Goal: Task Accomplishment & Management: Manage account settings

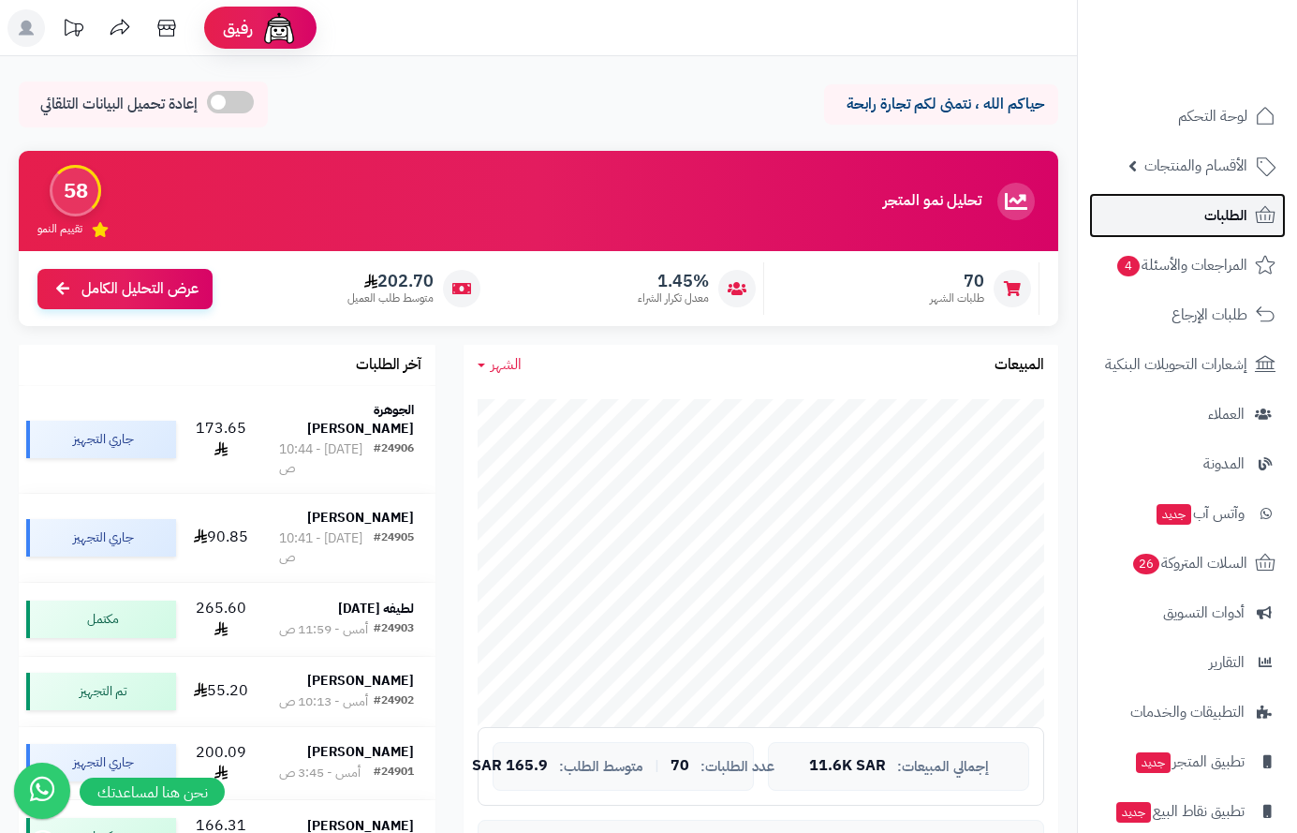
scroll to position [937, 0]
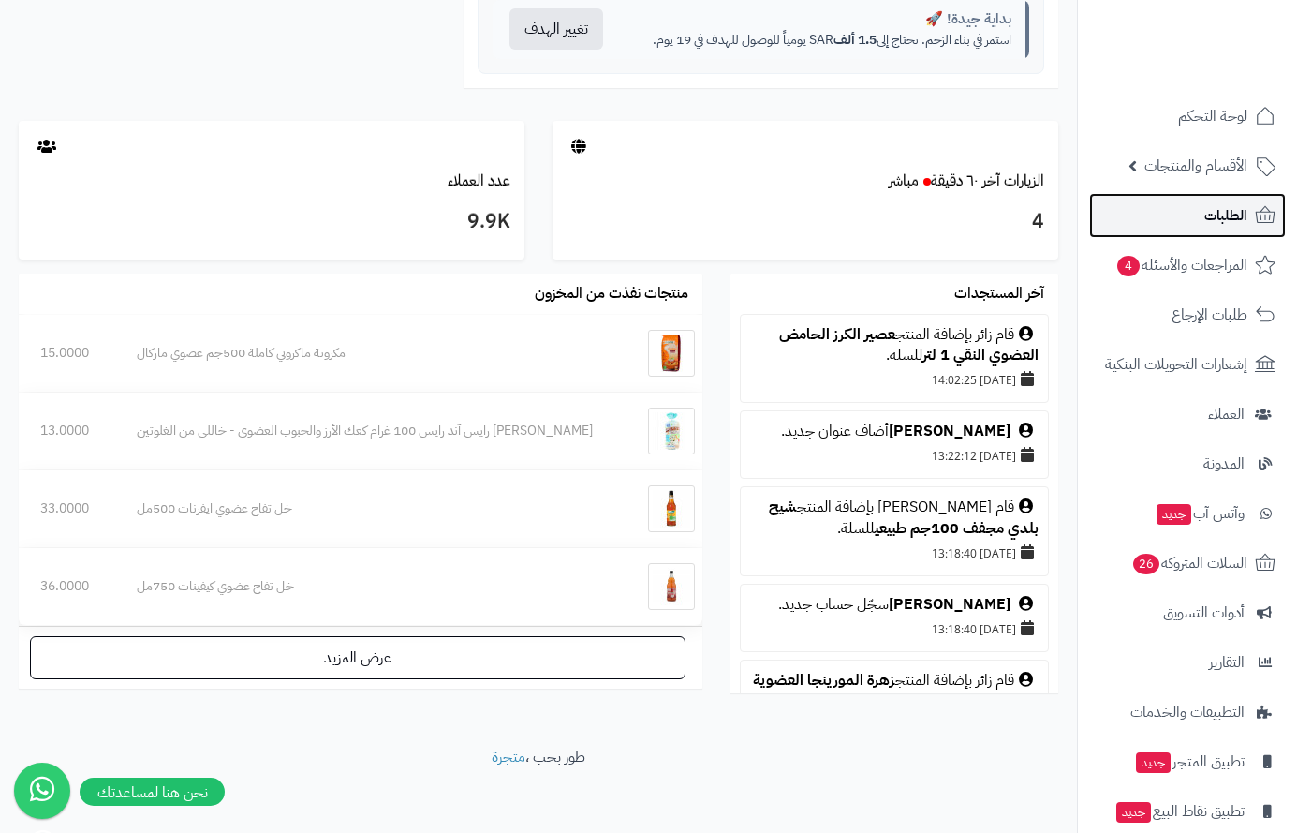
drag, startPoint x: 0, startPoint y: 0, endPoint x: 1224, endPoint y: 218, distance: 1243.6
click at [1224, 218] on span "الطلبات" at bounding box center [1226, 215] width 43 height 26
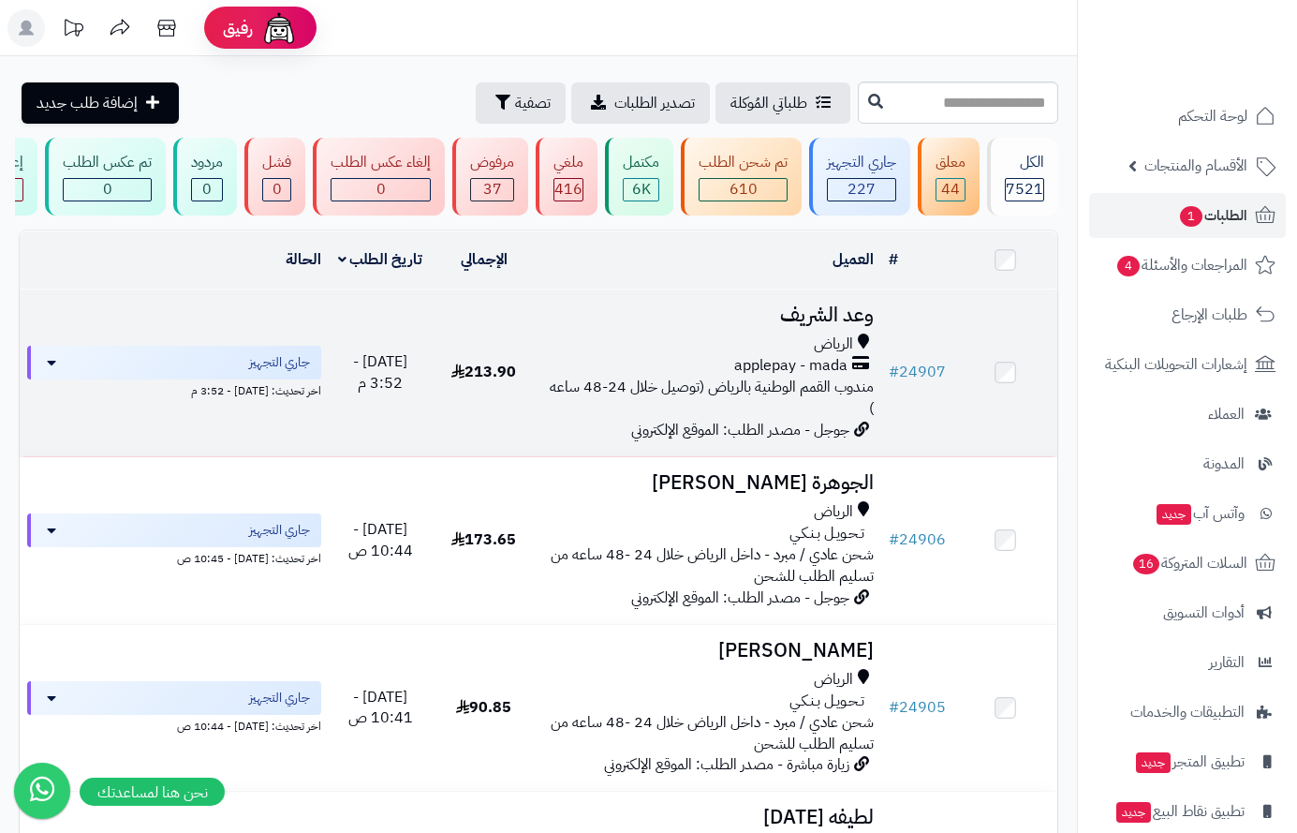
click at [855, 324] on h3 "وعد الشريف" at bounding box center [708, 315] width 331 height 22
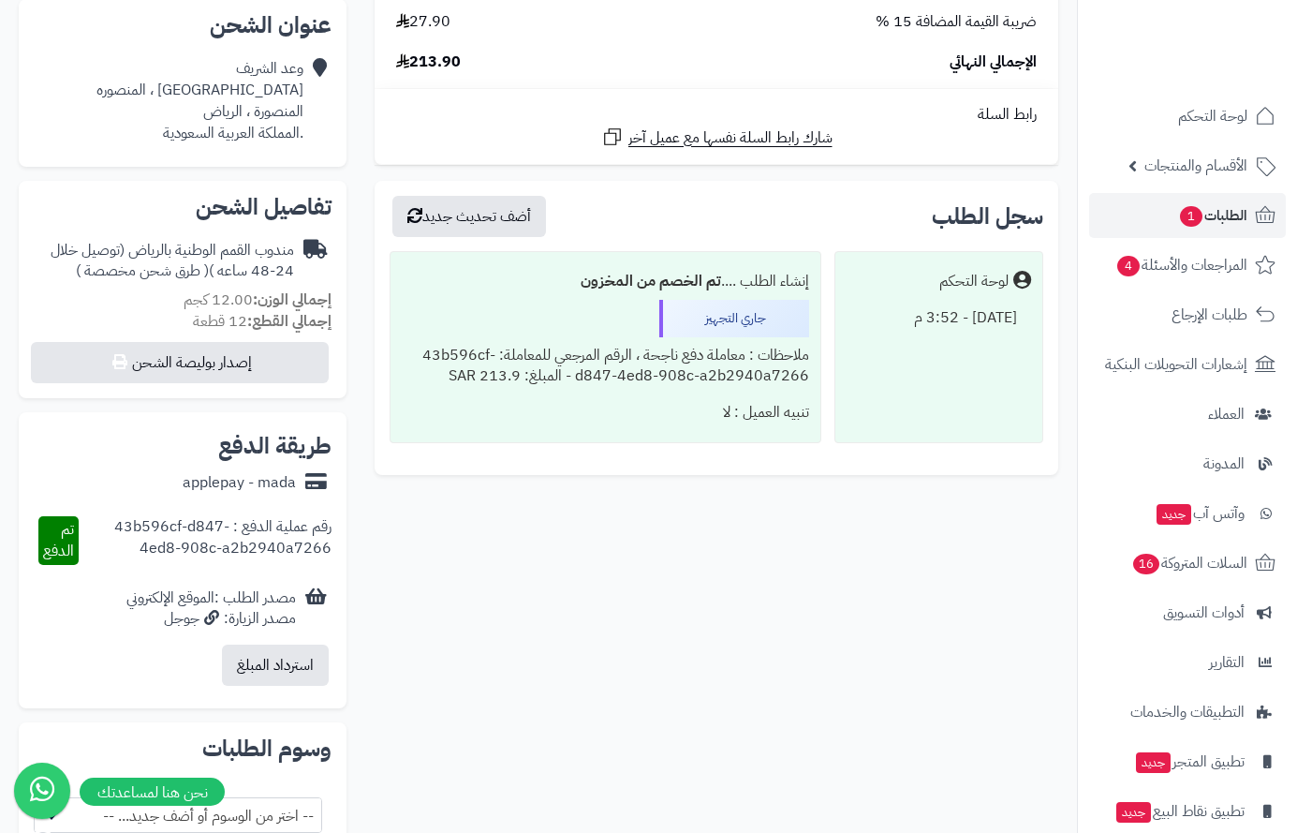
scroll to position [94, 0]
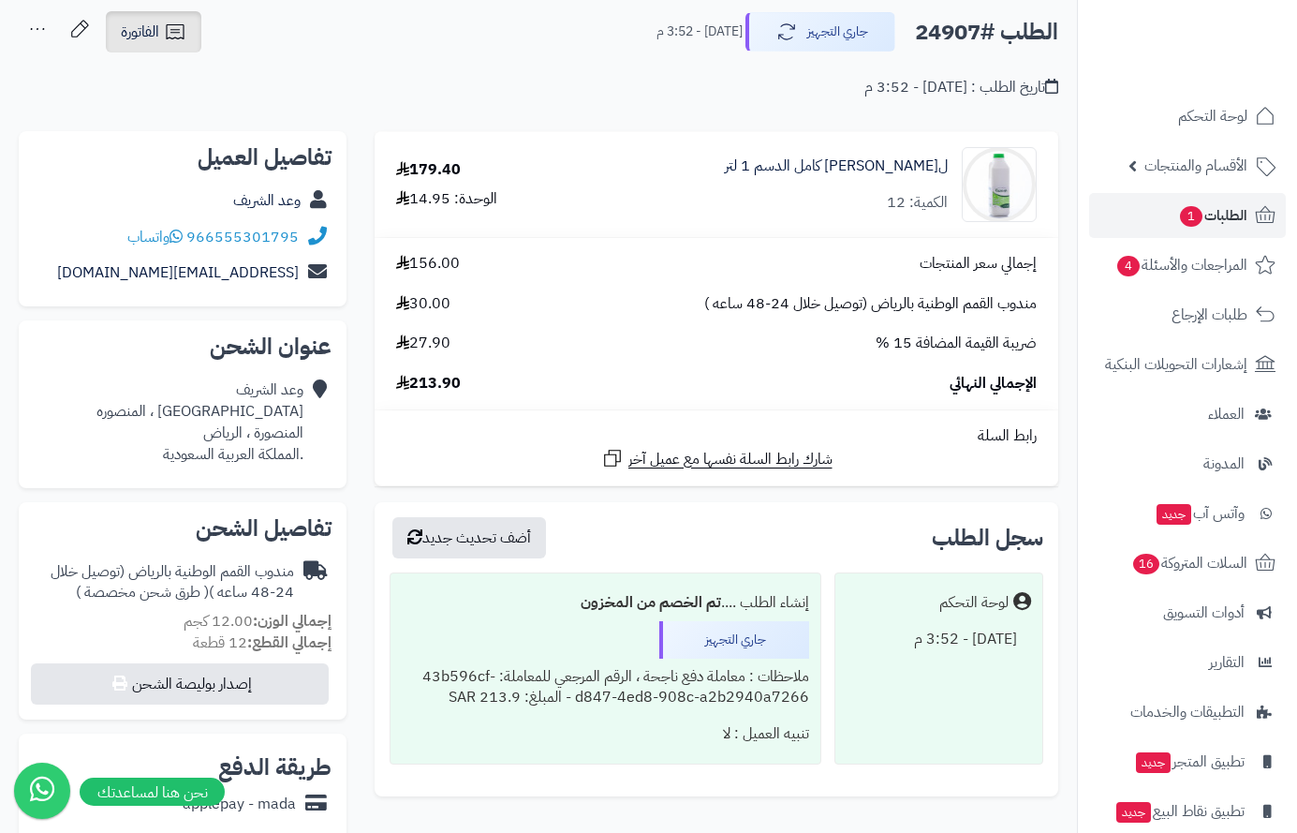
click at [157, 29] on span "الفاتورة" at bounding box center [140, 32] width 38 height 22
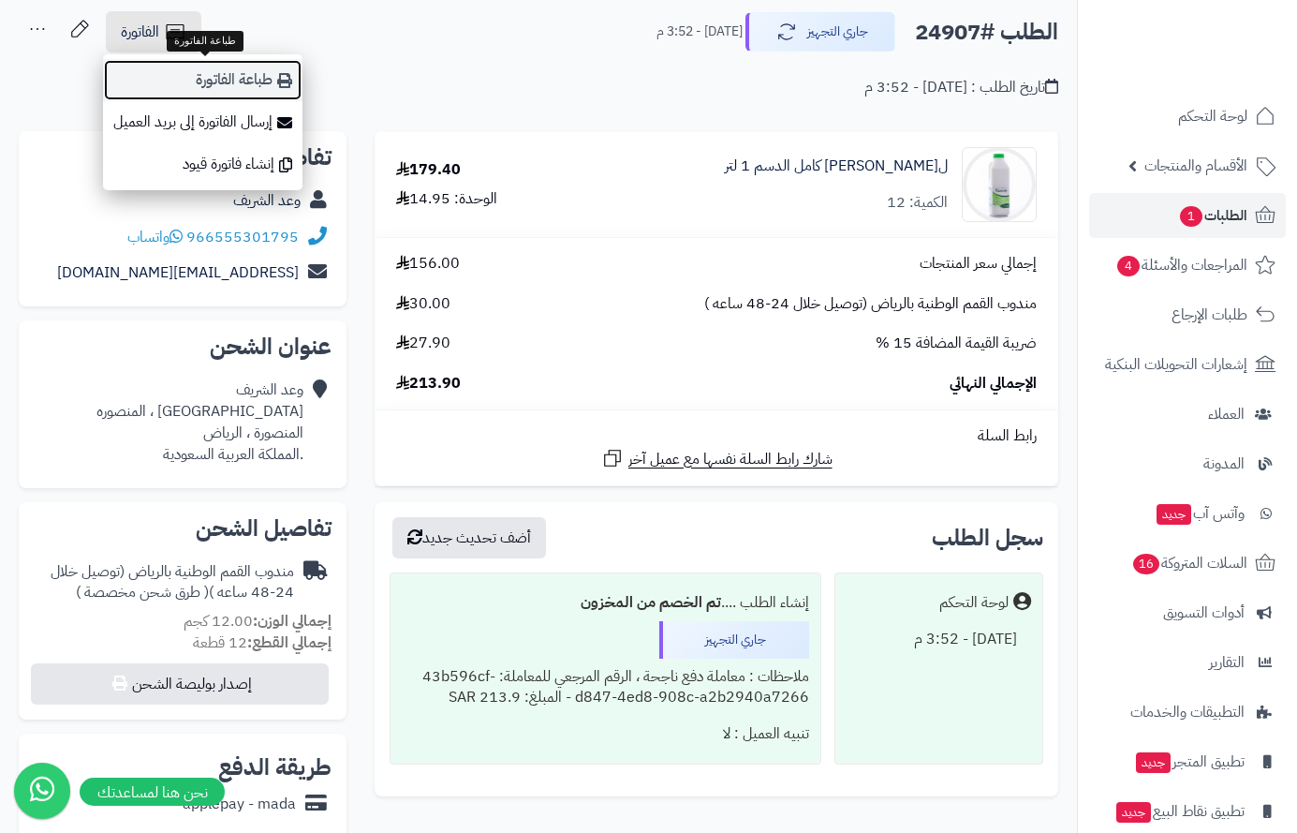
click at [226, 82] on link "طباعة الفاتورة" at bounding box center [203, 80] width 200 height 42
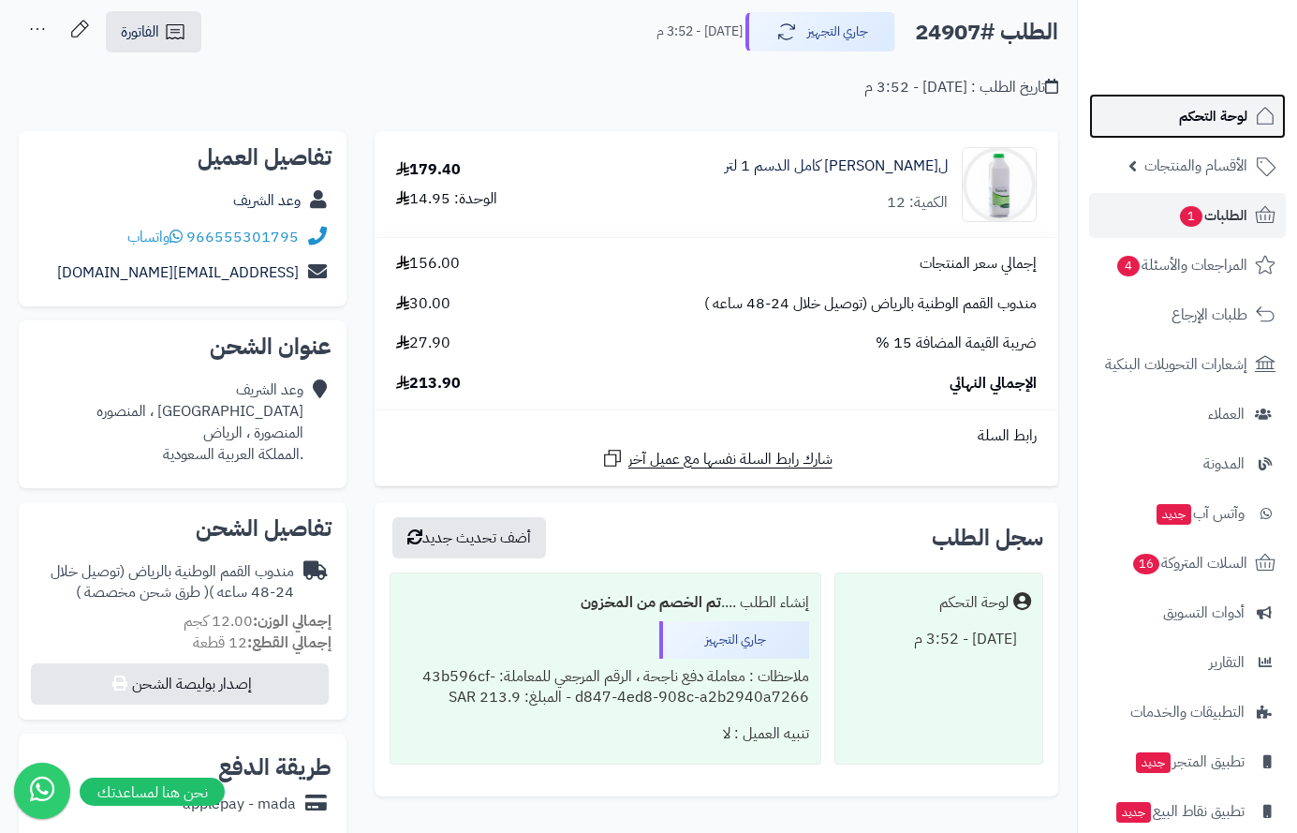
click at [1222, 103] on span "لوحة التحكم" at bounding box center [1213, 116] width 68 height 26
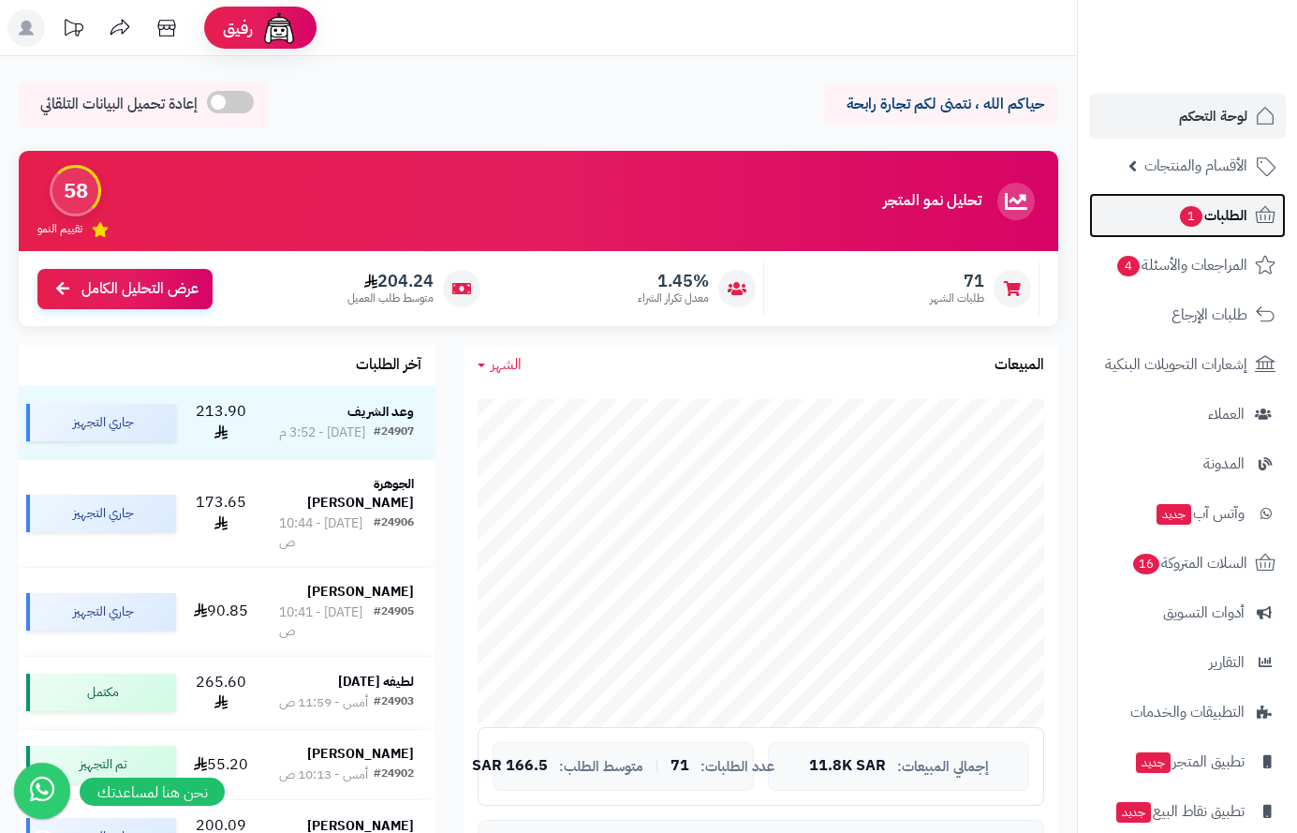
click at [1215, 223] on span "الطلبات 1" at bounding box center [1212, 215] width 69 height 26
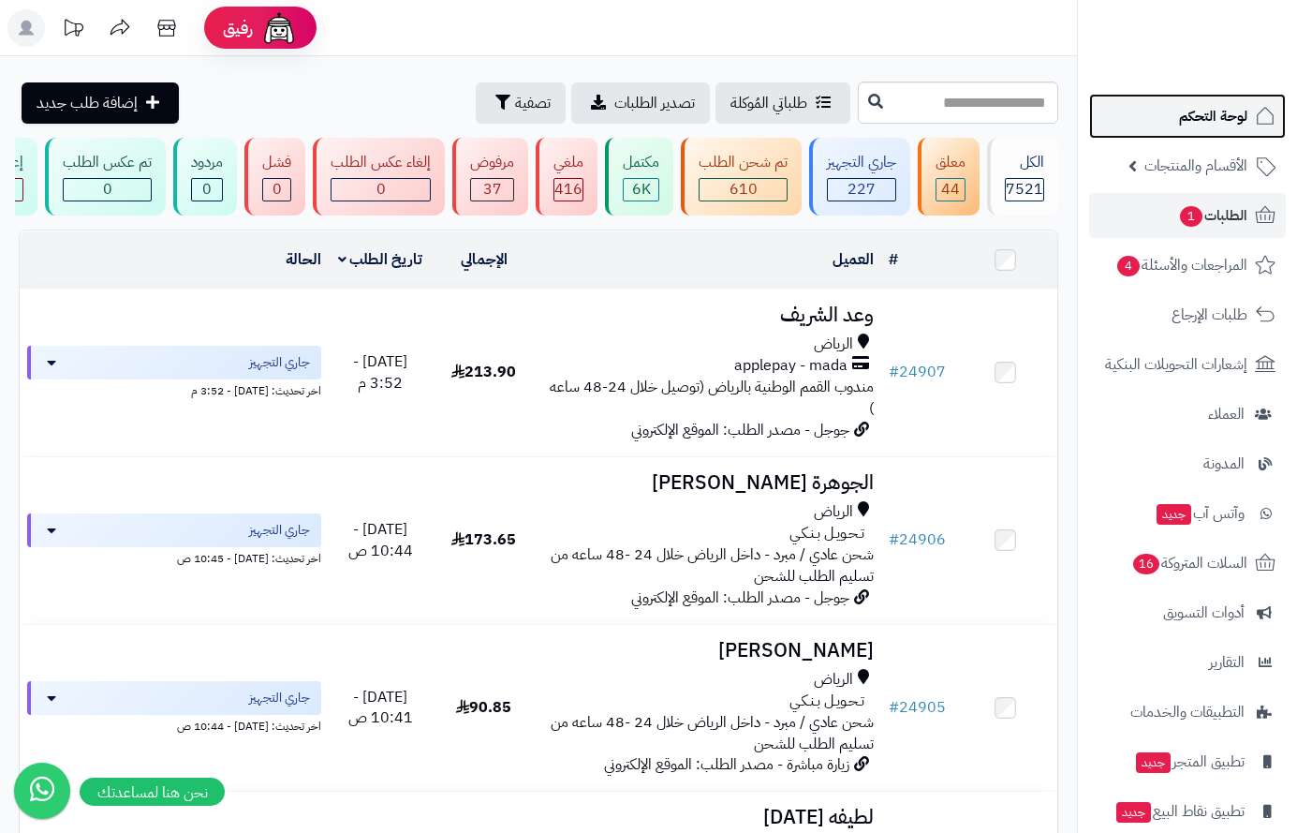
click at [1205, 105] on span "لوحة التحكم" at bounding box center [1213, 116] width 68 height 26
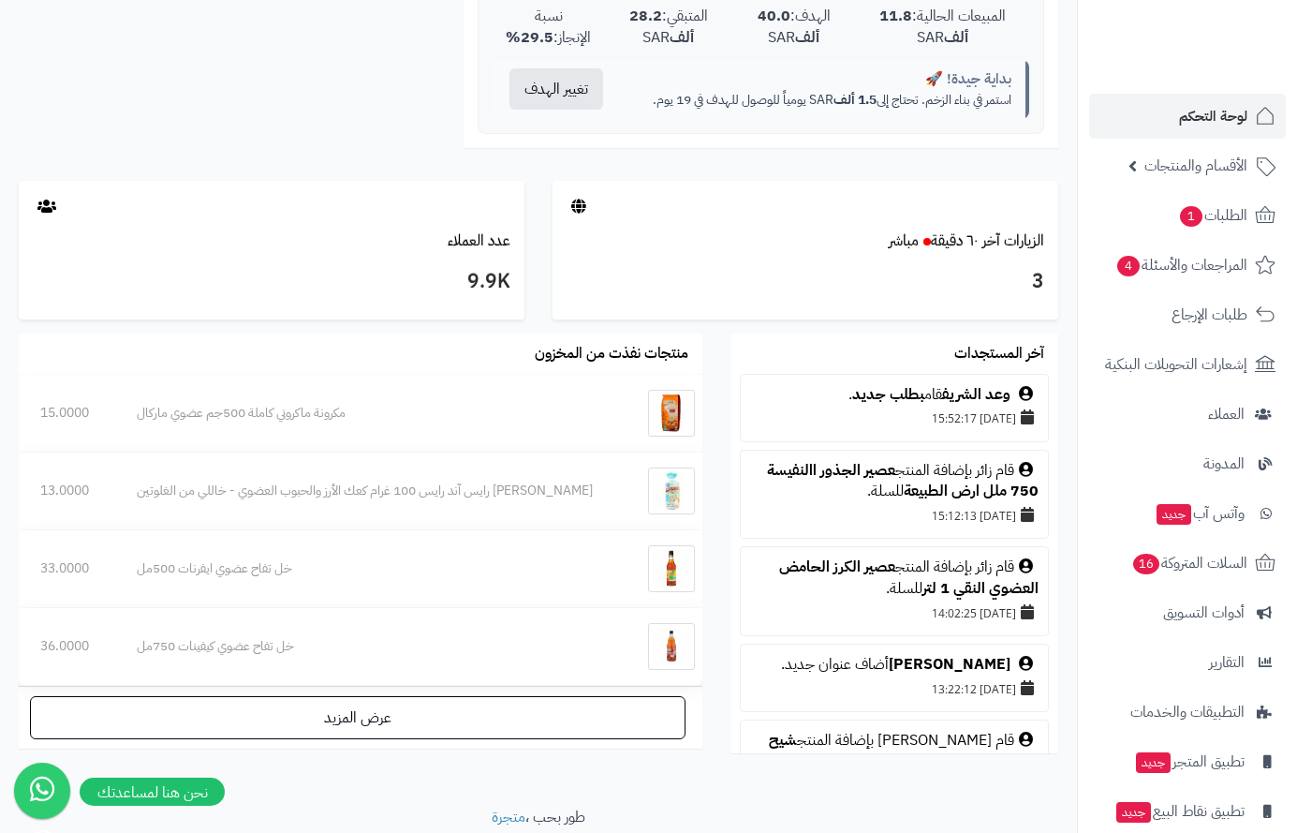
scroll to position [843, 0]
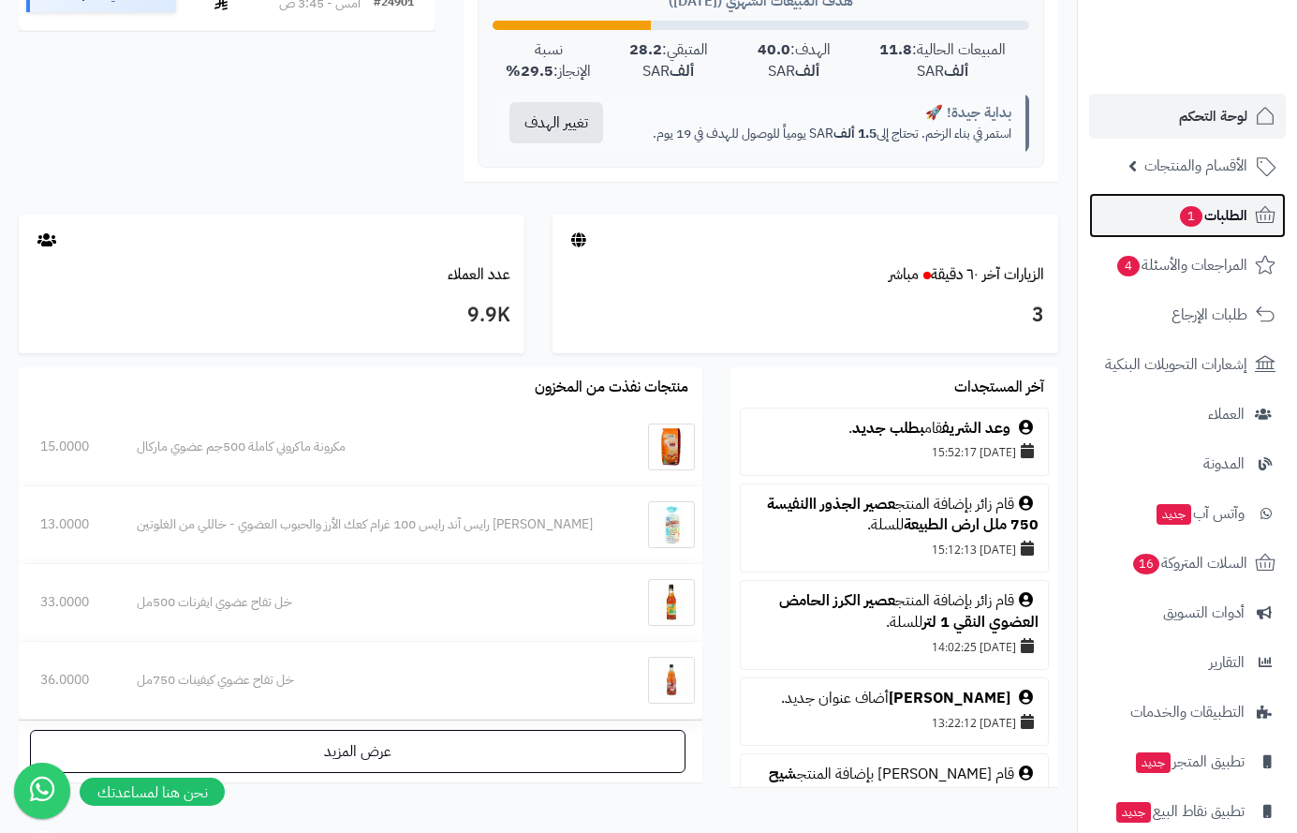
click at [1208, 220] on span "الطلبات 1" at bounding box center [1212, 215] width 69 height 26
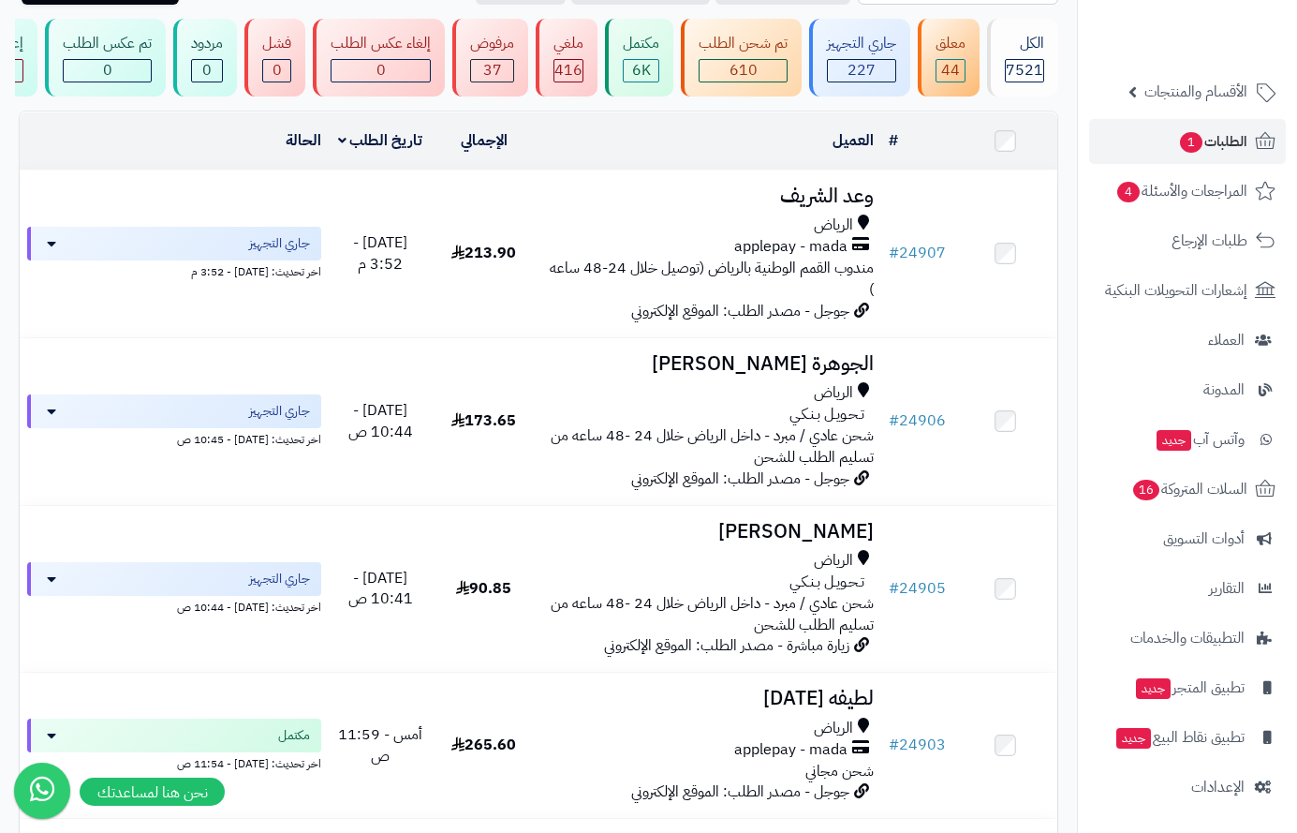
scroll to position [375, 0]
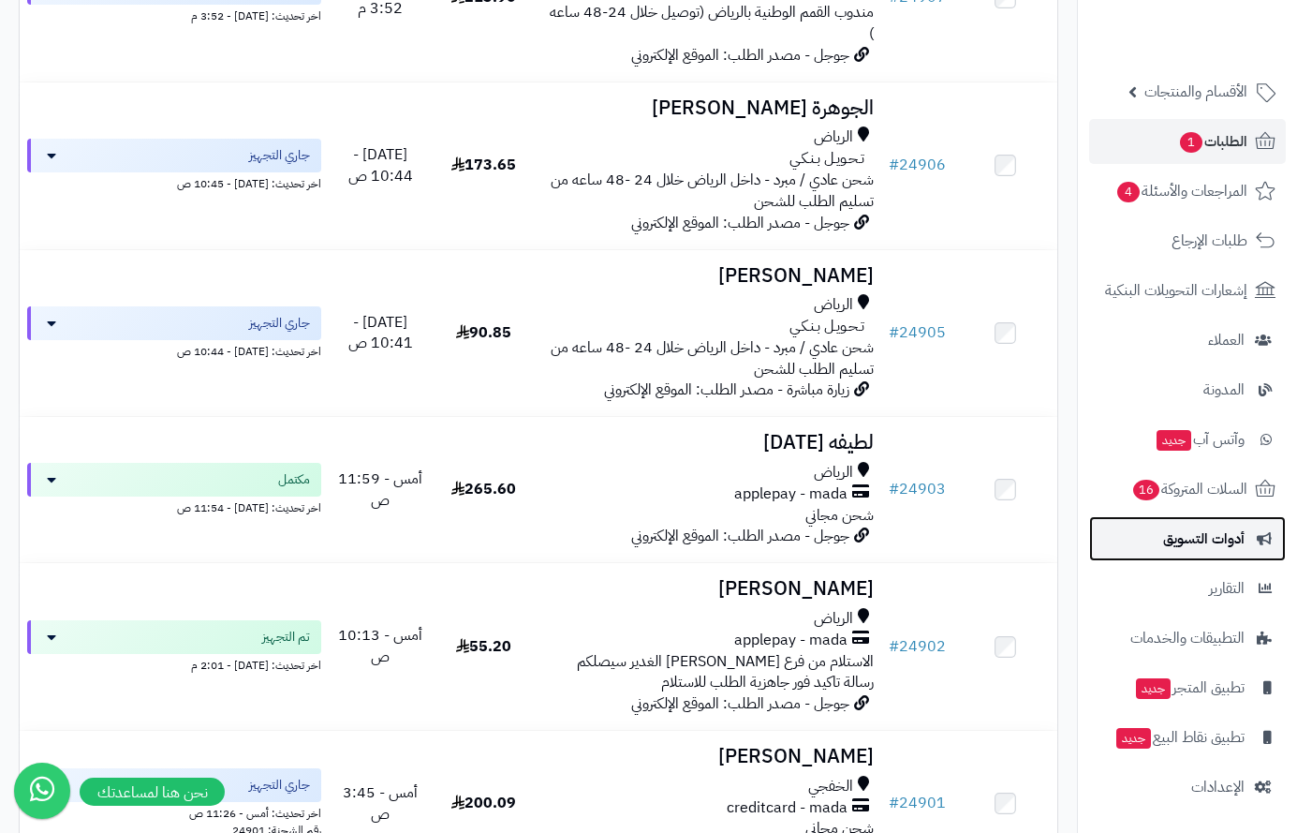
click at [1222, 527] on span "أدوات التسويق" at bounding box center [1203, 539] width 81 height 26
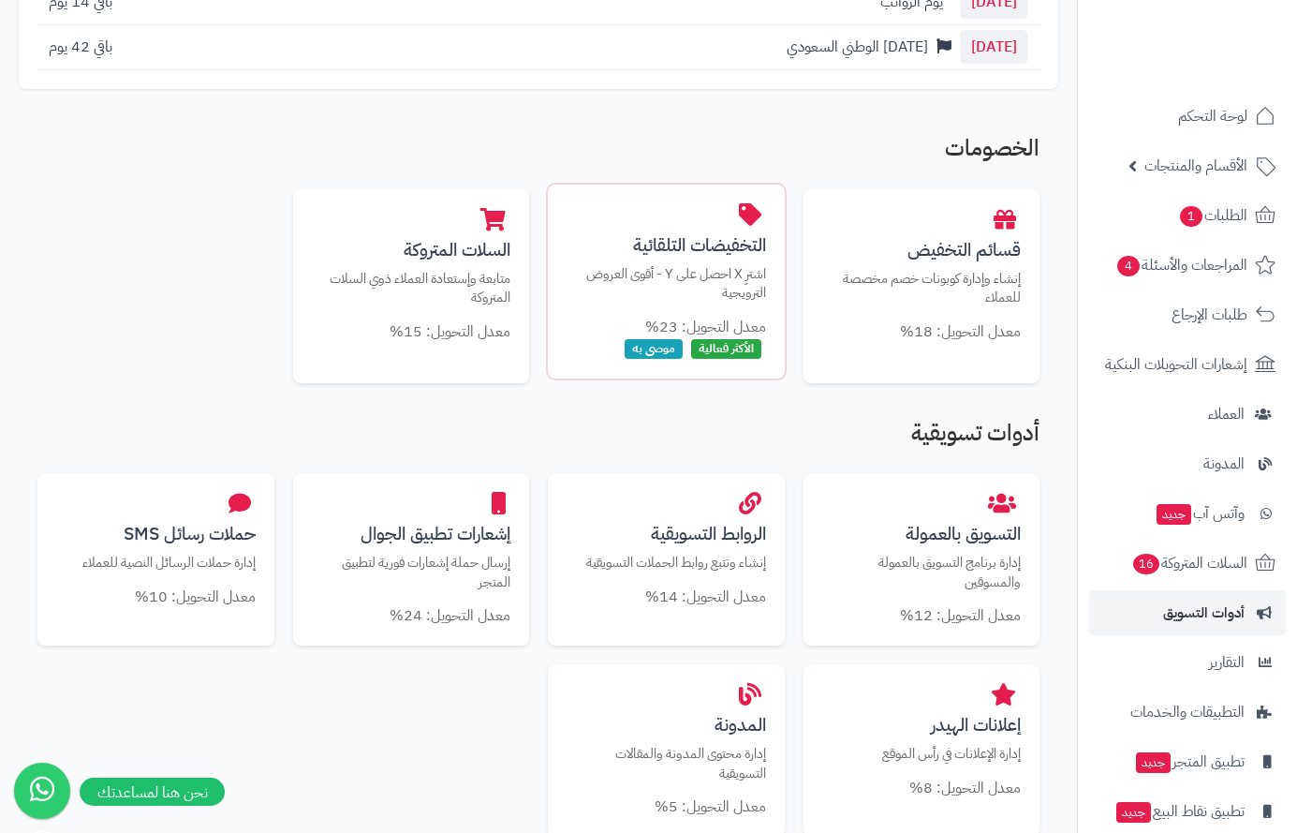
scroll to position [281, 0]
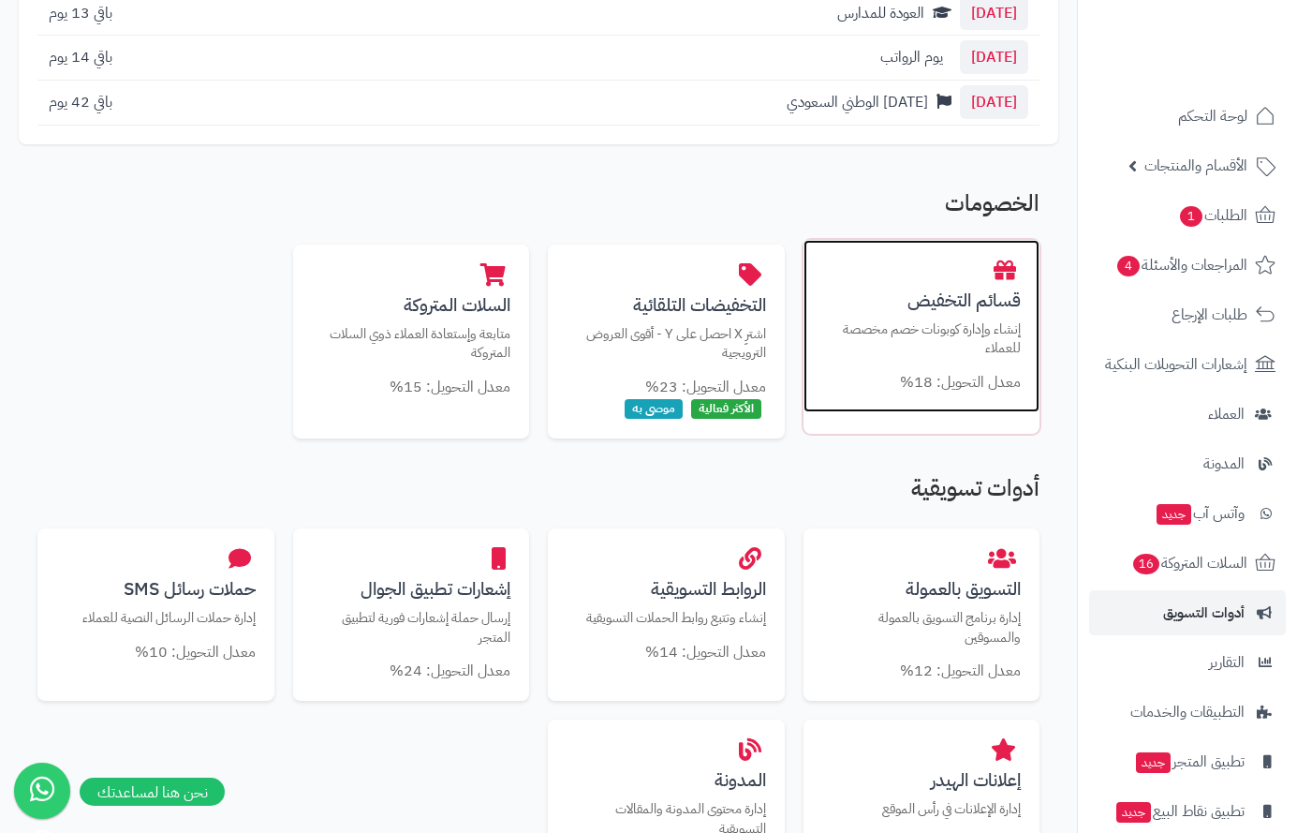
click at [970, 310] on h3 "قسائم التخفيض" at bounding box center [922, 300] width 200 height 20
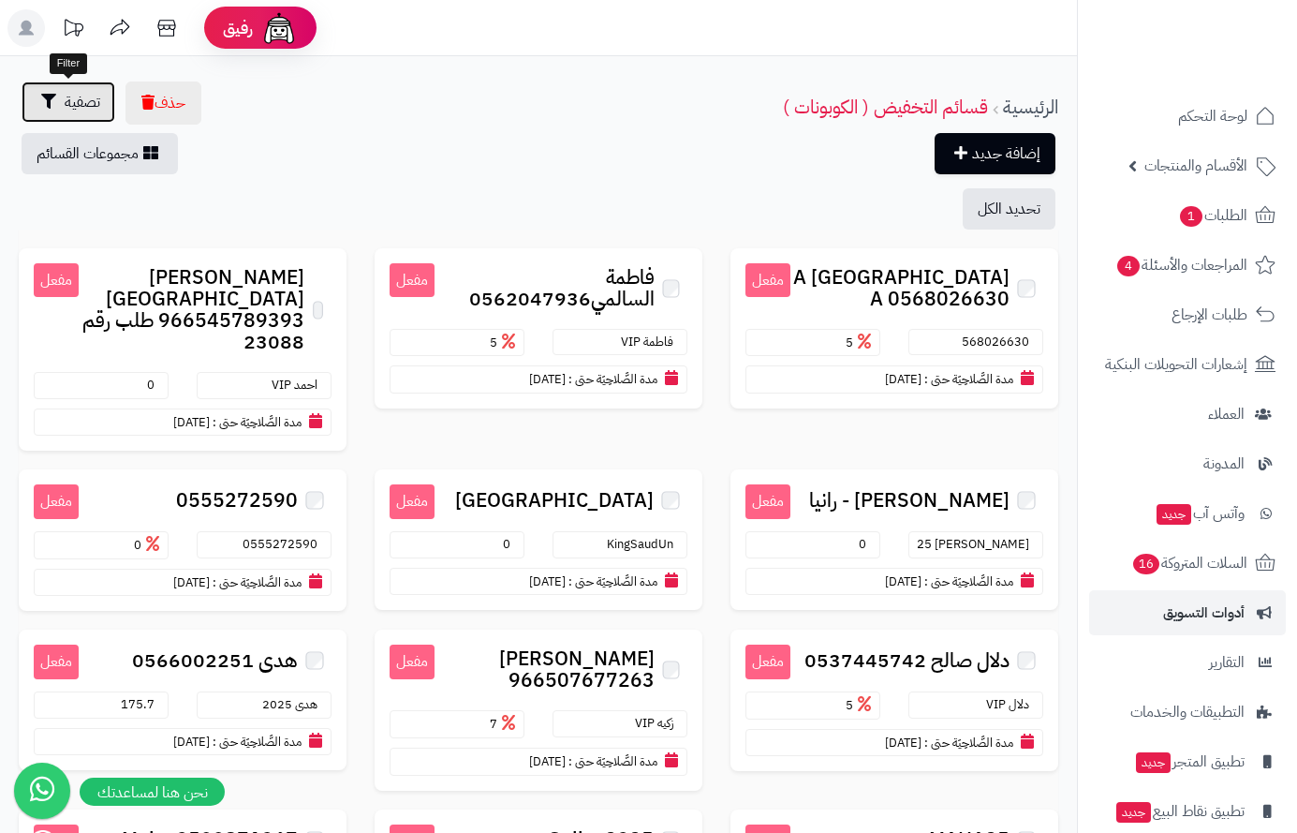
click at [92, 106] on span "تصفية" at bounding box center [83, 102] width 36 height 22
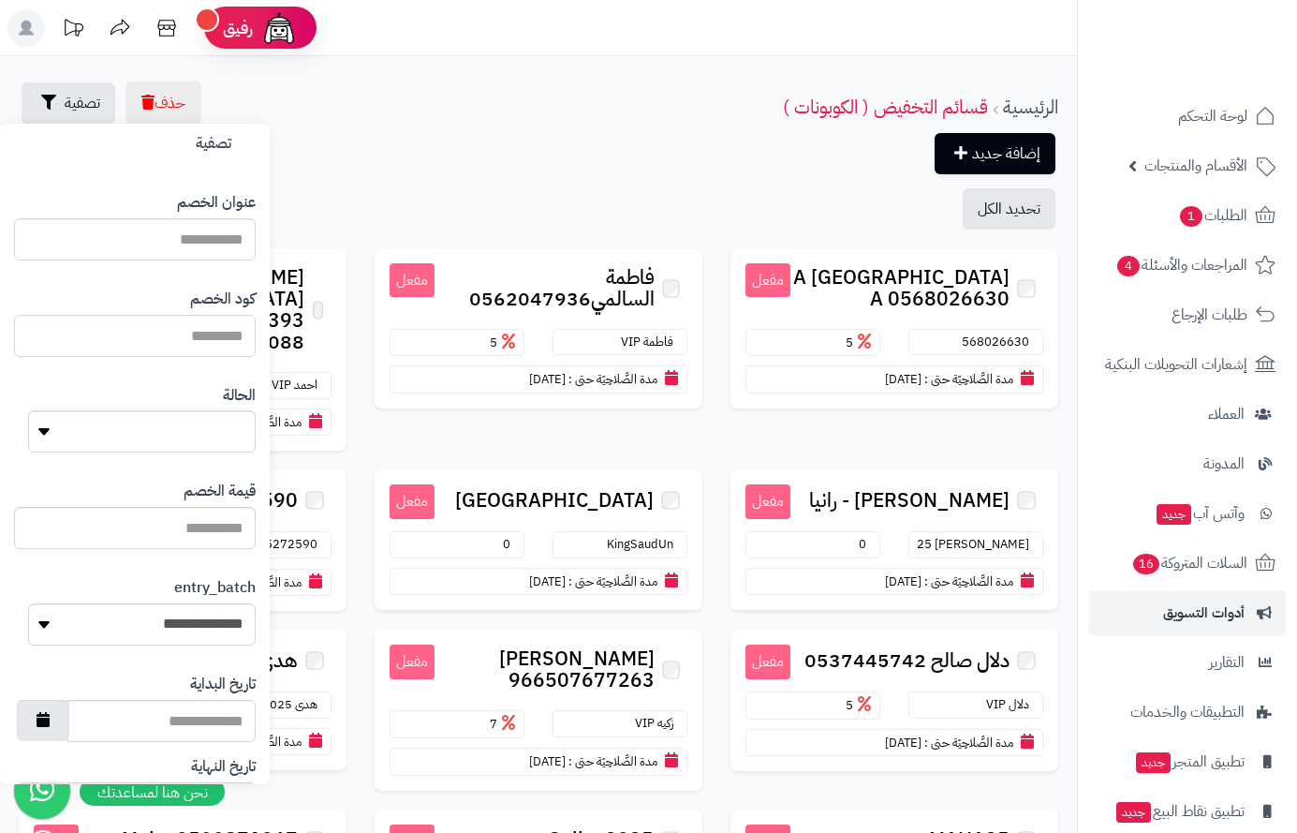
click at [219, 336] on input "كود الخصم" at bounding box center [135, 336] width 242 height 42
type input "***"
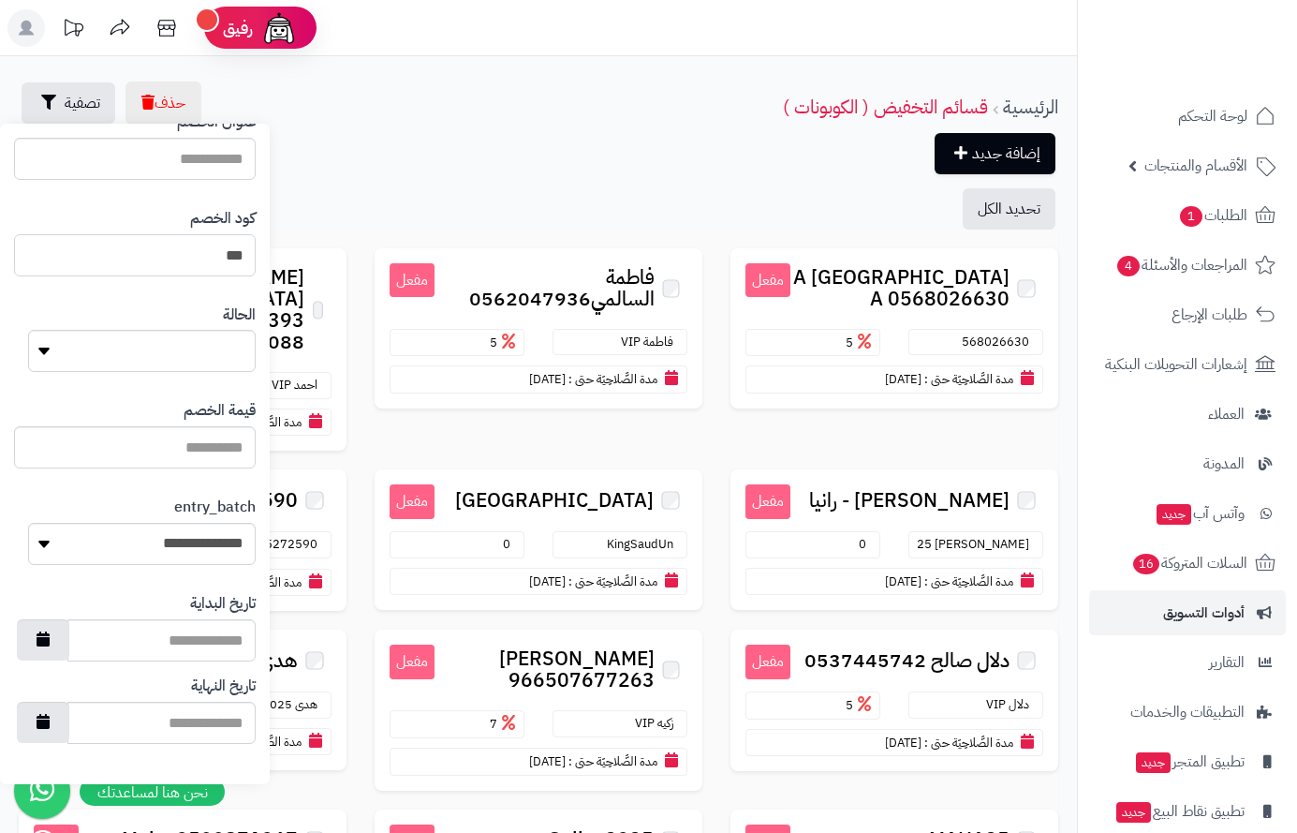
scroll to position [154, 0]
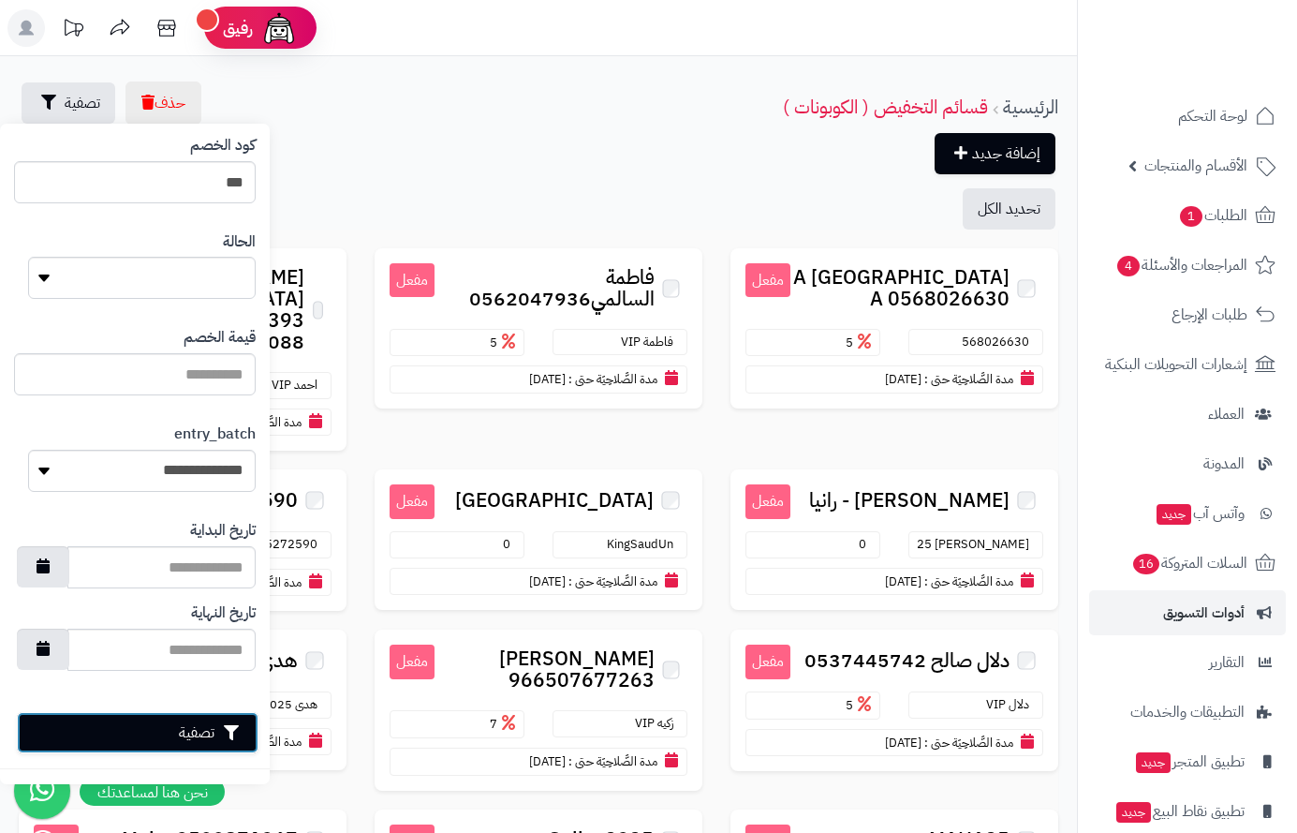
click at [156, 733] on button "تصفية" at bounding box center [138, 732] width 242 height 41
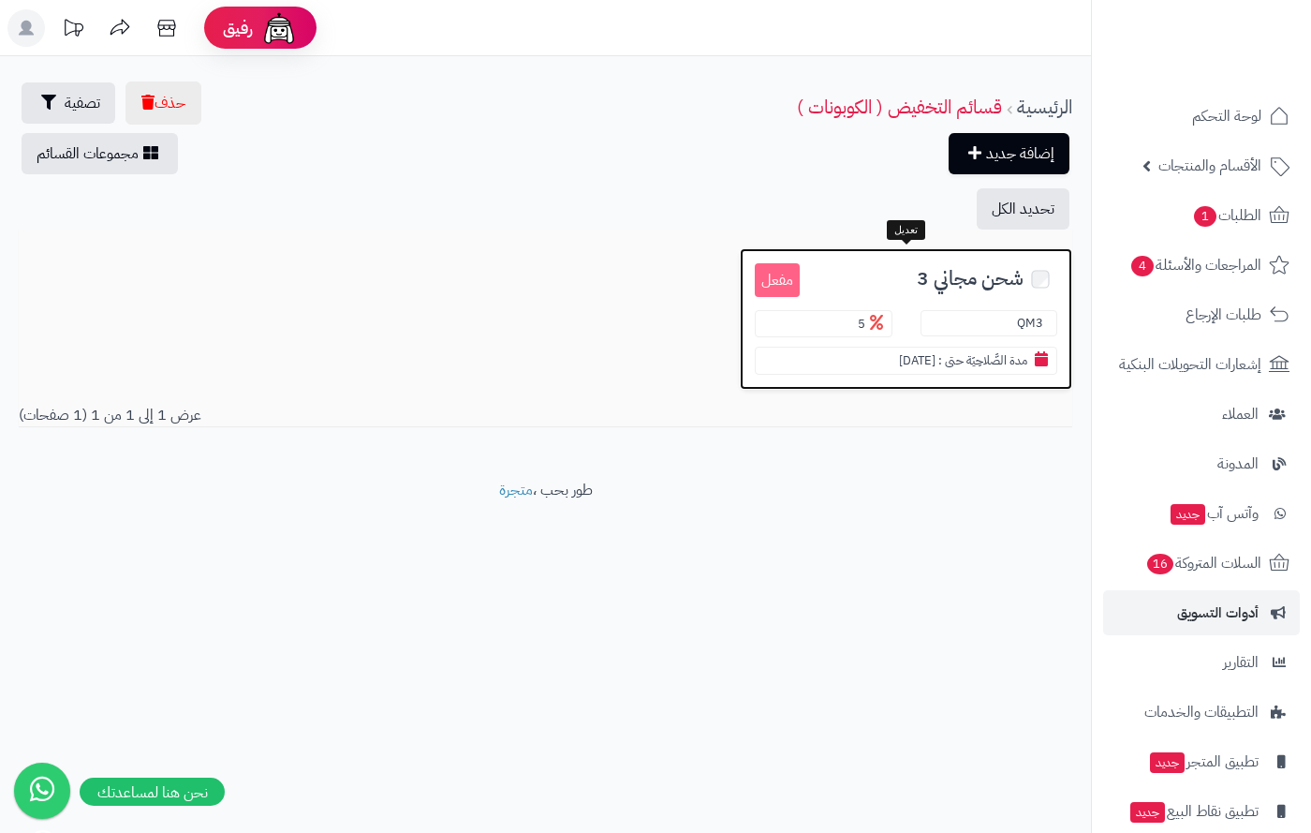
click at [933, 336] on div "QM3 5 مدة الصَّلاحِيَة حتى : [DATE]" at bounding box center [906, 342] width 331 height 65
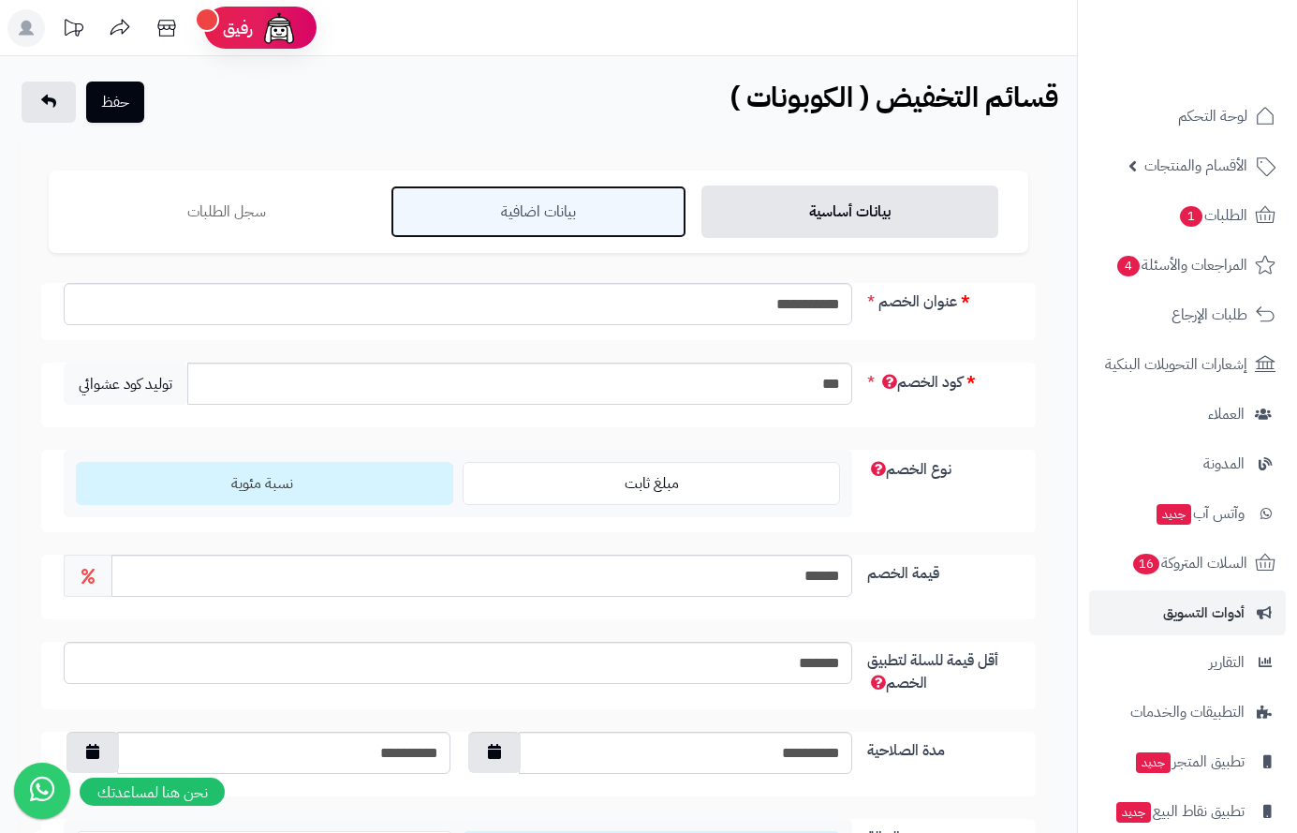
click at [556, 221] on link "بيانات اضافية" at bounding box center [539, 211] width 297 height 52
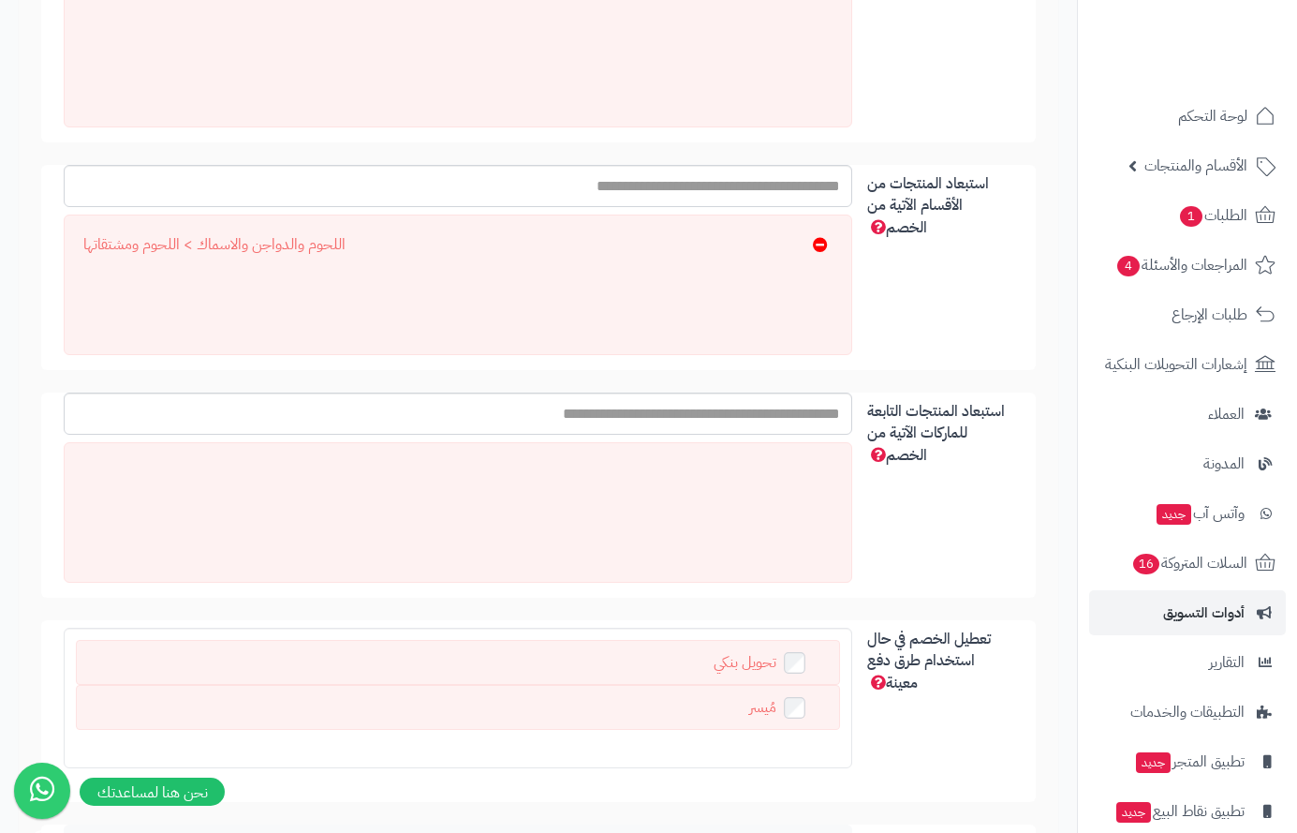
scroll to position [843, 0]
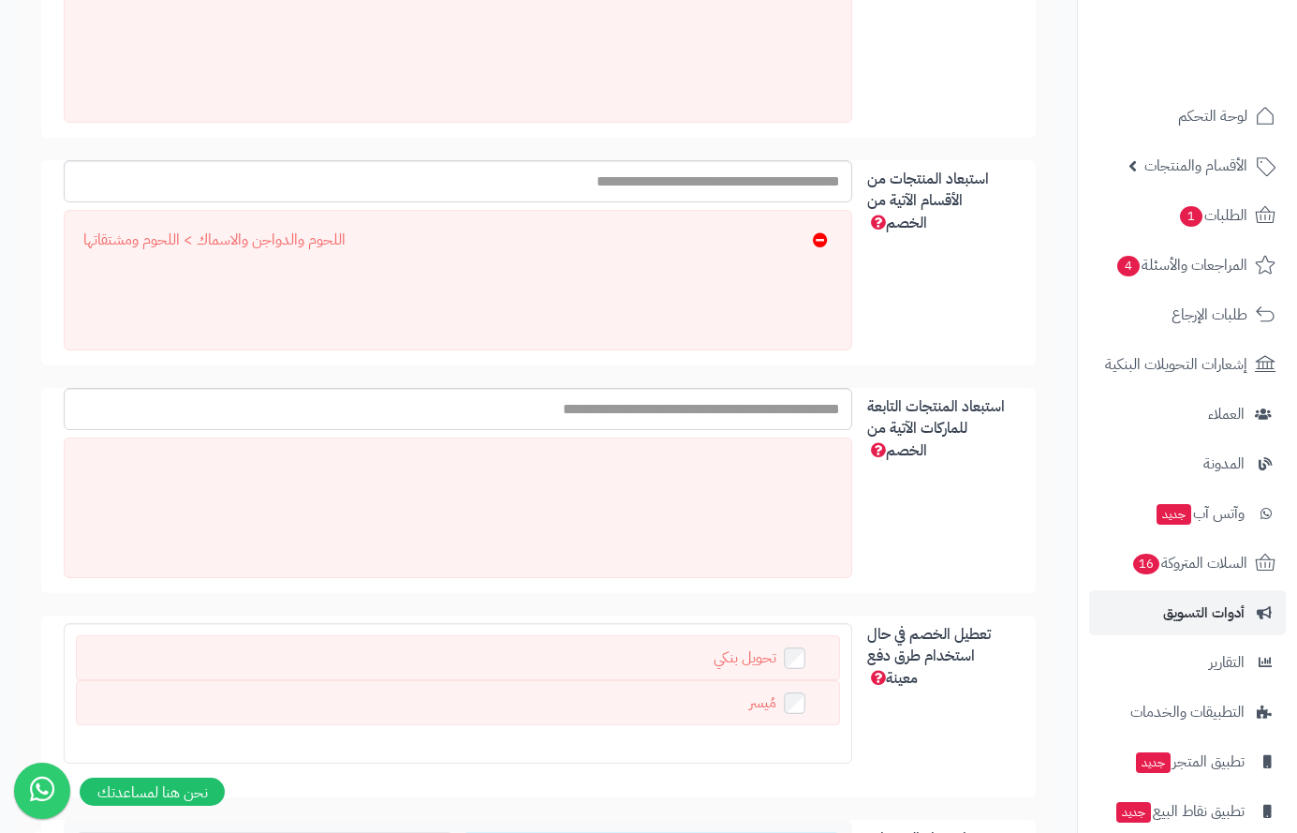
click at [821, 240] on icon at bounding box center [820, 239] width 15 height 15
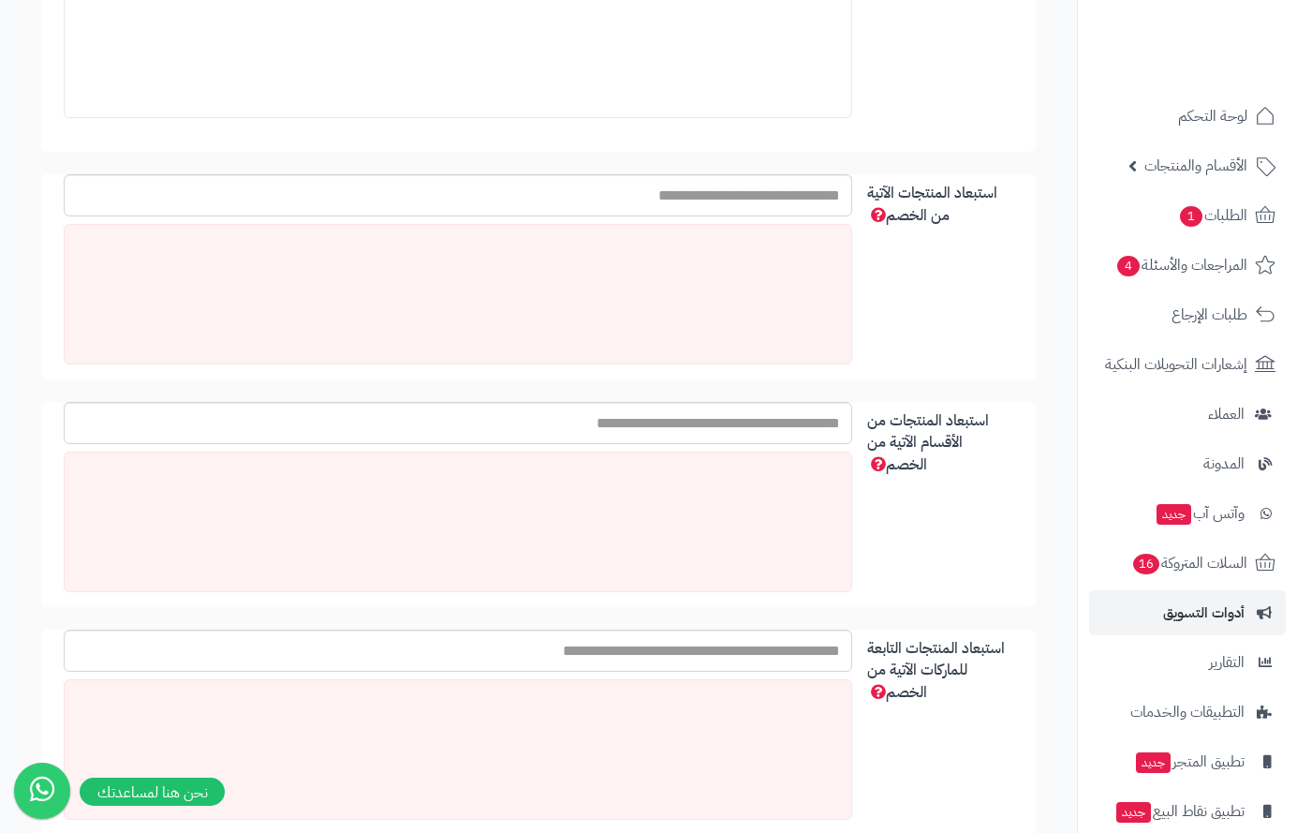
scroll to position [562, 0]
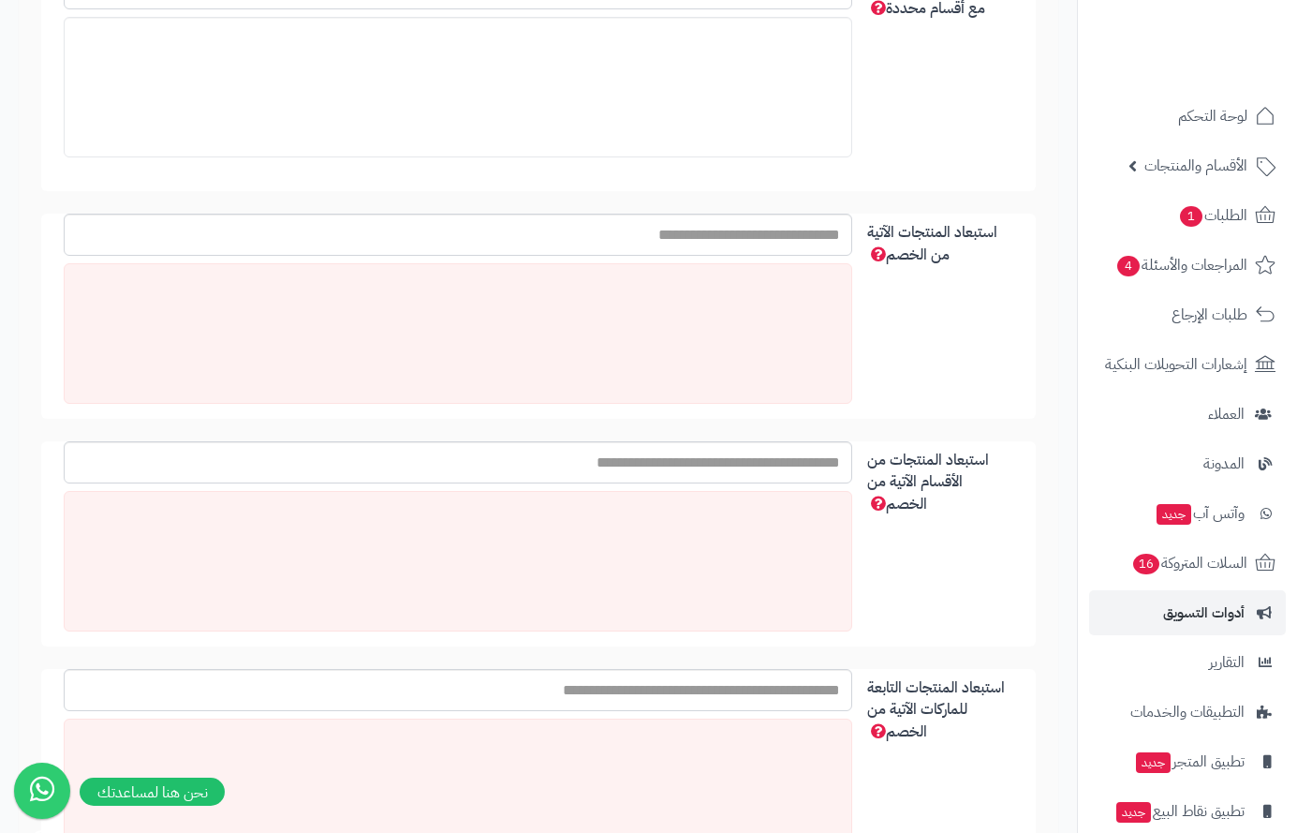
click at [832, 509] on div at bounding box center [458, 561] width 789 height 141
click at [661, 462] on input "استبعاد المنتجات من الأقسام الآتية من الخصم" at bounding box center [458, 462] width 789 height 42
drag, startPoint x: 785, startPoint y: 474, endPoint x: 909, endPoint y: 477, distance: 123.7
click at [909, 475] on div "استبعاد المنتجات من الأقسام الآتية من الخصم ****" at bounding box center [538, 543] width 995 height 205
type input "**"
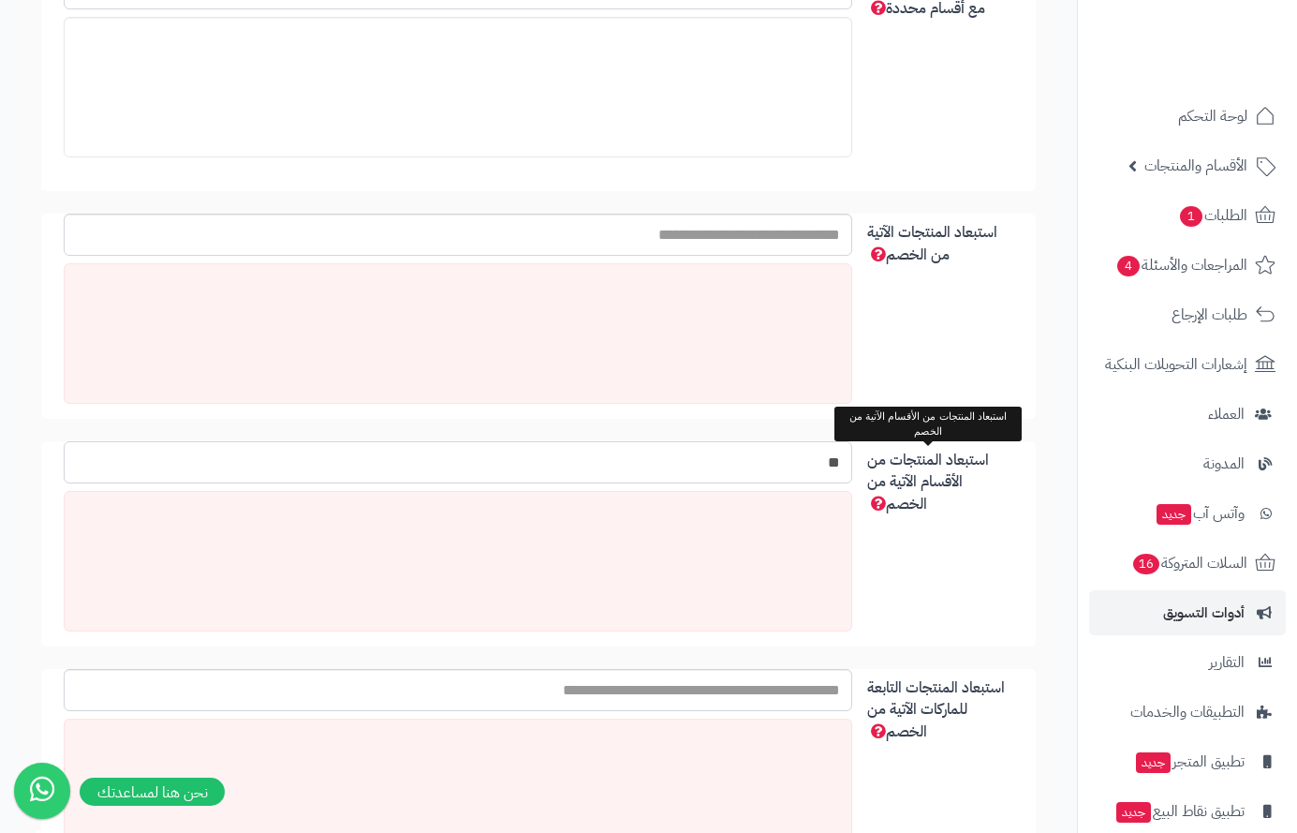
drag, startPoint x: 806, startPoint y: 457, endPoint x: 911, endPoint y: 459, distance: 104.9
click at [911, 459] on div "استبعاد المنتجات من الأقسام الآتية من الخصم **" at bounding box center [538, 543] width 995 height 205
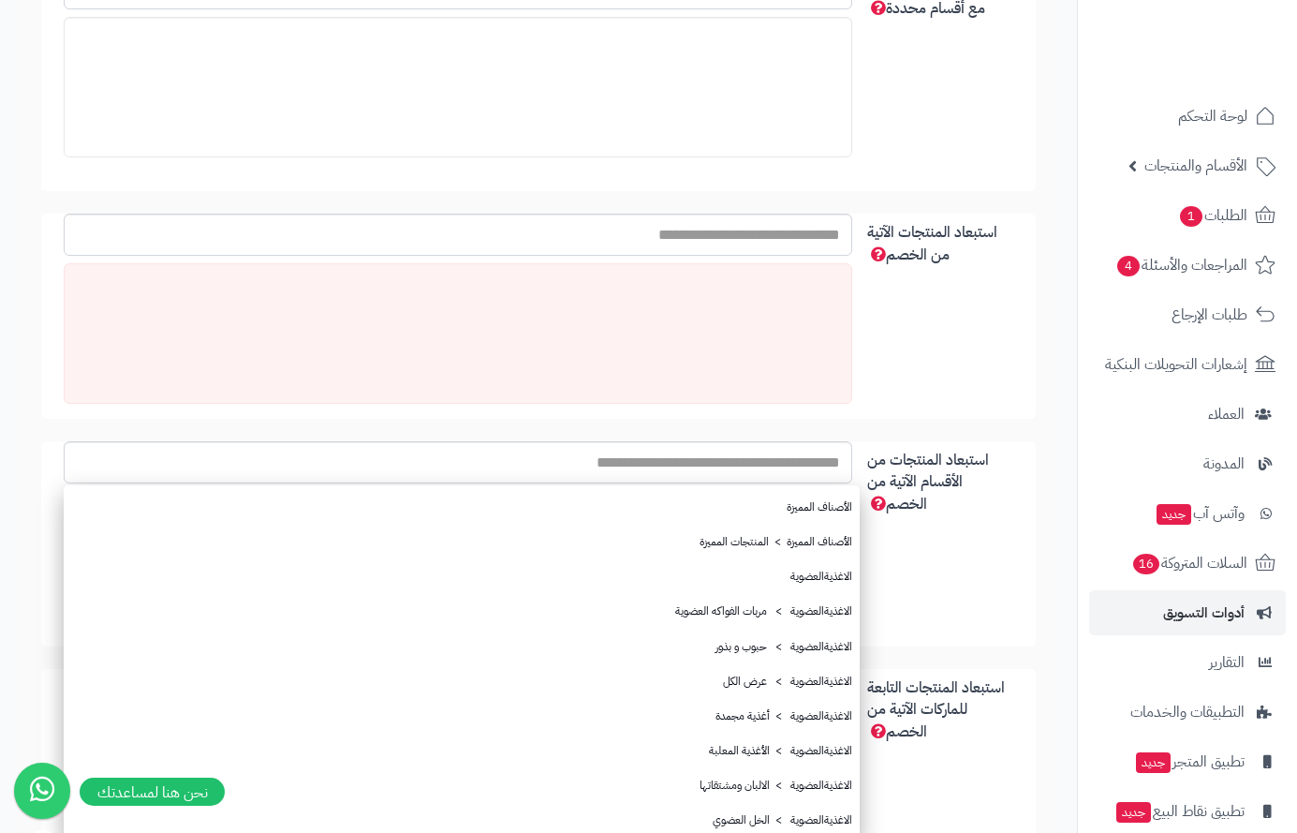
click at [956, 589] on div "استبعاد المنتجات من الأقسام الآتية من الخصم الأصناف المميزة الأصناف المميزة > ا…" at bounding box center [538, 543] width 995 height 205
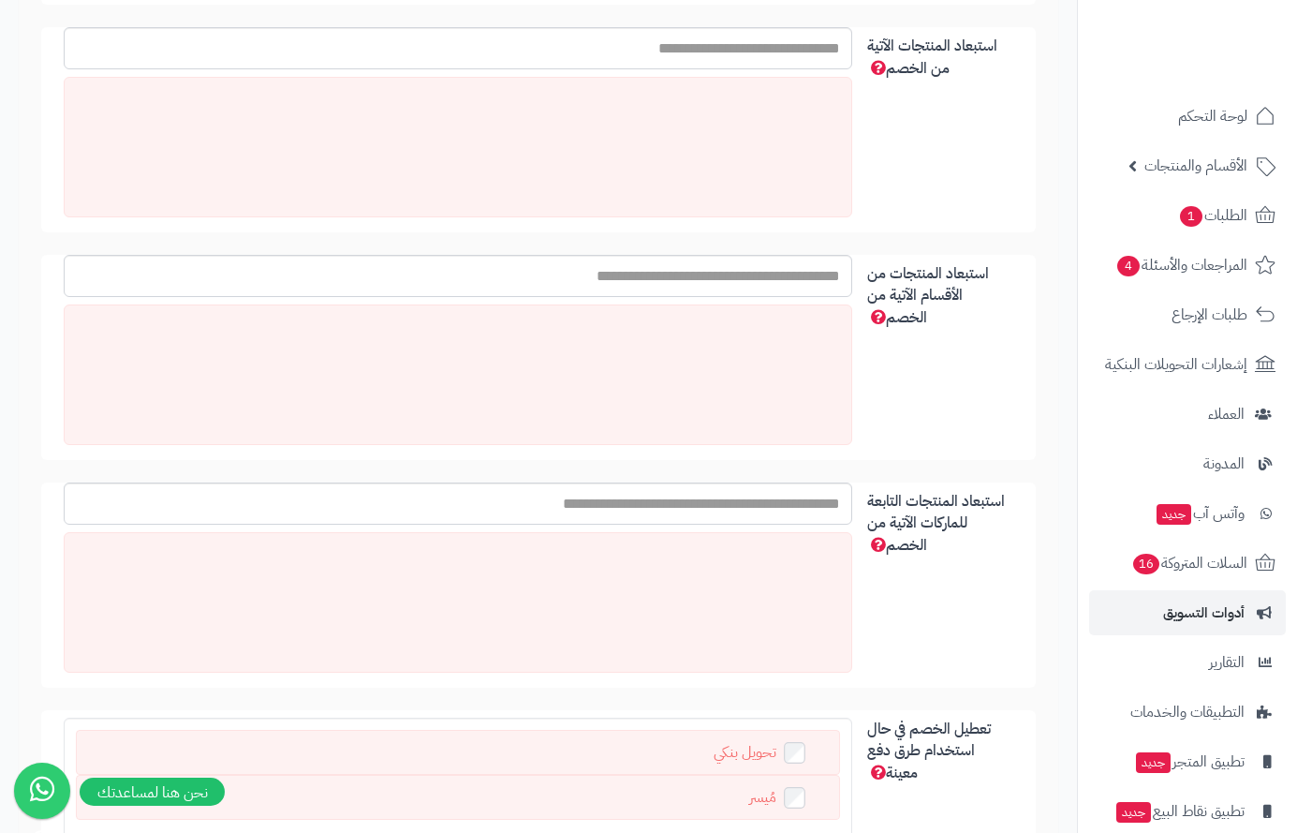
scroll to position [749, 0]
click at [804, 37] on input "استبعاد المنتجات الآتية من الخصم" at bounding box center [458, 47] width 789 height 42
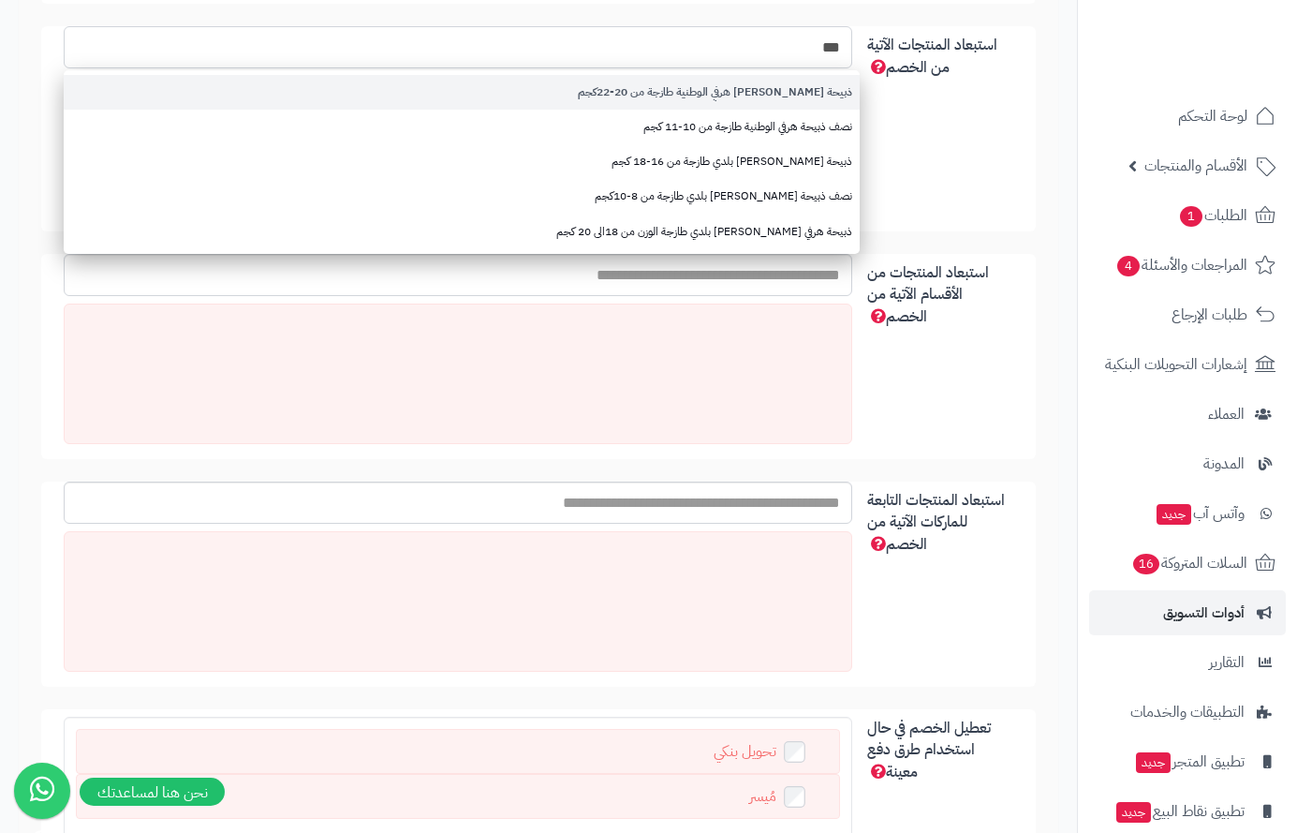
type input "***"
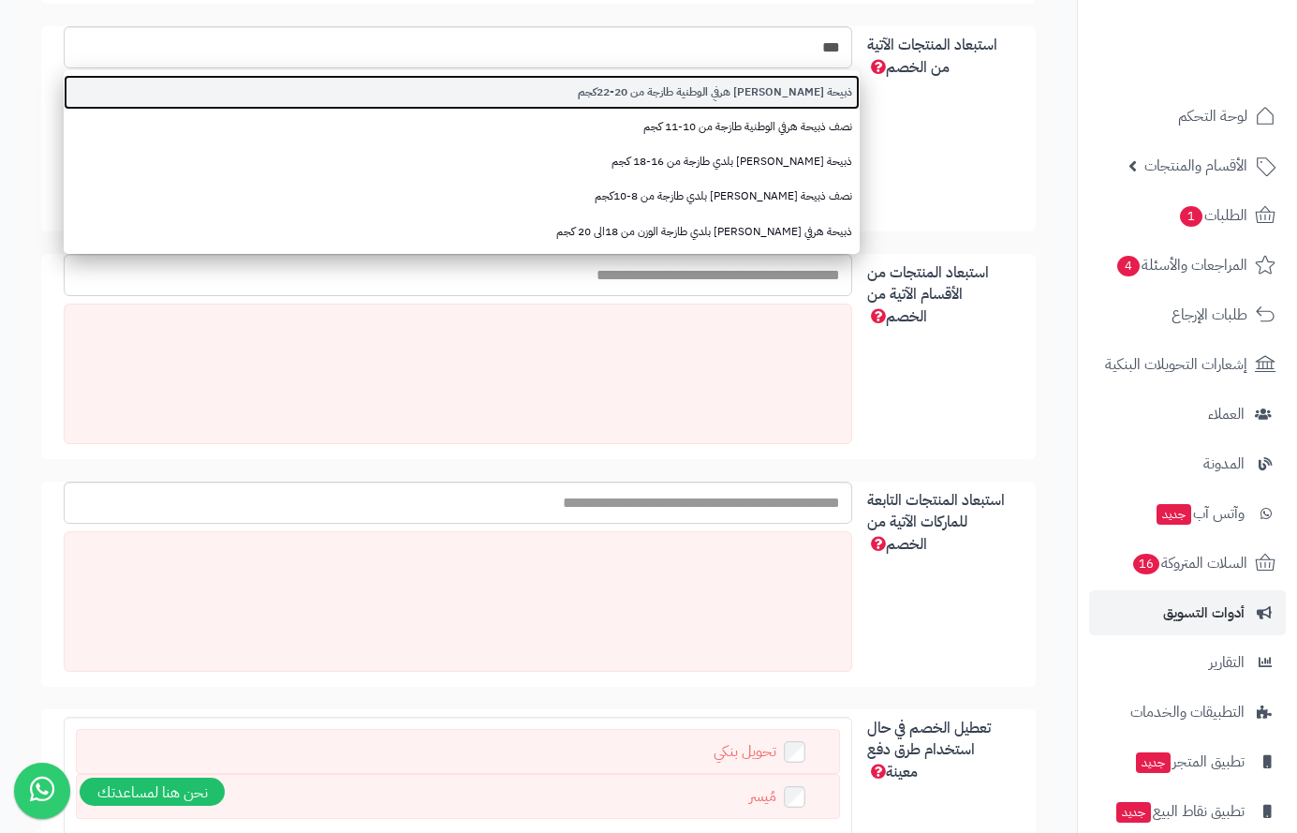
click at [784, 88] on link "ذبيحة [PERSON_NAME] هرفي الوطنية طازجة من 20-22كجم" at bounding box center [462, 92] width 796 height 35
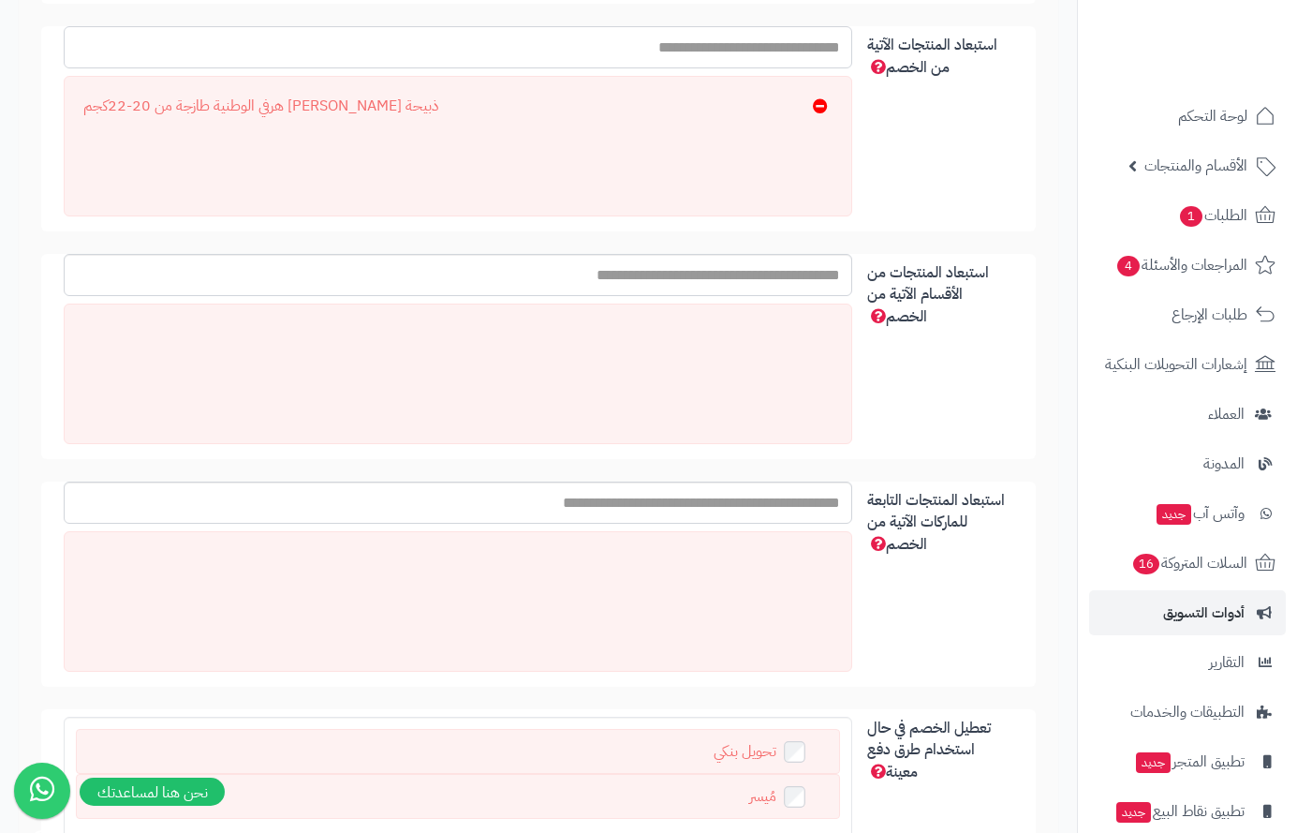
click at [645, 49] on input "استبعاد المنتجات الآتية من الخصم" at bounding box center [458, 47] width 789 height 42
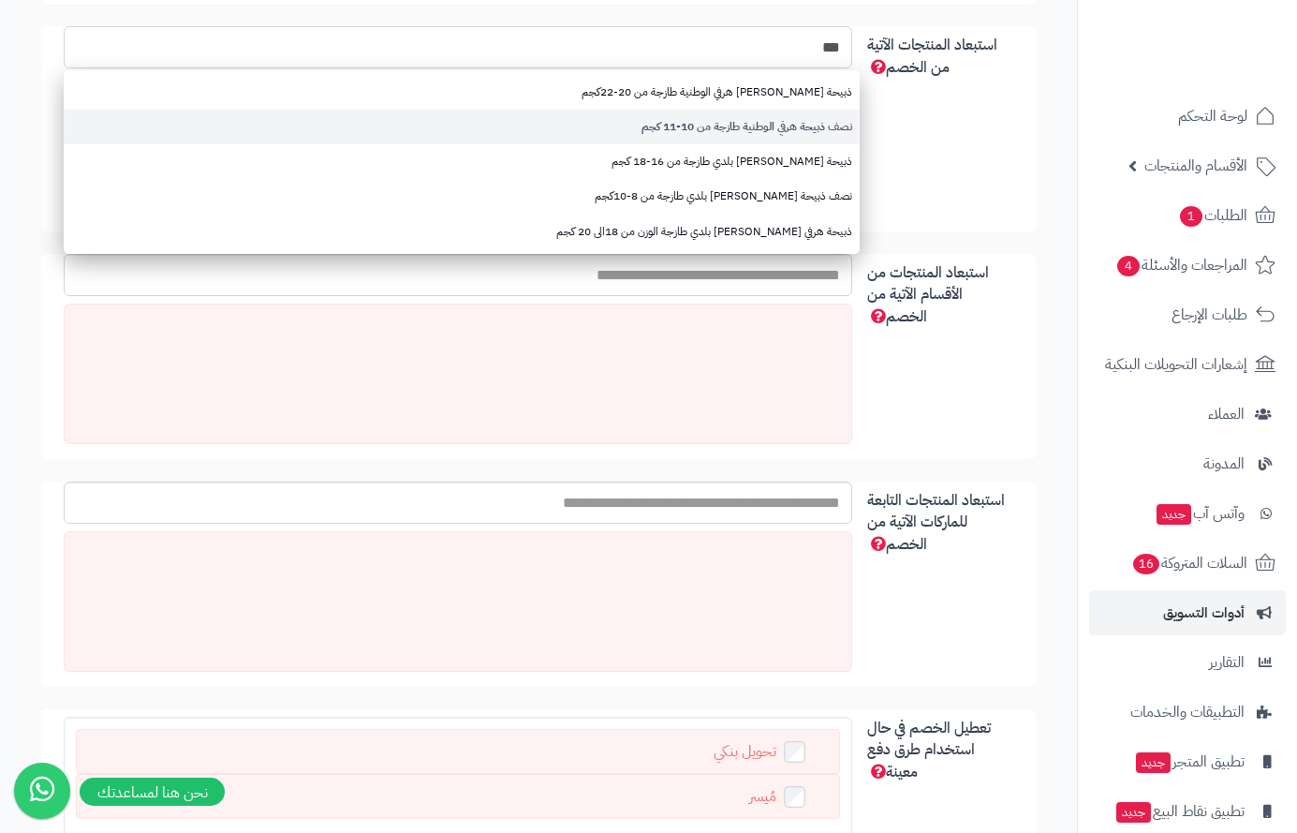
type input "***"
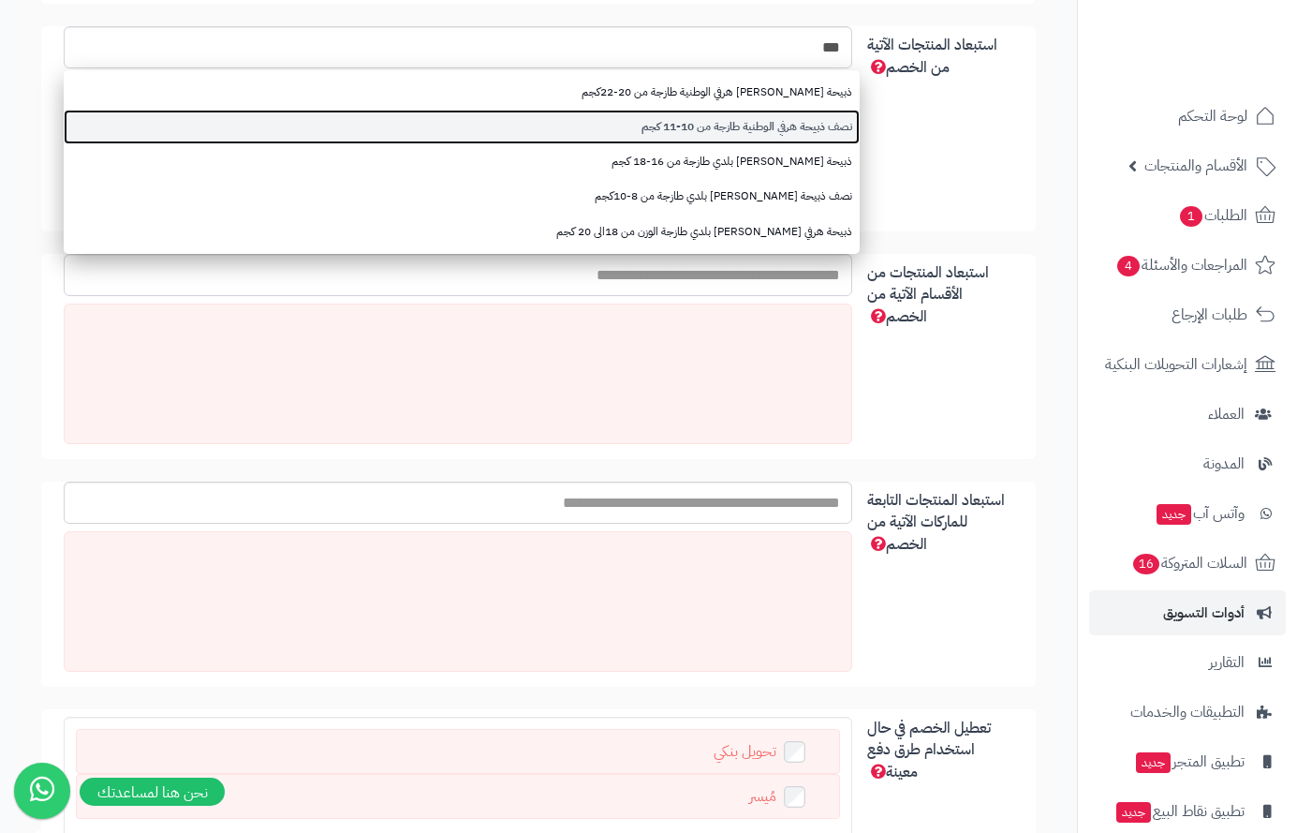
click at [754, 127] on link "نصف ذبيحة هرفي الوطنية طازجة من 10-11 كجم" at bounding box center [462, 127] width 796 height 35
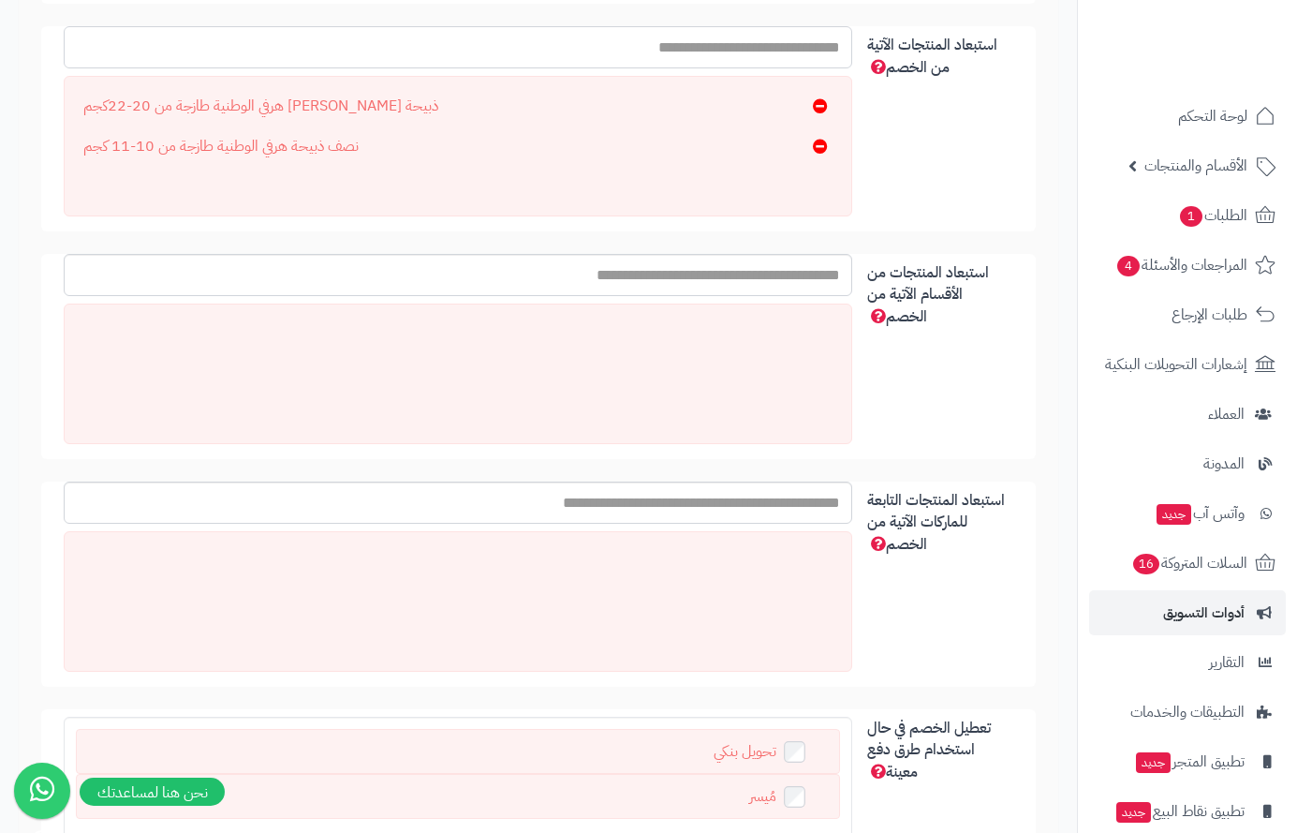
click at [814, 44] on input "استبعاد المنتجات الآتية من الخصم" at bounding box center [458, 47] width 789 height 42
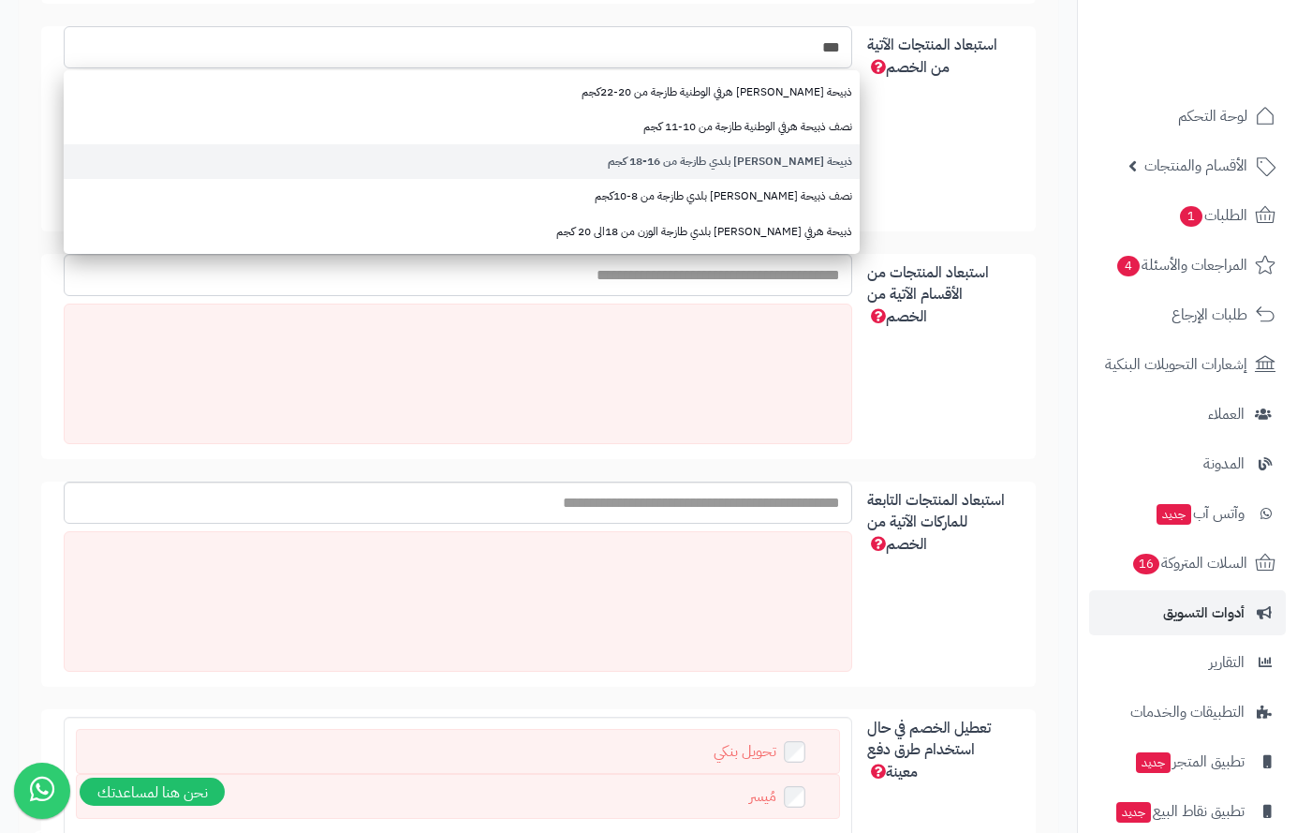
type input "***"
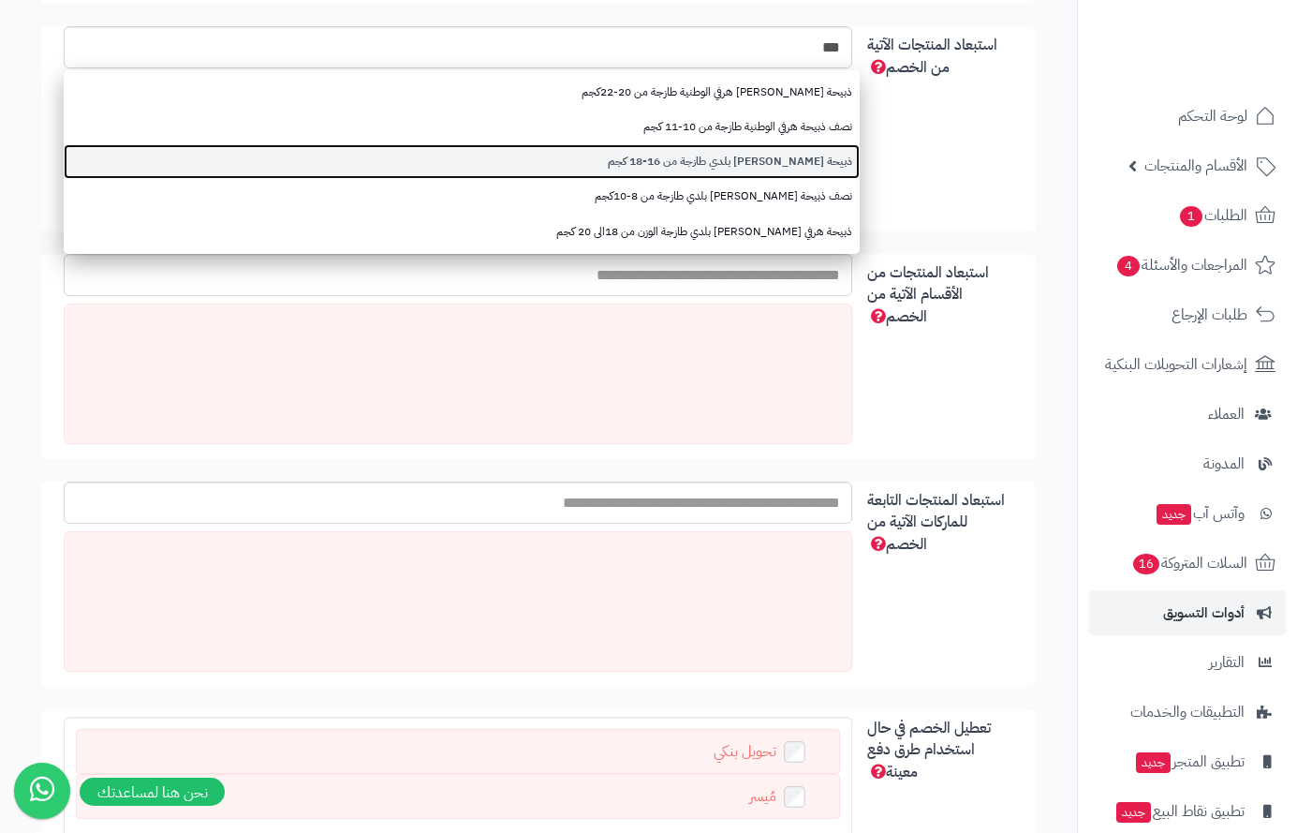
click at [768, 160] on link "ذبيحة نعيمي بلدي طازجة من 16-18 كجم" at bounding box center [462, 161] width 796 height 35
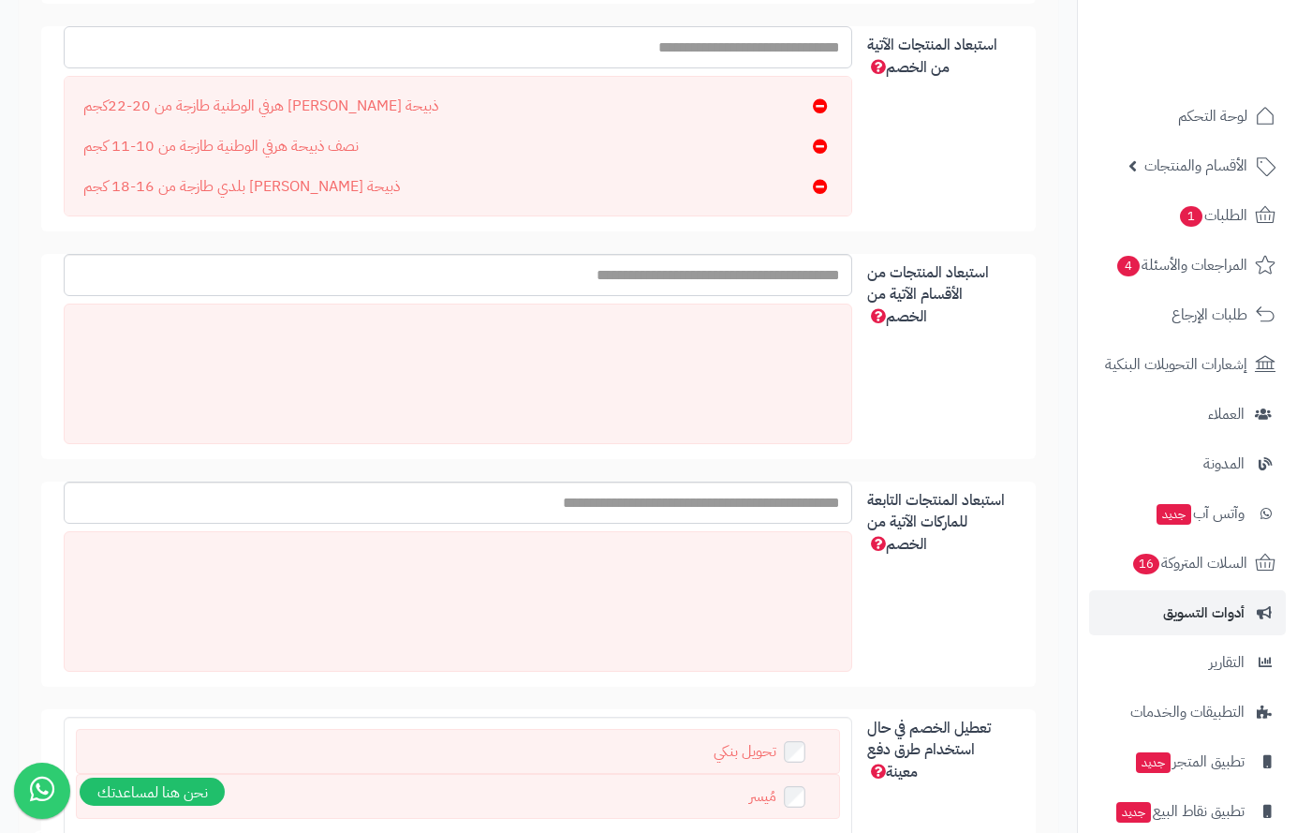
click at [814, 45] on input "استبعاد المنتجات الآتية من الخصم" at bounding box center [458, 47] width 789 height 42
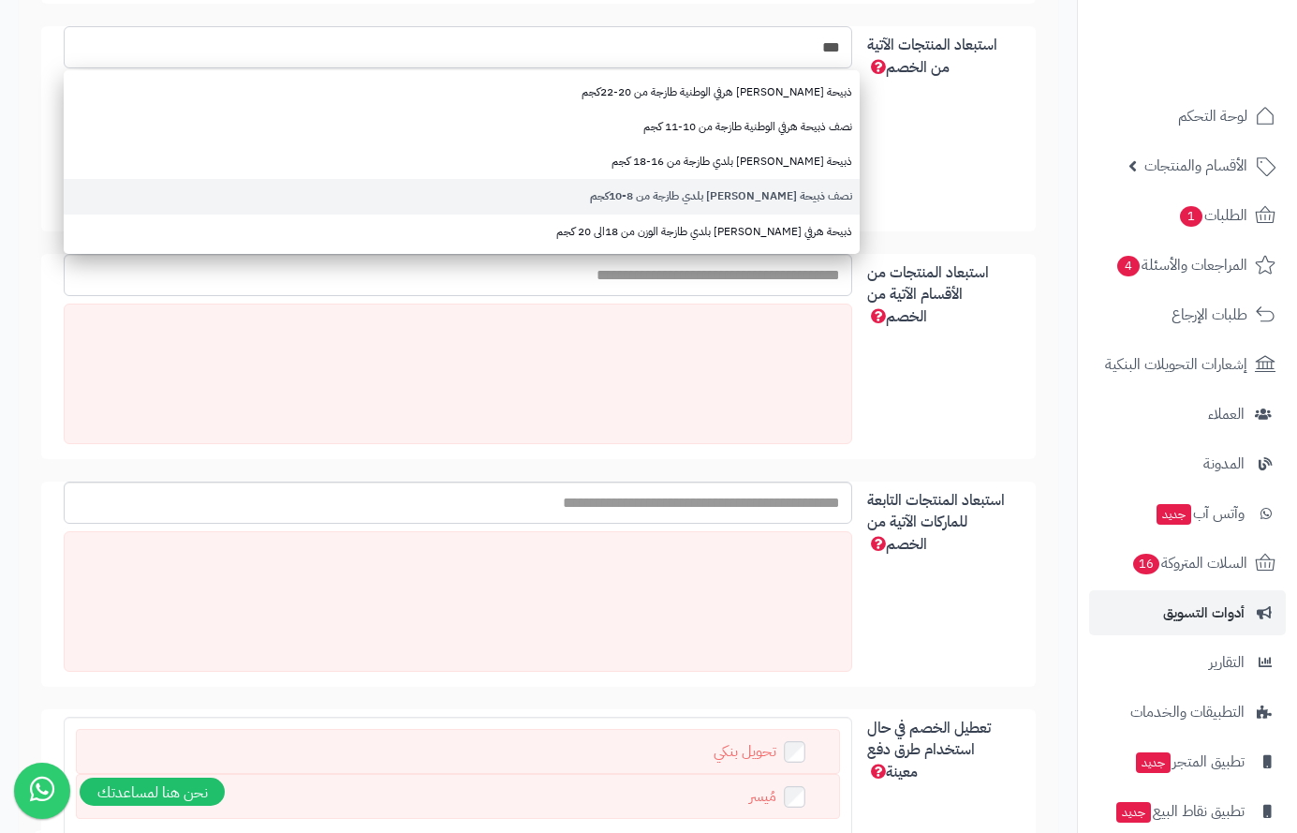
type input "***"
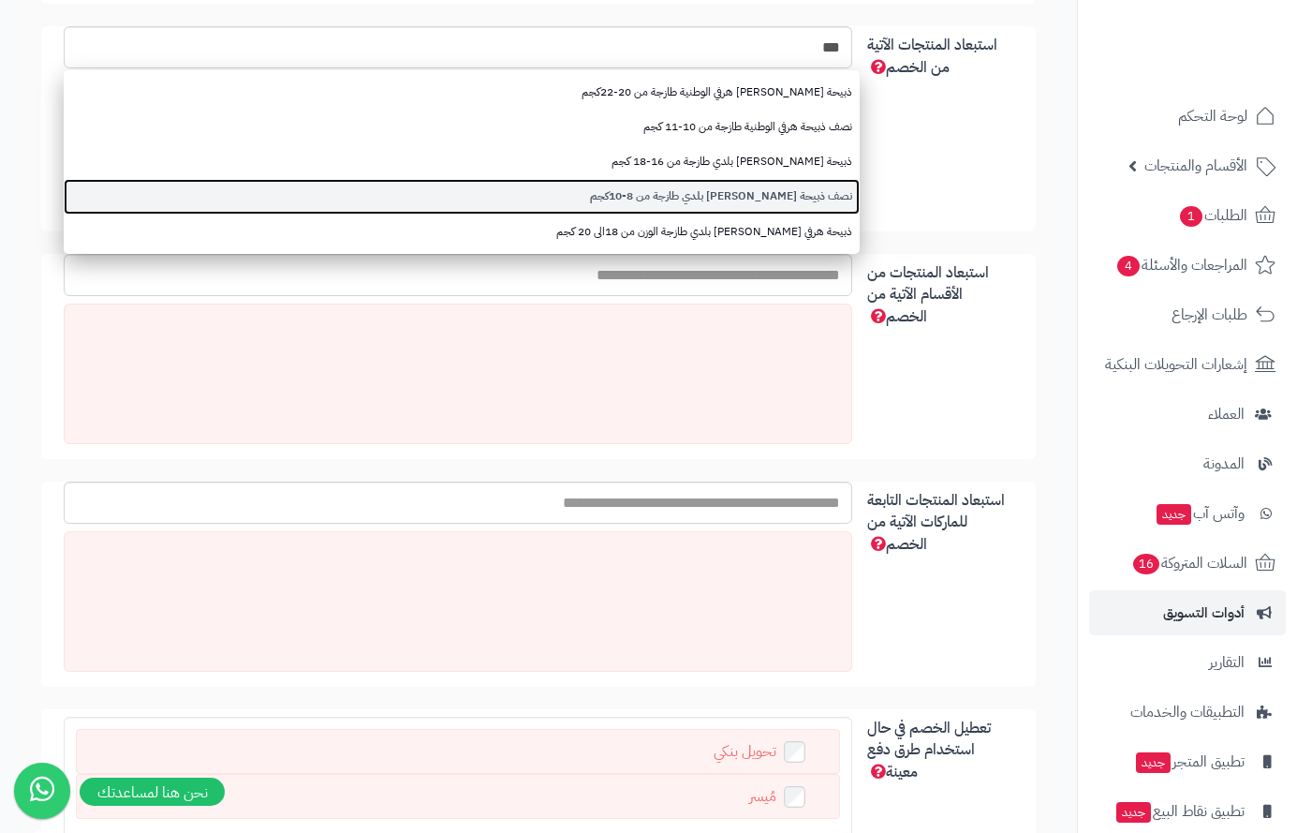
click at [766, 195] on link "نصف ذبيحة نعيمي بلدي طازجة من 8-10كجم" at bounding box center [462, 196] width 796 height 35
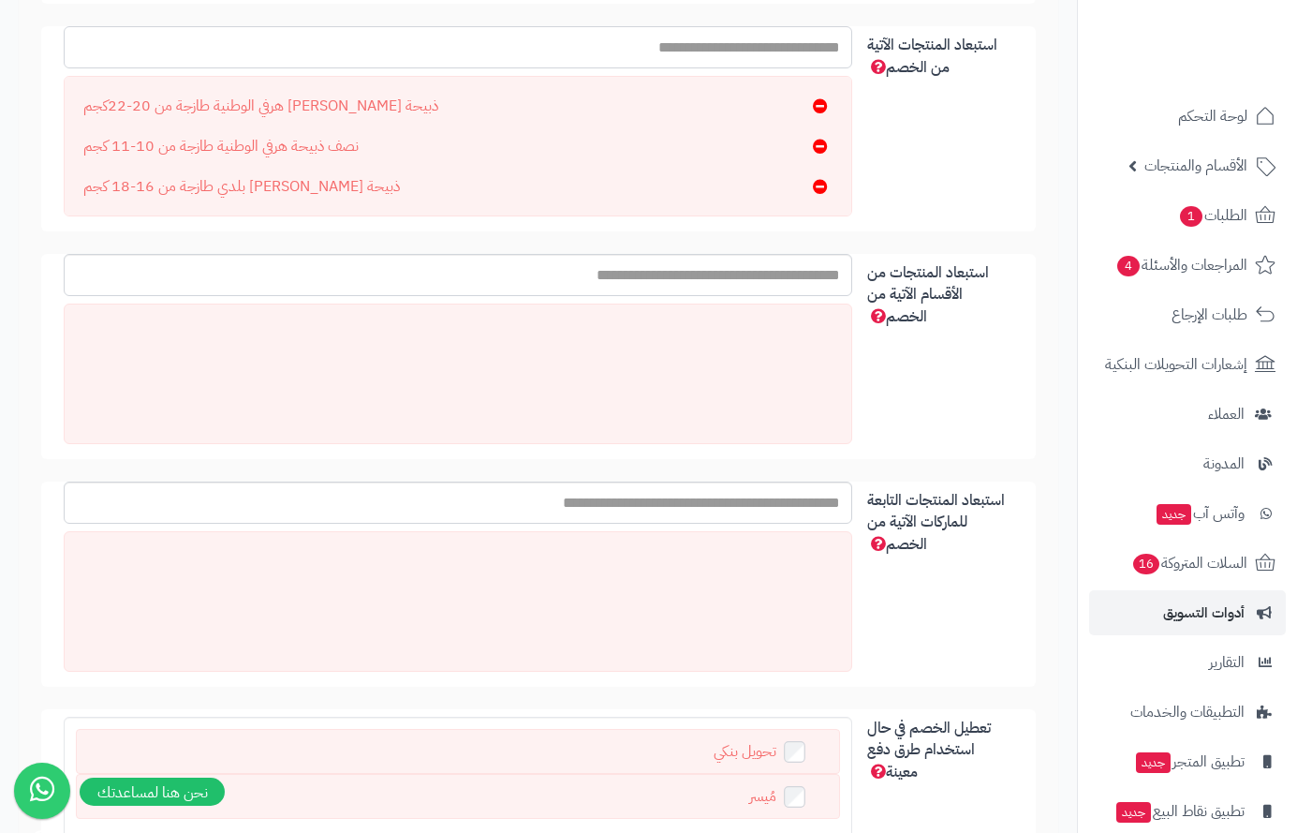
click at [827, 48] on input "استبعاد المنتجات الآتية من الخصم" at bounding box center [458, 47] width 789 height 42
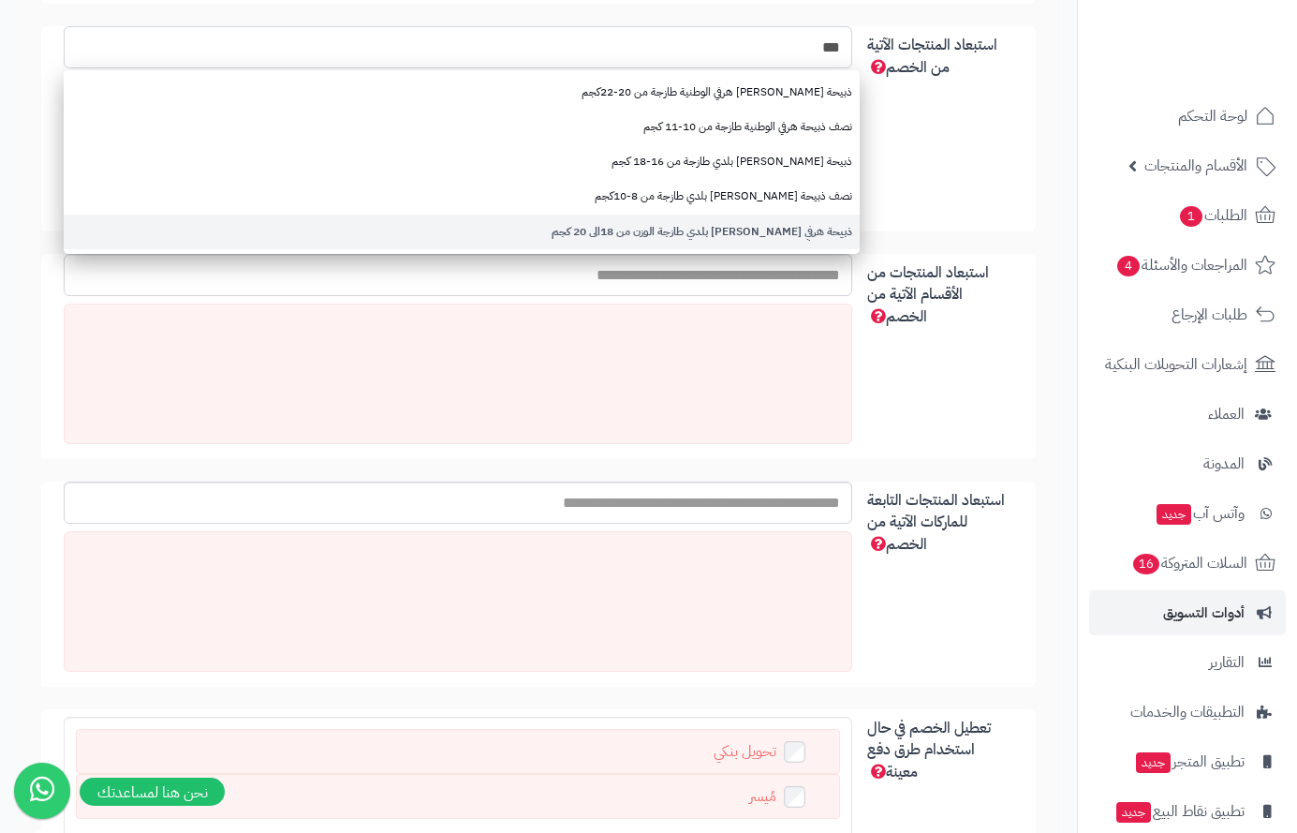
type input "***"
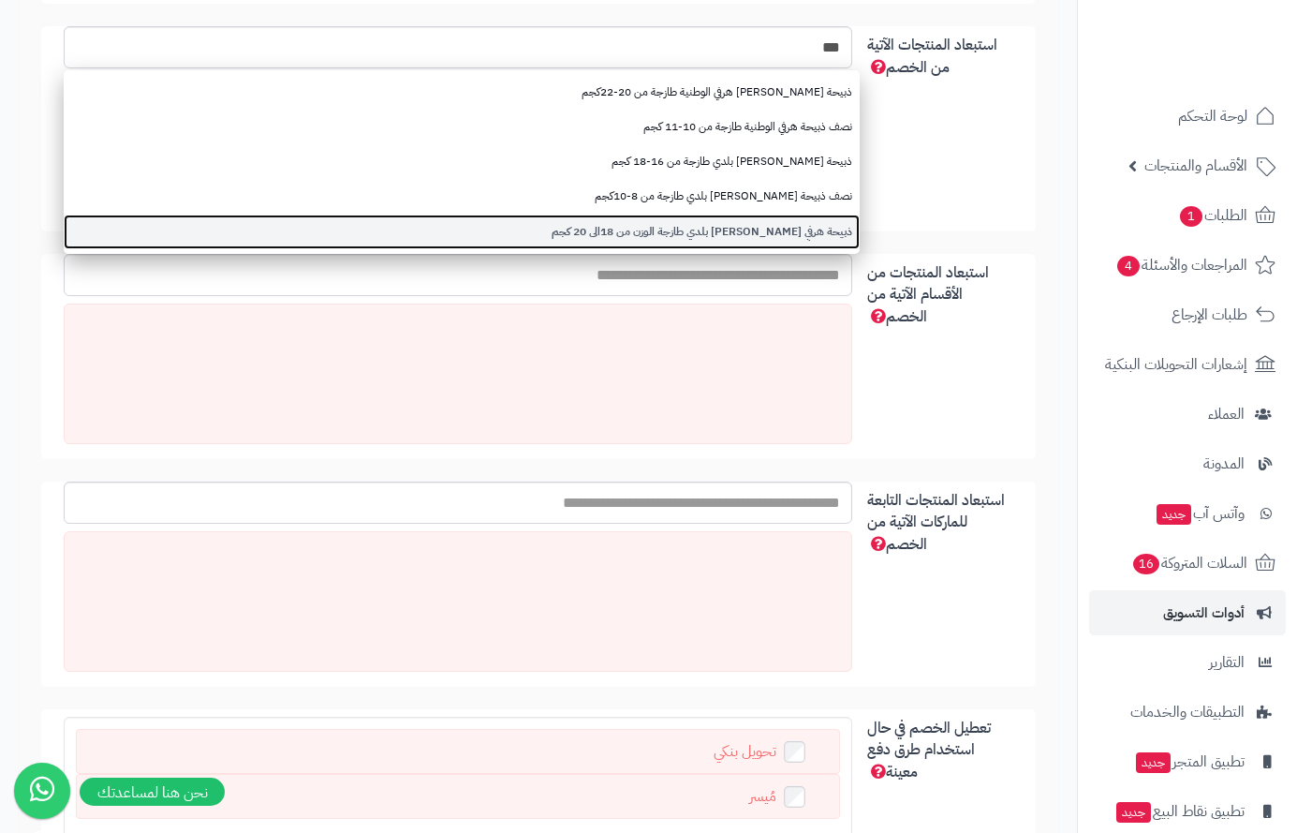
click at [745, 229] on link "ذبيحة هرفي نعيمي بلدي طازجة الوزن من 18الى 20 كجم" at bounding box center [462, 232] width 796 height 35
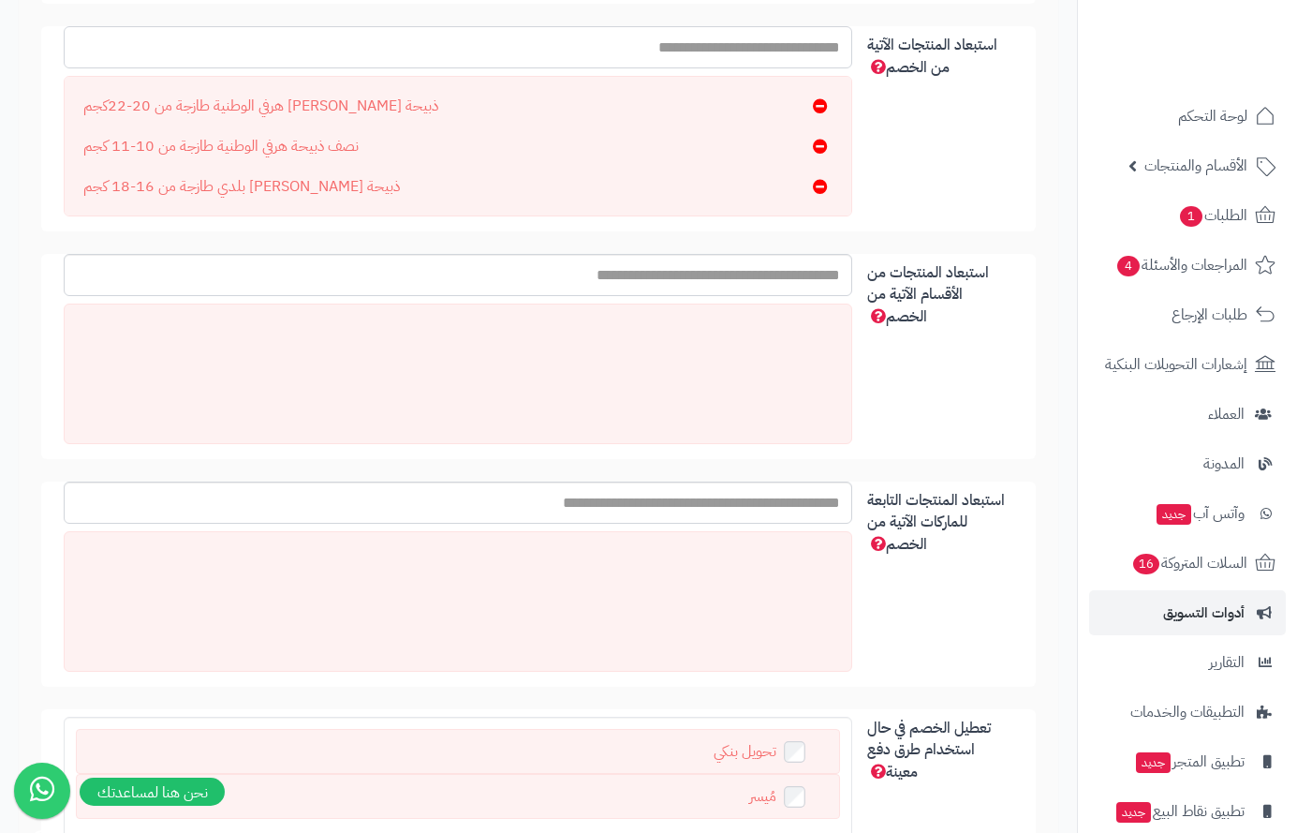
click at [795, 49] on input "استبعاد المنتجات الآتية من الخصم" at bounding box center [458, 47] width 789 height 42
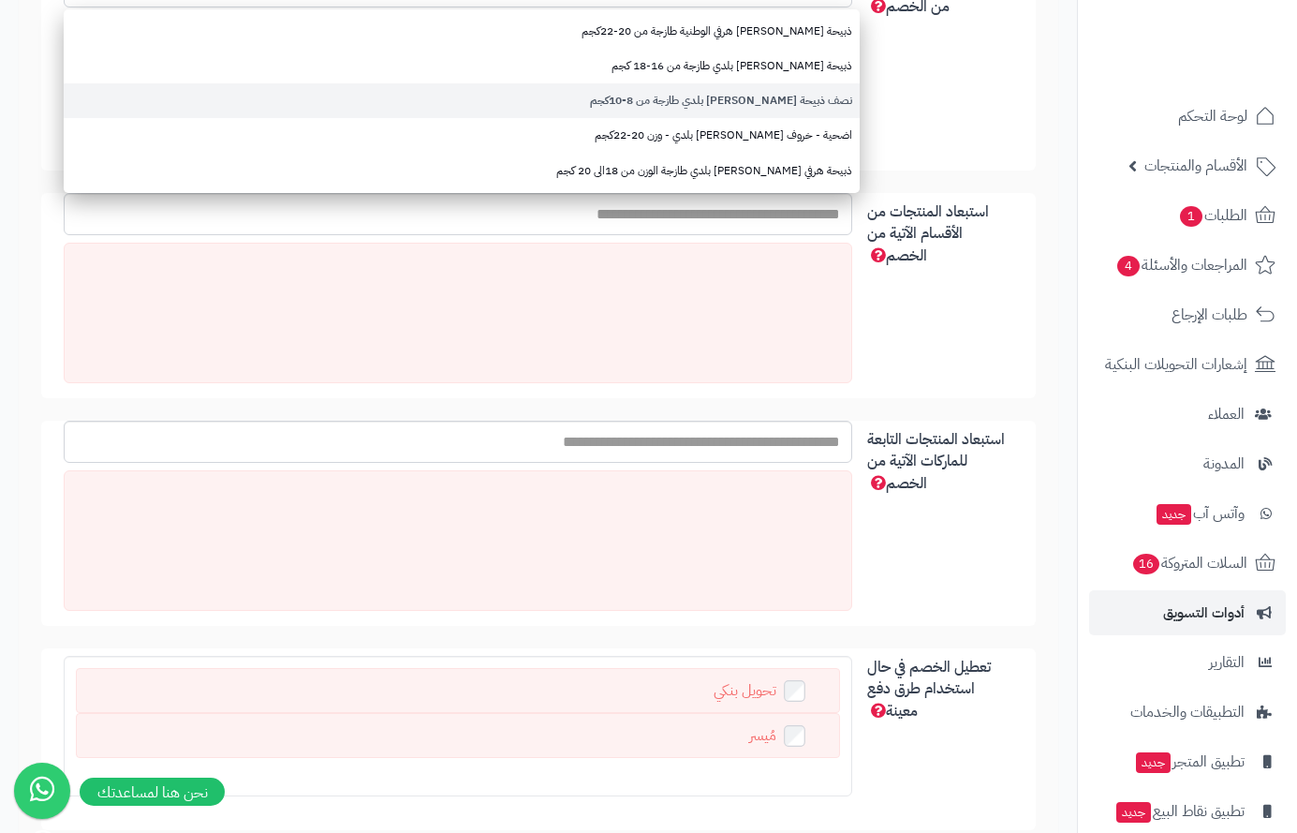
scroll to position [843, 0]
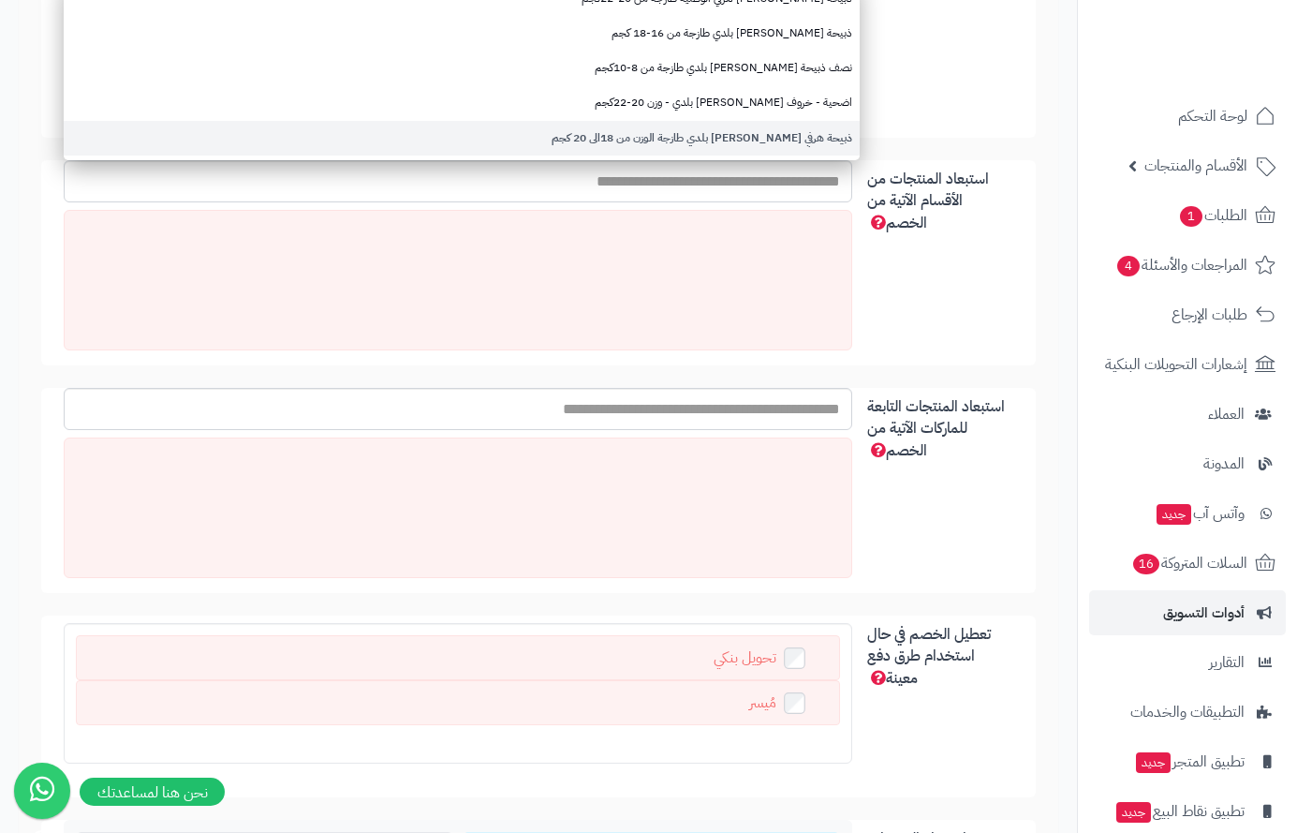
type input "*****"
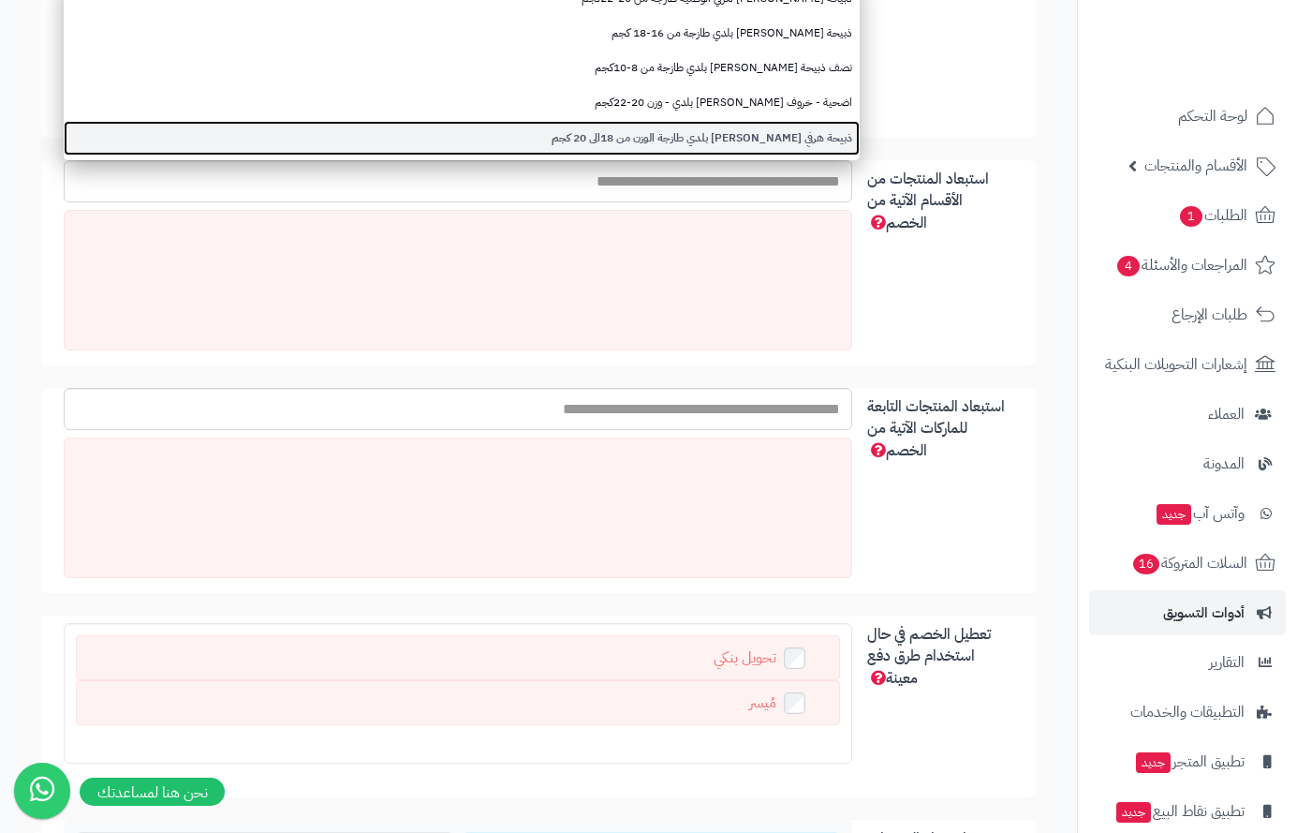
click at [785, 142] on link "ذبيحة هرفي نعيمي بلدي طازجة الوزن من 18الى 20 كجم" at bounding box center [462, 138] width 796 height 35
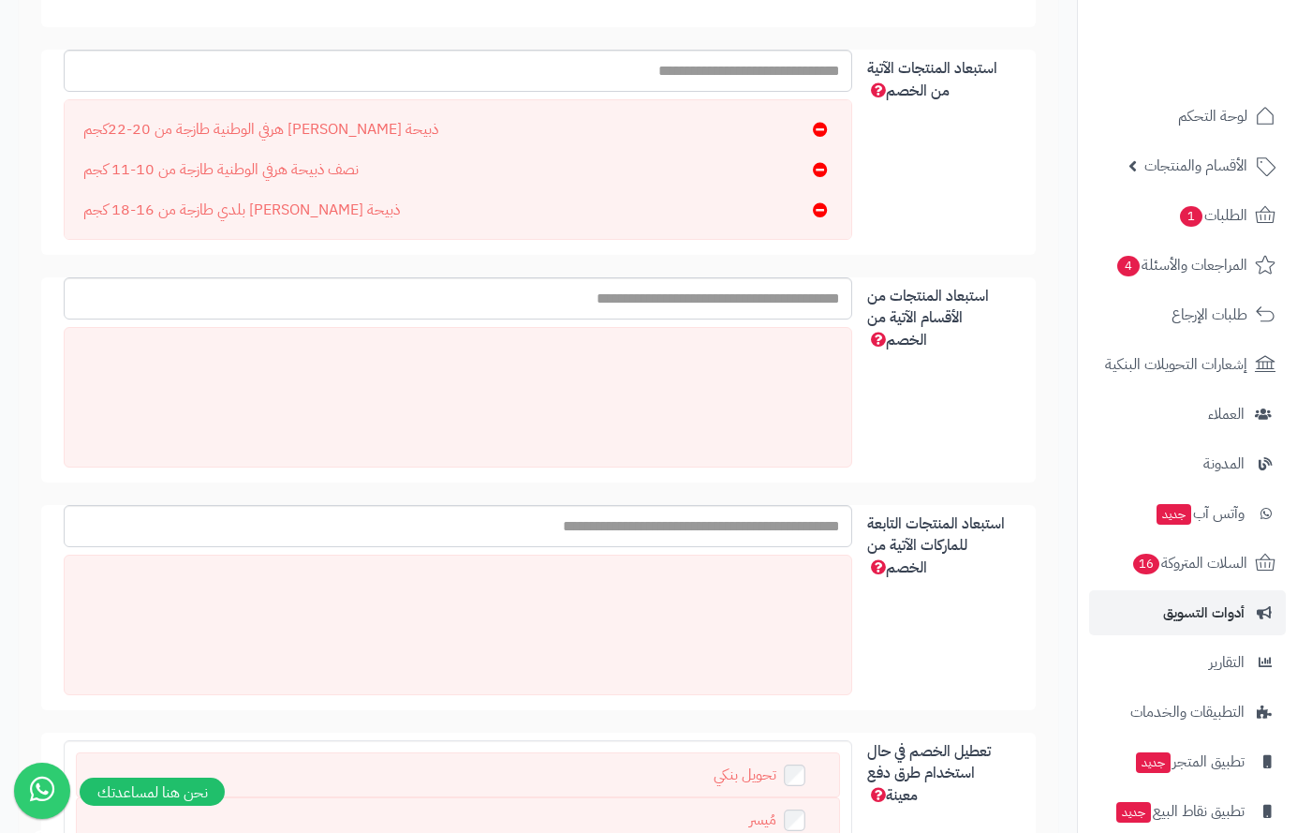
scroll to position [562, 0]
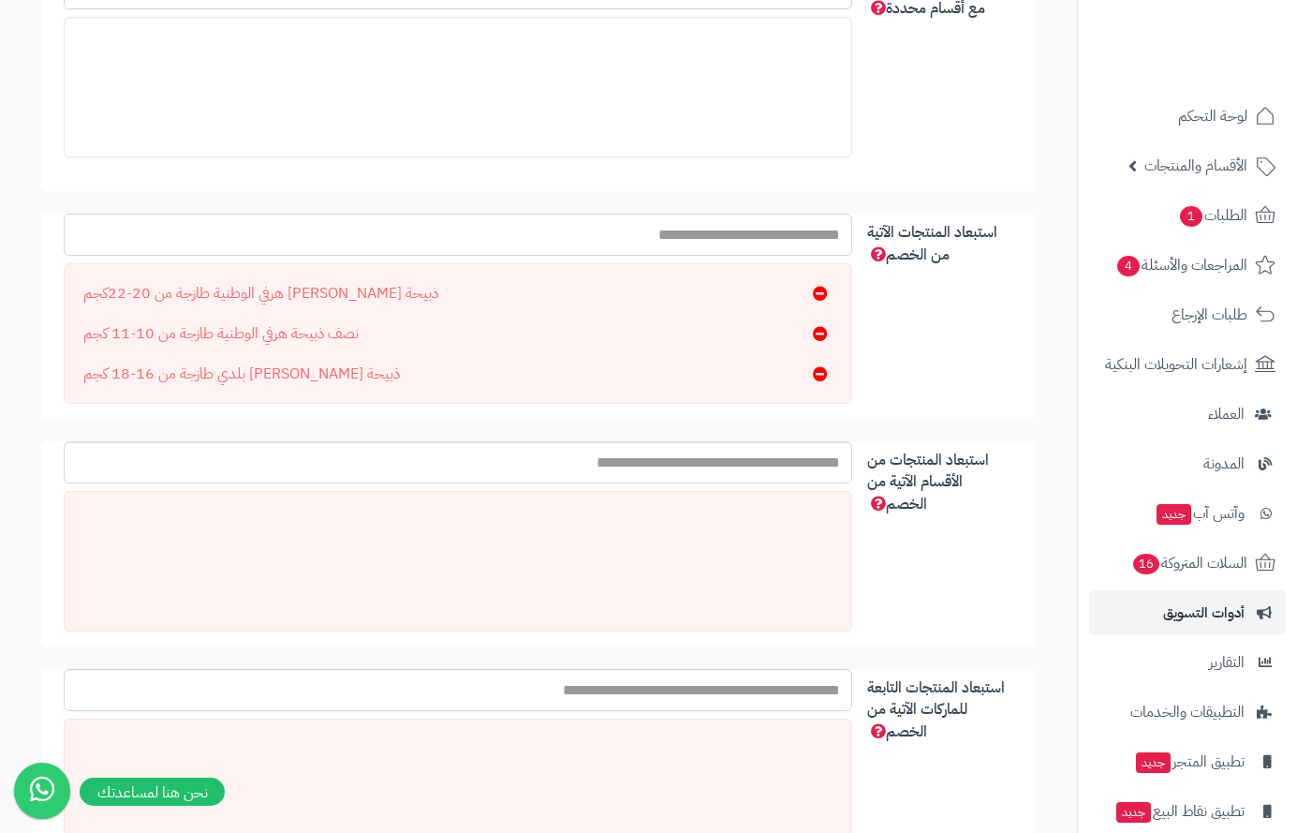
click at [787, 232] on input "استبعاد المنتجات الآتية من الخصم" at bounding box center [458, 235] width 789 height 42
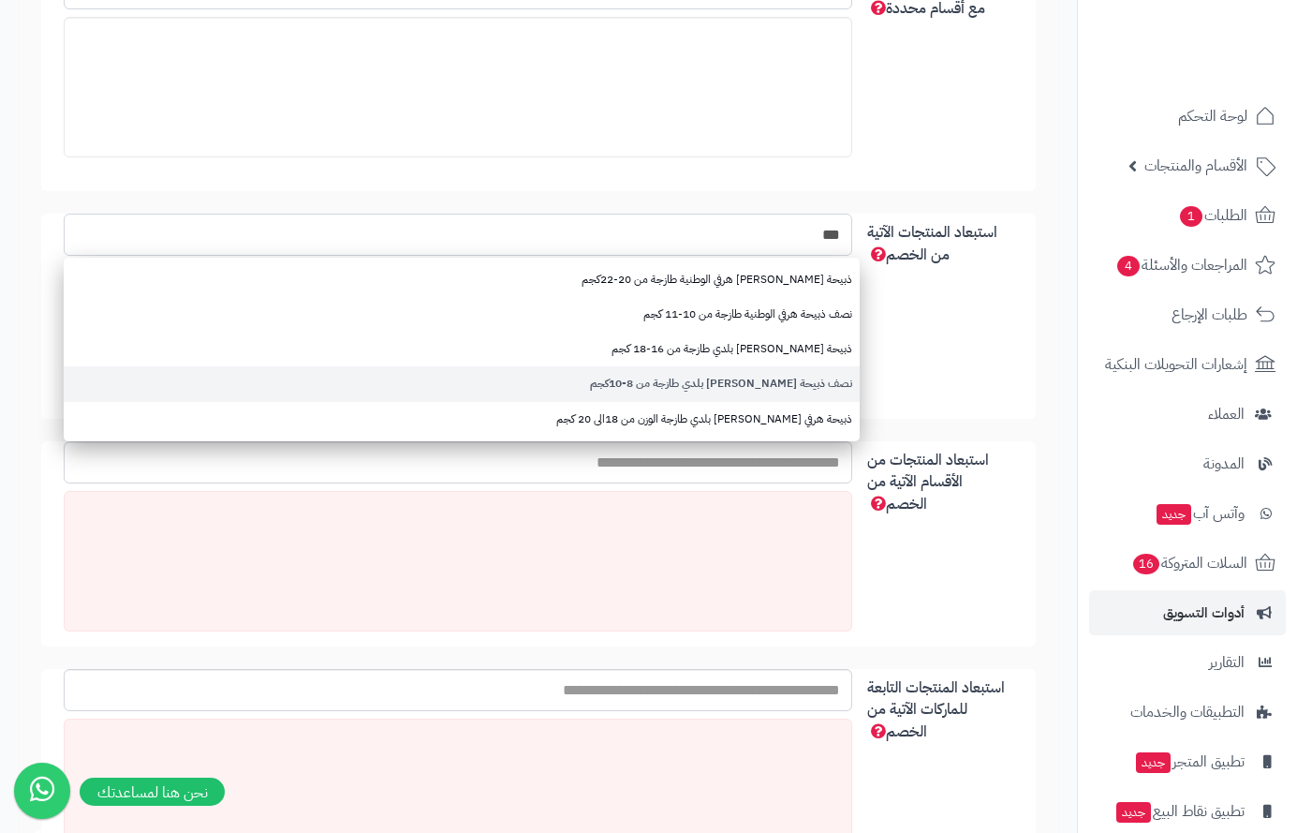
type input "***"
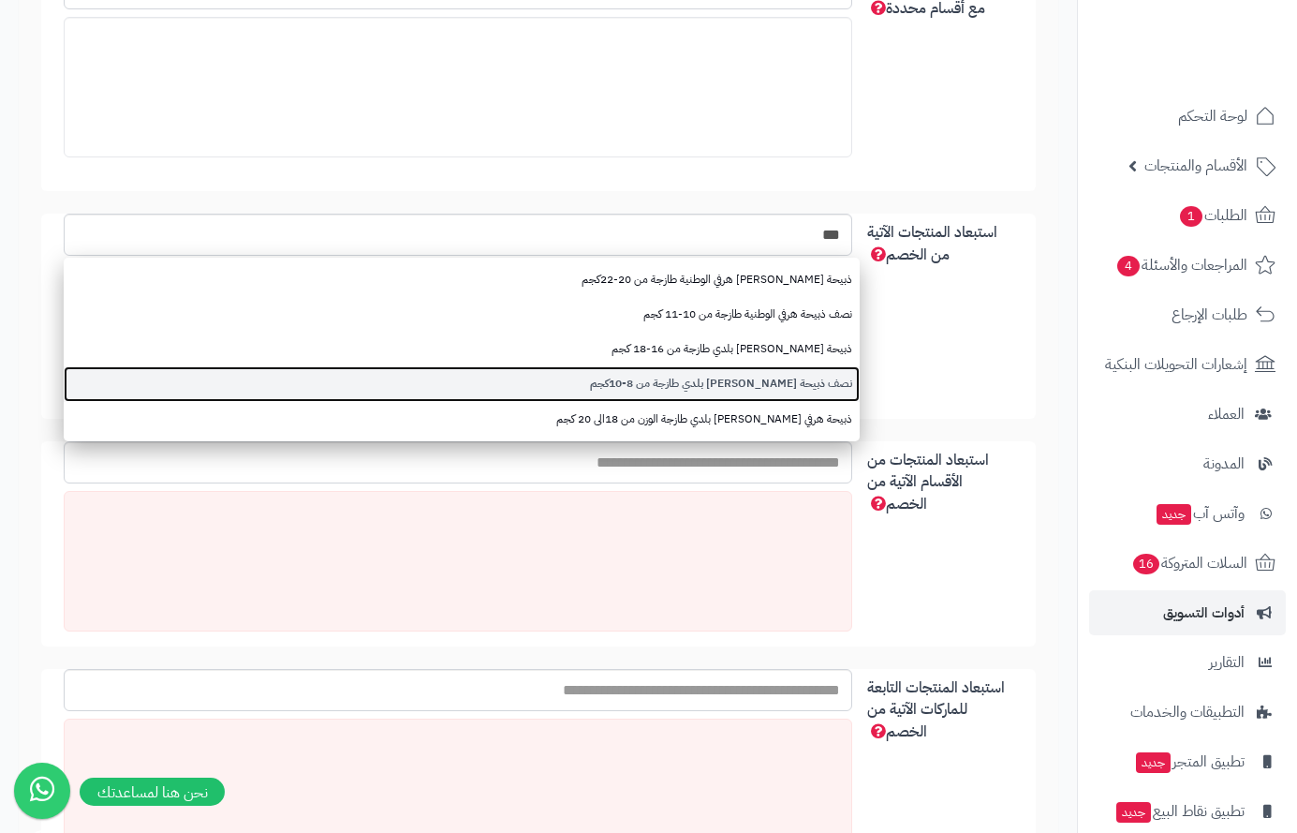
click at [715, 382] on link "نصف ذبيحة نعيمي بلدي طازجة من 8-10كجم" at bounding box center [462, 383] width 796 height 35
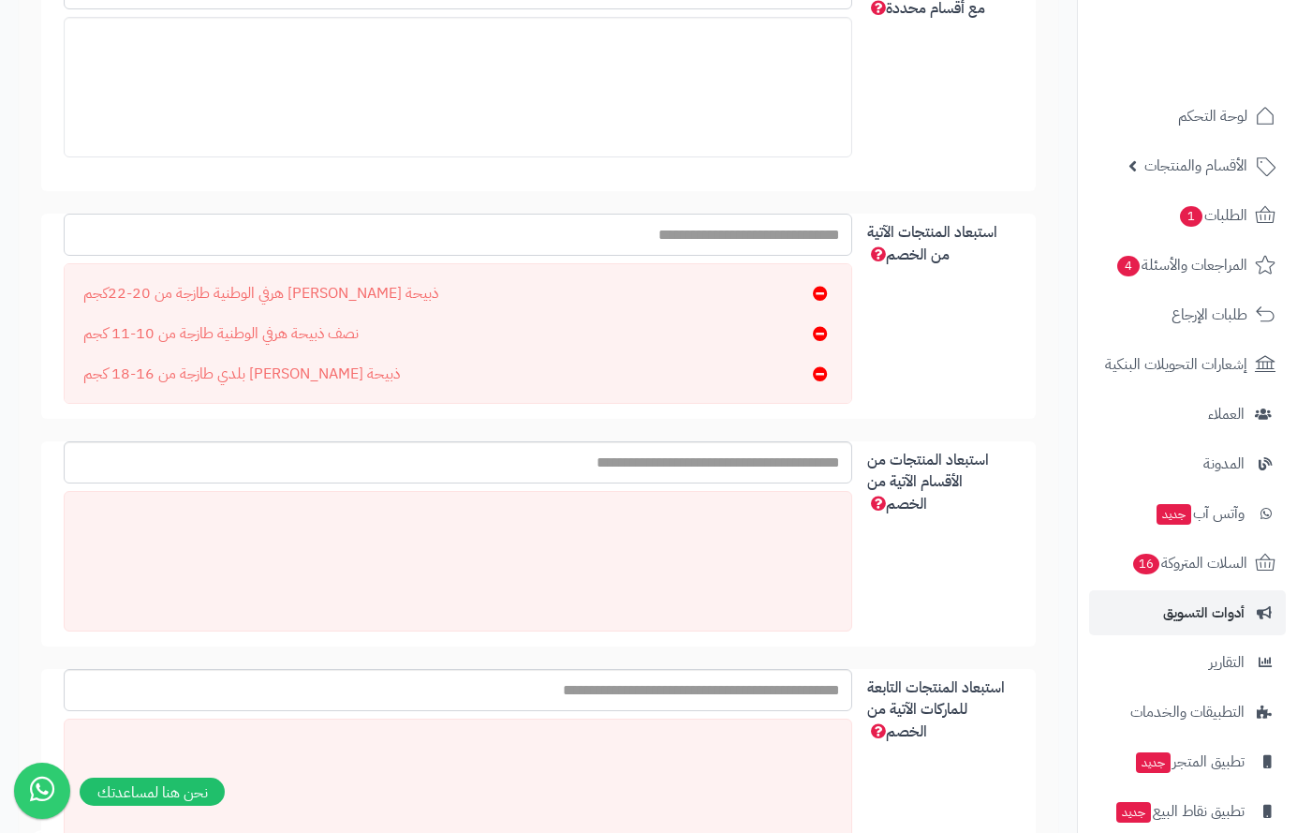
click at [722, 230] on input "استبعاد المنتجات الآتية من الخصم" at bounding box center [458, 235] width 789 height 42
click at [843, 239] on input "**********" at bounding box center [458, 235] width 789 height 42
click at [674, 240] on input "**********" at bounding box center [458, 235] width 789 height 42
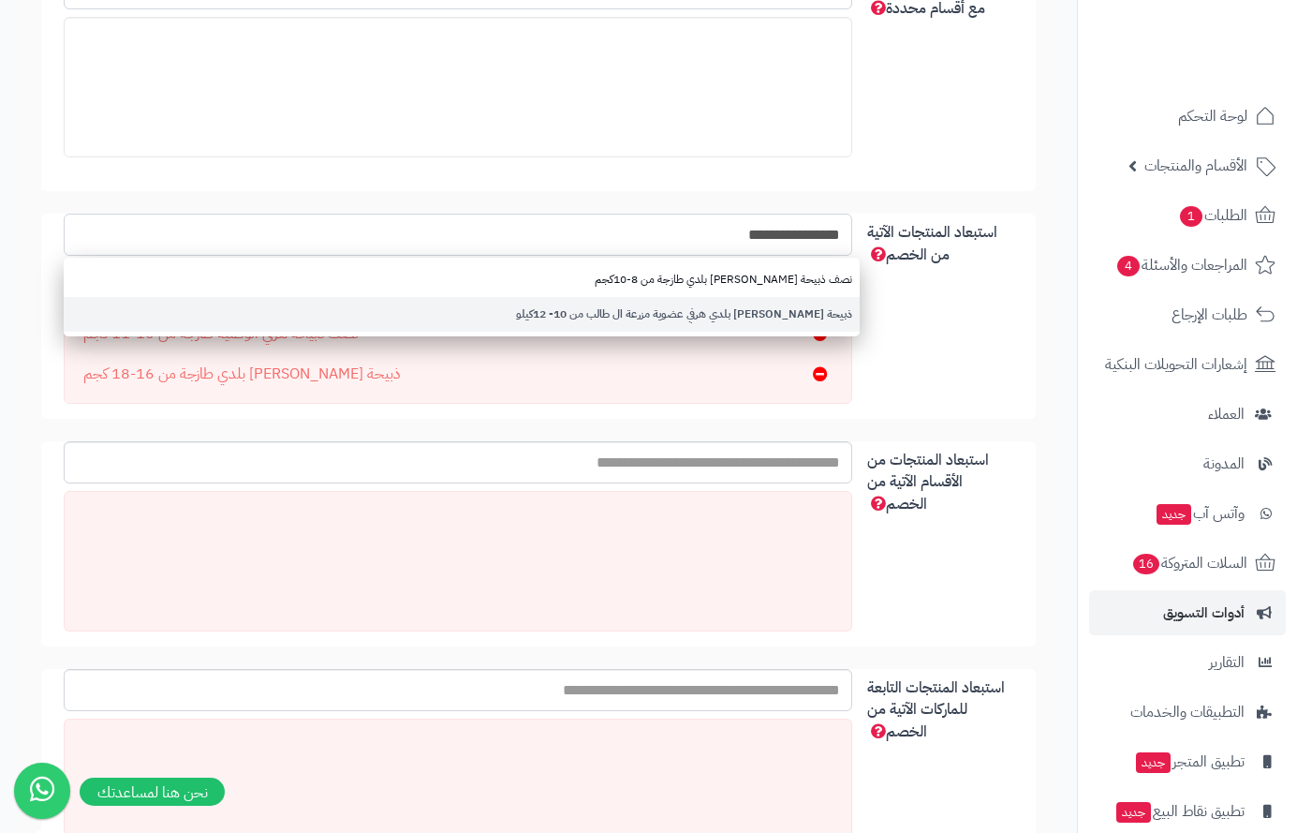
type input "**********"
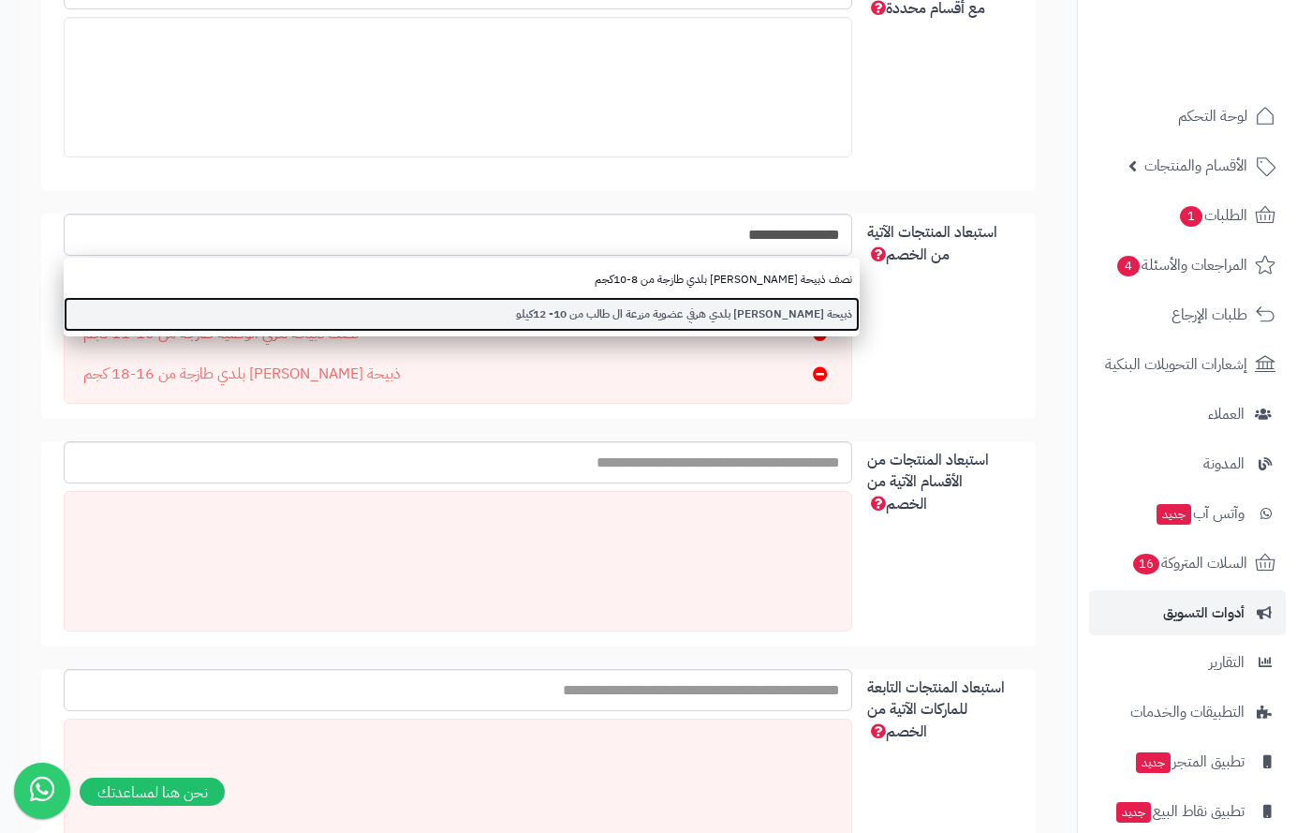
click at [707, 318] on link "ذبيحة نعيمي بلدي هرفي عضوية مزرعة ال طالب من 10- 12كيلو" at bounding box center [462, 314] width 796 height 35
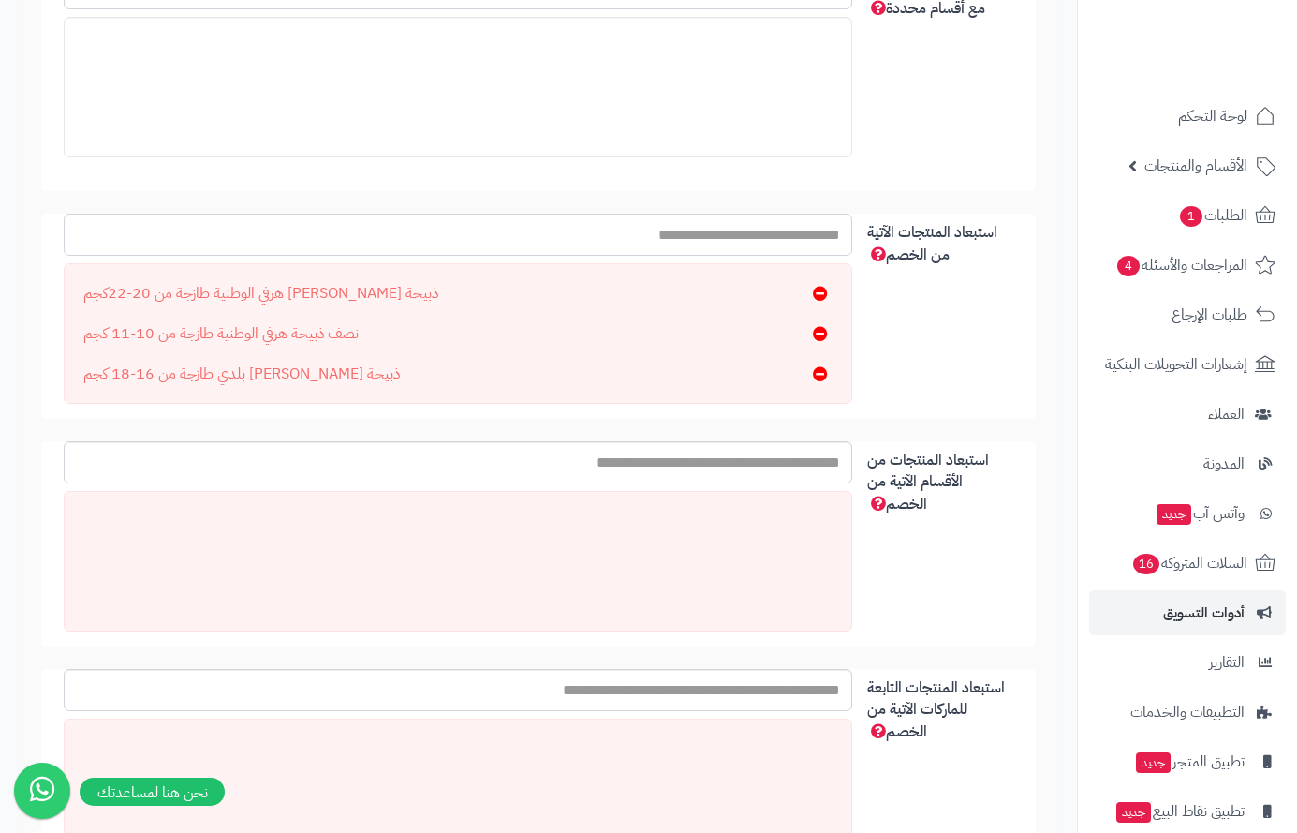
click at [832, 224] on input "استبعاد المنتجات الآتية من الخصم" at bounding box center [458, 235] width 789 height 42
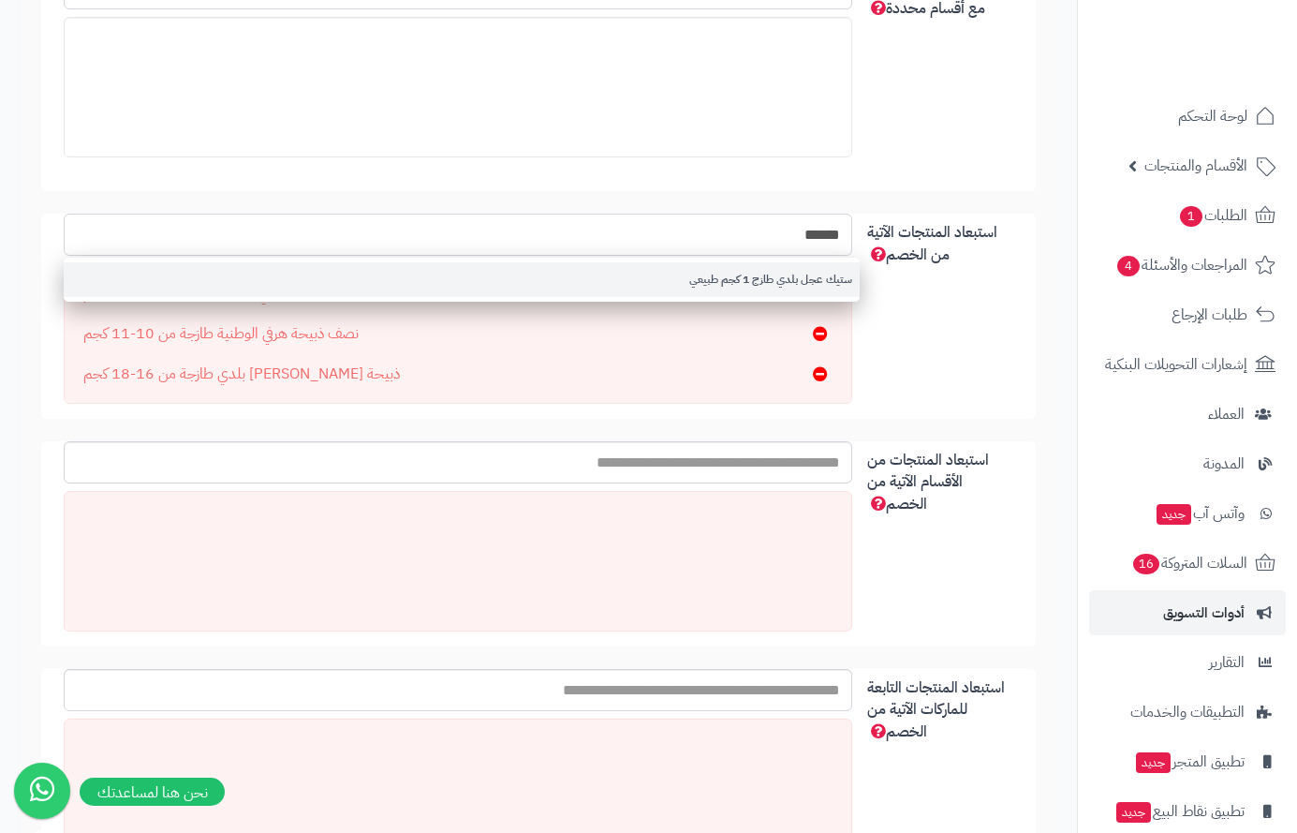
type input "******"
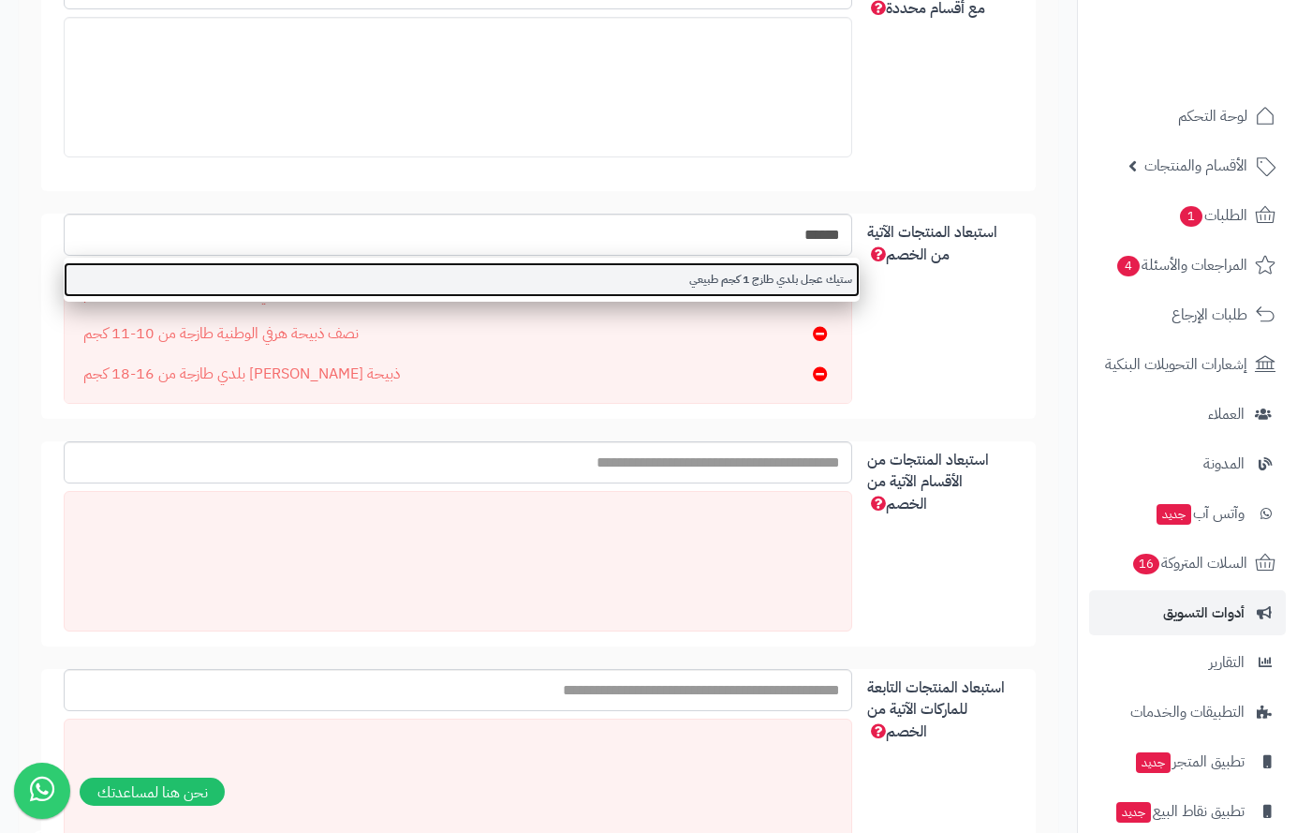
click at [764, 277] on link "ستيك عجل بلدي طازج 1 كجم طبيعي" at bounding box center [462, 279] width 796 height 35
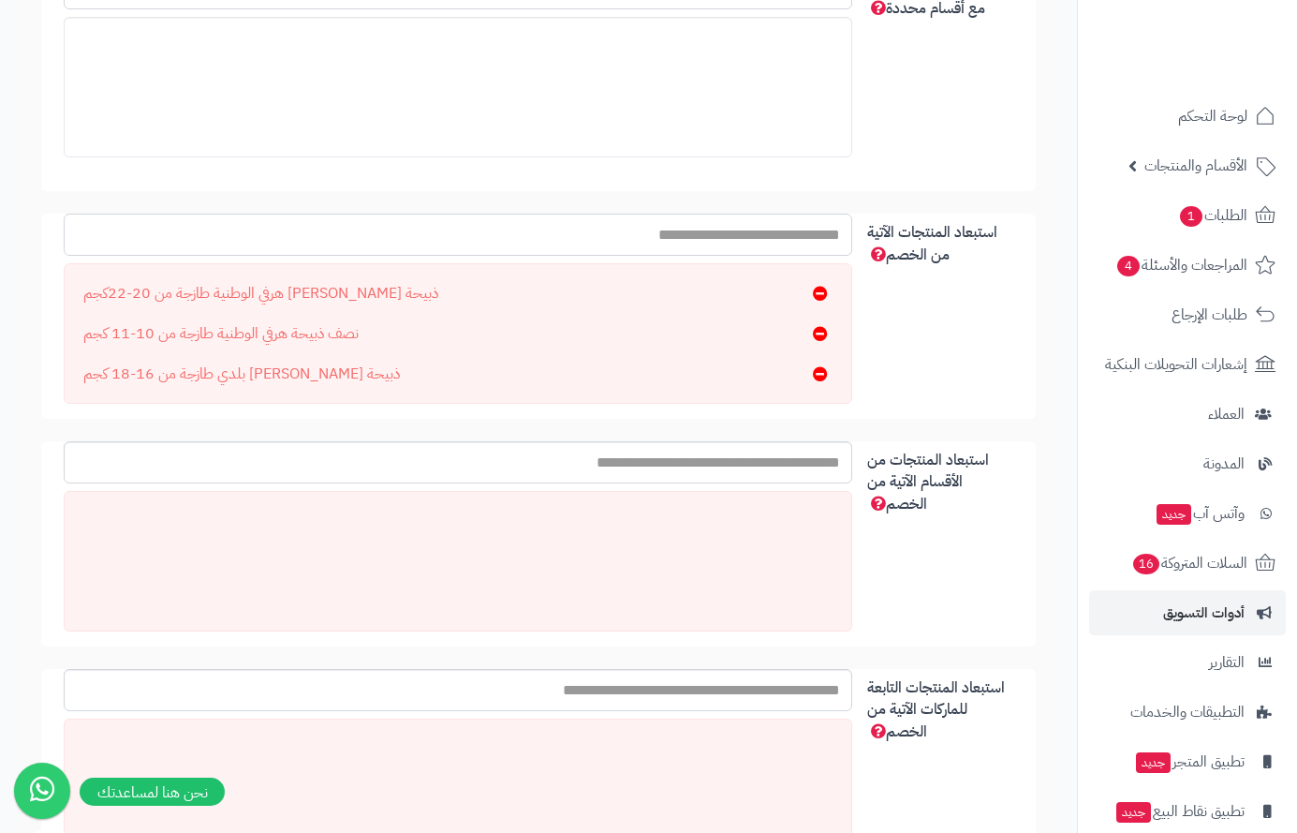
click at [820, 244] on input "استبعاد المنتجات الآتية من الخصم" at bounding box center [458, 235] width 789 height 42
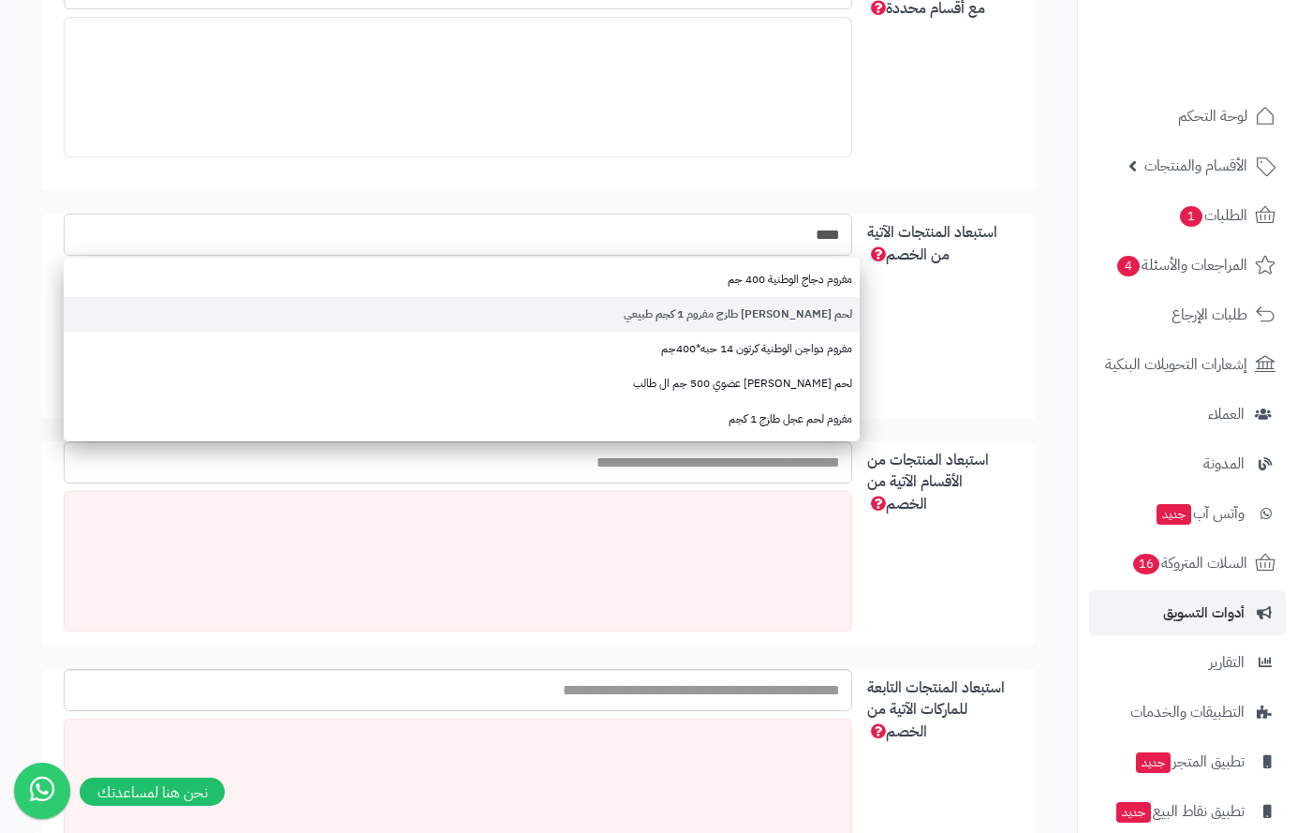
type input "****"
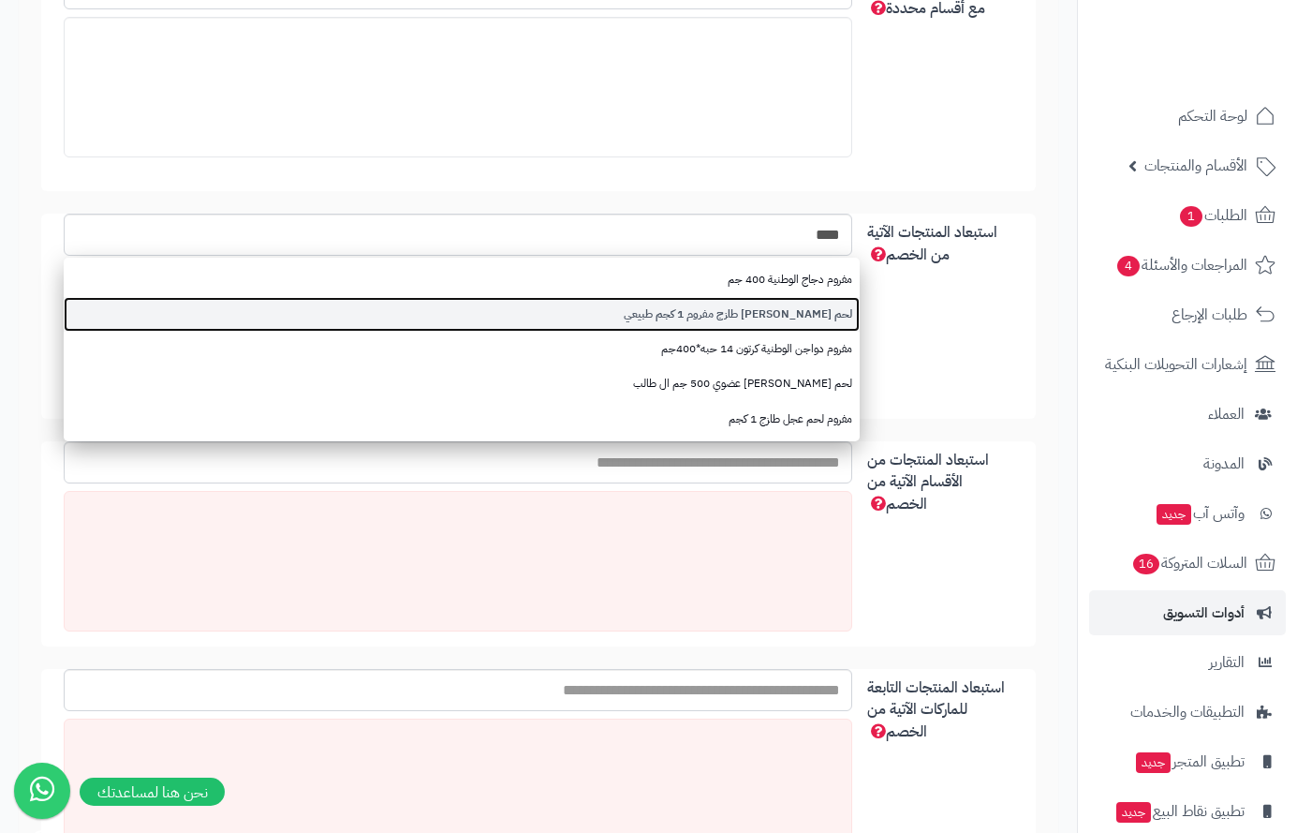
click at [796, 314] on link "لحم نعيمي طازج مفروم 1 كجم طبيعي" at bounding box center [462, 314] width 796 height 35
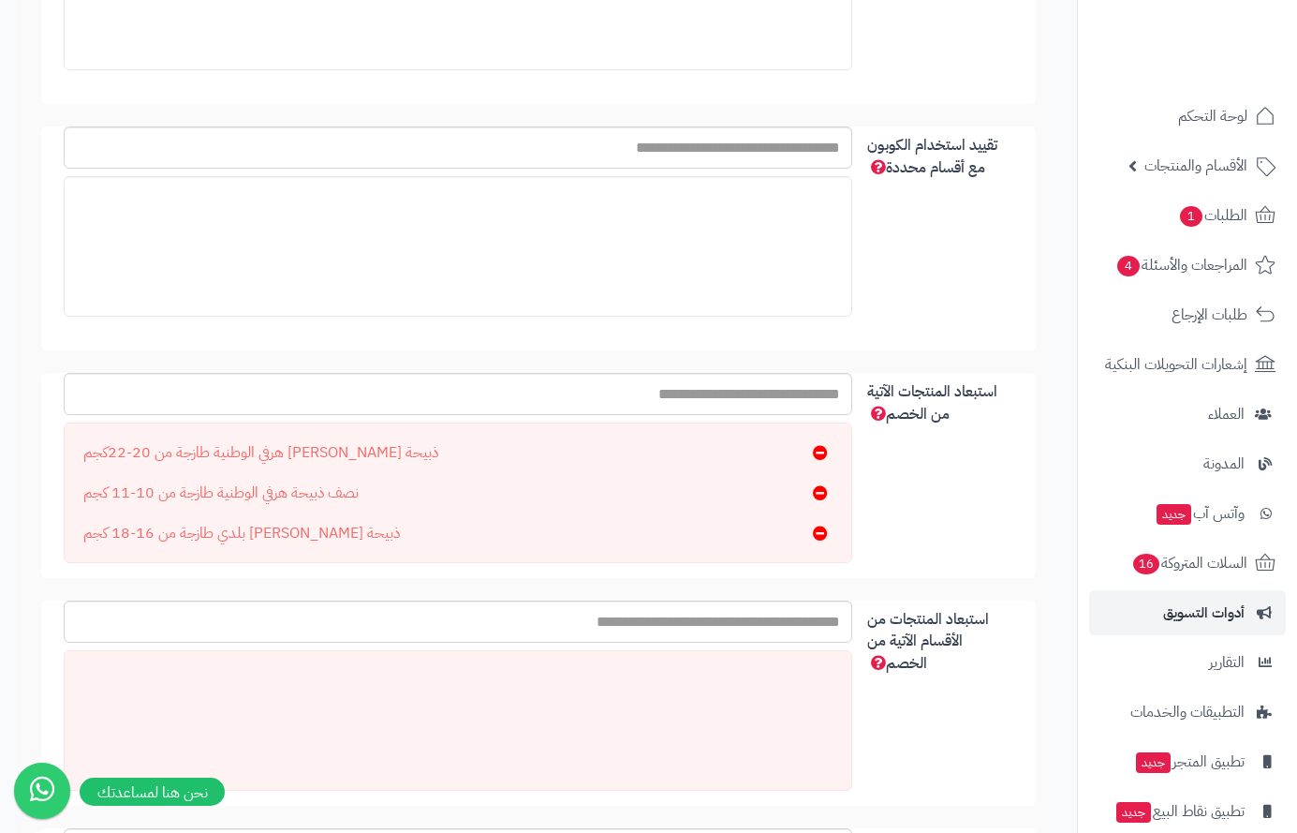
scroll to position [0, 0]
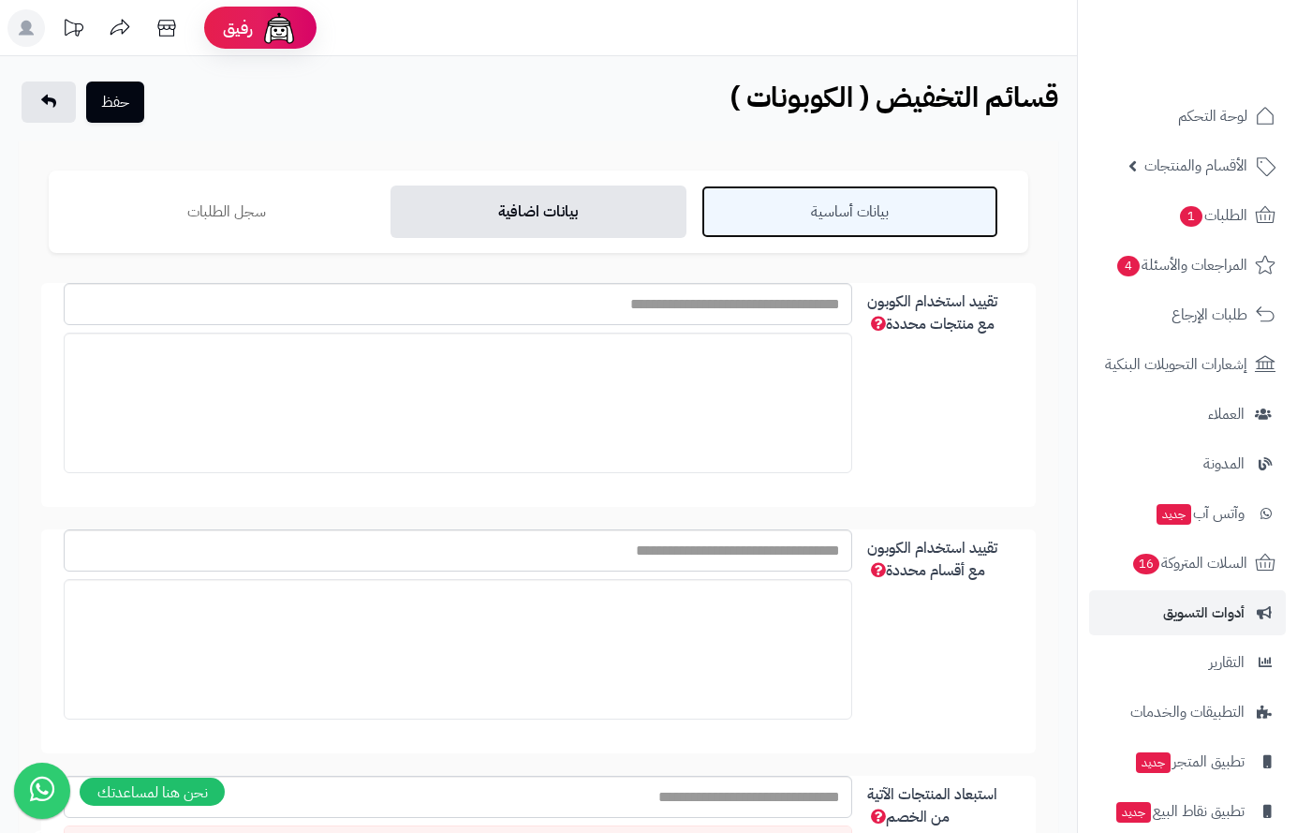
click at [854, 215] on link "بيانات أساسية" at bounding box center [850, 211] width 297 height 52
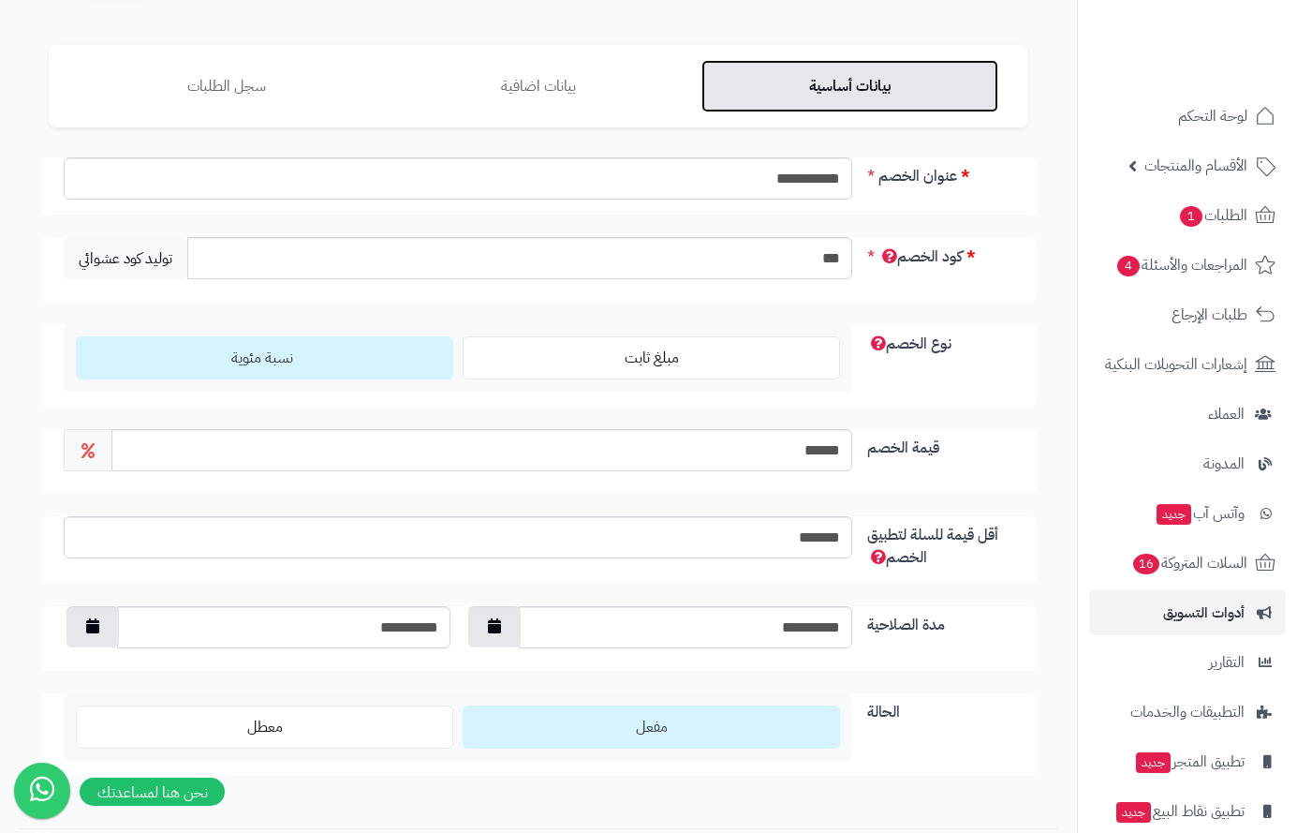
scroll to position [268, 0]
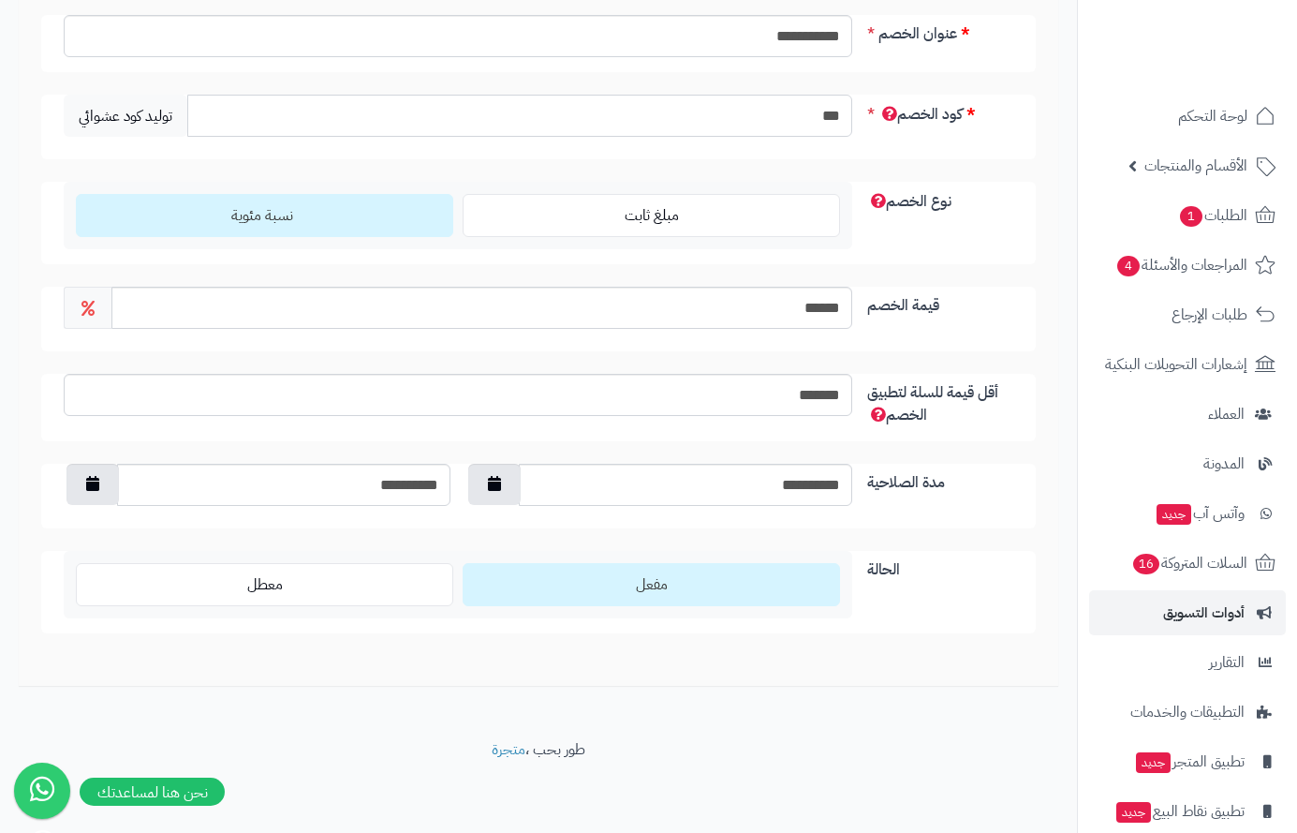
click at [832, 117] on input "***" at bounding box center [519, 116] width 665 height 42
click at [832, 116] on input "***" at bounding box center [519, 116] width 665 height 42
drag, startPoint x: 778, startPoint y: 312, endPoint x: 907, endPoint y: 289, distance: 131.4
click at [907, 288] on div "قيمة الخصم ******" at bounding box center [538, 319] width 995 height 65
type input "*"
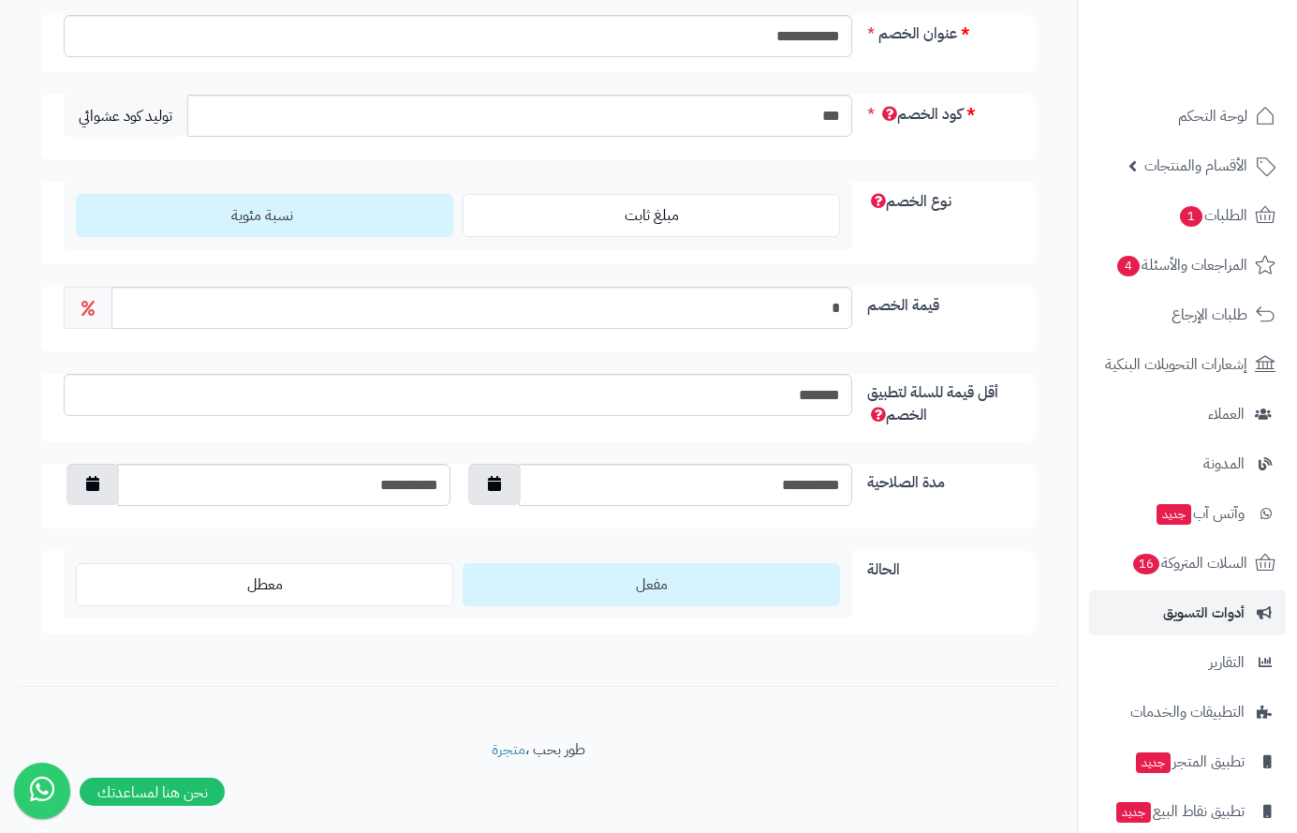
click at [980, 273] on div "**********" at bounding box center [539, 324] width 980 height 618
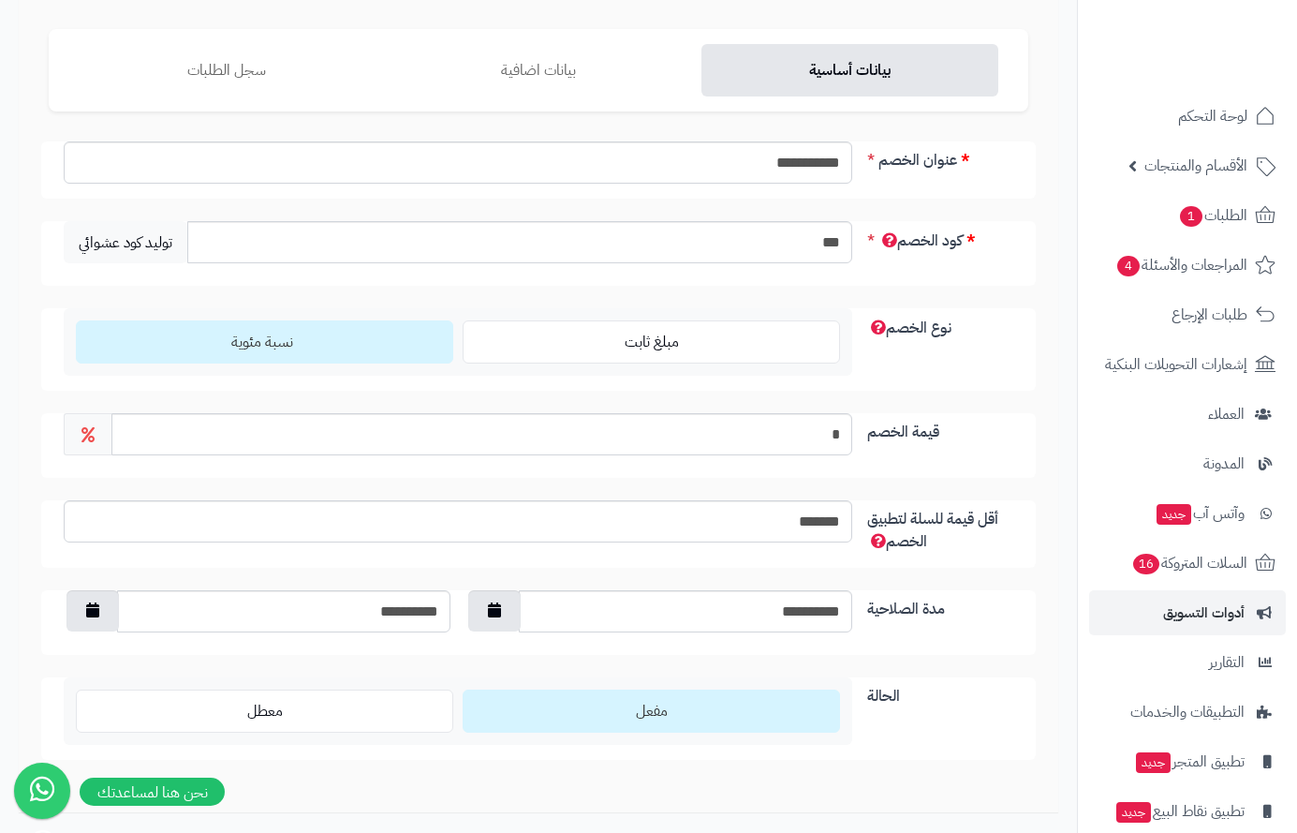
scroll to position [0, 0]
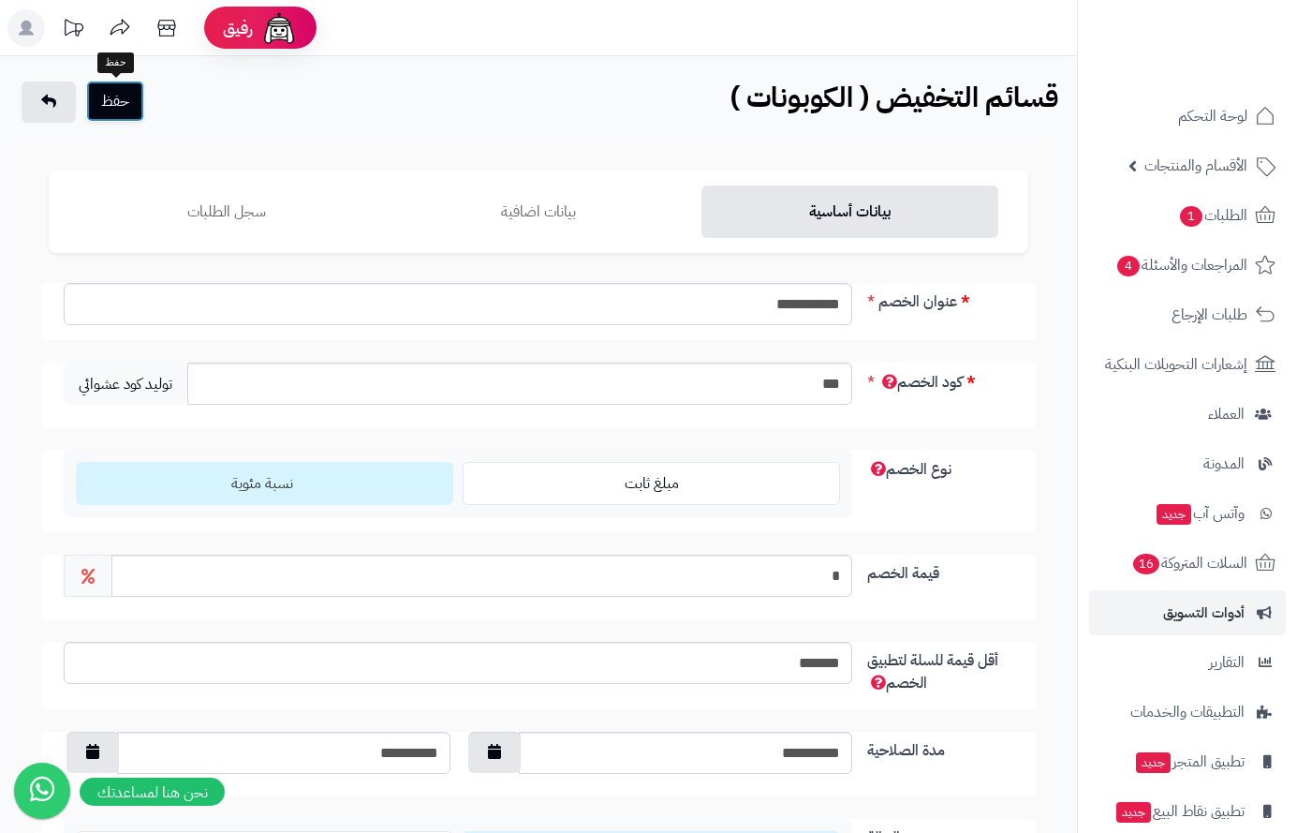
click at [110, 99] on button "حفظ" at bounding box center [115, 101] width 58 height 41
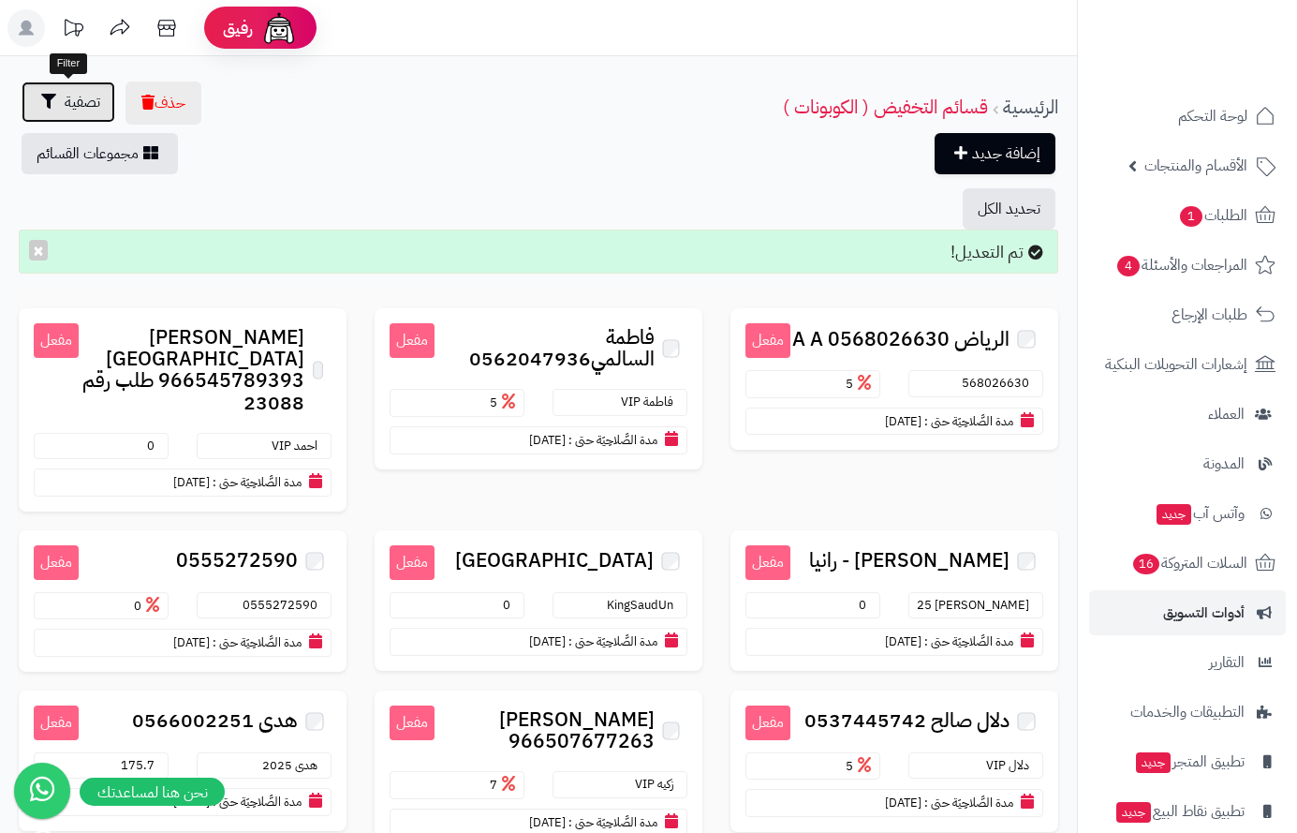
click at [85, 103] on span "تصفية" at bounding box center [83, 102] width 36 height 22
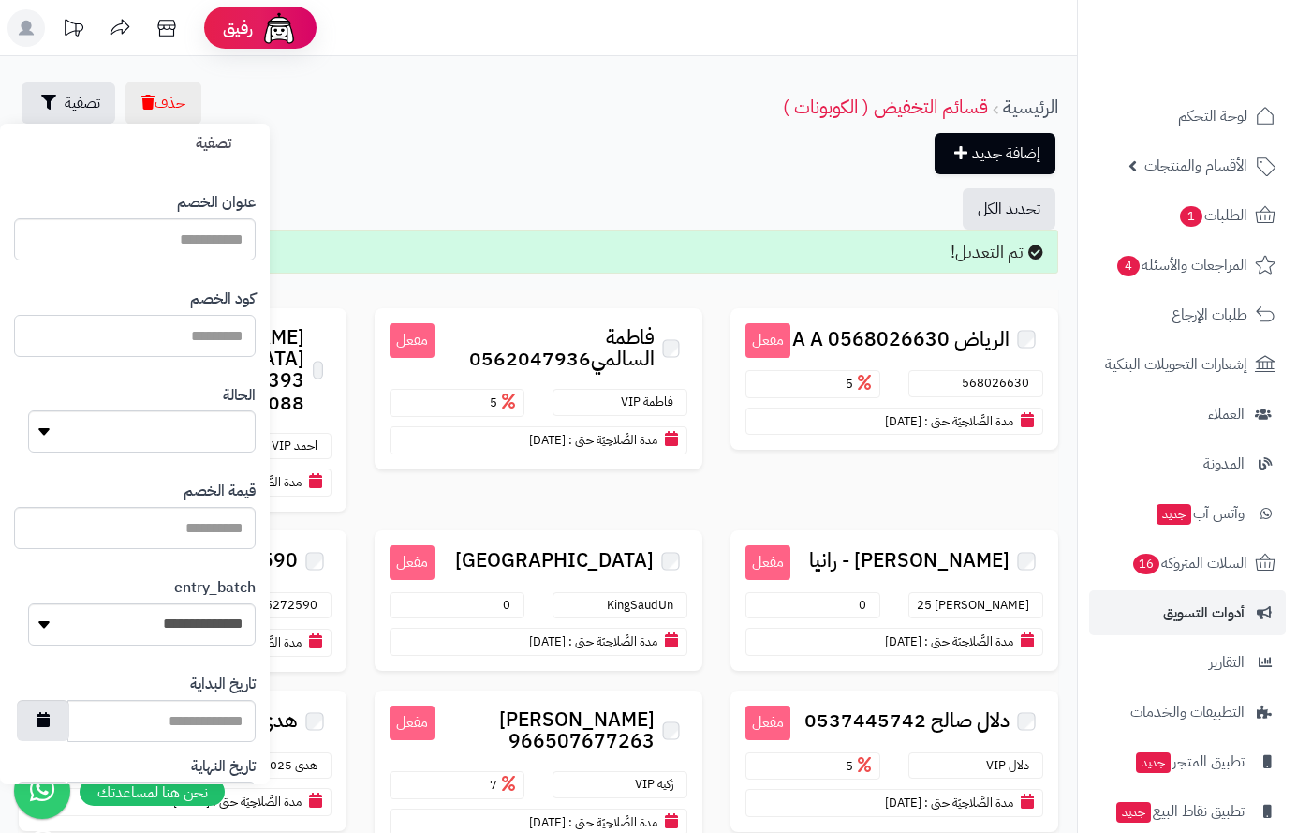
click at [203, 335] on input "كود الخصم" at bounding box center [135, 336] width 242 height 42
type input "***"
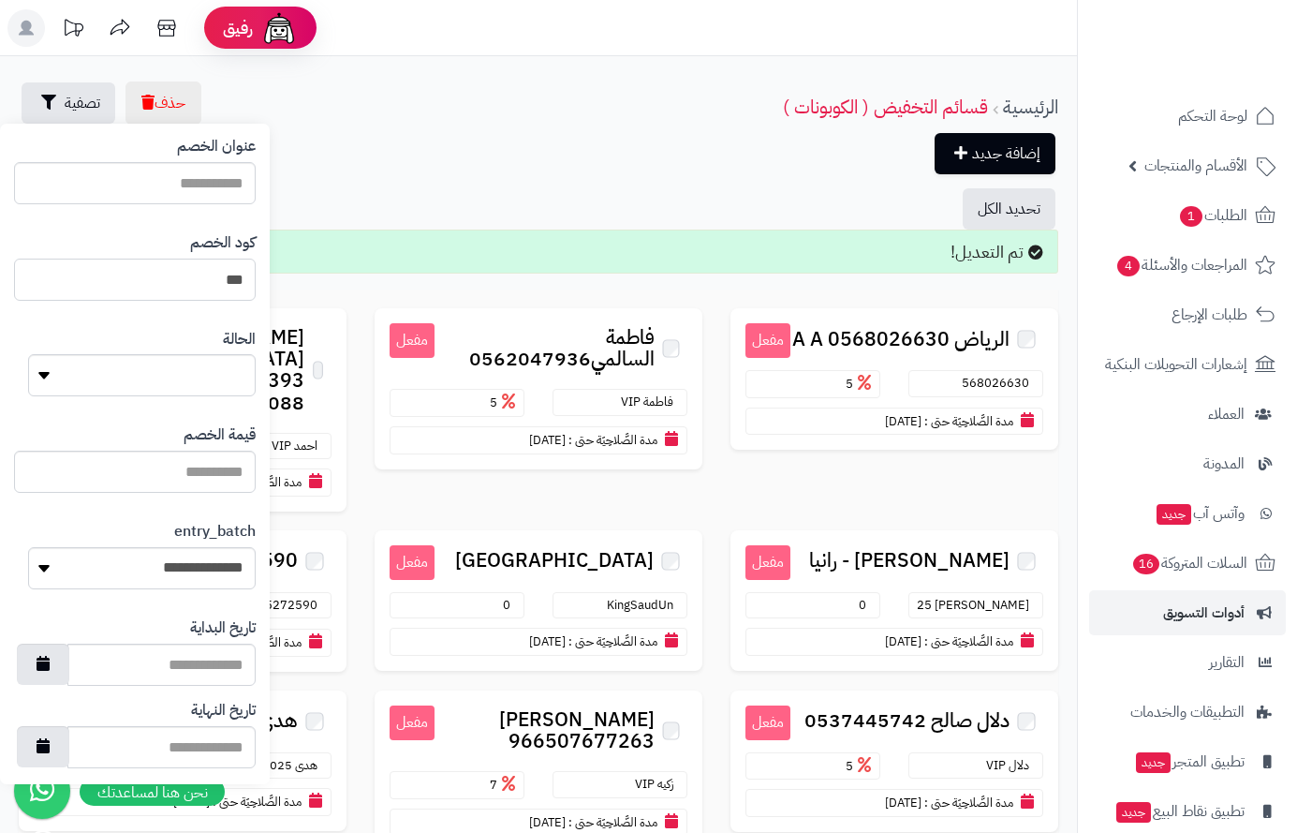
scroll to position [154, 0]
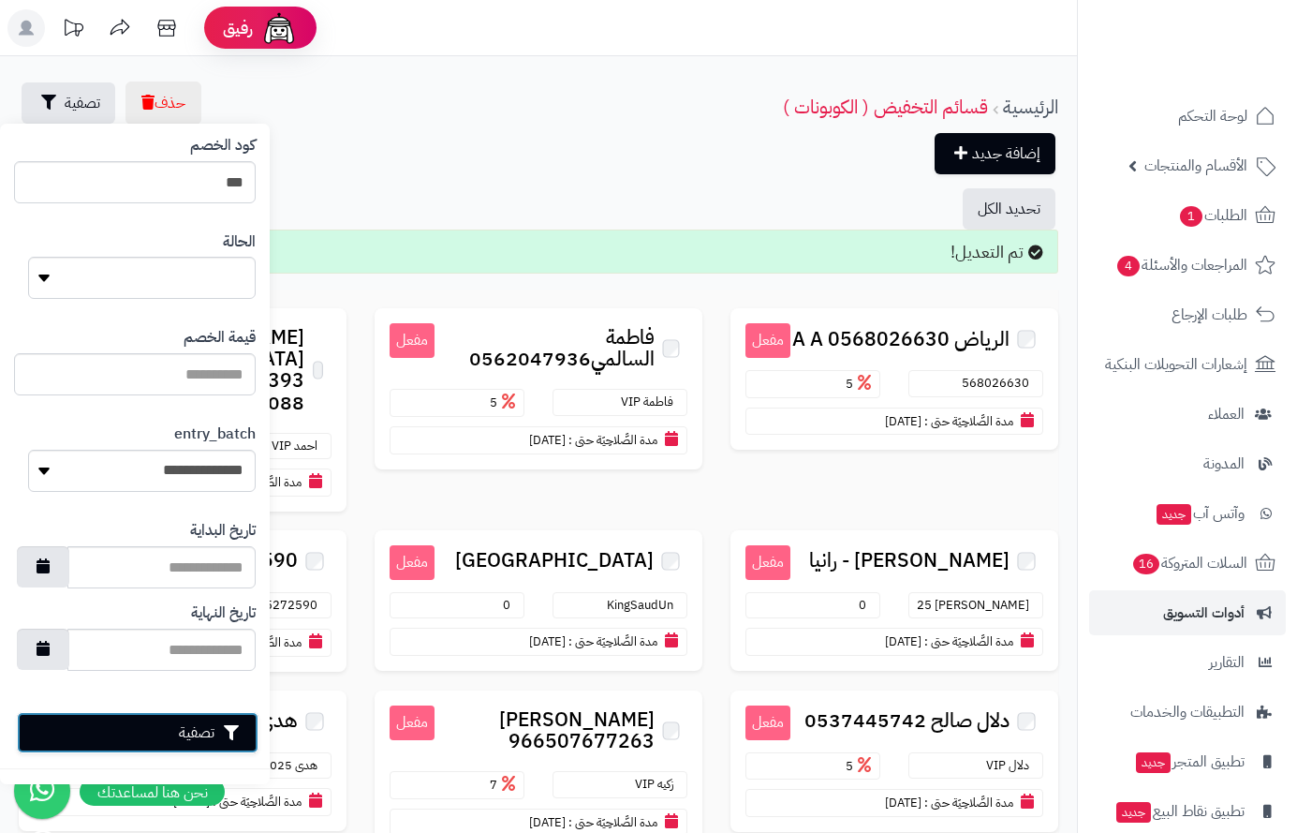
click at [88, 728] on button "تصفية" at bounding box center [138, 732] width 242 height 41
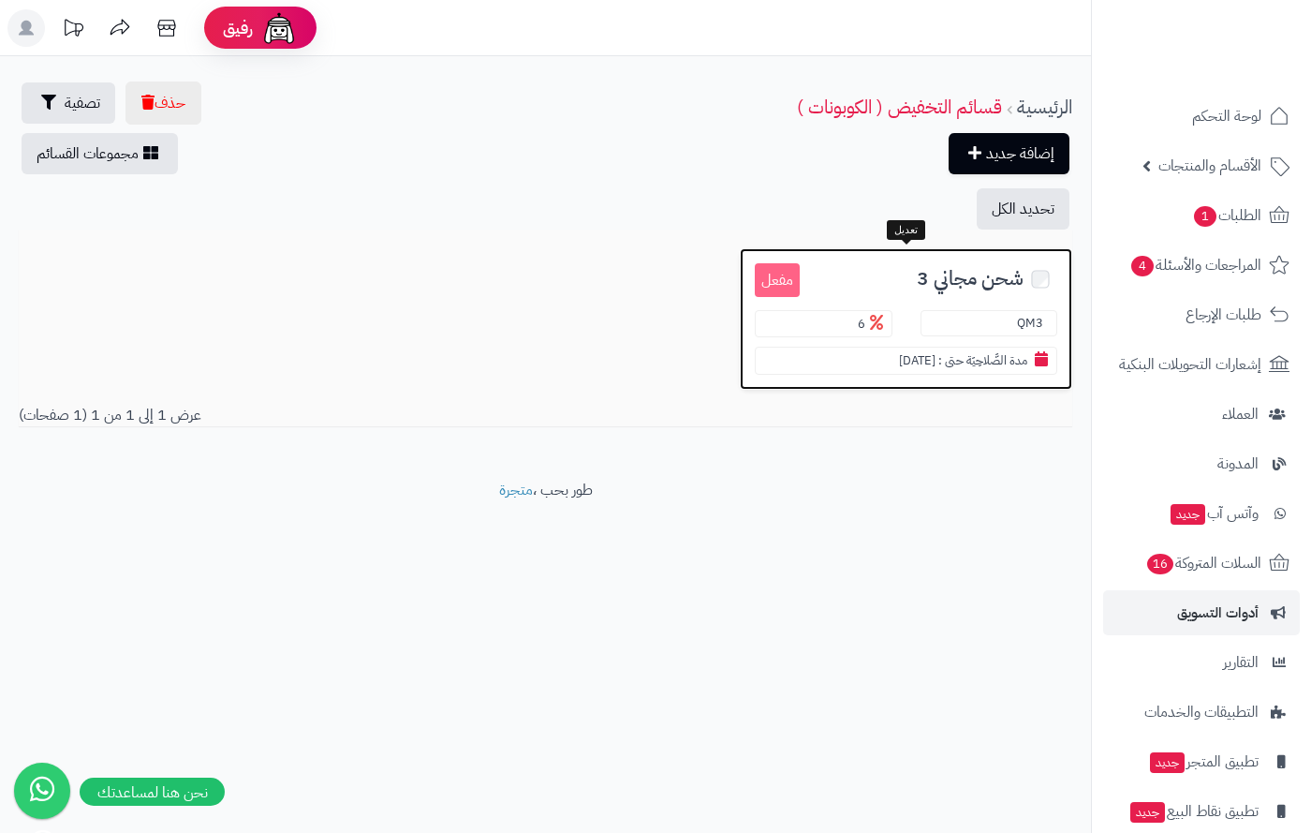
click at [918, 299] on div "مفعل شحن مجاني 3 QM3 6 مدة الصَّلاحِيَة حتى : [DATE]" at bounding box center [906, 318] width 333 height 141
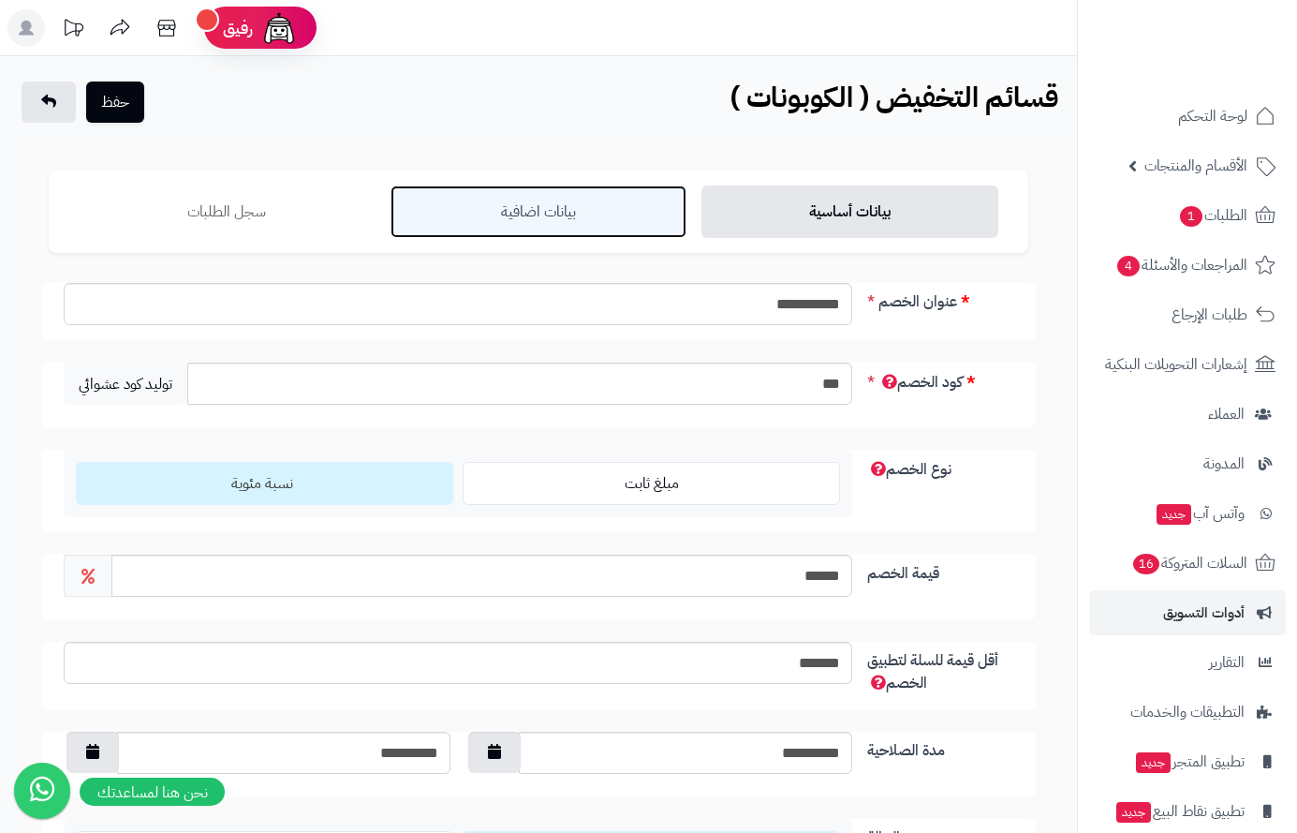
click at [600, 215] on link "بيانات اضافية" at bounding box center [539, 211] width 297 height 52
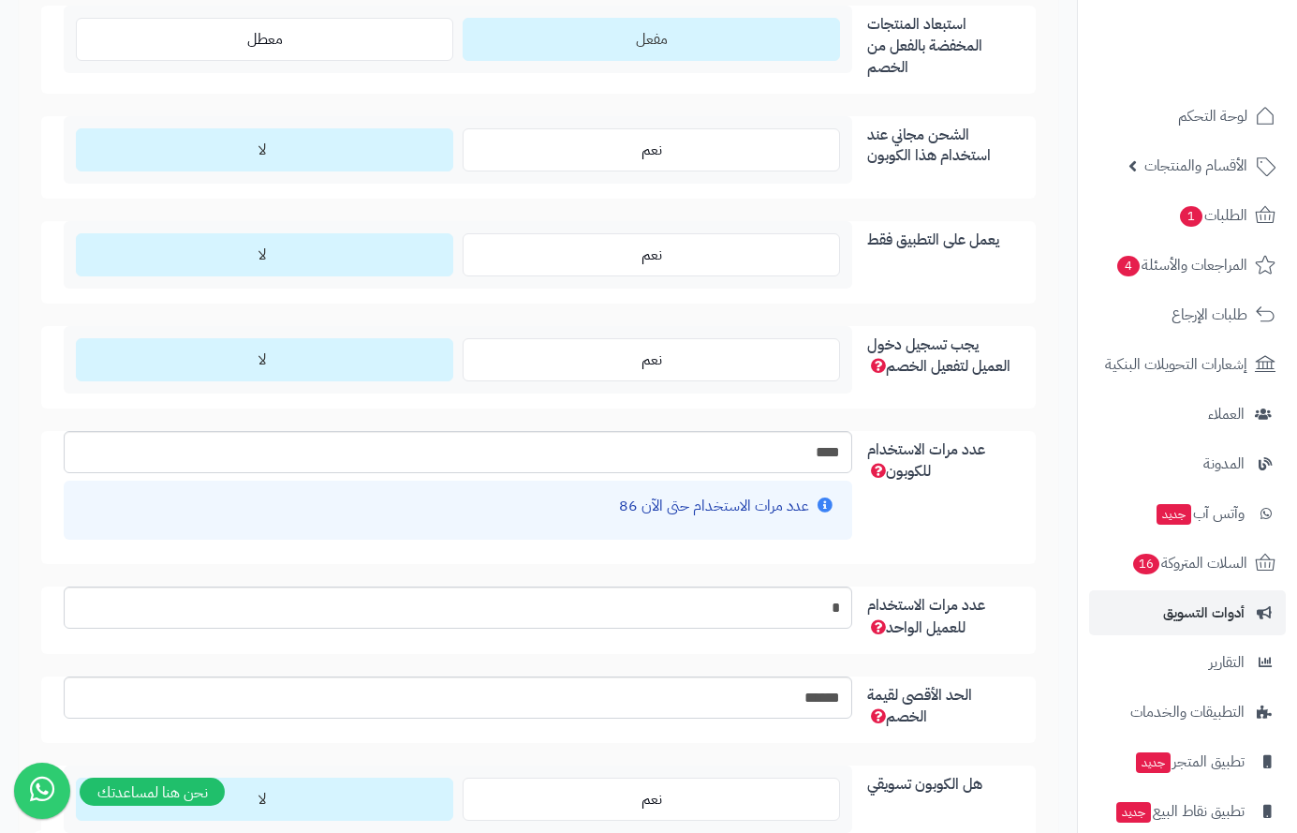
scroll to position [1780, 0]
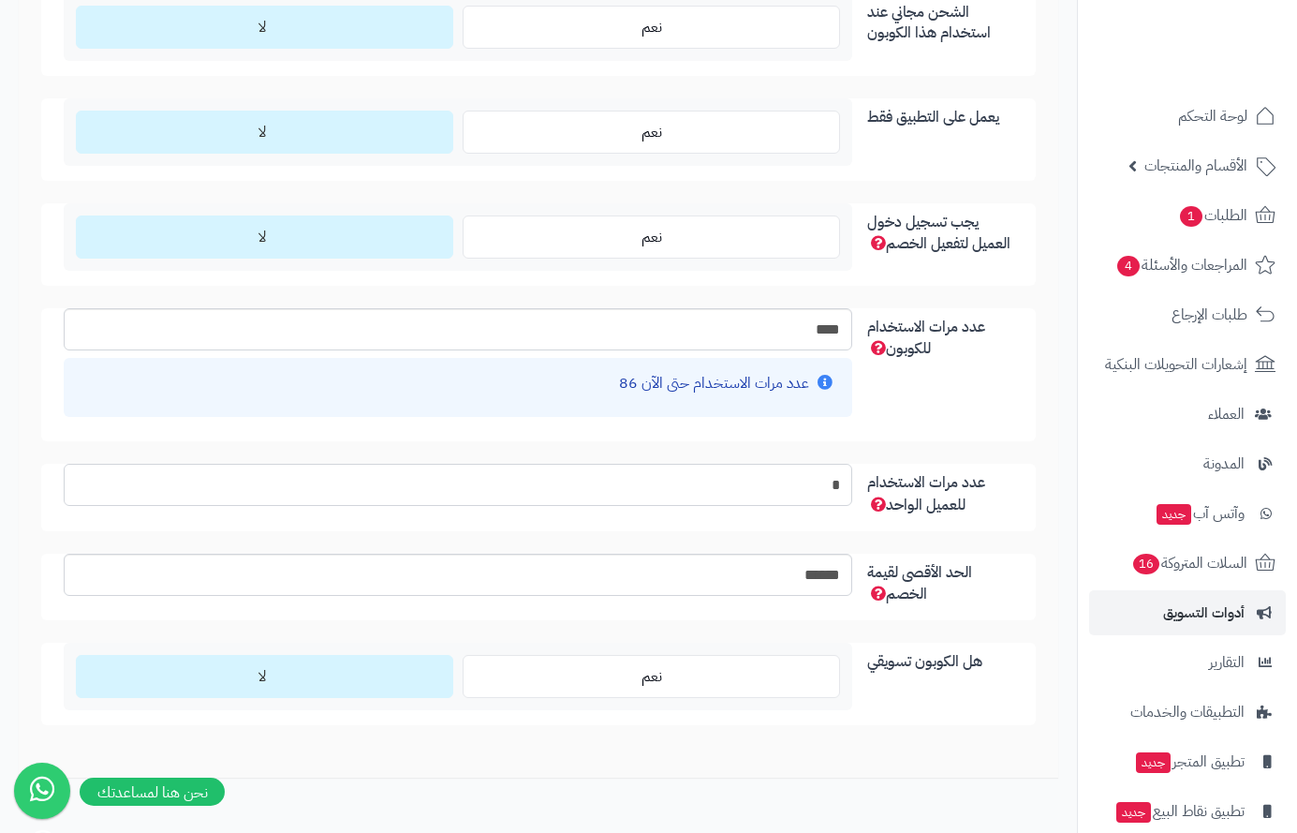
drag, startPoint x: 816, startPoint y: 488, endPoint x: 839, endPoint y: 492, distance: 23.7
click at [839, 492] on input "*" at bounding box center [458, 485] width 789 height 42
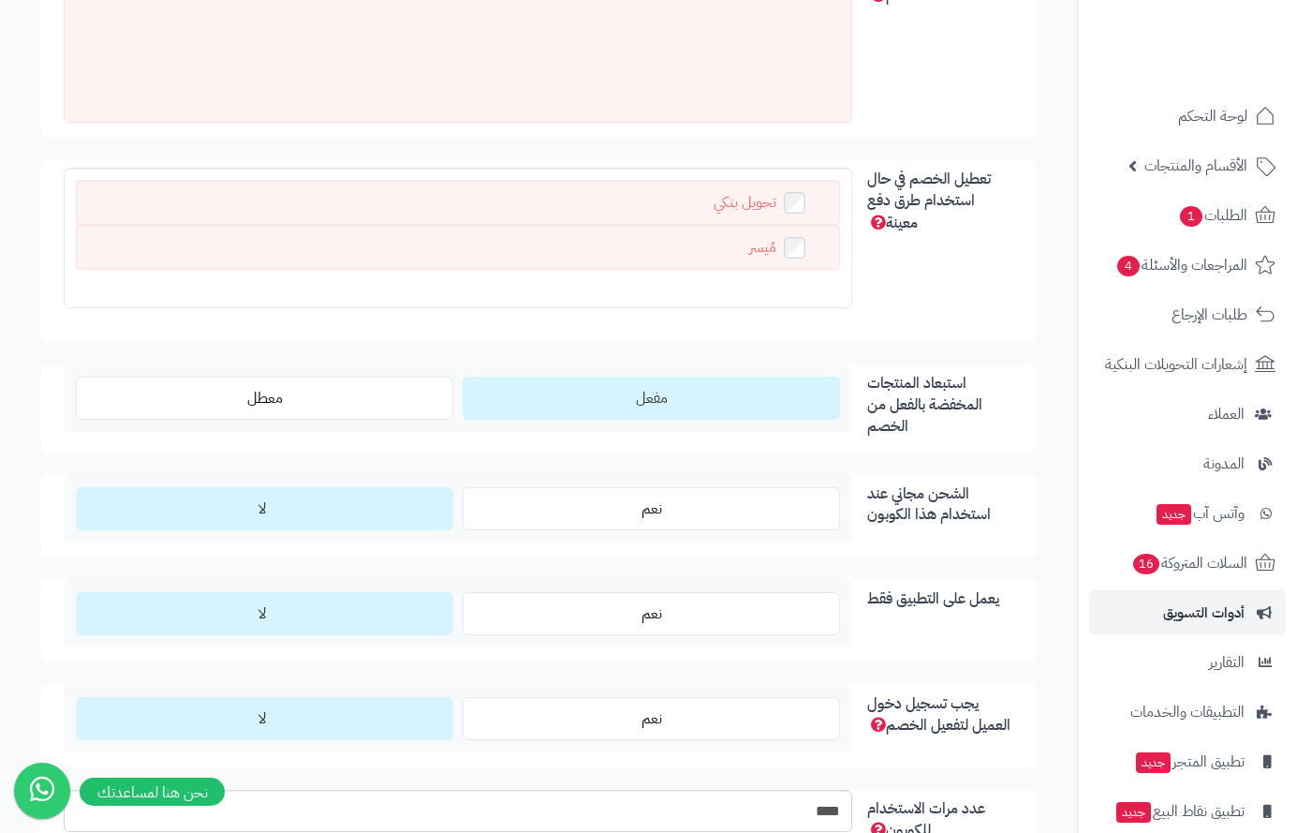
scroll to position [1311, 0]
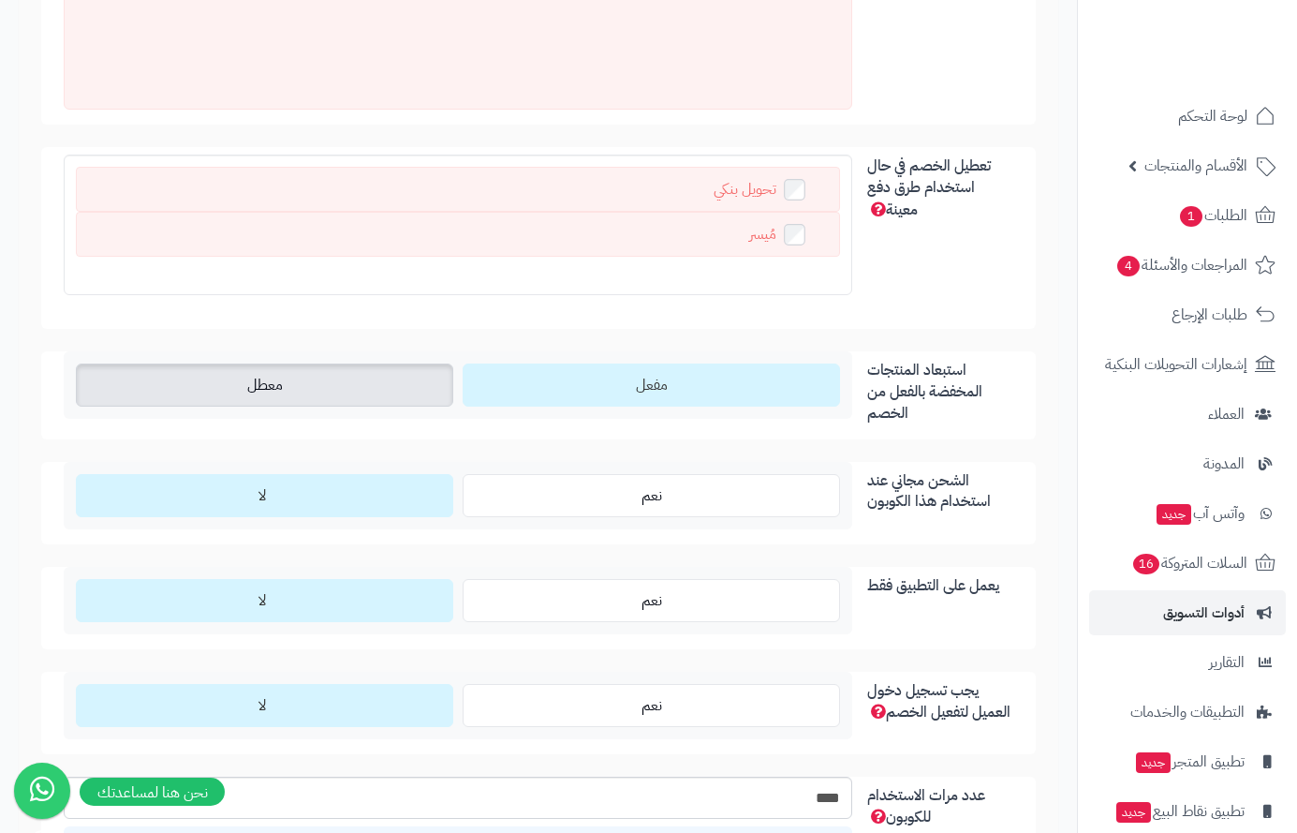
type input "*"
click at [347, 393] on label "معطل" at bounding box center [265, 384] width 378 height 43
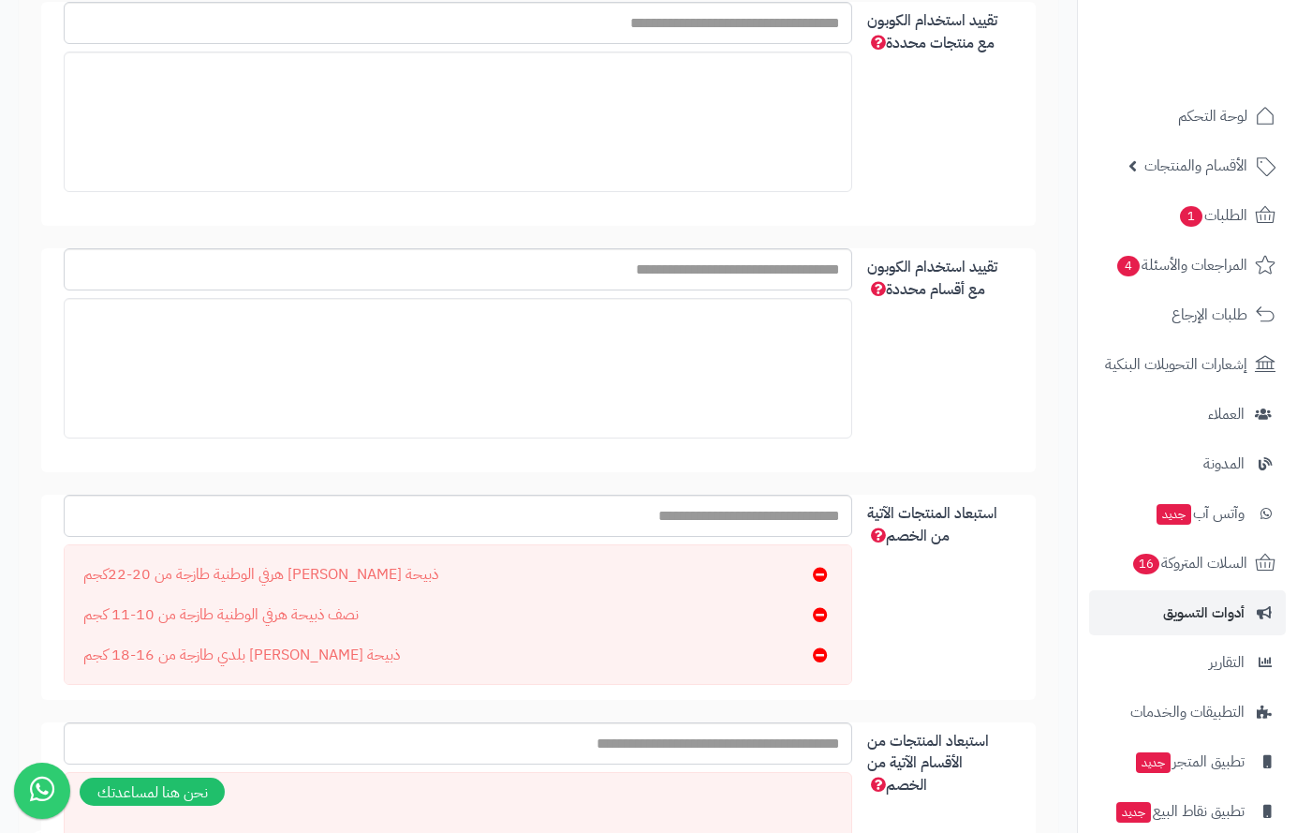
scroll to position [0, 0]
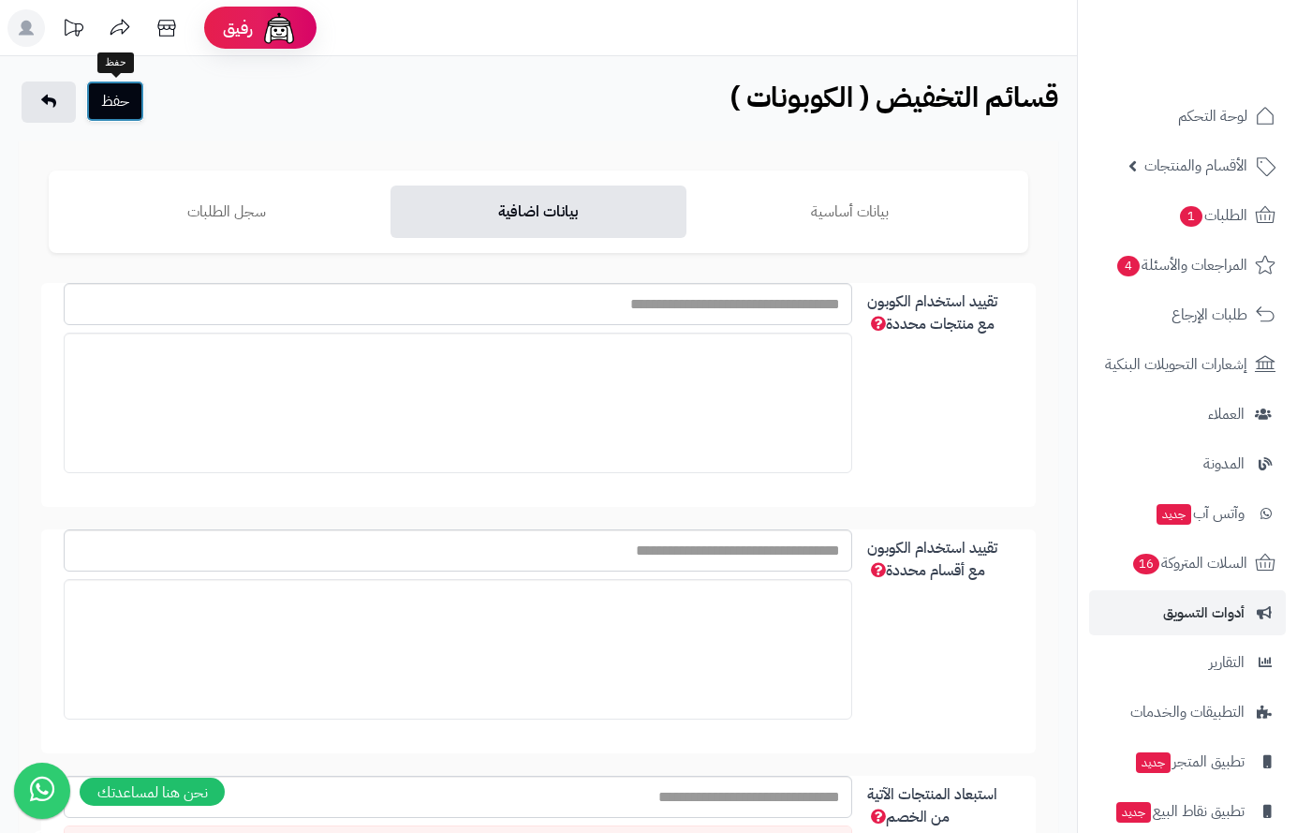
click at [135, 100] on button "حفظ" at bounding box center [115, 101] width 58 height 41
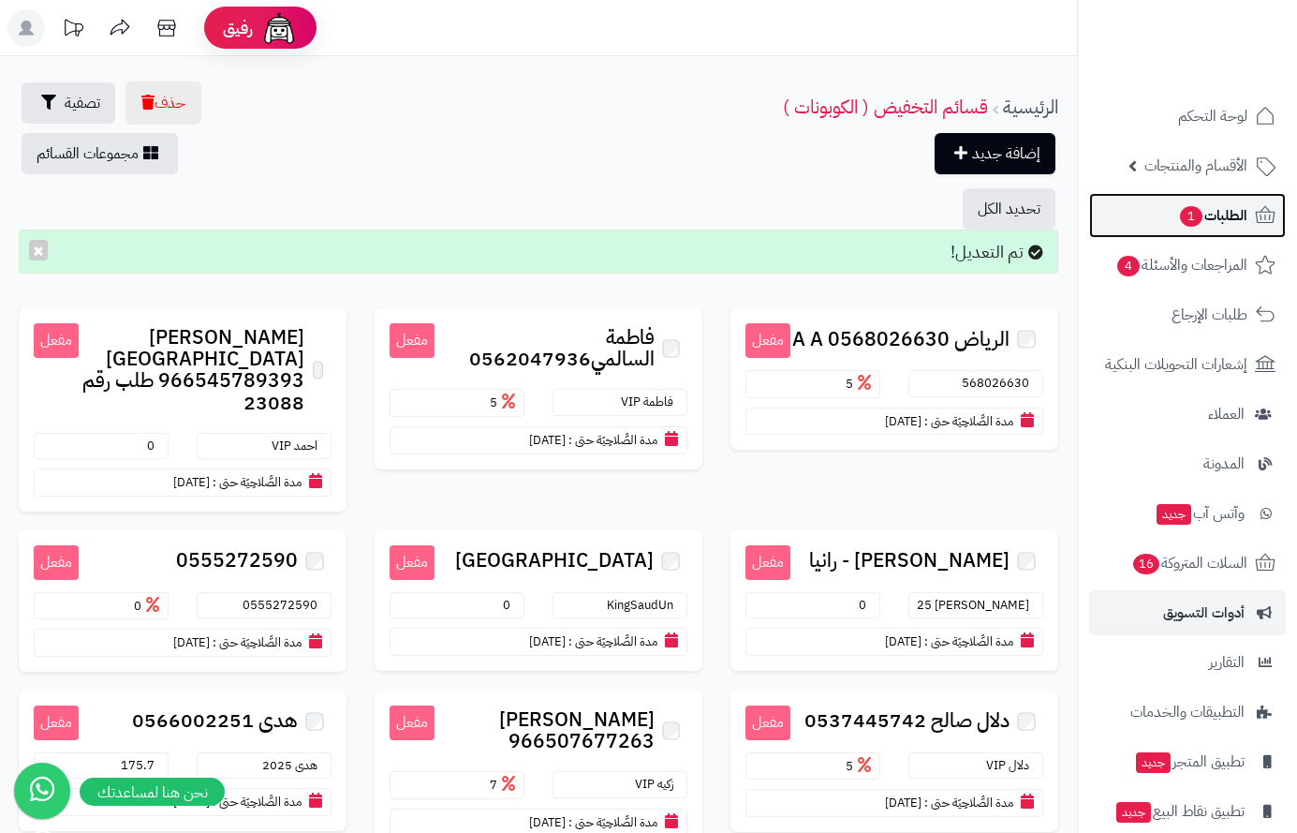
click at [1200, 216] on span "1" at bounding box center [1191, 216] width 22 height 21
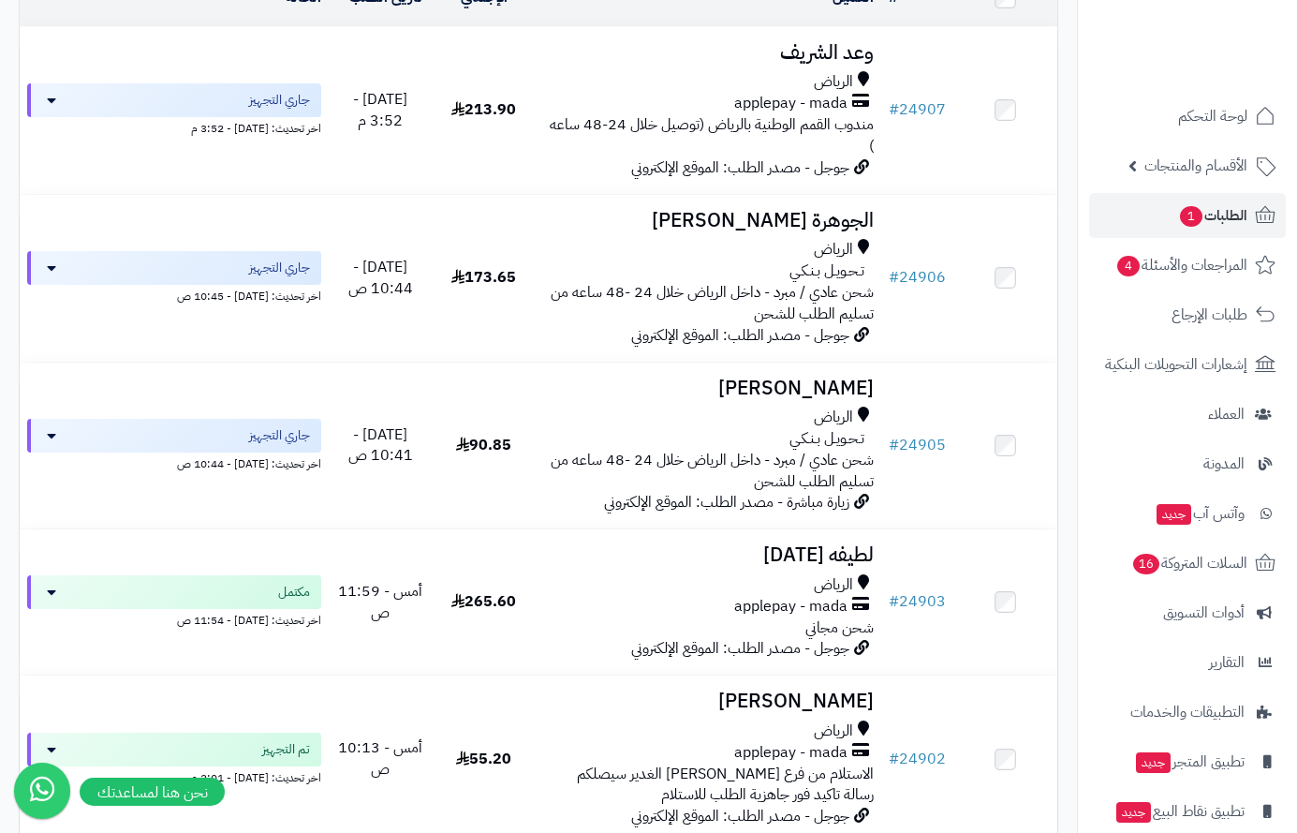
scroll to position [281, 0]
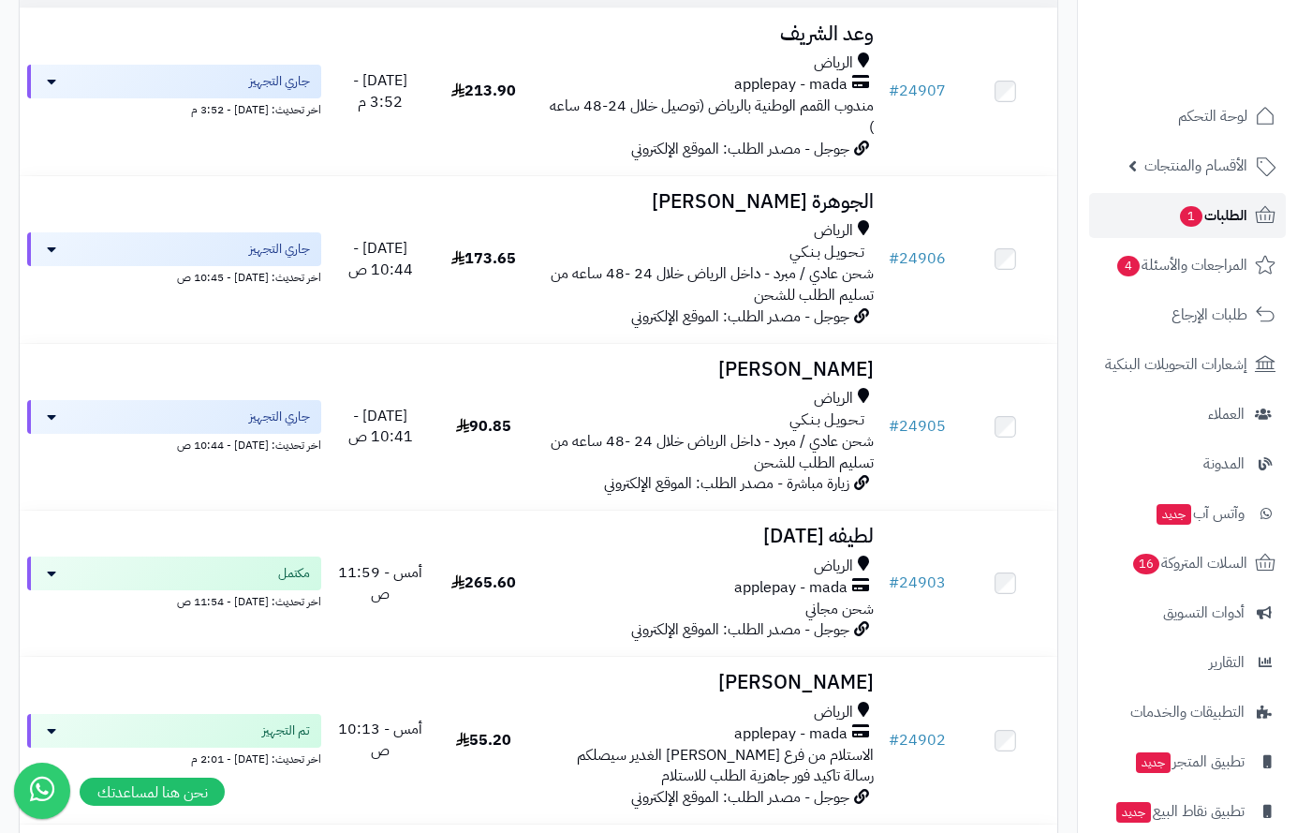
click at [1230, 211] on span "الطلبات 1" at bounding box center [1212, 215] width 69 height 26
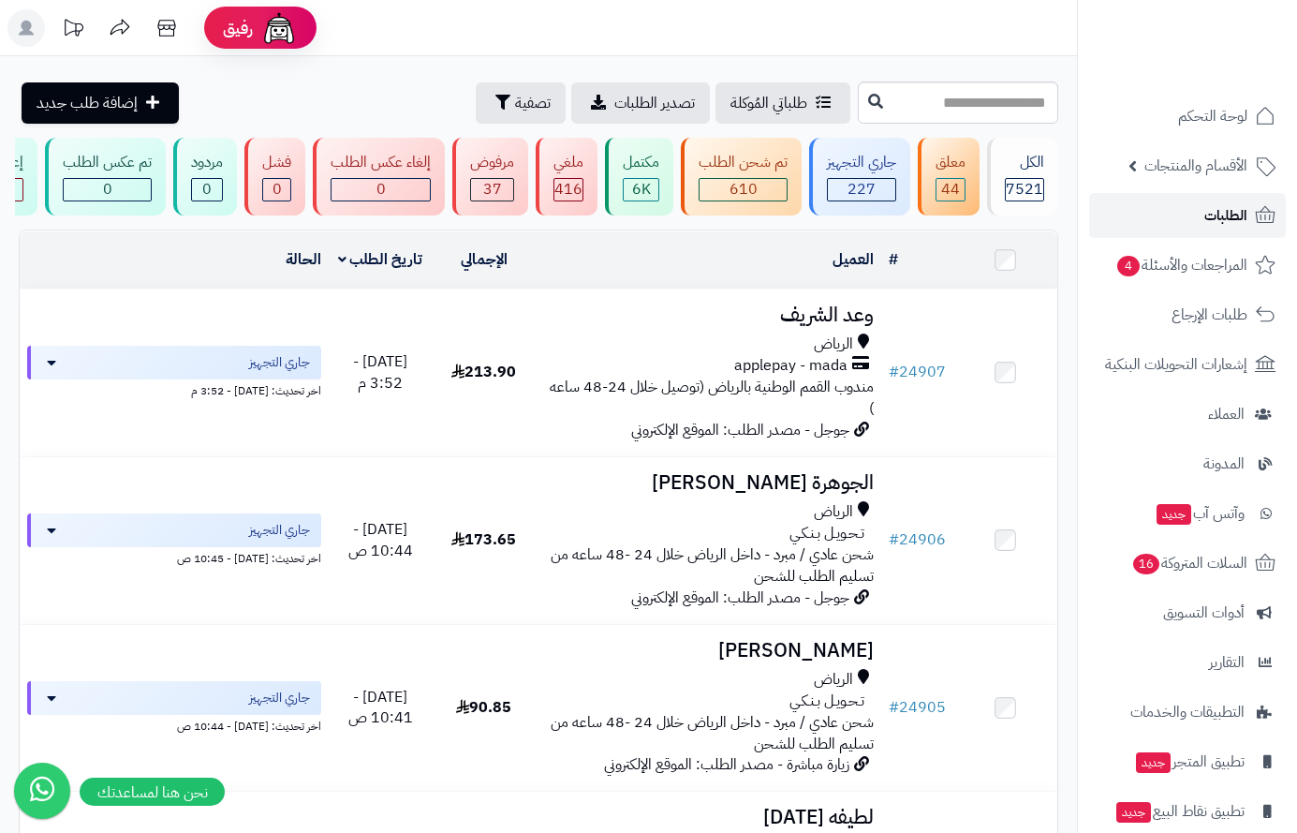
click at [1189, 220] on link "الطلبات" at bounding box center [1187, 215] width 197 height 45
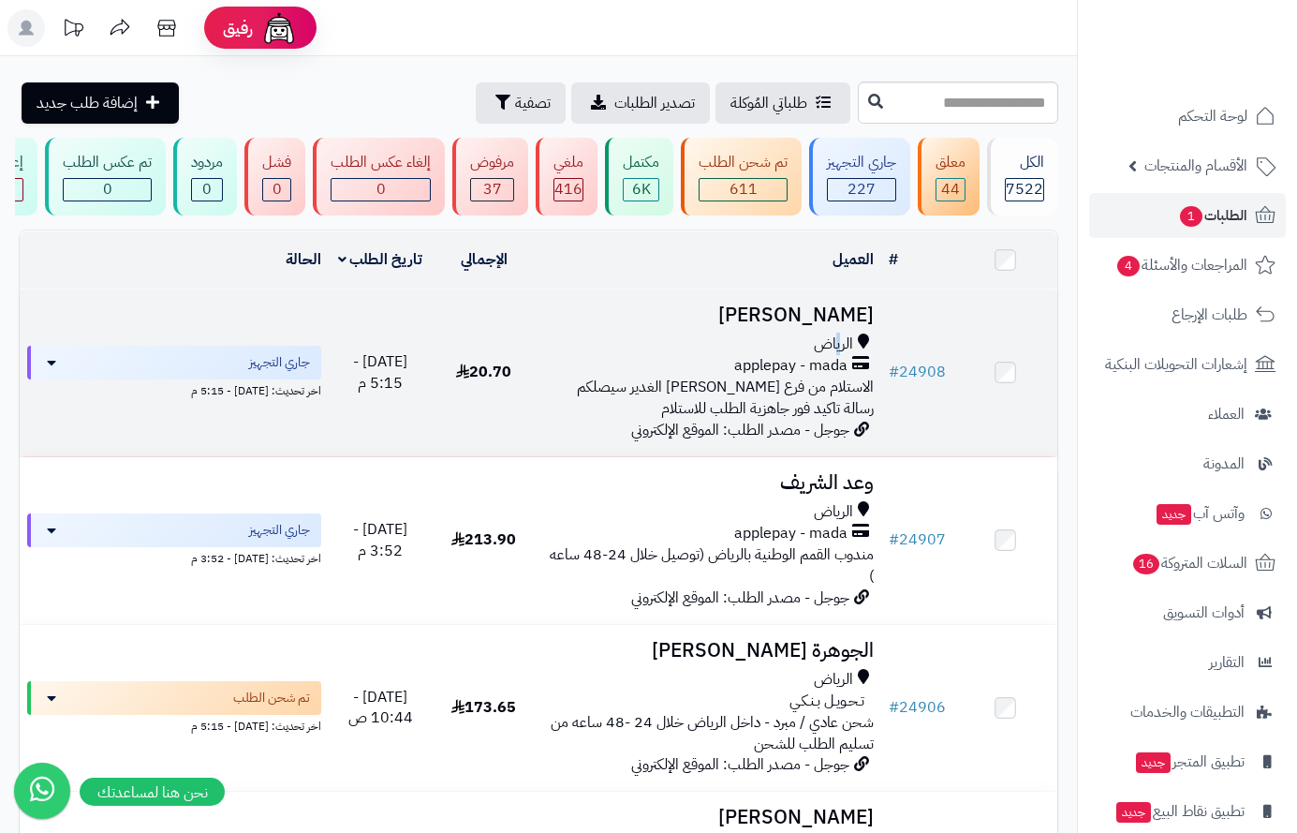
drag, startPoint x: 0, startPoint y: 0, endPoint x: 839, endPoint y: 347, distance: 908.1
click at [839, 347] on span "الرياض" at bounding box center [833, 344] width 39 height 22
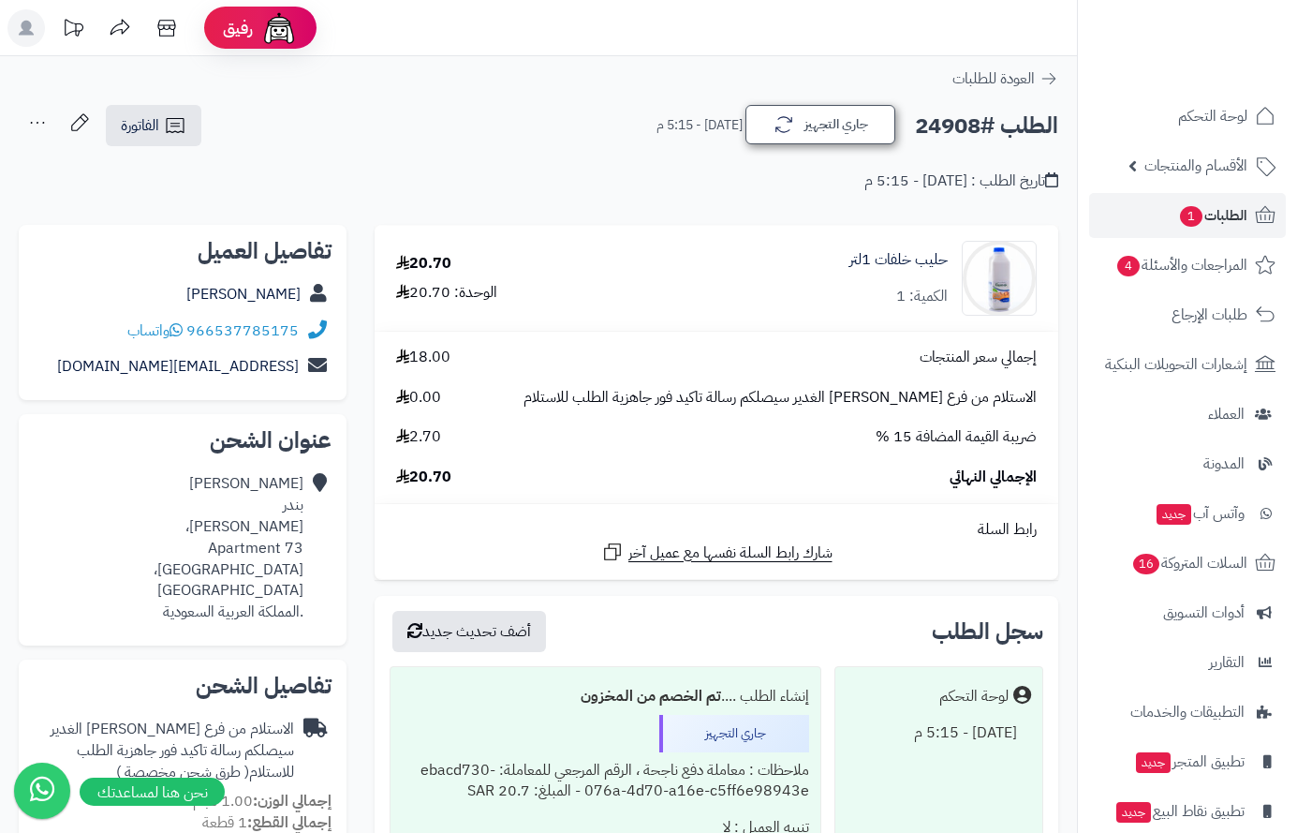
drag, startPoint x: 825, startPoint y: 148, endPoint x: 834, endPoint y: 128, distance: 21.4
click at [828, 138] on div "الطلب #24908 جاري التجهيز اليوم - 5:15 م الفاتورة طباعة الفاتورة إرسال الفاتورة…" at bounding box center [538, 148] width 1077 height 88
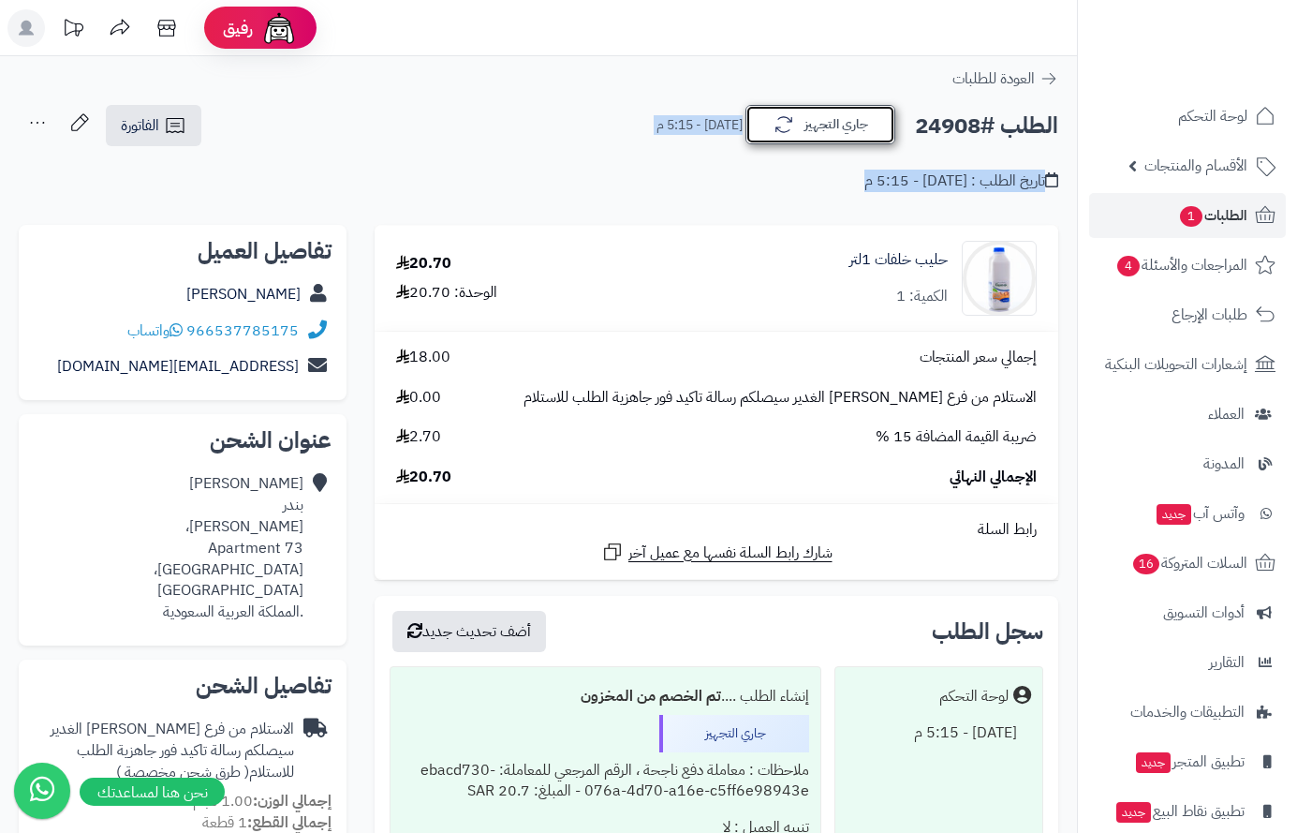
click at [836, 123] on button "جاري التجهيز" at bounding box center [821, 124] width 150 height 39
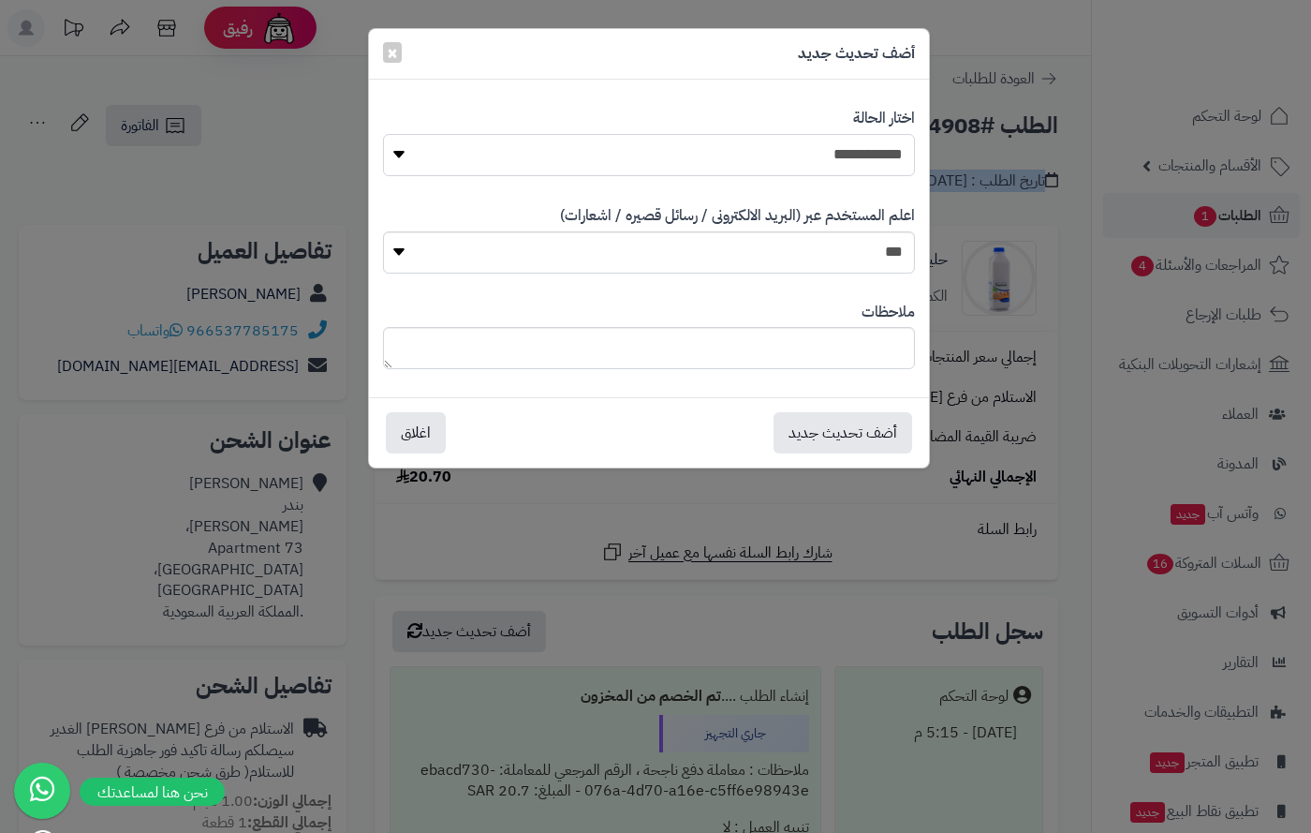
drag, startPoint x: 874, startPoint y: 156, endPoint x: 874, endPoint y: 168, distance: 12.2
click at [874, 159] on select "**********" at bounding box center [649, 155] width 532 height 42
select select "**"
click at [383, 134] on select "**********" at bounding box center [649, 155] width 532 height 42
paste textarea "**********"
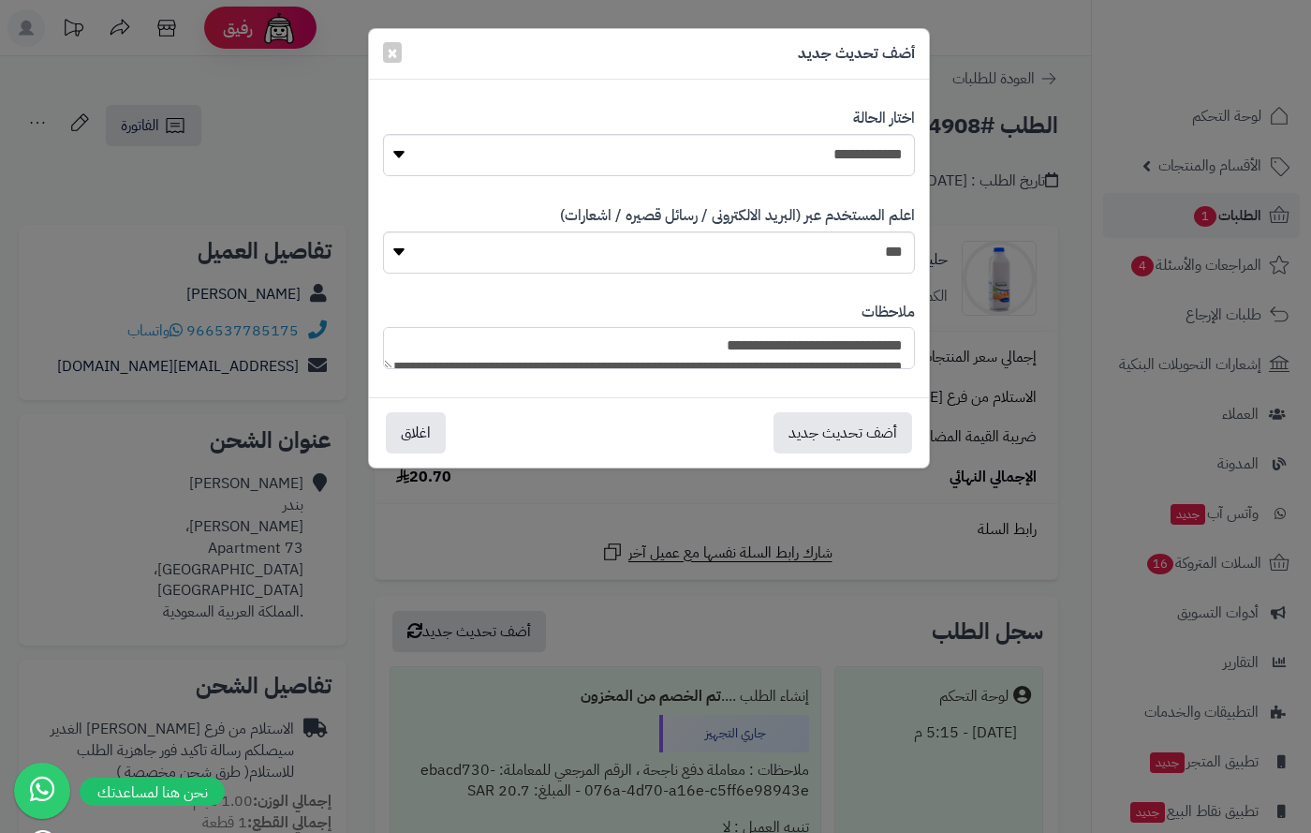
scroll to position [246, 0]
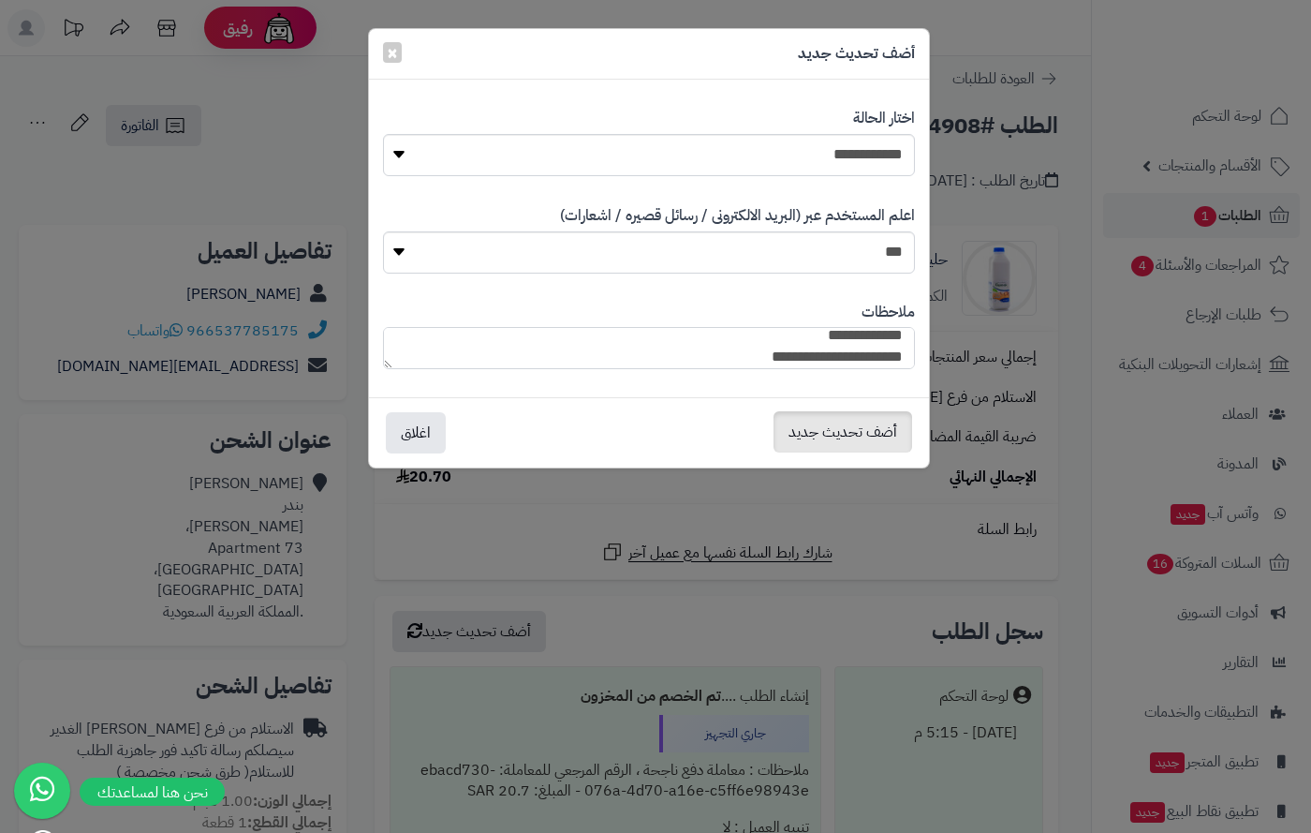
type textarea "**********"
click at [853, 437] on button "أضف تحديث جديد" at bounding box center [843, 431] width 139 height 41
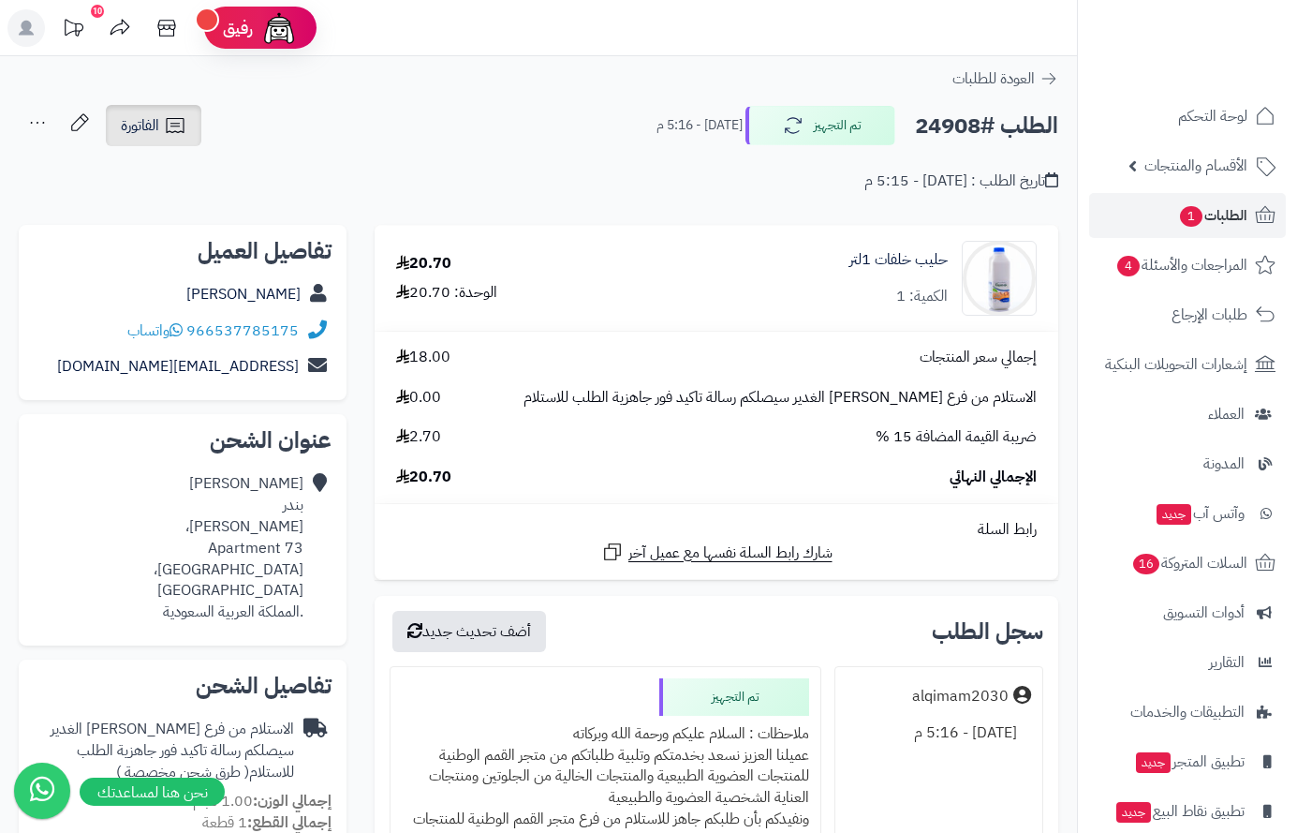
click at [120, 119] on link "الفاتورة" at bounding box center [154, 125] width 96 height 41
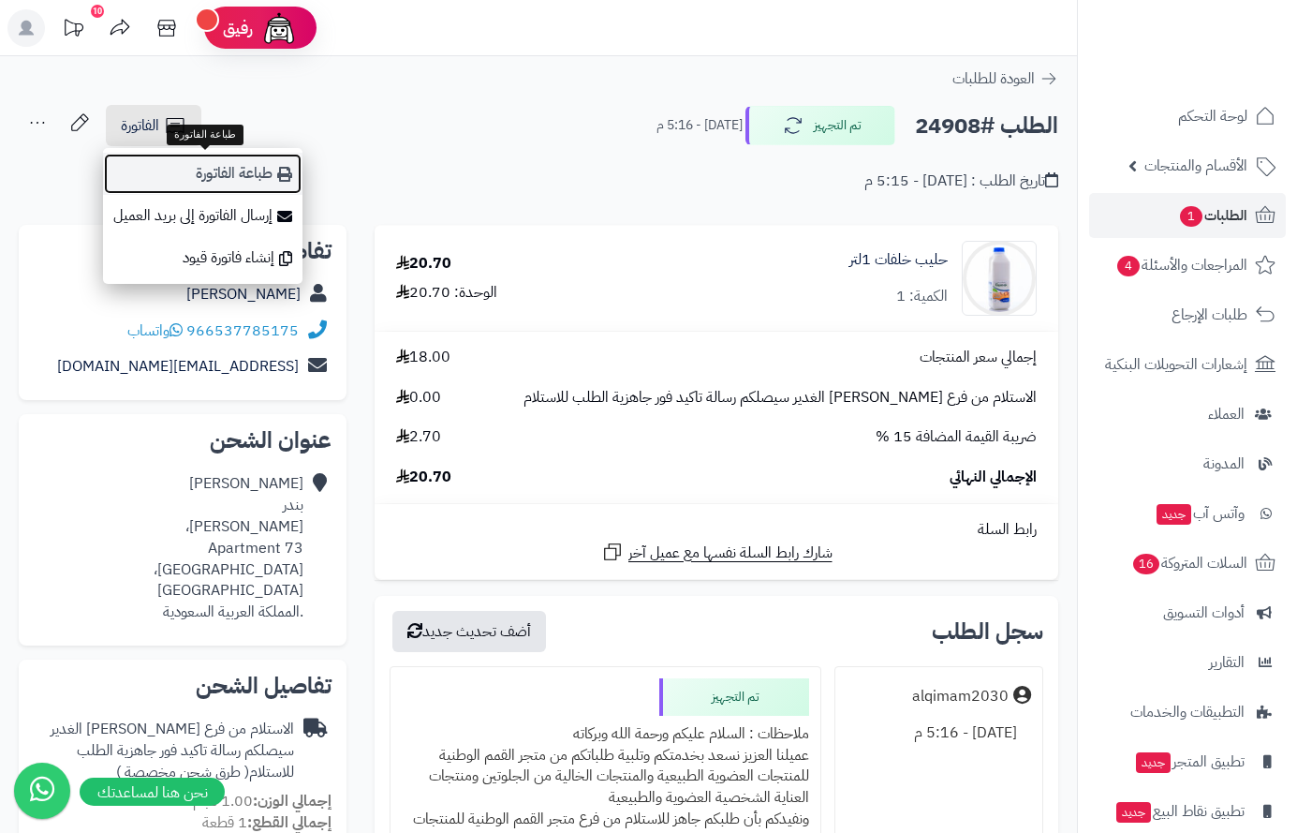
click at [209, 172] on link "طباعة الفاتورة" at bounding box center [203, 174] width 200 height 42
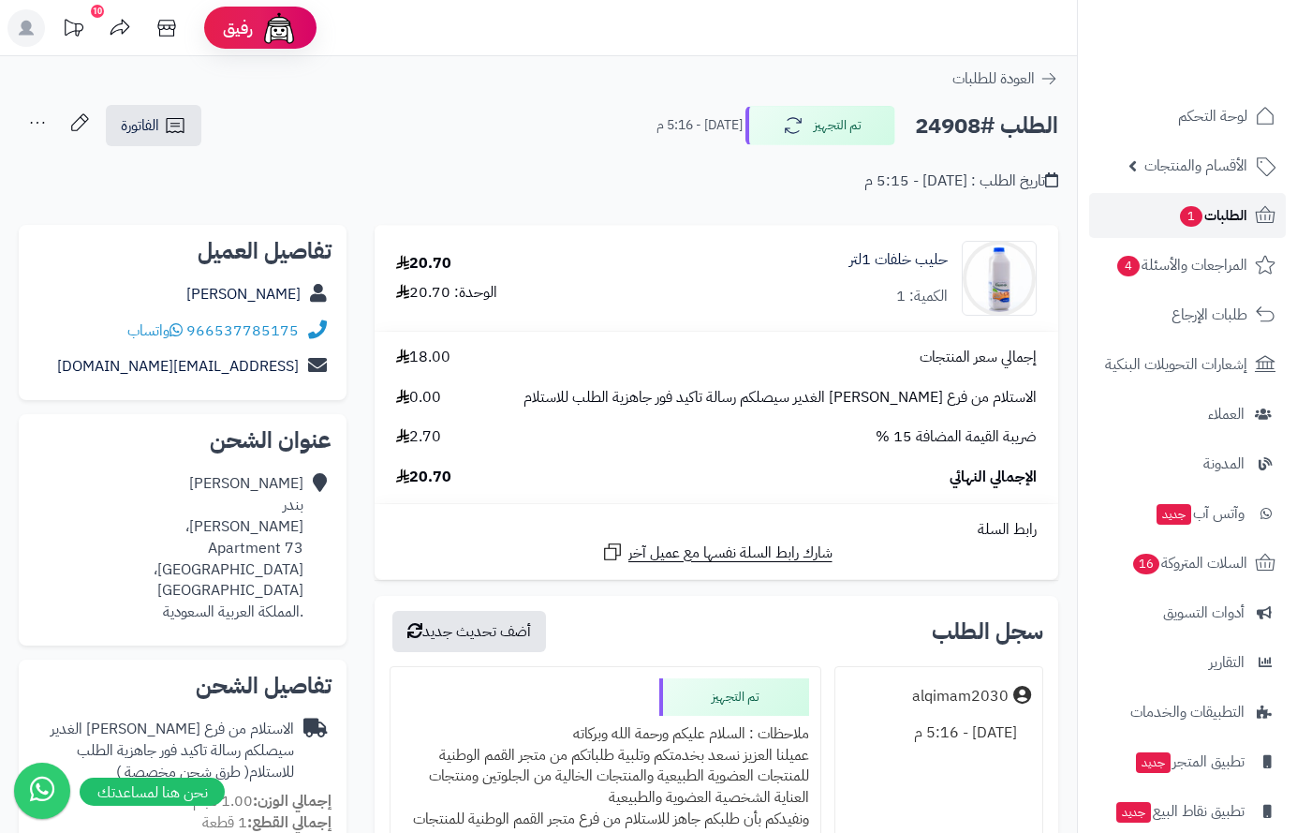
click at [1191, 211] on span "1" at bounding box center [1191, 216] width 24 height 22
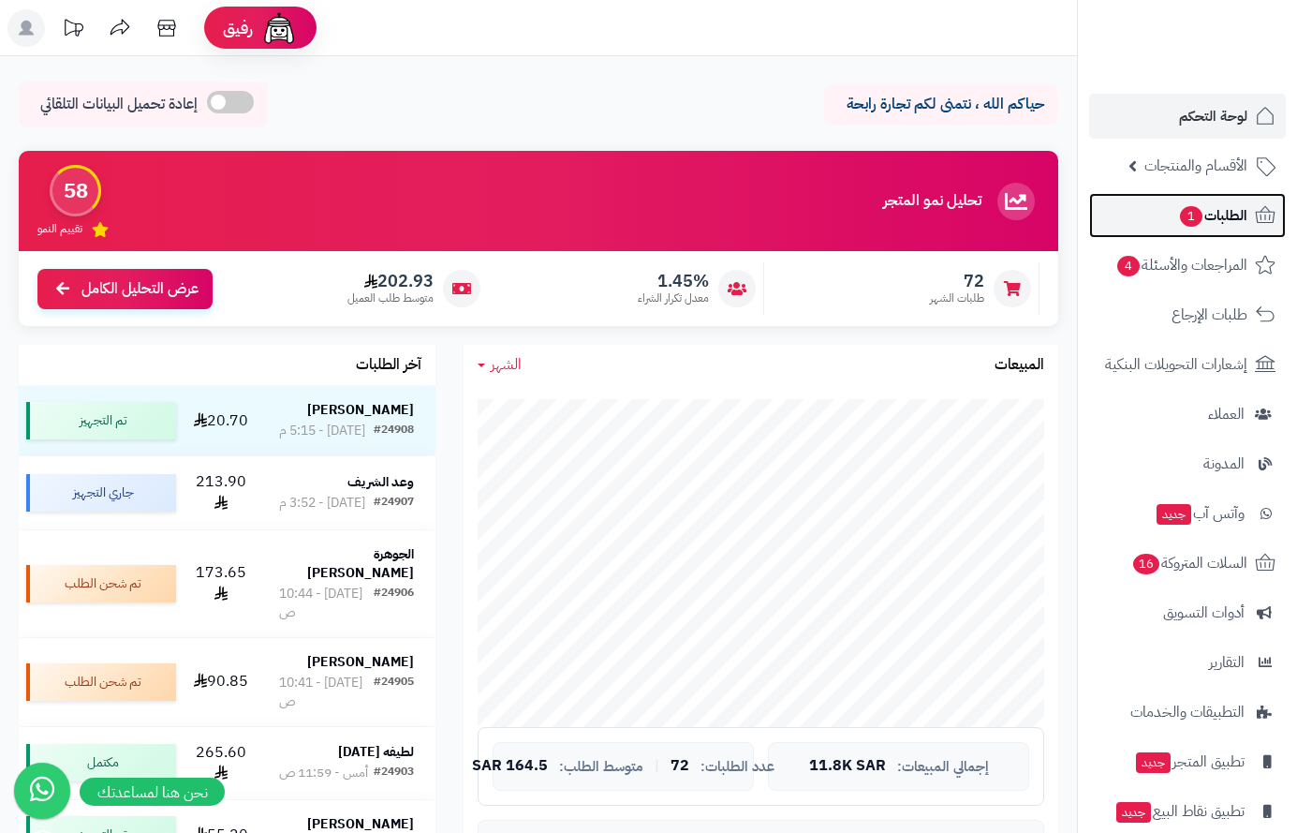
click at [1189, 206] on span "1" at bounding box center [1191, 216] width 22 height 21
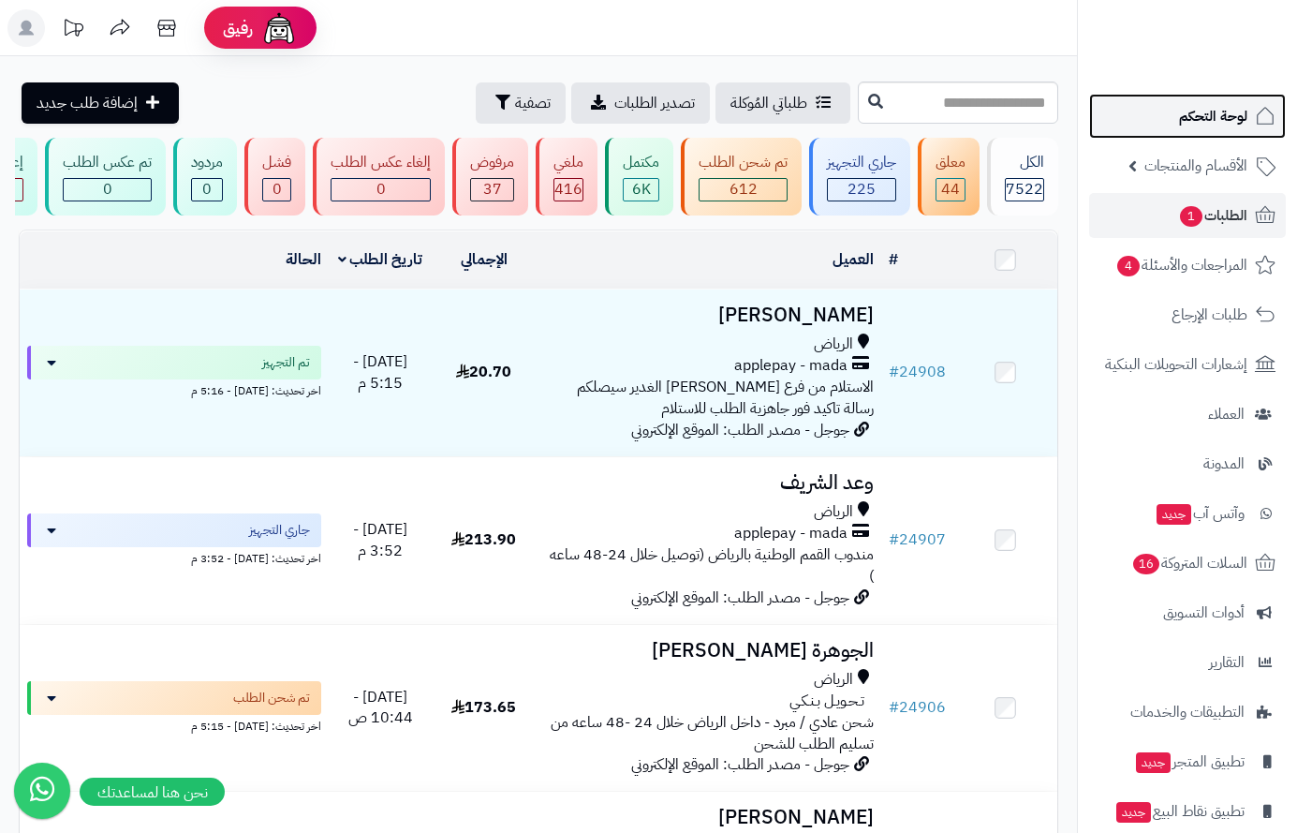
click at [1196, 113] on span "لوحة التحكم" at bounding box center [1213, 116] width 68 height 26
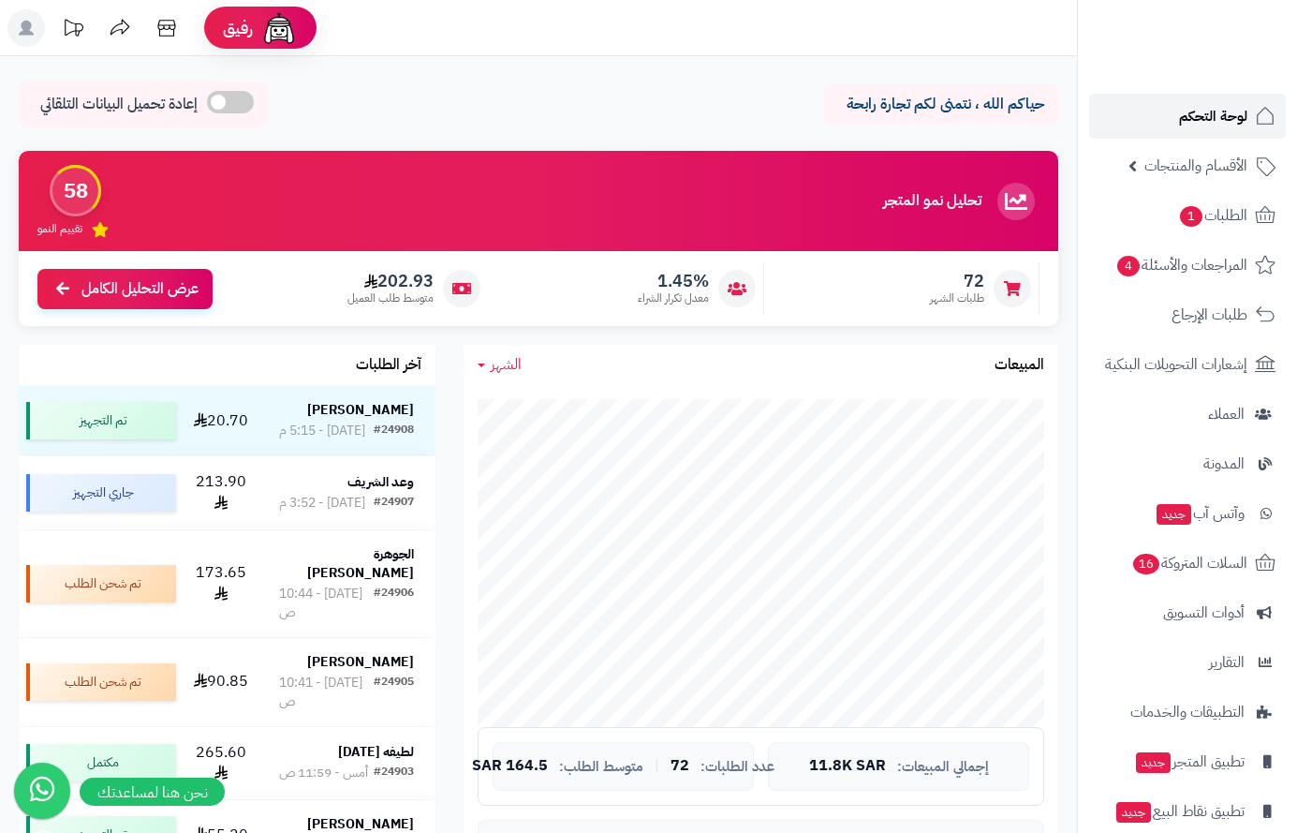
click at [1193, 121] on span "لوحة التحكم" at bounding box center [1213, 116] width 68 height 26
click at [1229, 119] on span "لوحة التحكم" at bounding box center [1213, 116] width 68 height 26
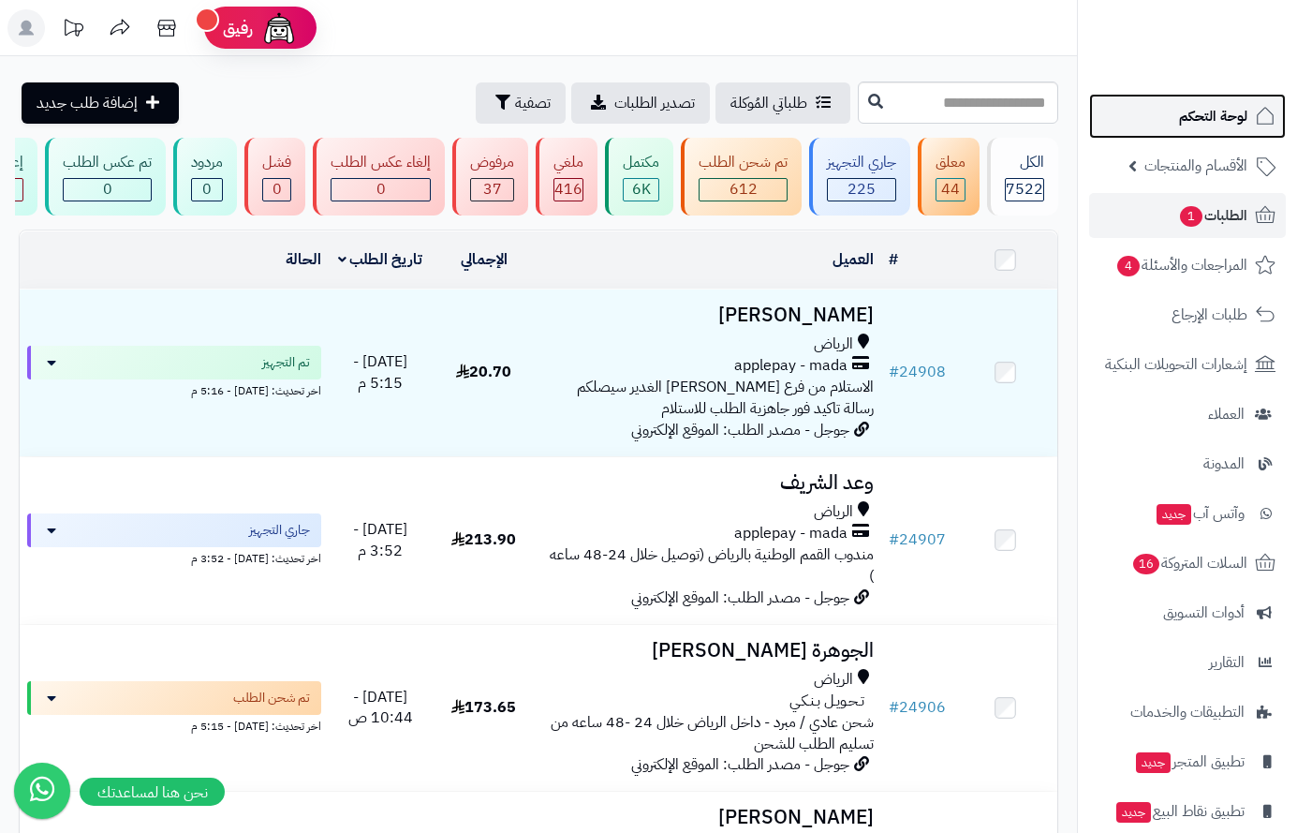
click at [1219, 115] on span "لوحة التحكم" at bounding box center [1213, 116] width 68 height 26
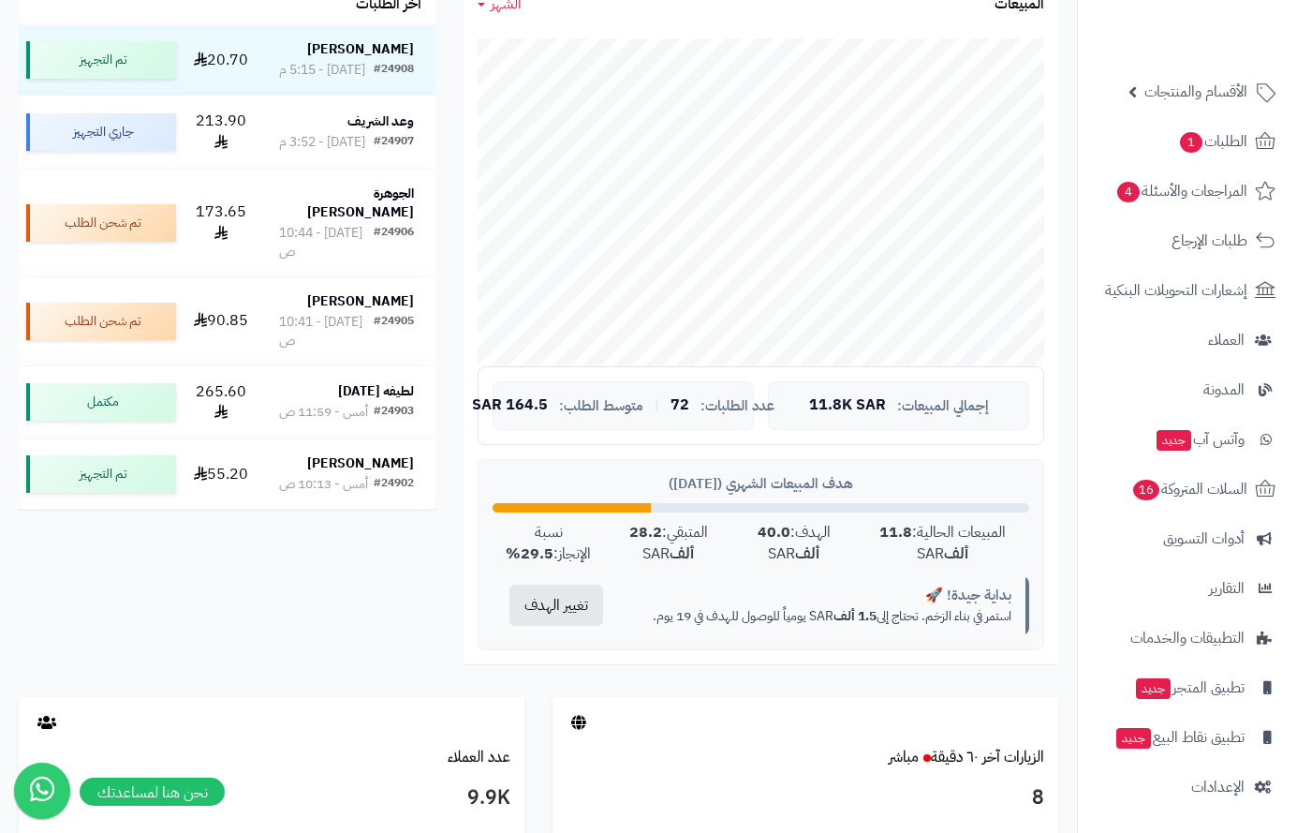
scroll to position [101, 0]
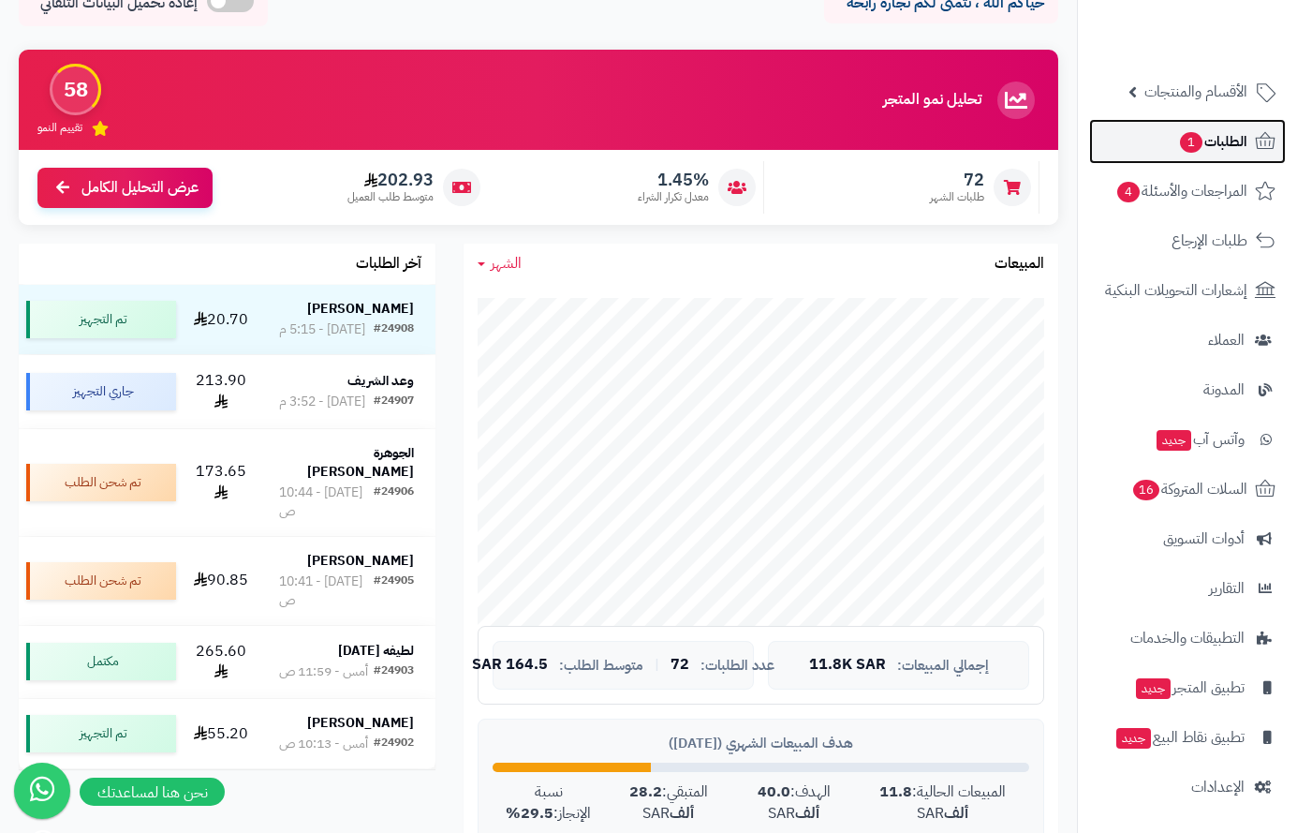
click at [1205, 149] on span "الطلبات 1" at bounding box center [1212, 141] width 69 height 26
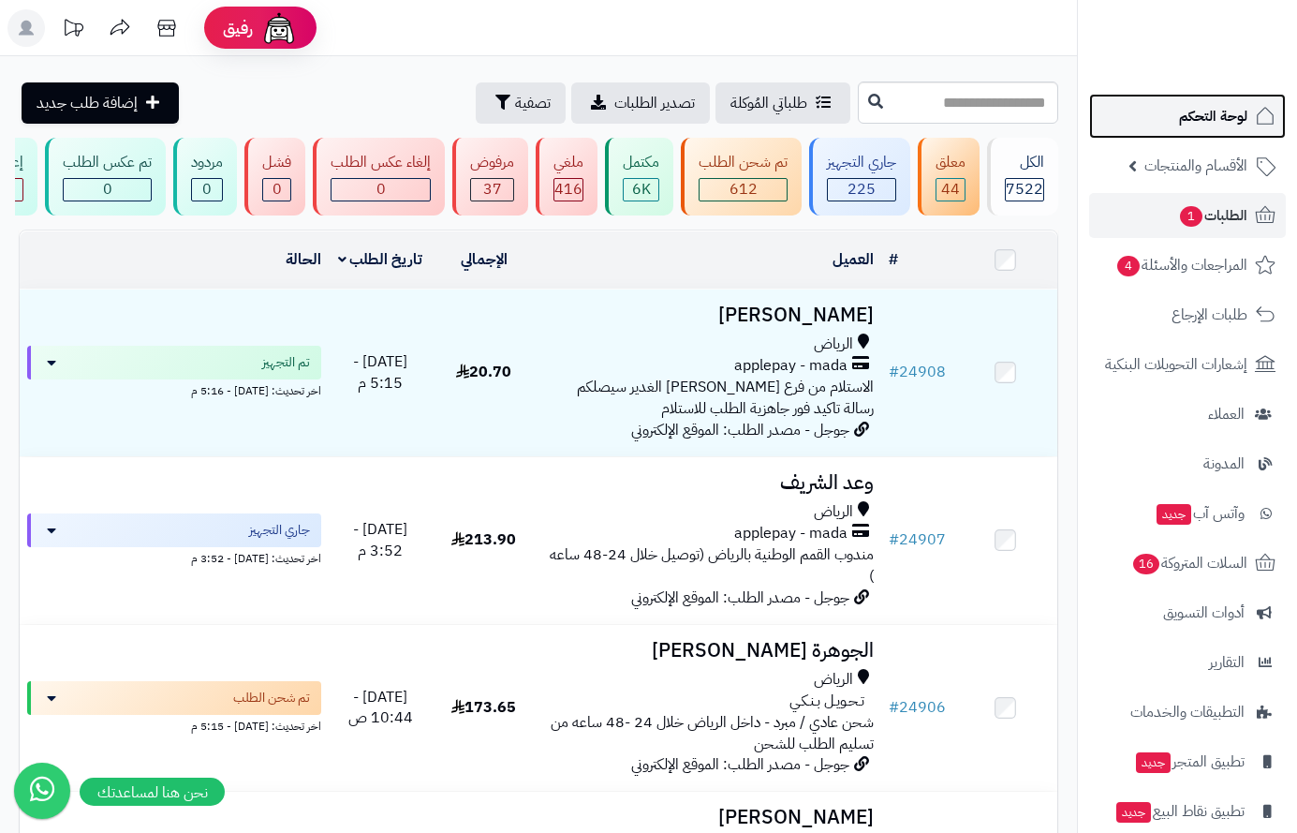
click at [1186, 111] on span "لوحة التحكم" at bounding box center [1213, 116] width 68 height 26
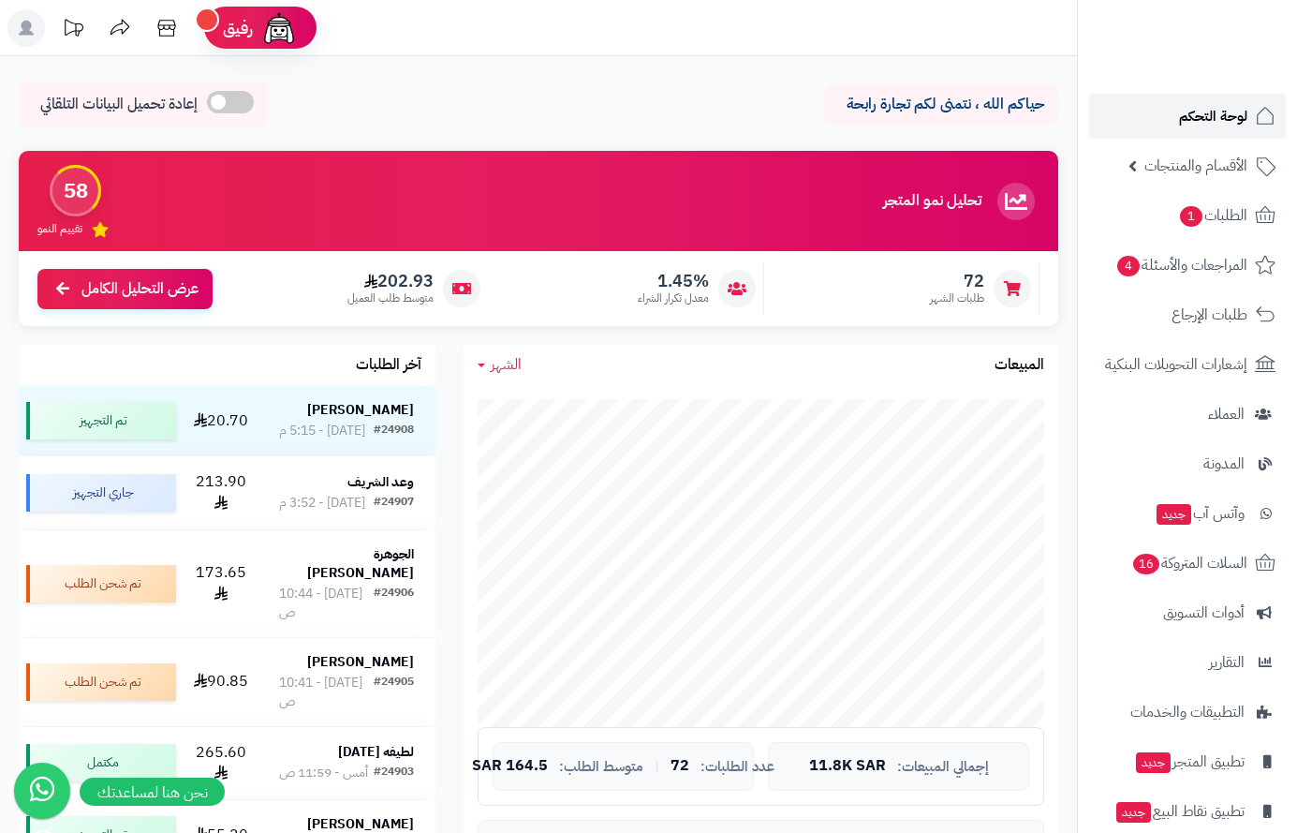
click at [1203, 120] on span "لوحة التحكم" at bounding box center [1213, 116] width 68 height 26
click at [1213, 117] on span "لوحة التحكم" at bounding box center [1213, 116] width 68 height 26
click at [1205, 113] on span "لوحة التحكم" at bounding box center [1213, 116] width 68 height 26
click at [1193, 110] on span "لوحة التحكم" at bounding box center [1213, 116] width 68 height 26
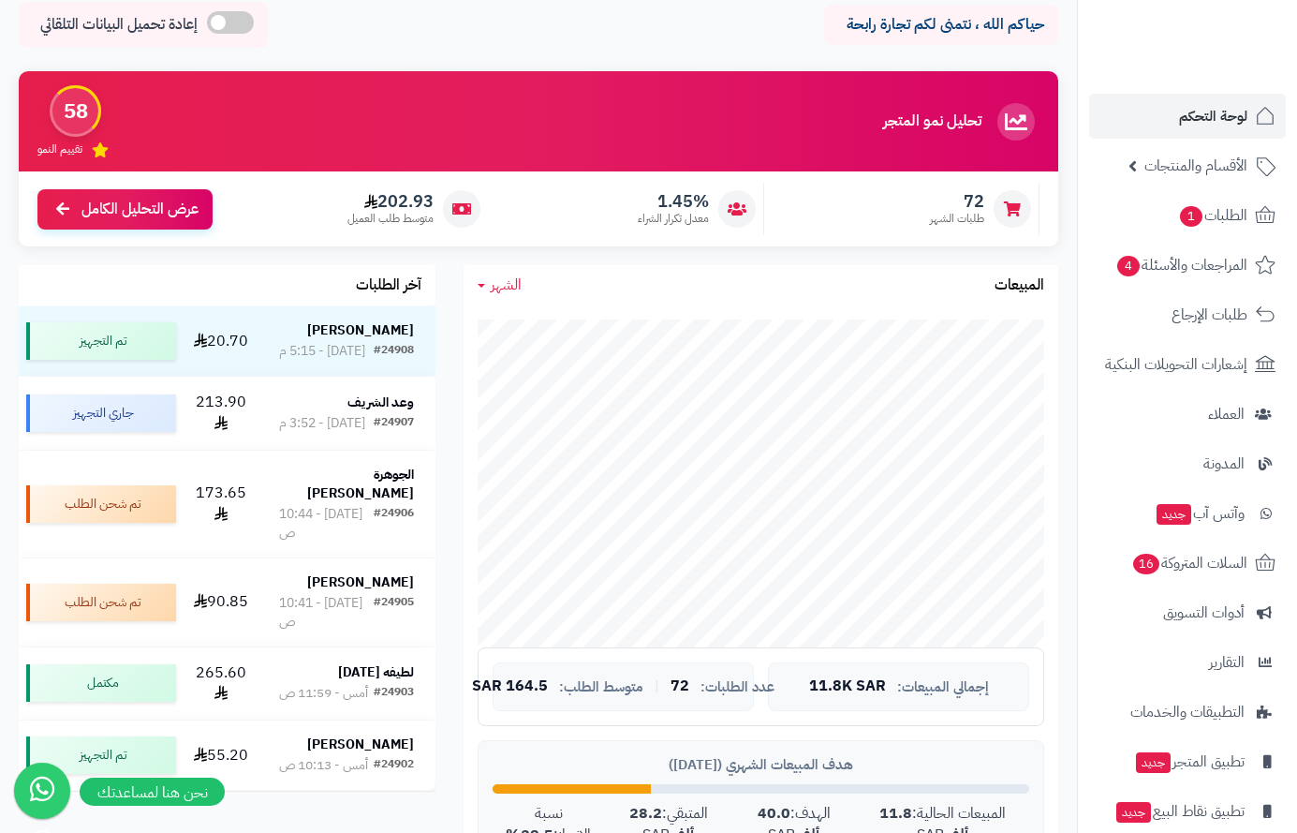
scroll to position [187, 0]
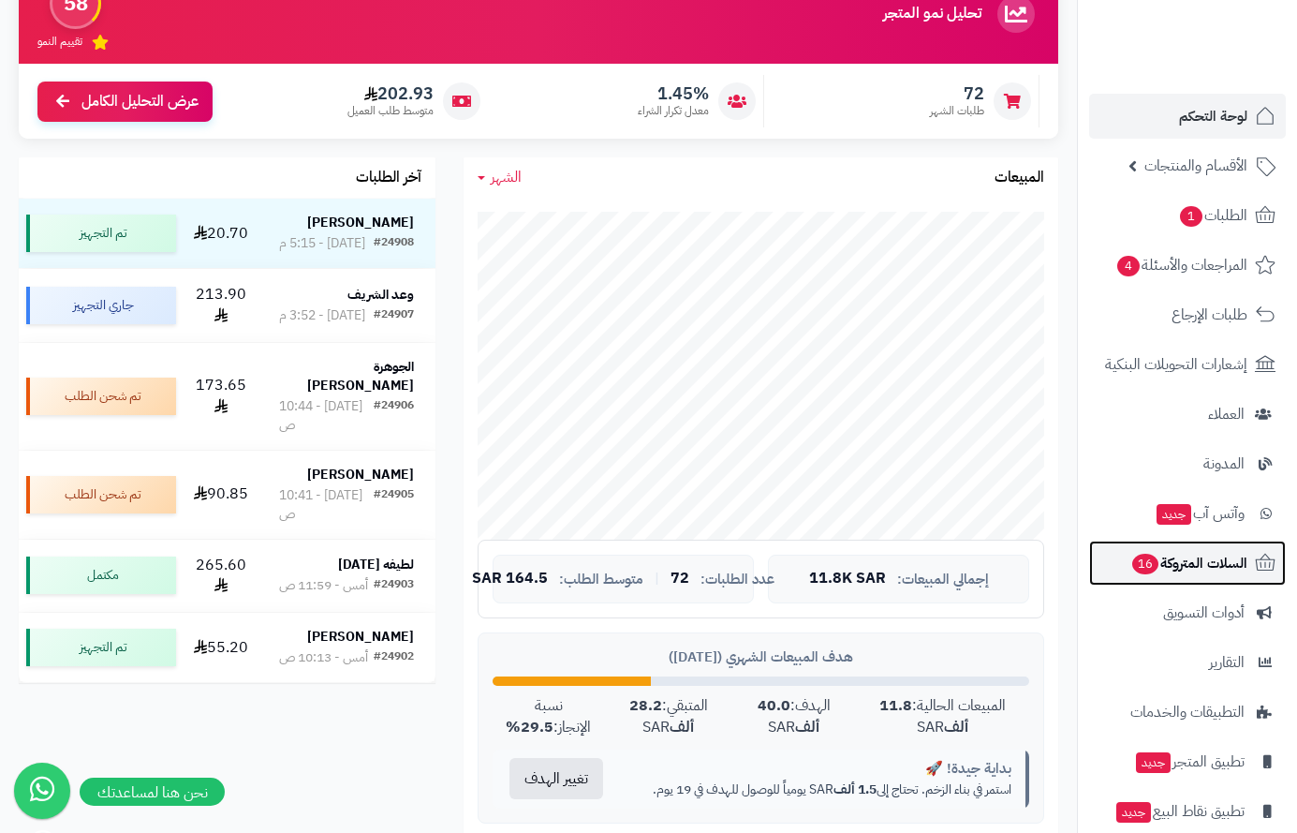
click at [1191, 572] on span "السلات المتروكة 16" at bounding box center [1189, 563] width 117 height 26
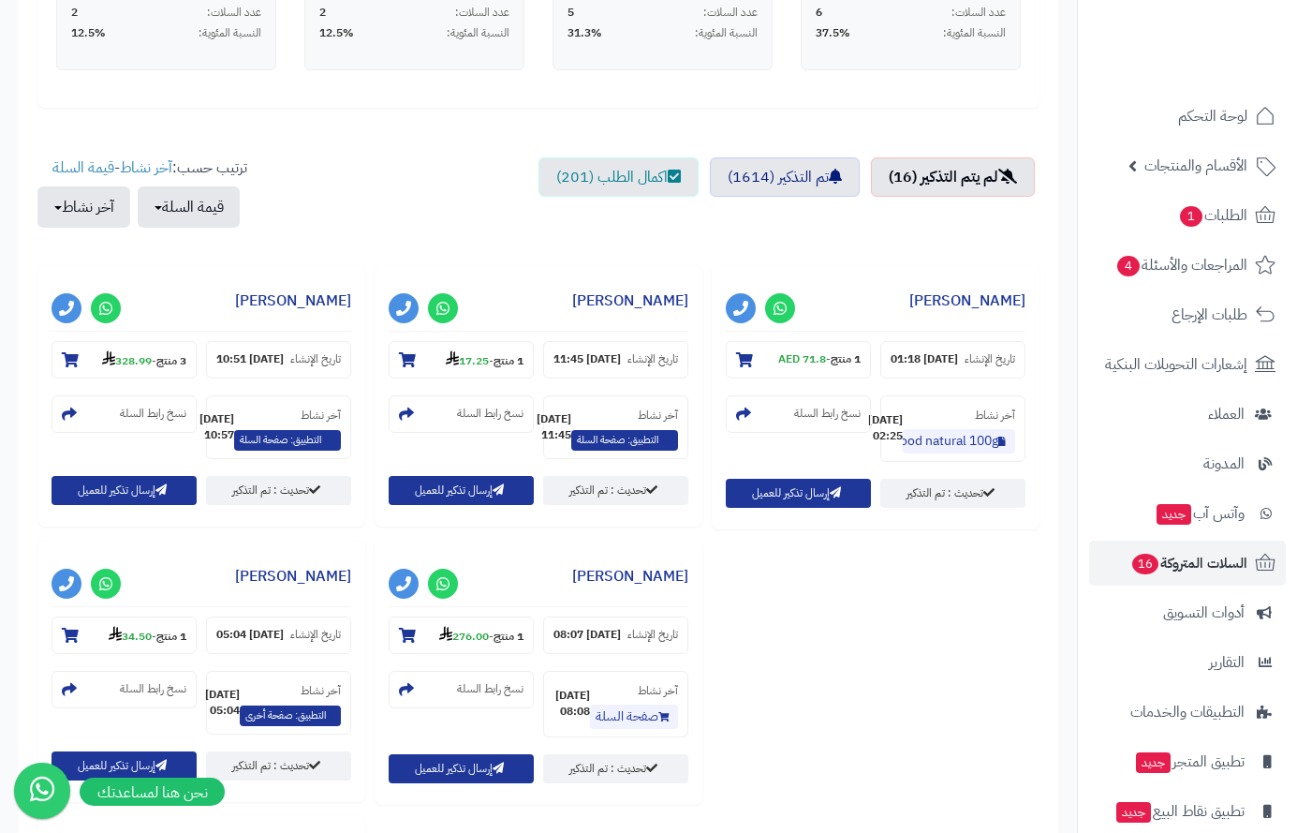
scroll to position [562, 0]
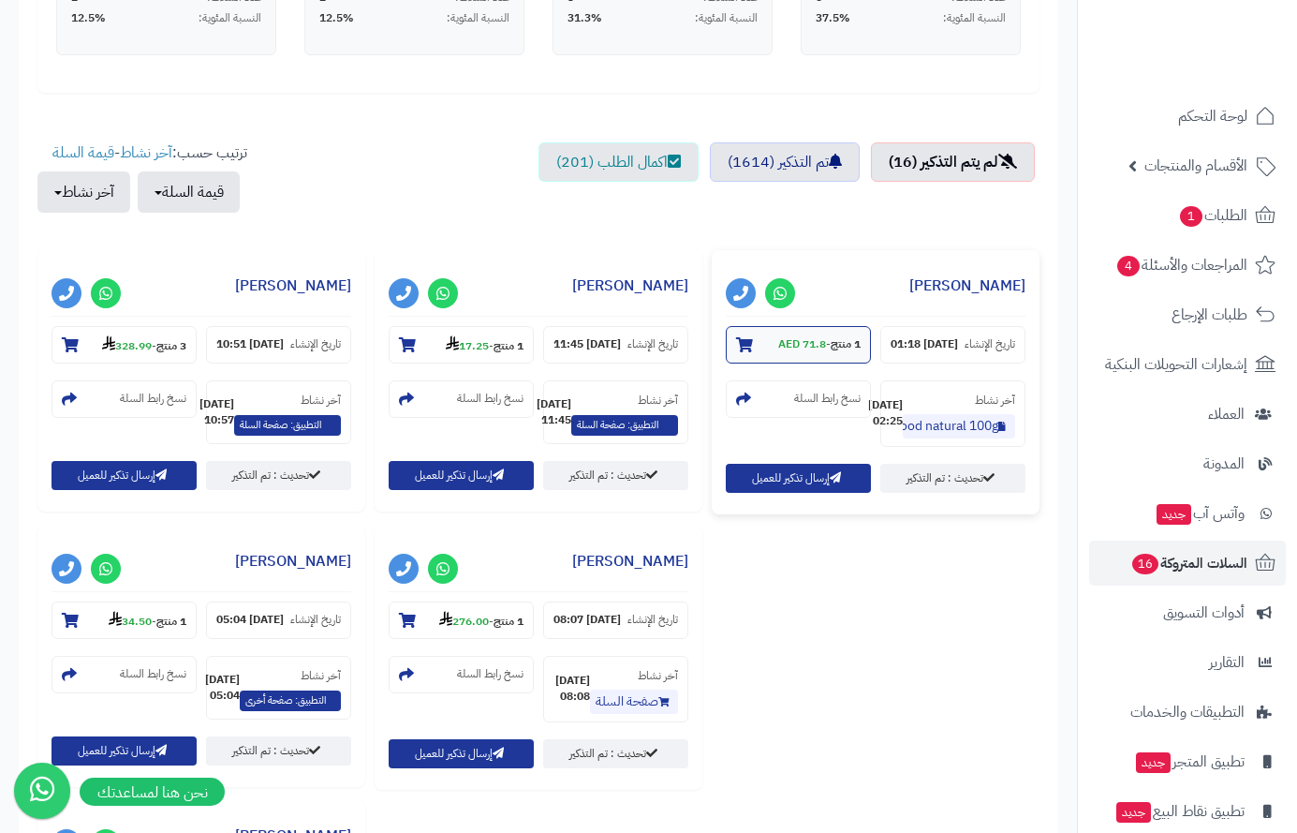
click at [747, 336] on section "1 منتج - 71.8 AED" at bounding box center [798, 344] width 145 height 37
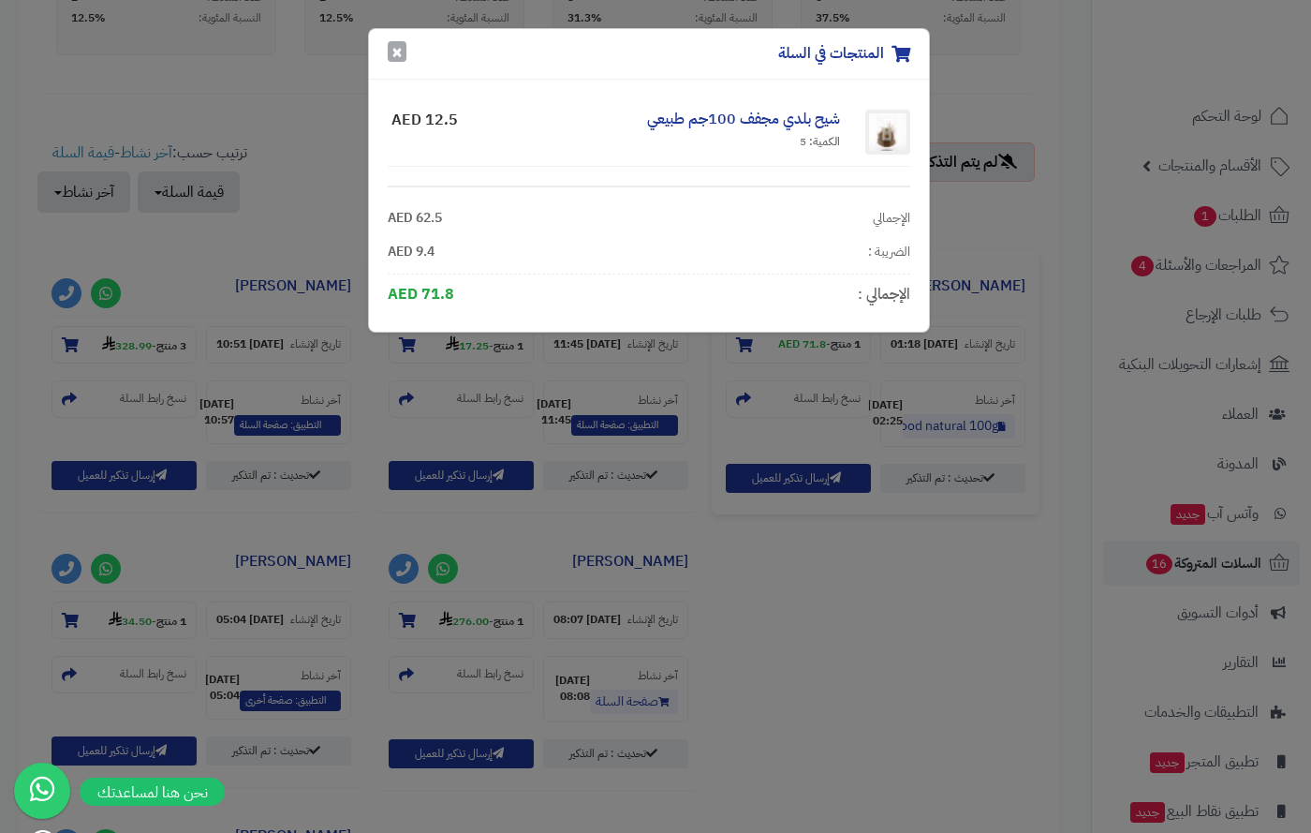
click at [401, 50] on button "×" at bounding box center [397, 51] width 19 height 21
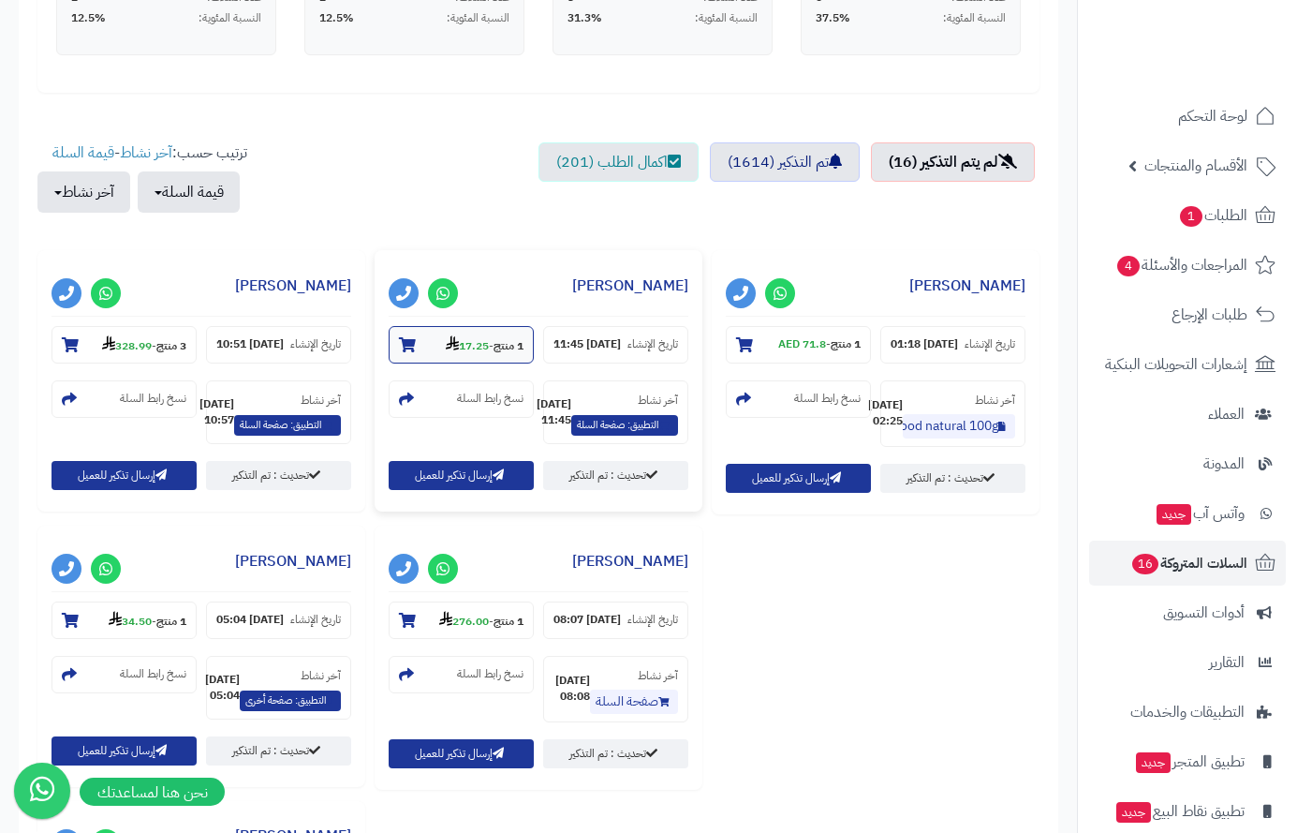
click at [399, 345] on icon at bounding box center [407, 344] width 17 height 15
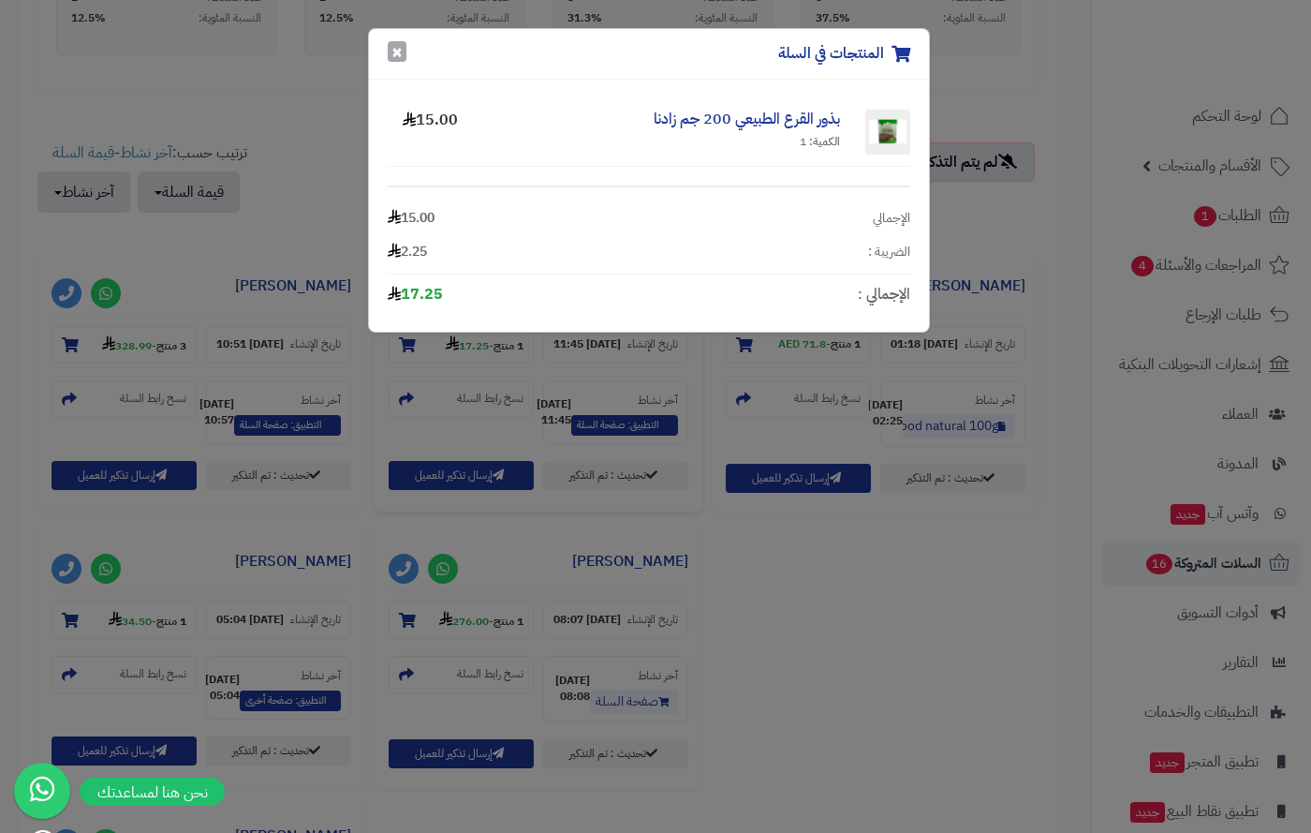
click at [400, 53] on button "×" at bounding box center [397, 51] width 19 height 21
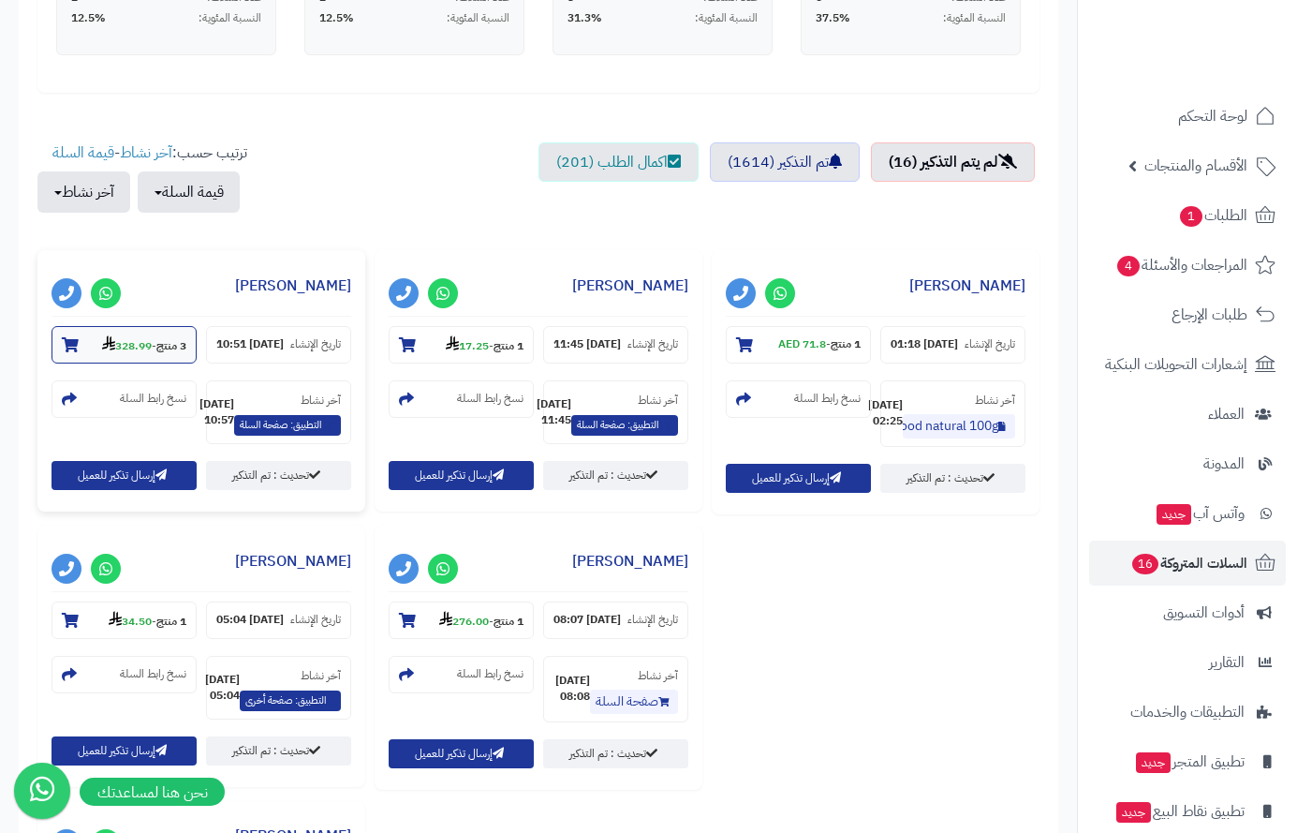
click at [64, 338] on icon at bounding box center [70, 344] width 17 height 15
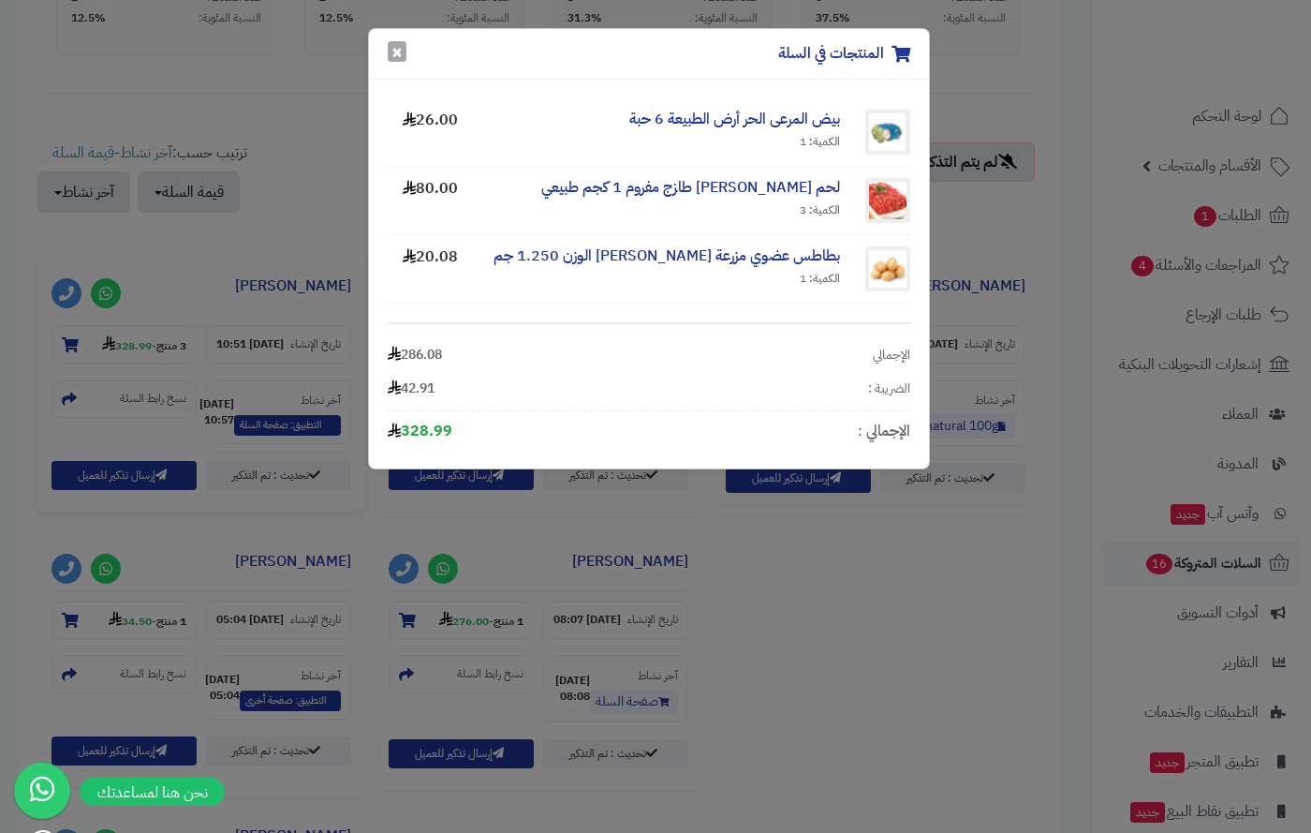
click at [399, 49] on button "×" at bounding box center [397, 51] width 19 height 21
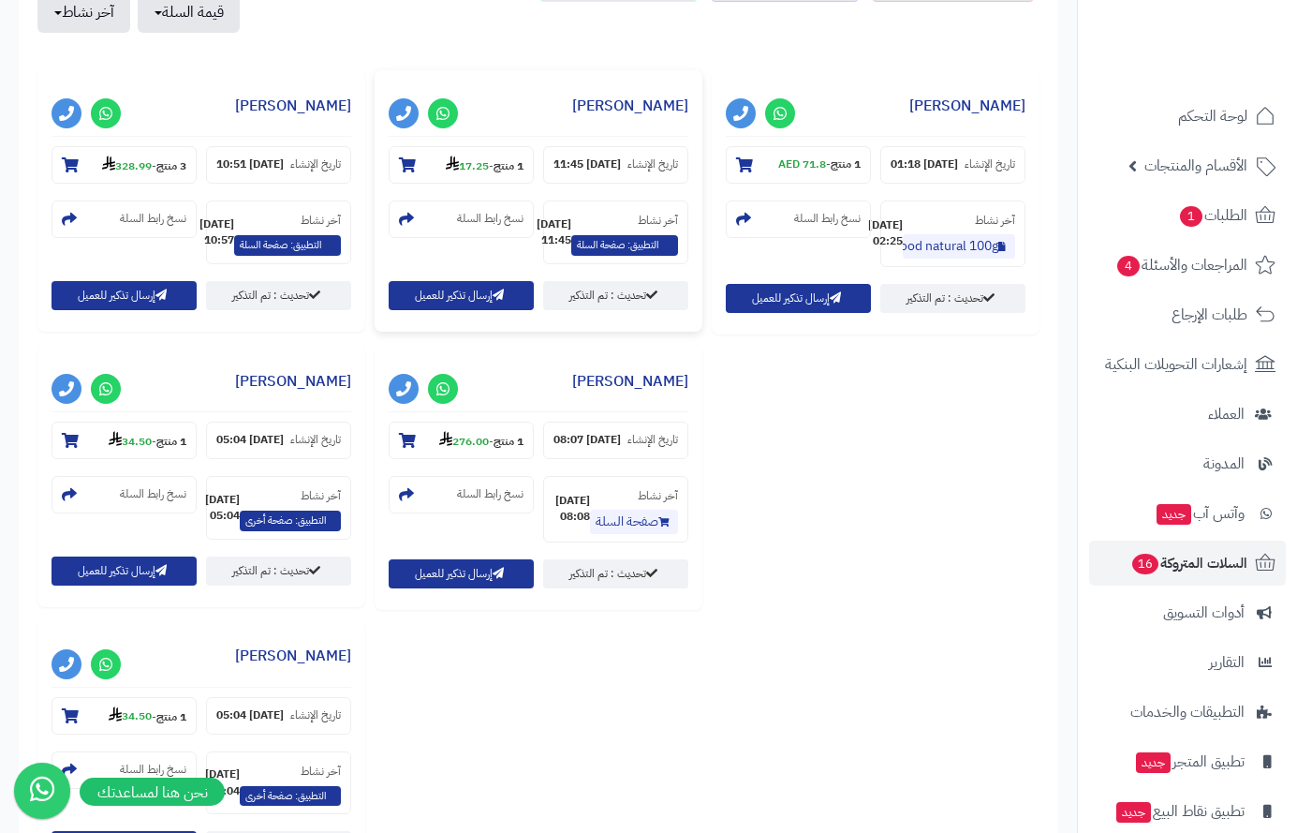
scroll to position [749, 0]
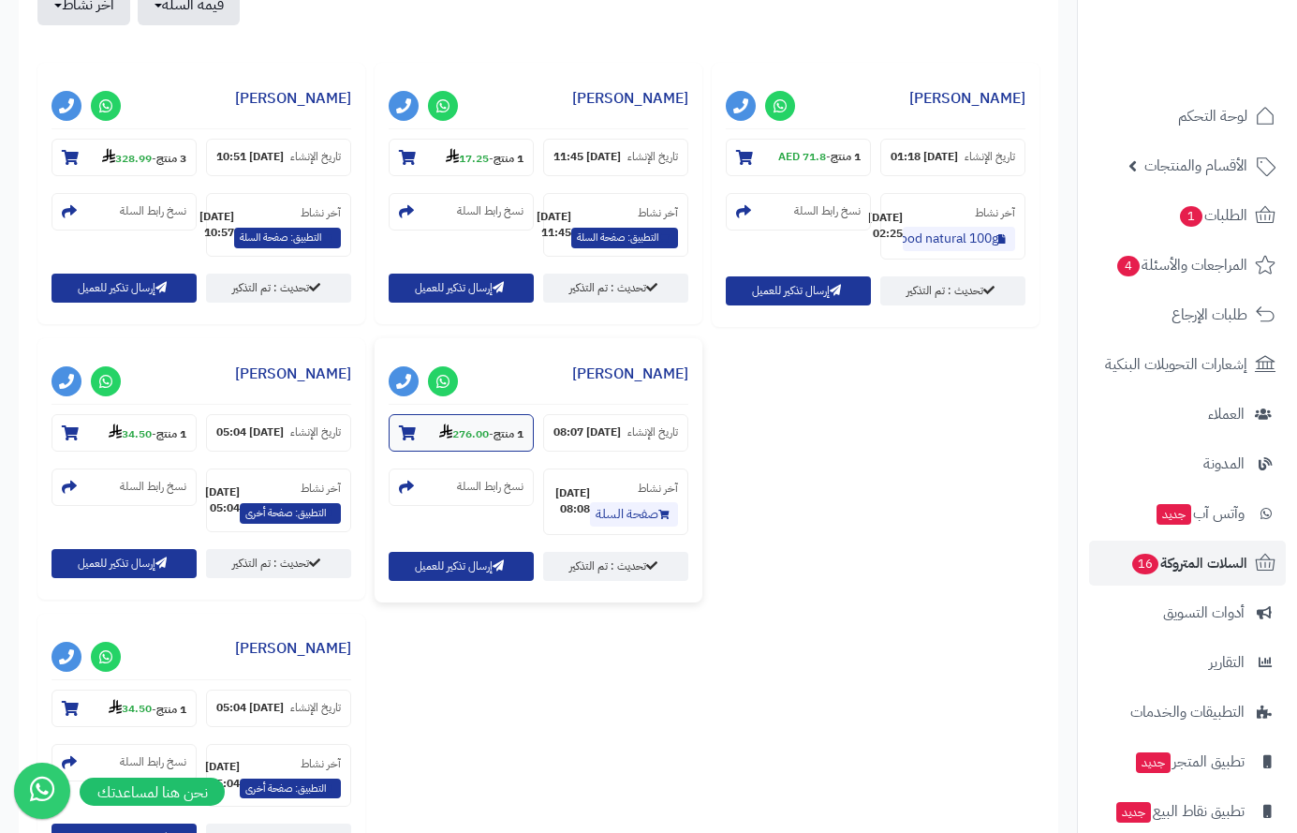
click at [416, 440] on icon at bounding box center [407, 432] width 17 height 15
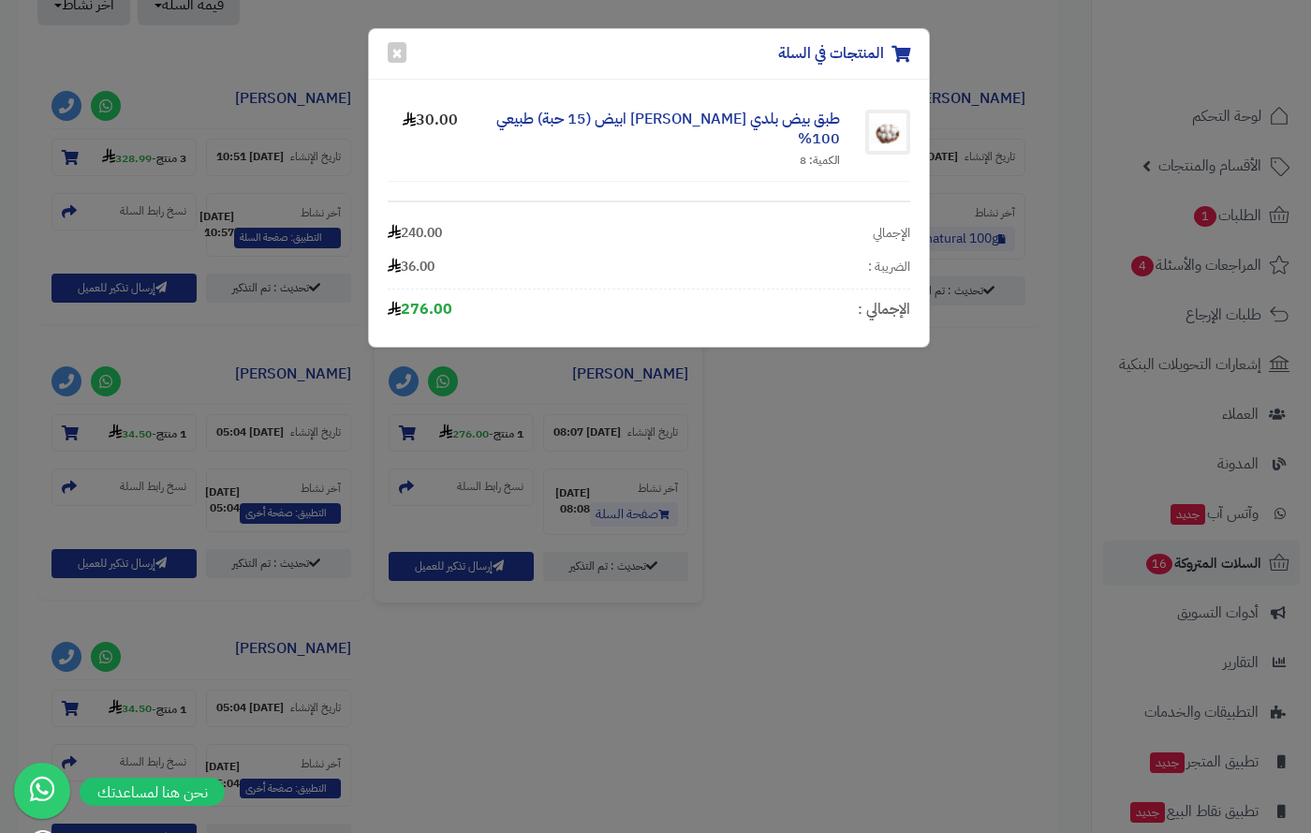
click at [406, 7] on div "المنتجات في السلة × طبق بيض بلدي مرعى حر ابيض (15 حبة) طبيعي 100% الكمية: 8 30.…" at bounding box center [655, 416] width 1311 height 833
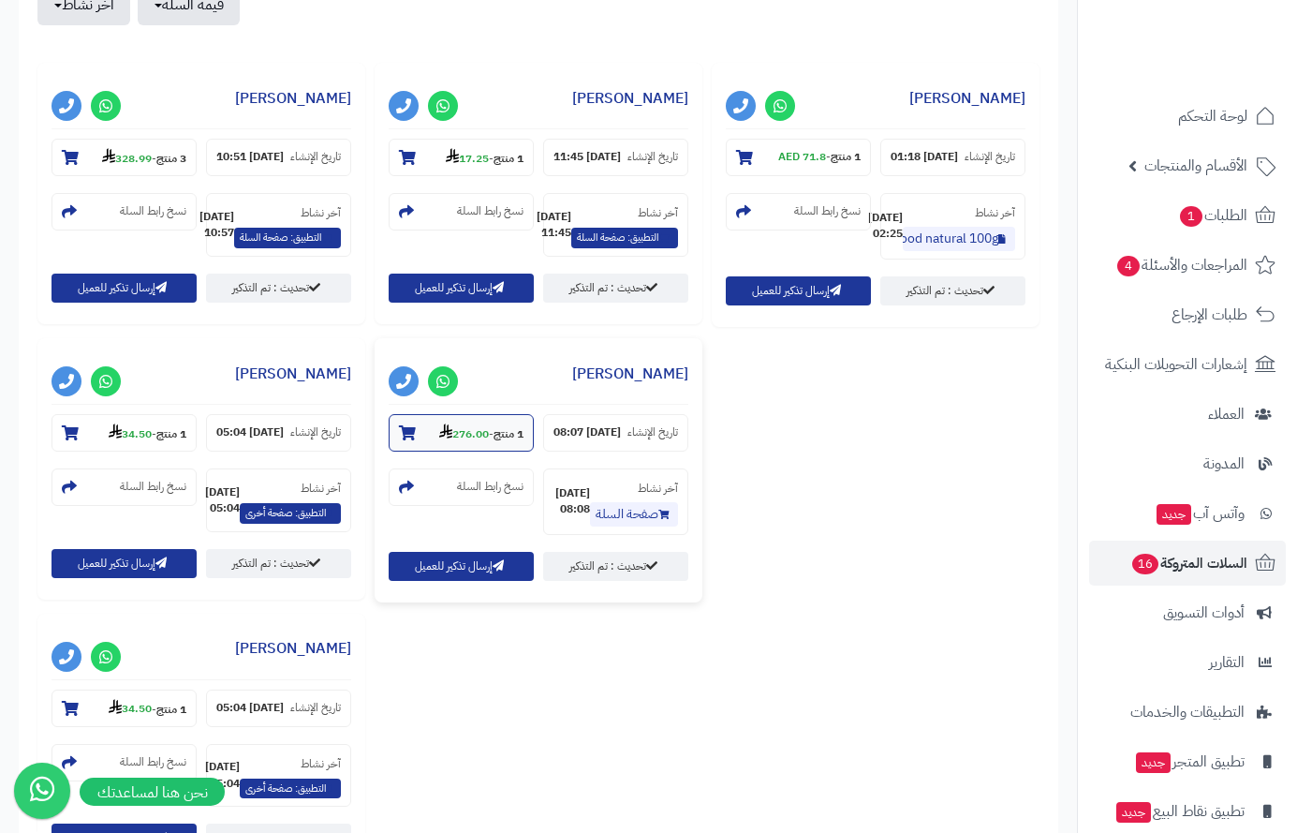
click at [416, 440] on icon at bounding box center [407, 432] width 17 height 15
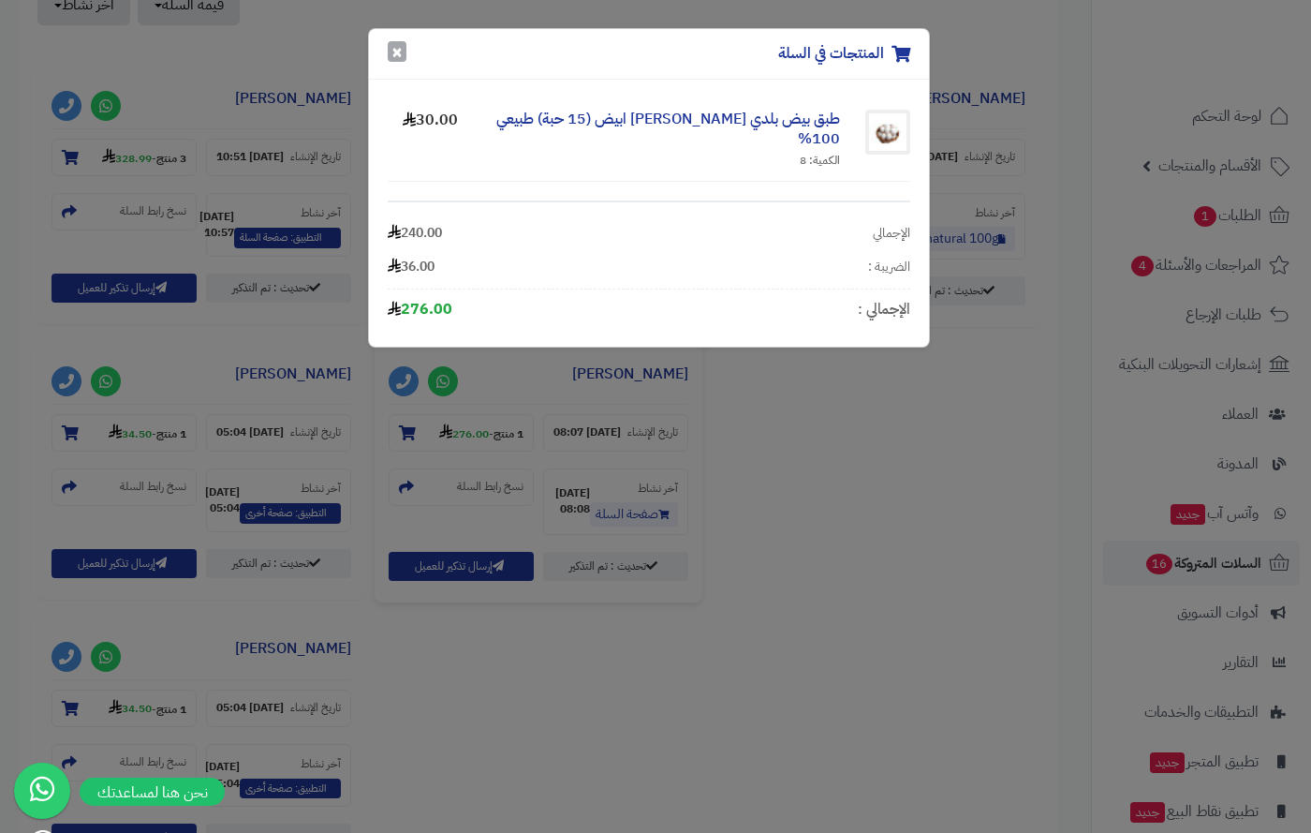
click at [396, 50] on button "×" at bounding box center [397, 51] width 19 height 21
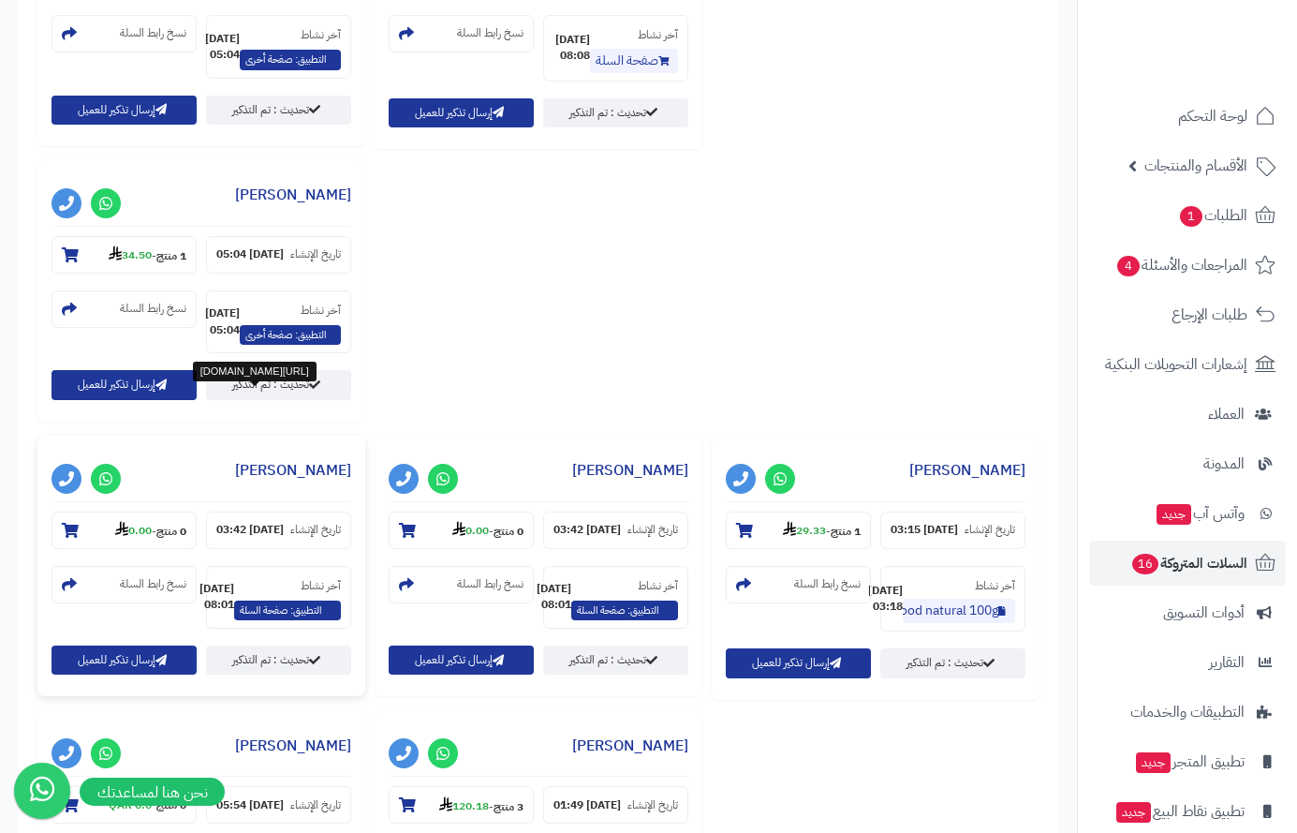
scroll to position [1311, 0]
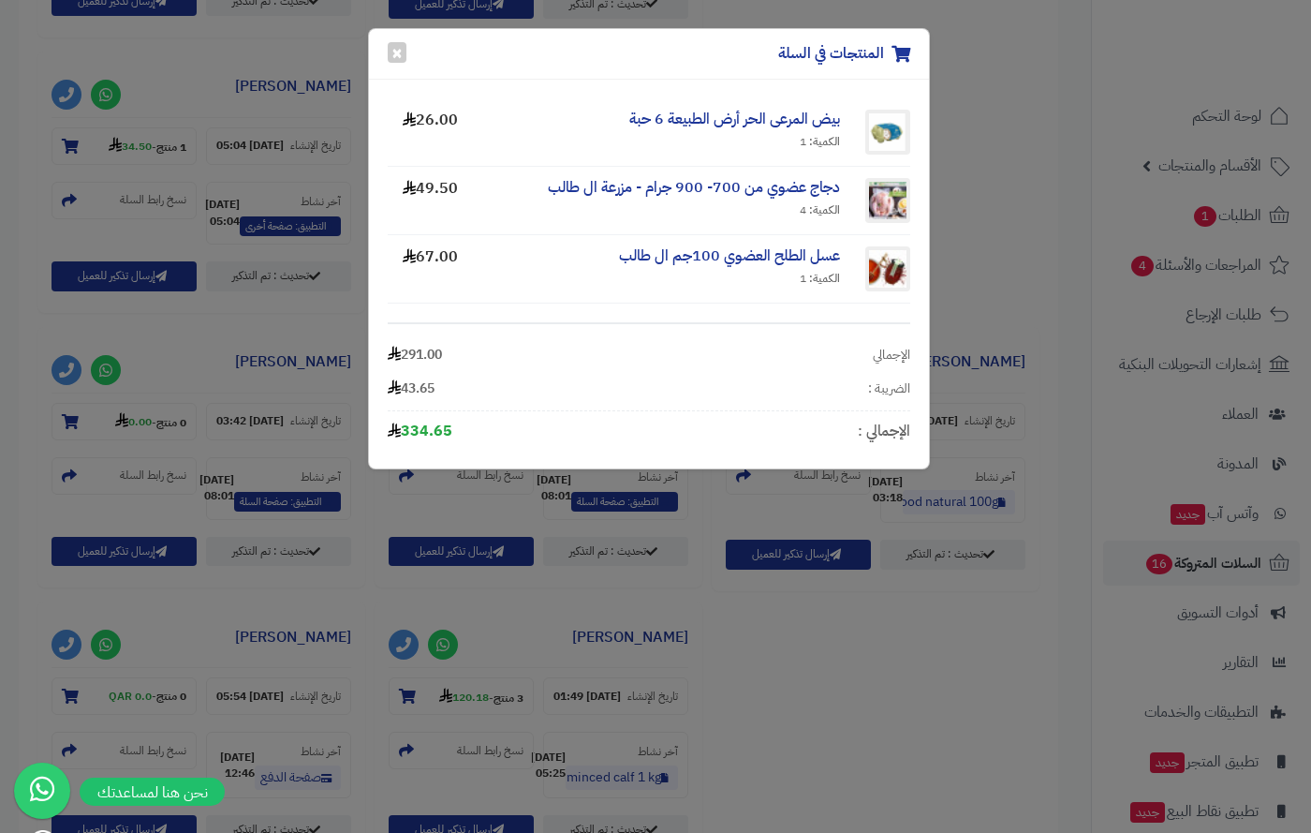
click at [66, 509] on div "المنتجات في السلة × بيض المرعى الحر أرض الطبيعة 6 حبة الكمية: 1 26.00 دجاج عضوي…" at bounding box center [655, 416] width 1311 height 833
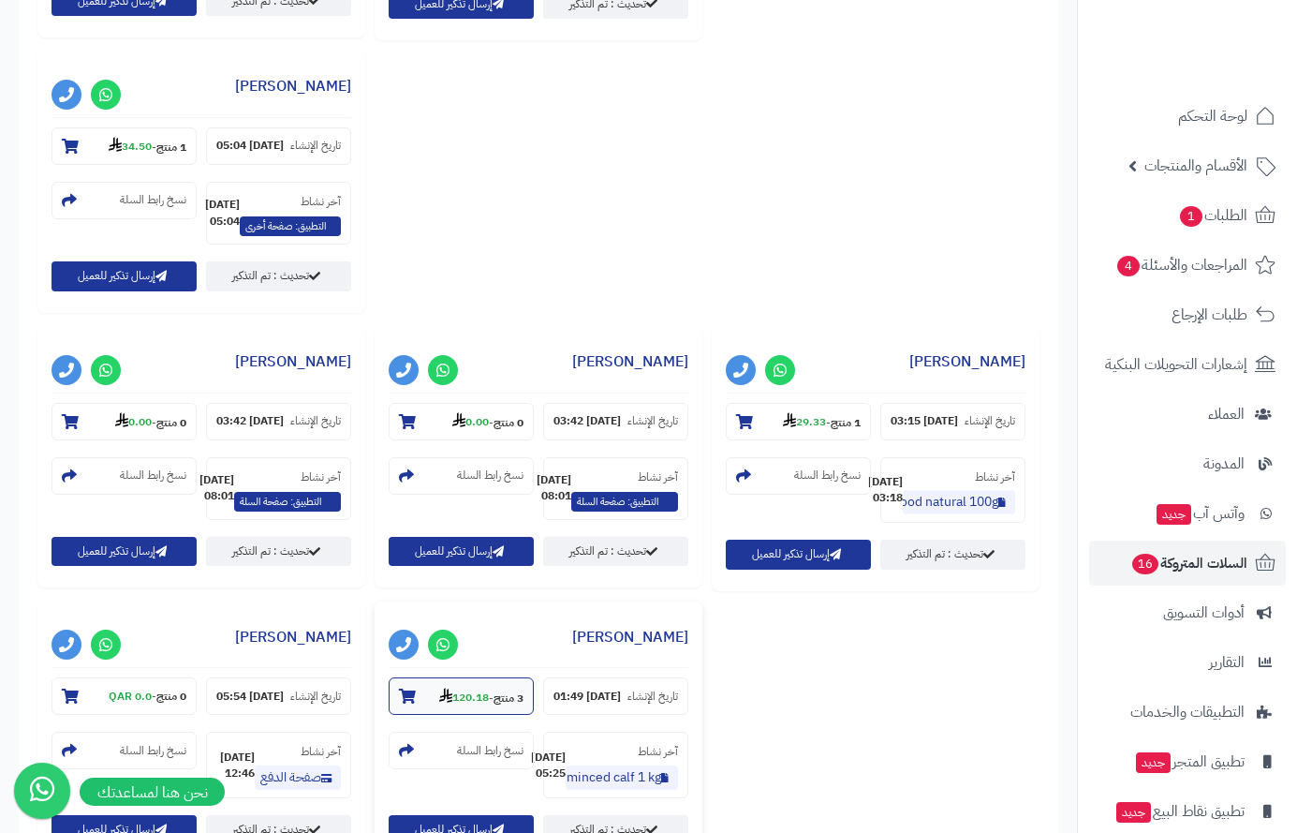
click at [416, 689] on icon at bounding box center [407, 696] width 17 height 15
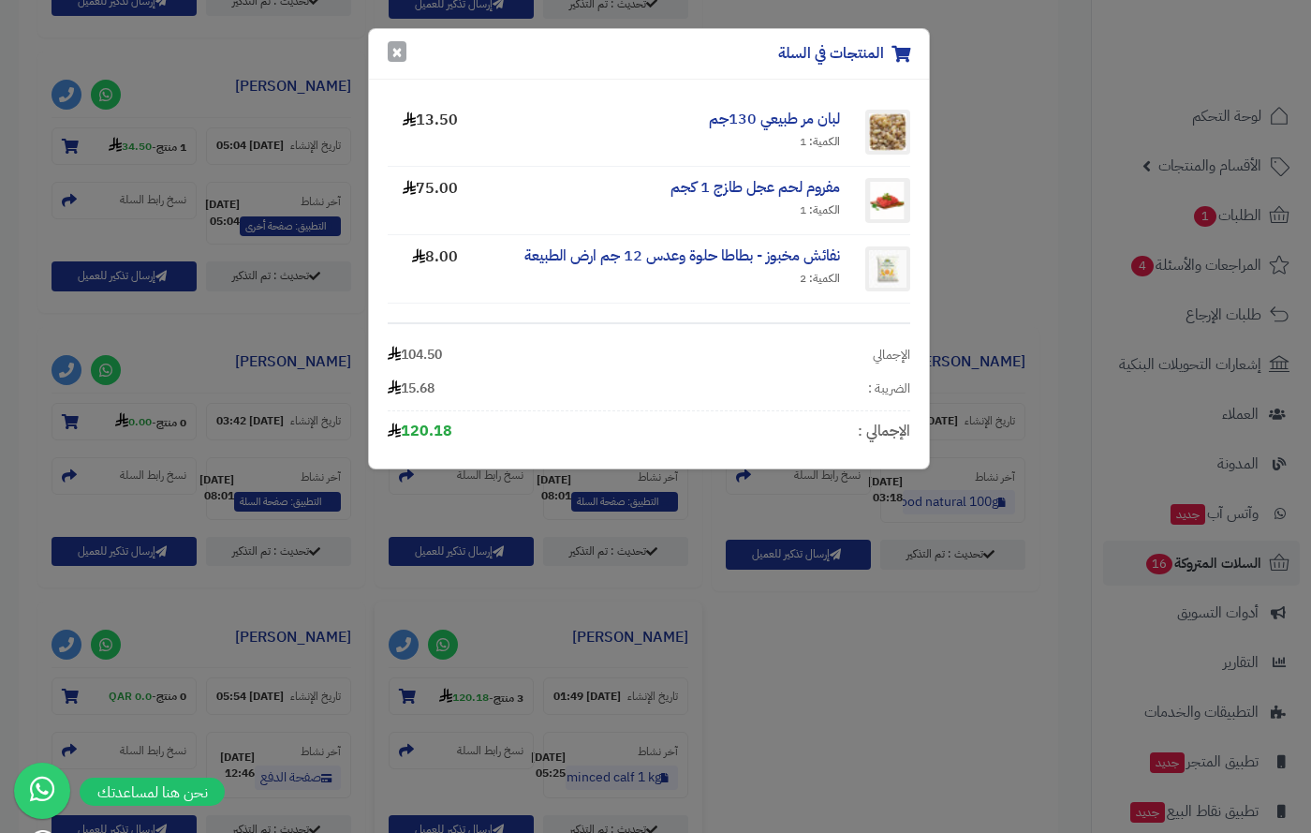
click at [392, 58] on button "×" at bounding box center [397, 51] width 19 height 21
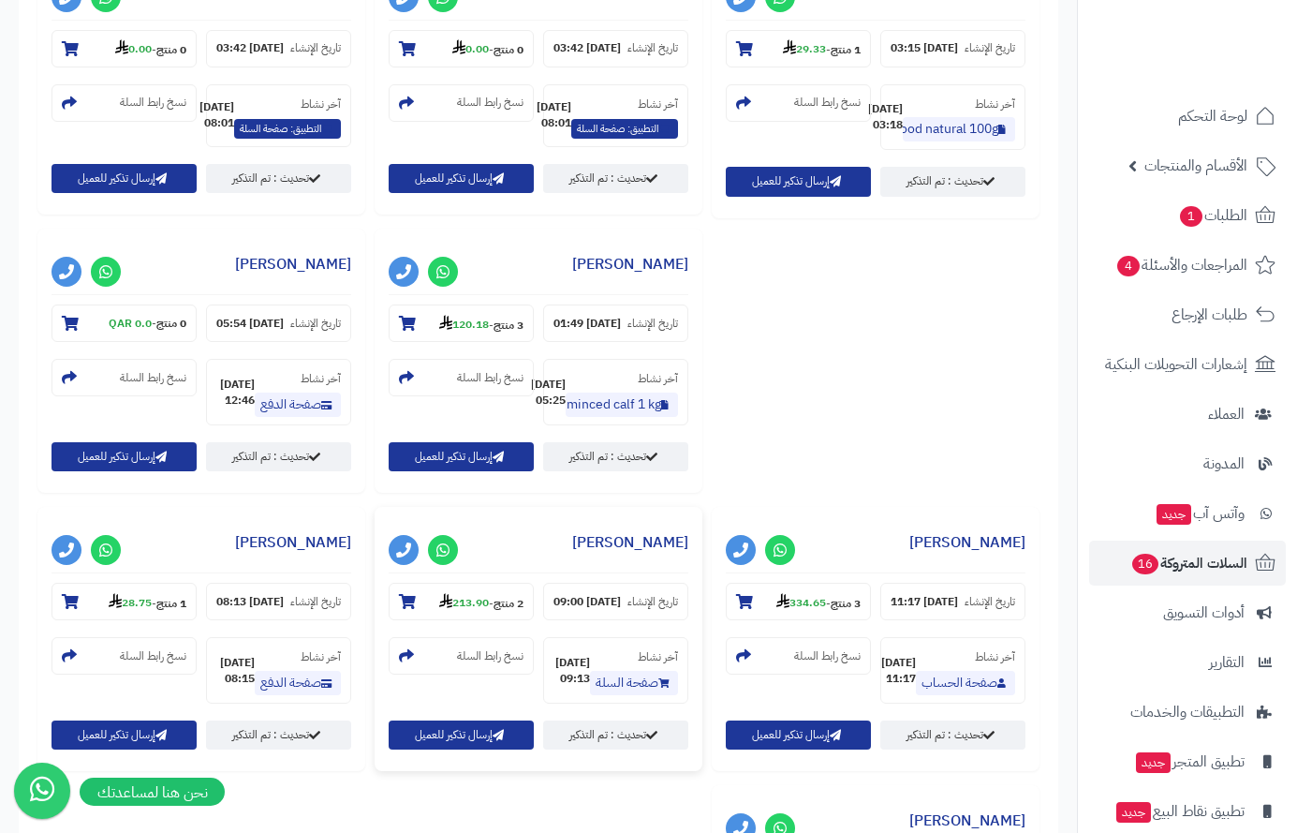
scroll to position [1686, 0]
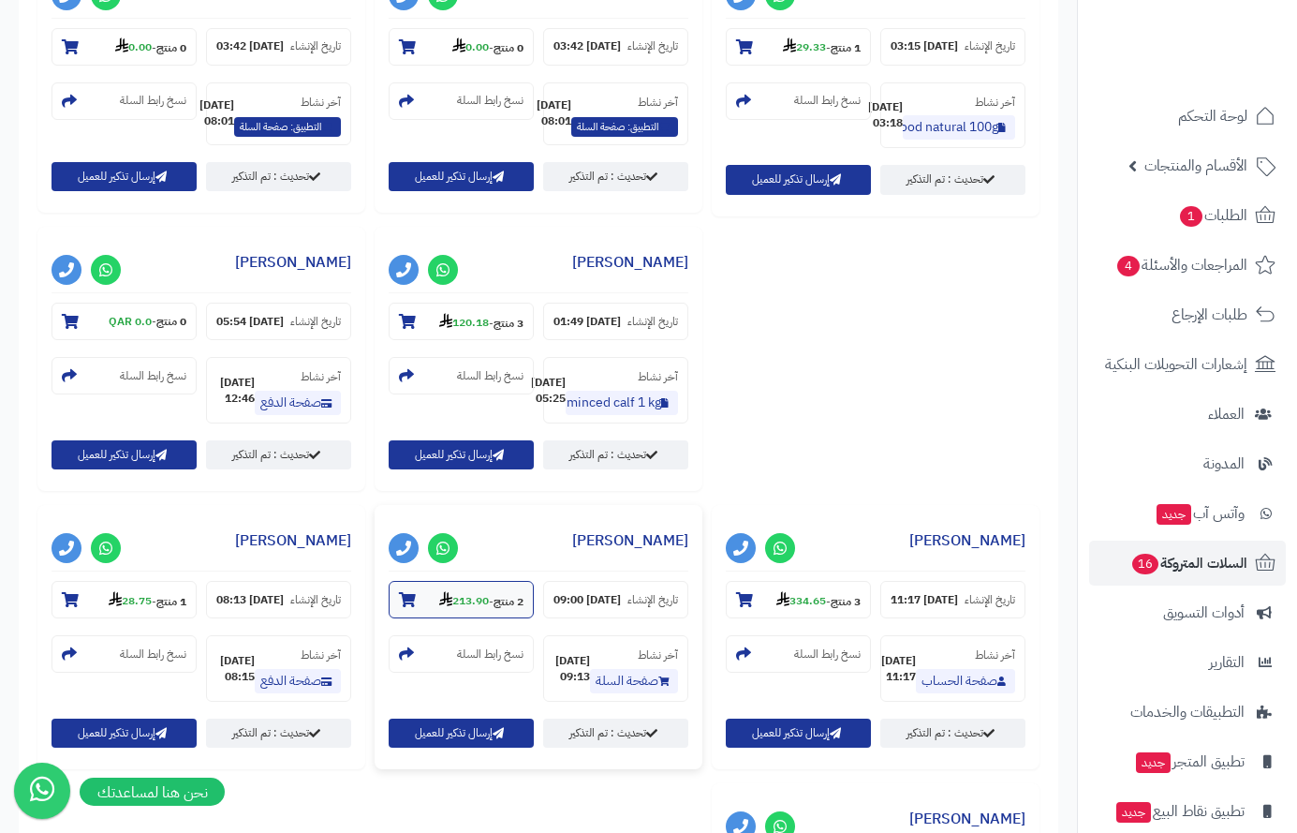
click at [416, 592] on icon at bounding box center [407, 599] width 17 height 15
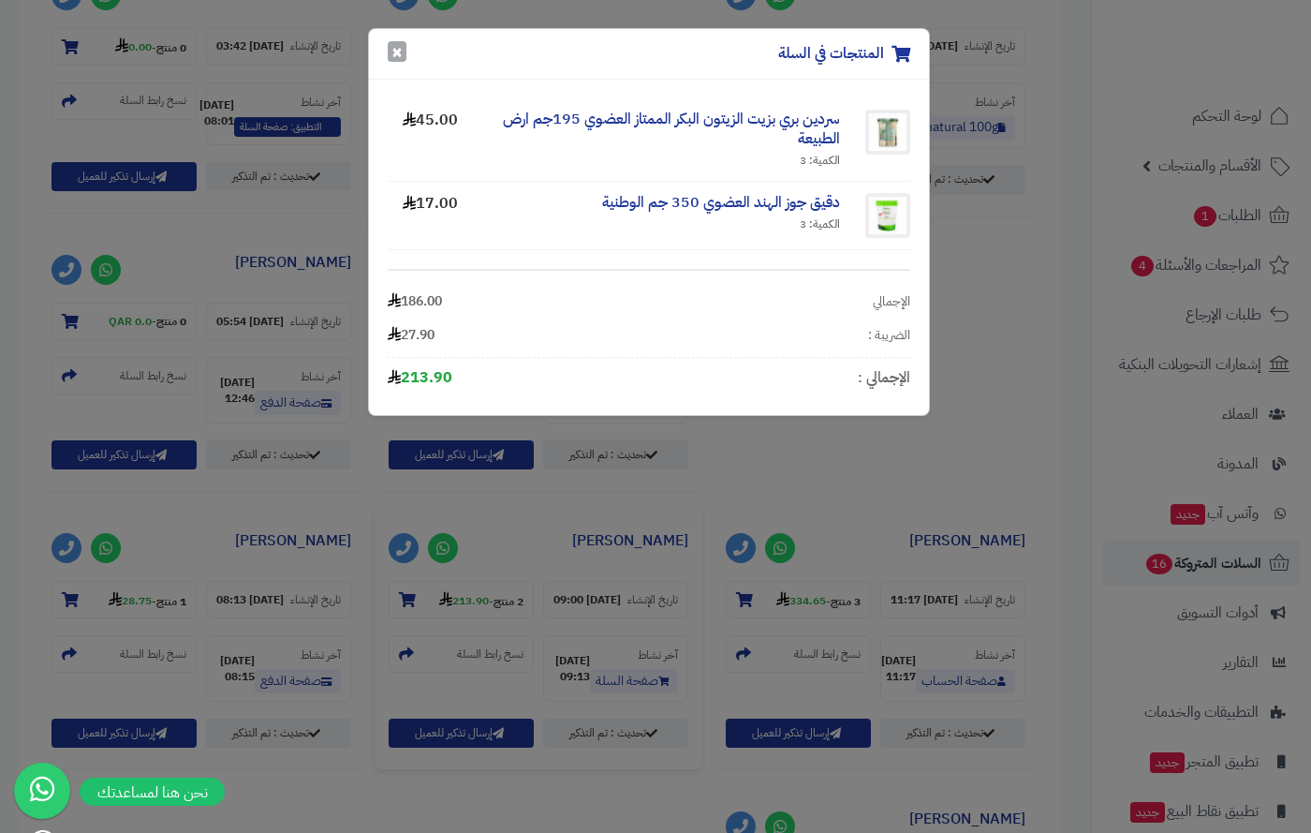
click at [399, 58] on button "×" at bounding box center [397, 51] width 19 height 21
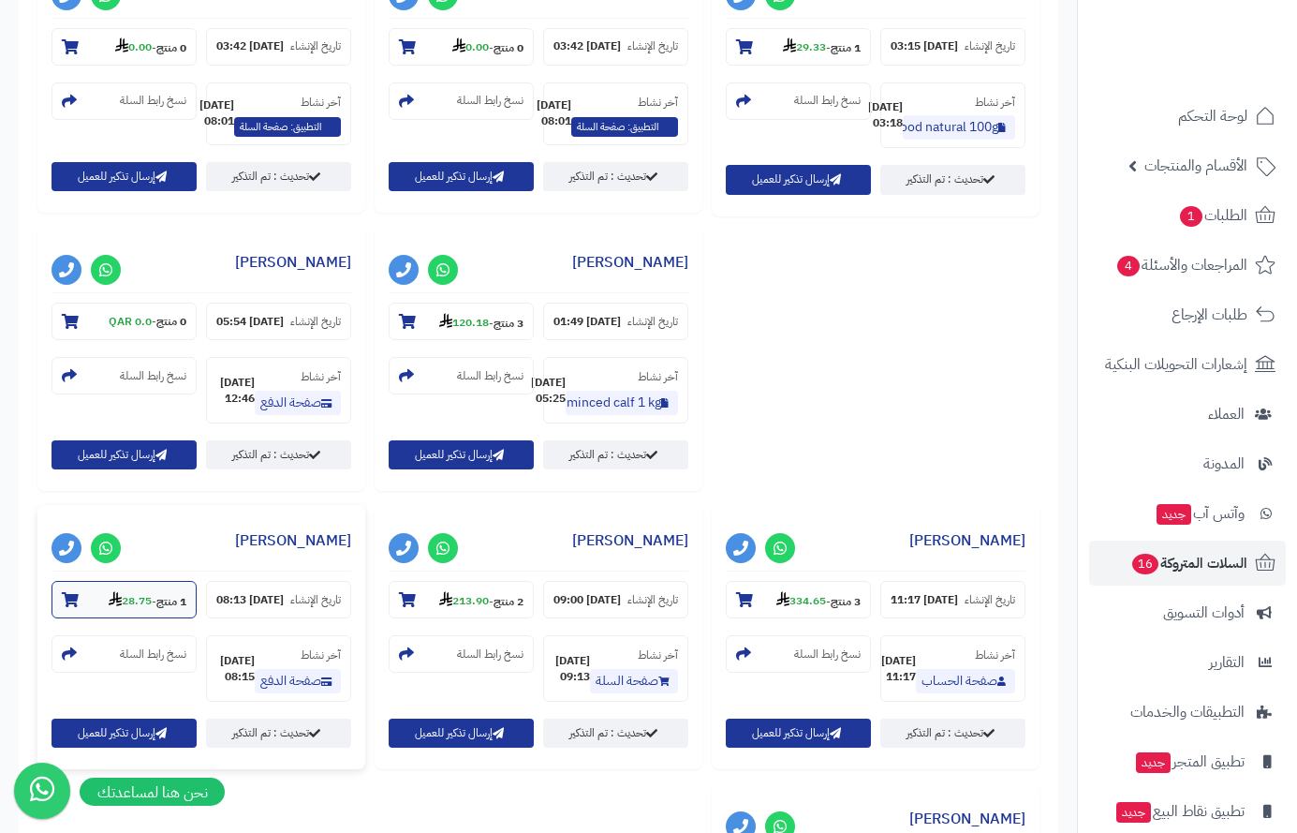
click at [79, 592] on icon at bounding box center [70, 599] width 17 height 15
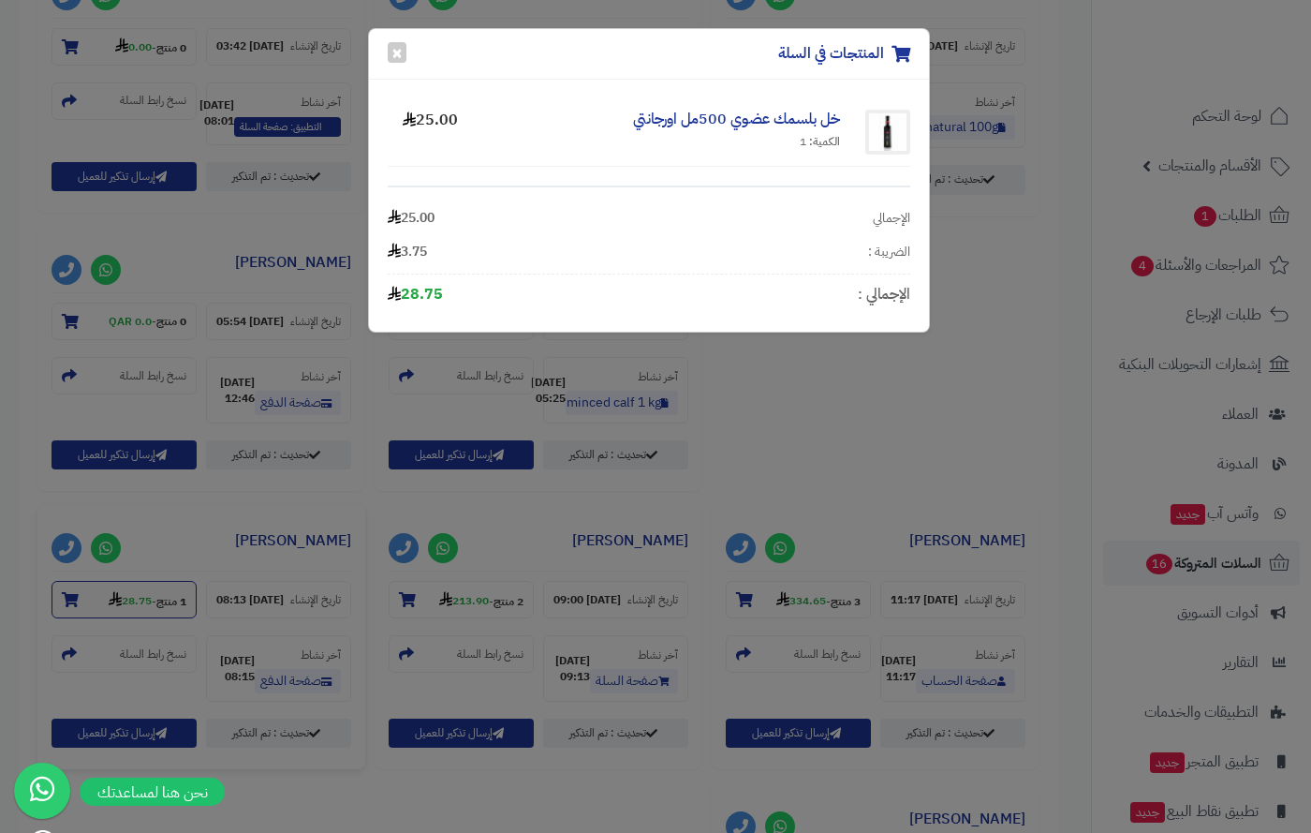
click at [401, 437] on div "المنتجات في السلة × خل بلسمك عضوي 500مل اورجانتي الكمية: 1 25.00 الإجمالي 25.00…" at bounding box center [655, 416] width 1311 height 833
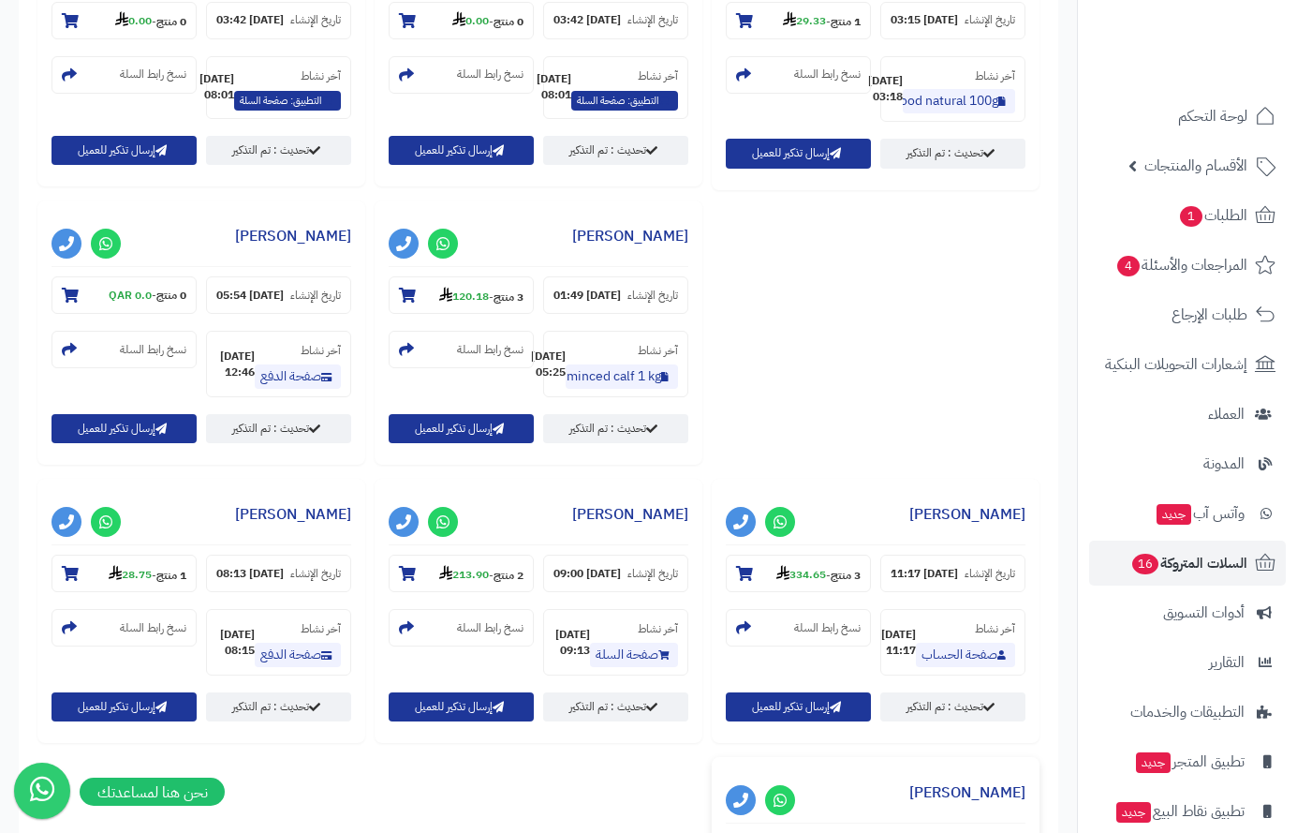
scroll to position [1720, 0]
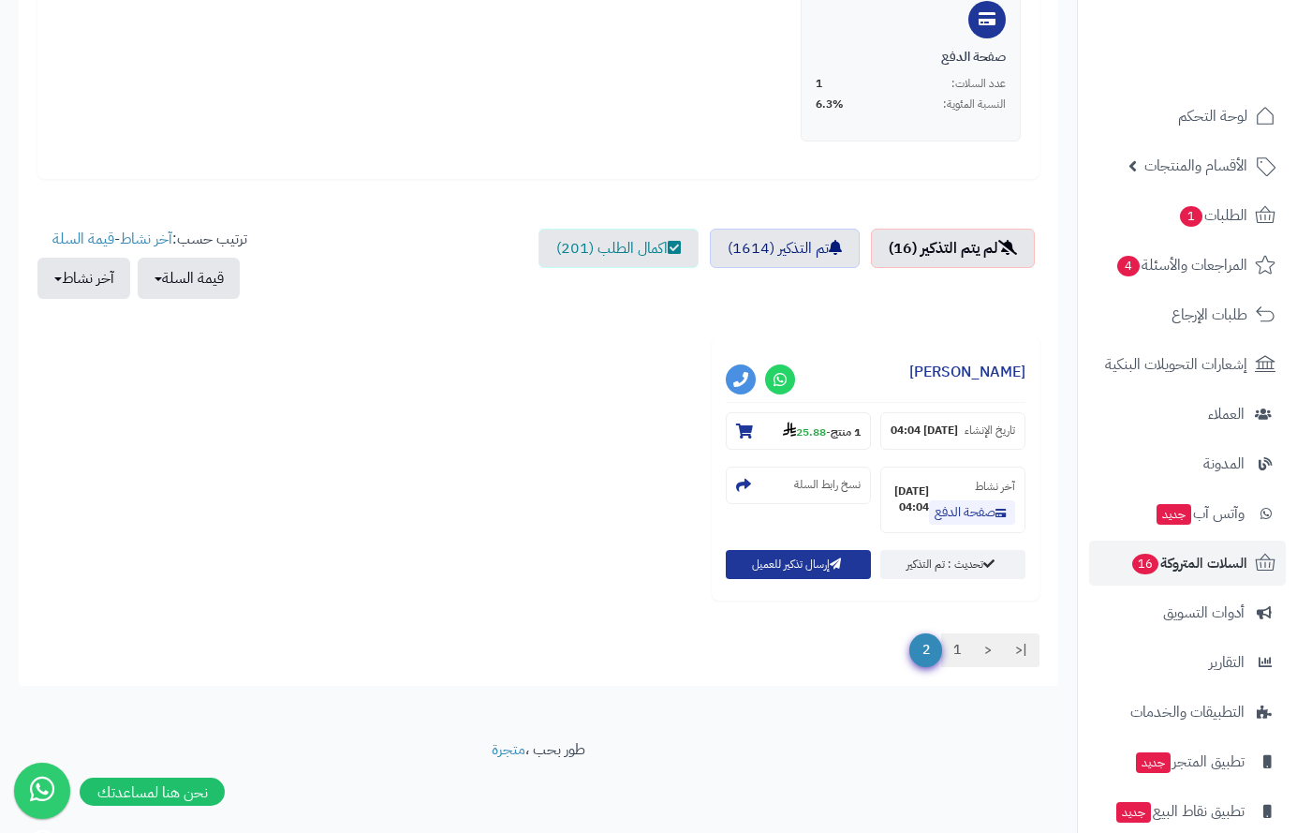
scroll to position [487, 0]
click at [738, 425] on icon at bounding box center [744, 430] width 17 height 15
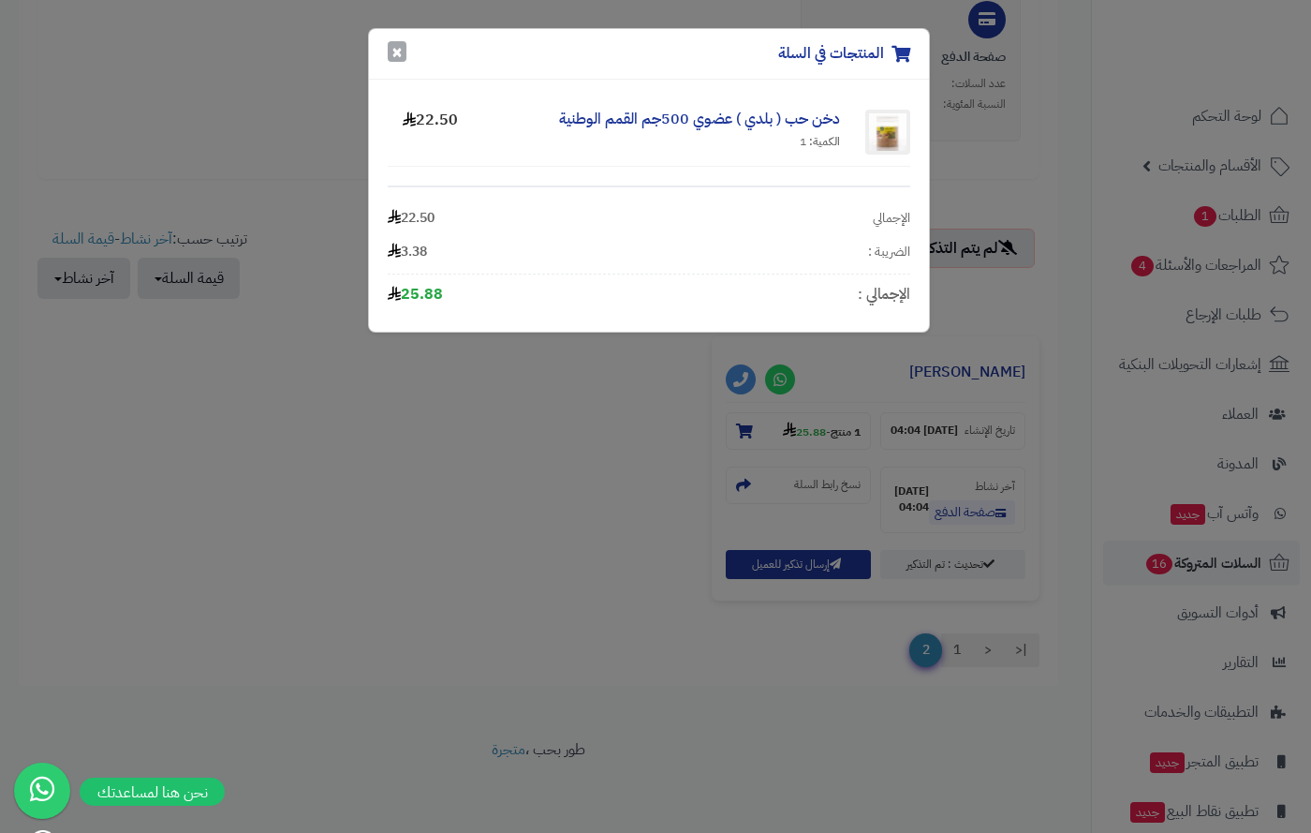
click at [399, 43] on button "×" at bounding box center [397, 51] width 19 height 21
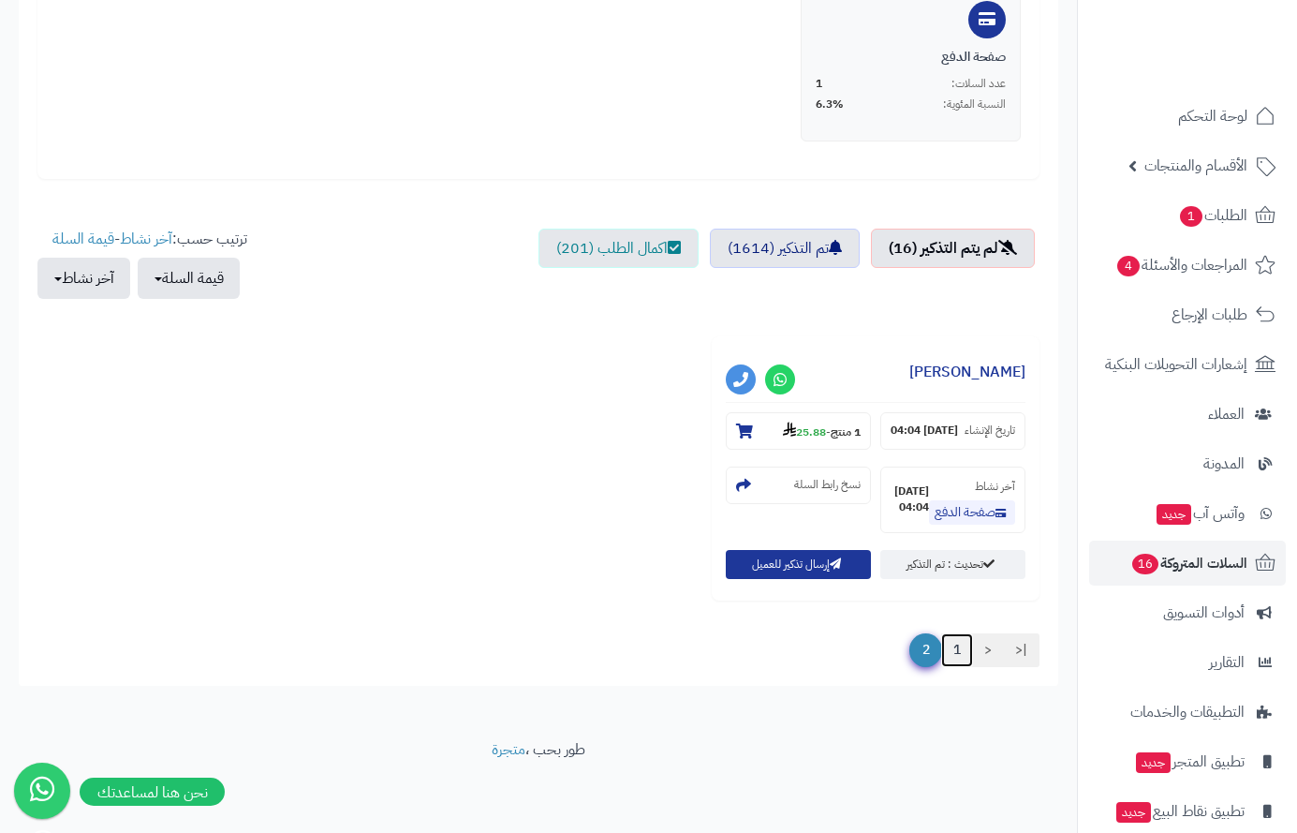
click at [955, 651] on link "1" at bounding box center [957, 650] width 32 height 34
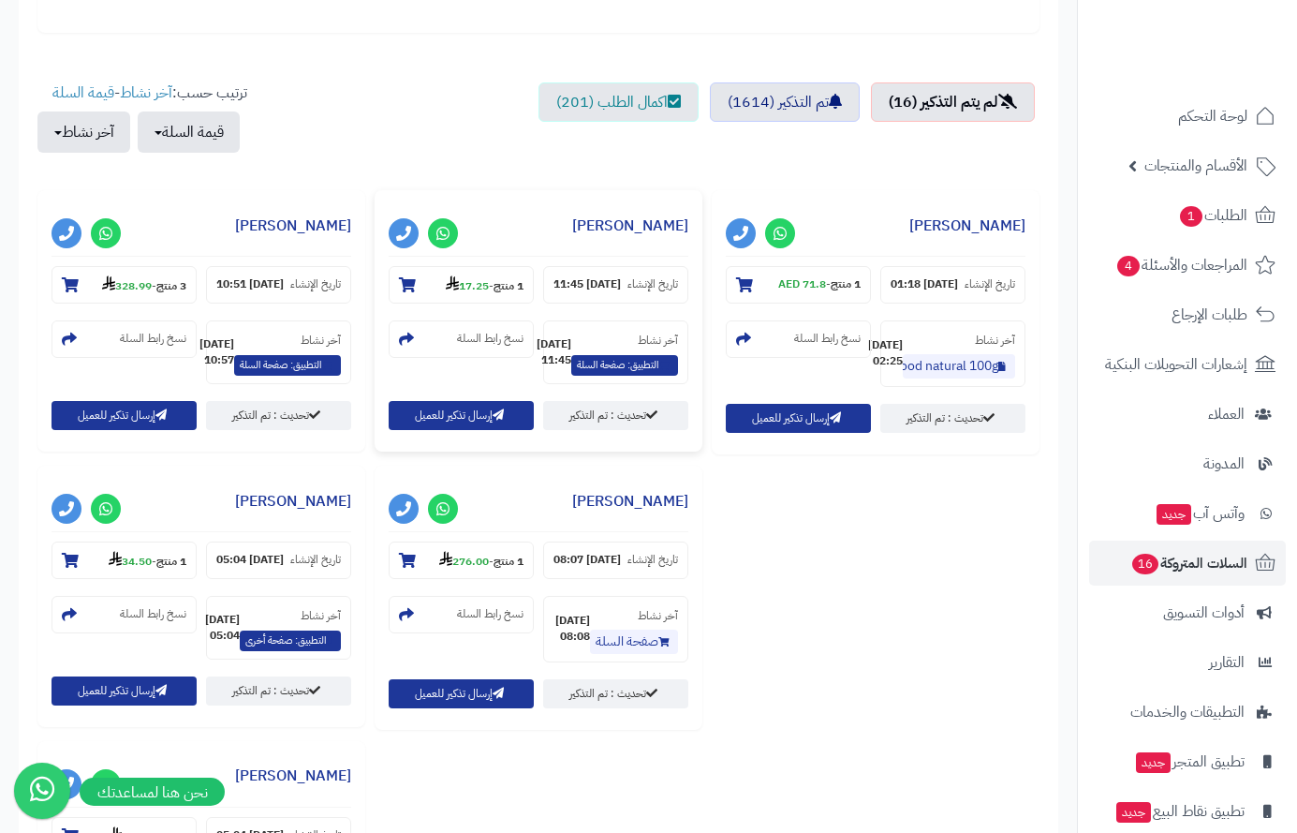
scroll to position [656, 0]
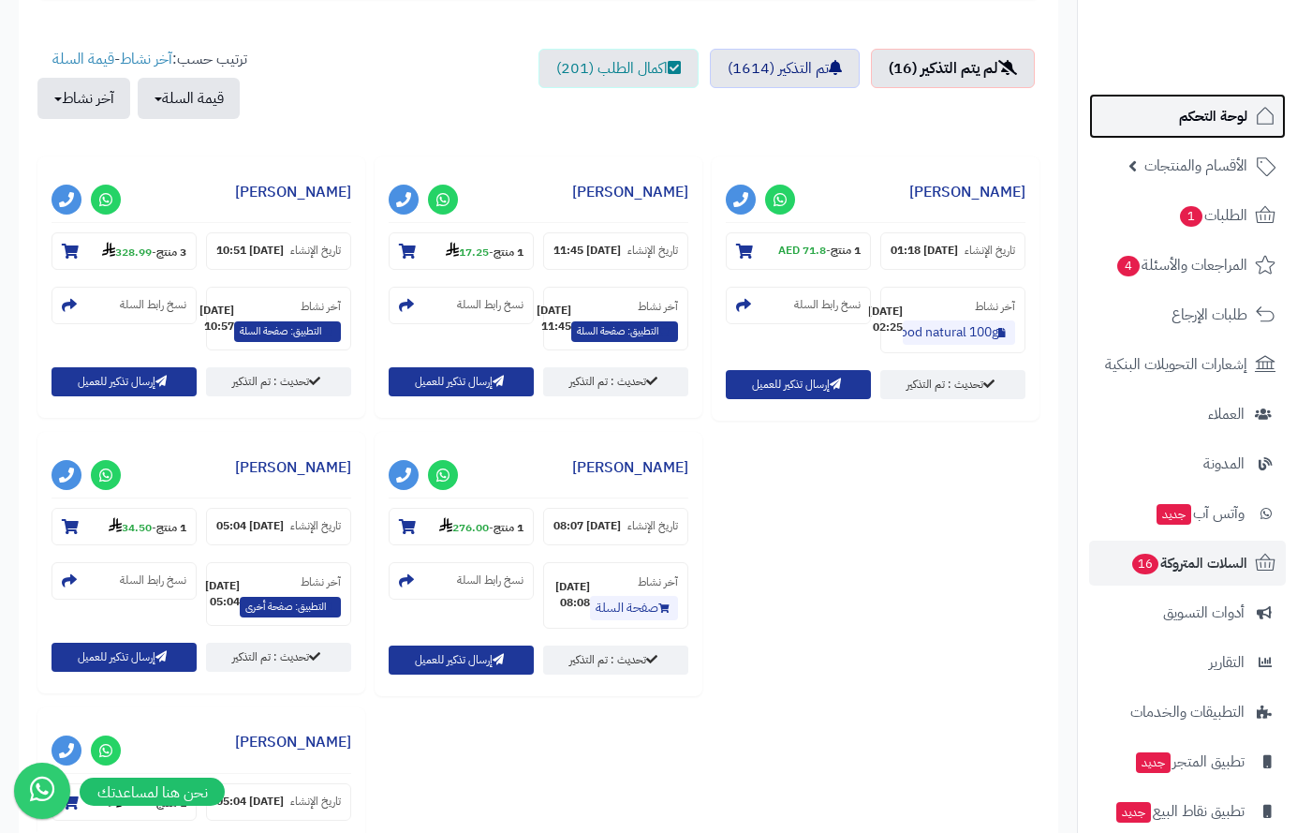
click at [1247, 113] on span "لوحة التحكم" at bounding box center [1213, 116] width 68 height 26
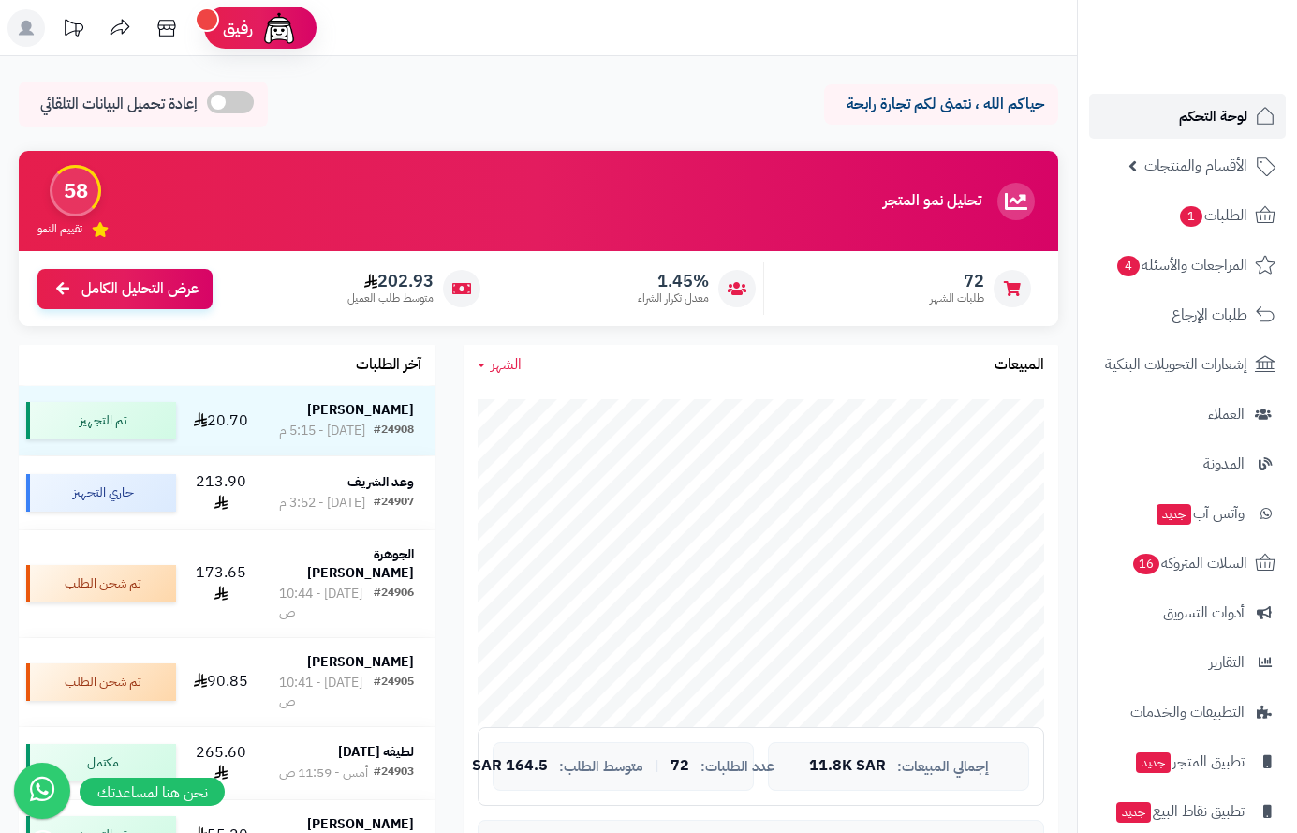
click at [1195, 117] on span "لوحة التحكم" at bounding box center [1213, 116] width 68 height 26
click at [1195, 120] on span "لوحة التحكم" at bounding box center [1213, 116] width 68 height 26
click at [1239, 213] on span "الطلبات 1" at bounding box center [1212, 215] width 69 height 26
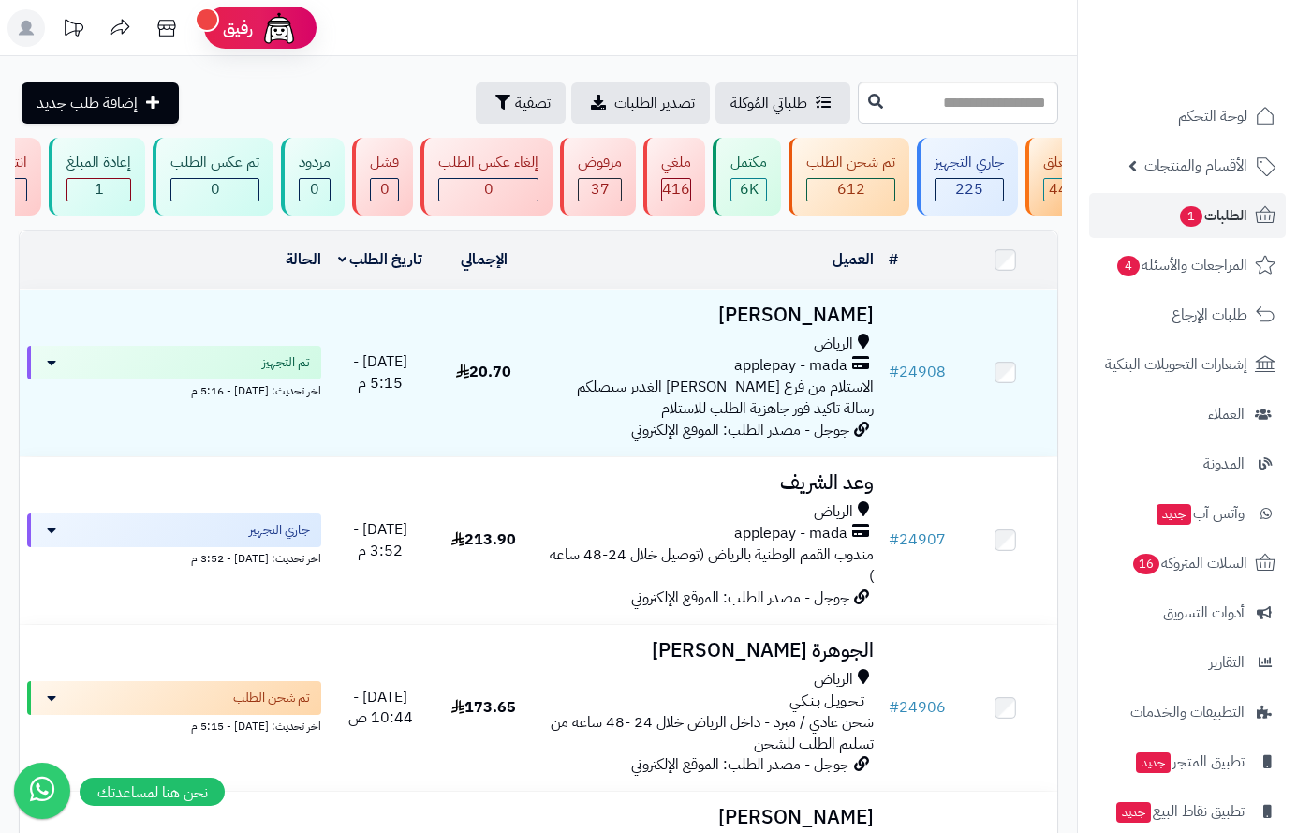
scroll to position [0, -385]
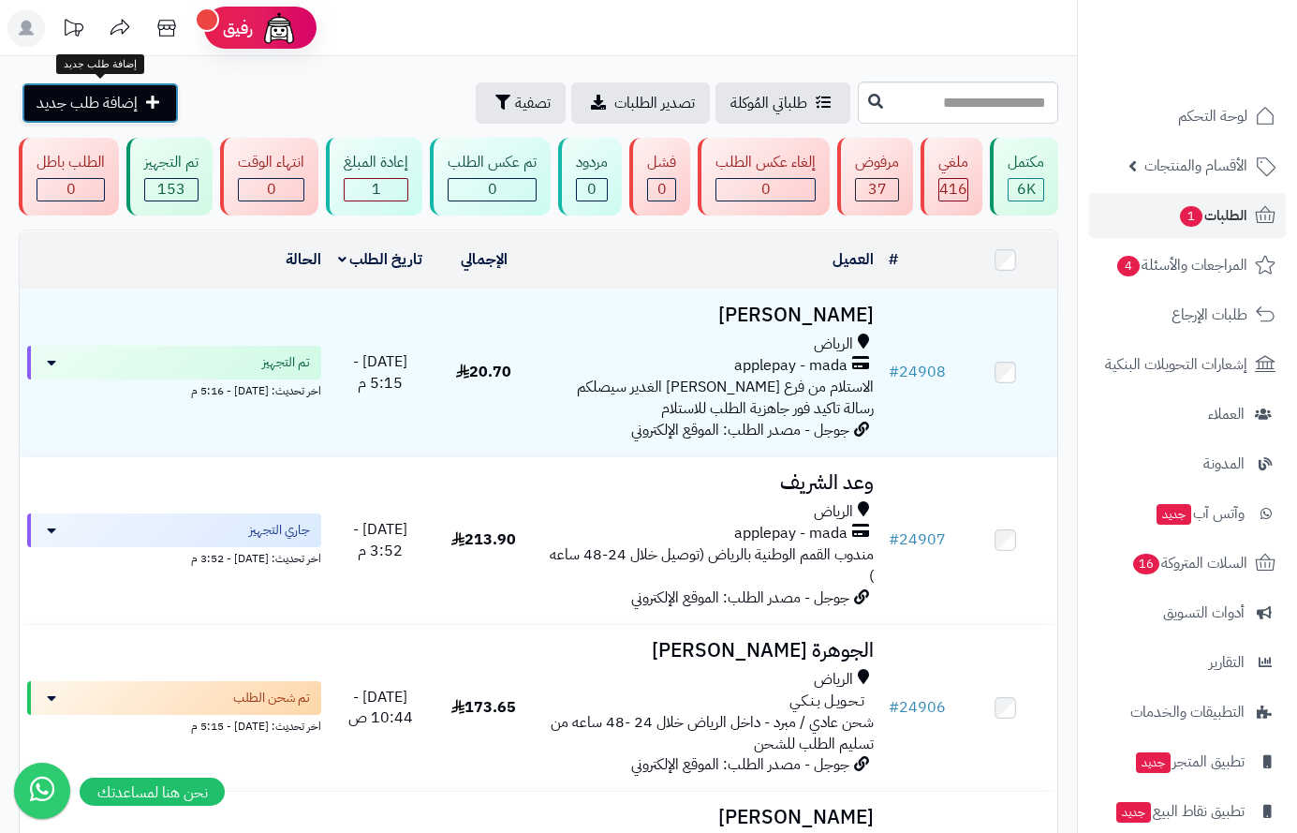
click at [104, 119] on link "إضافة طلب جديد" at bounding box center [100, 102] width 157 height 41
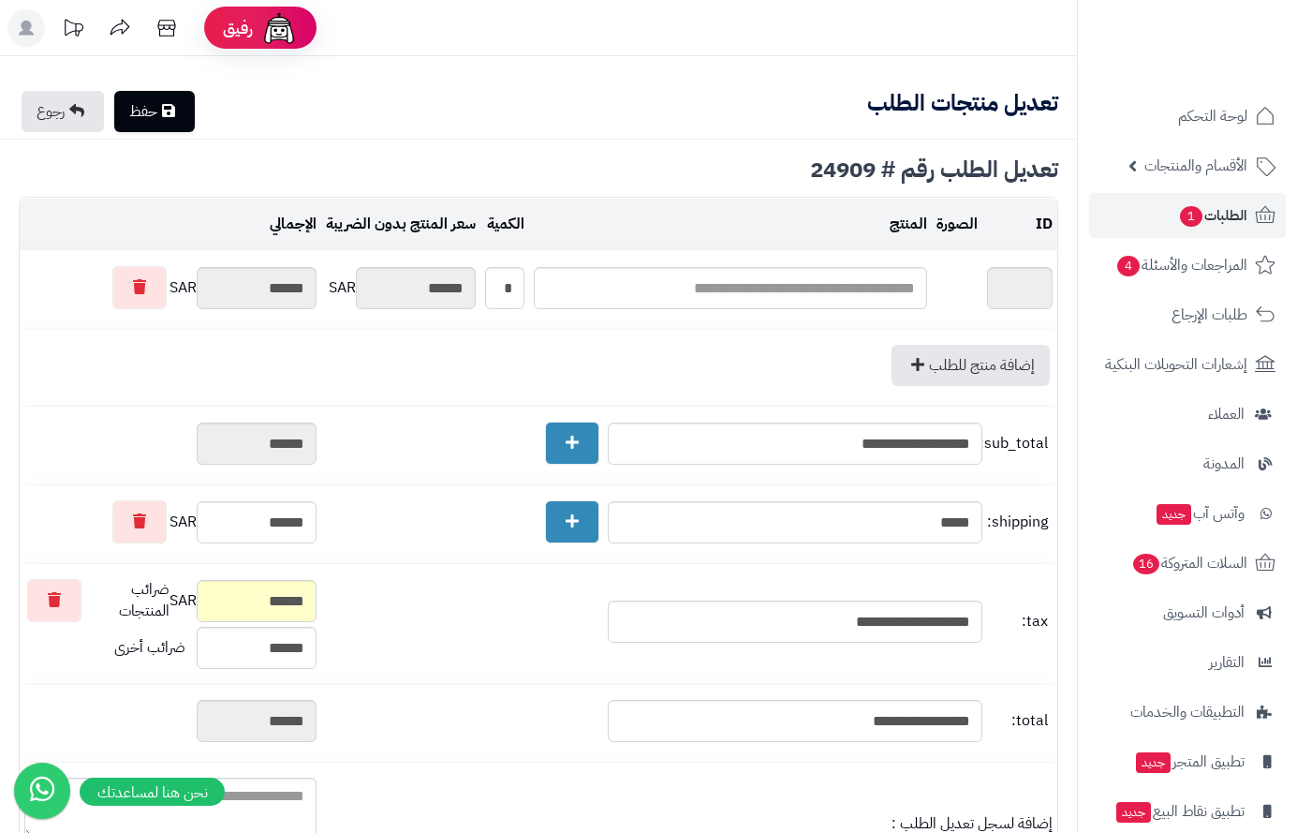
type textarea "**********"
click at [1218, 219] on span "الطلبات 1" at bounding box center [1212, 215] width 69 height 26
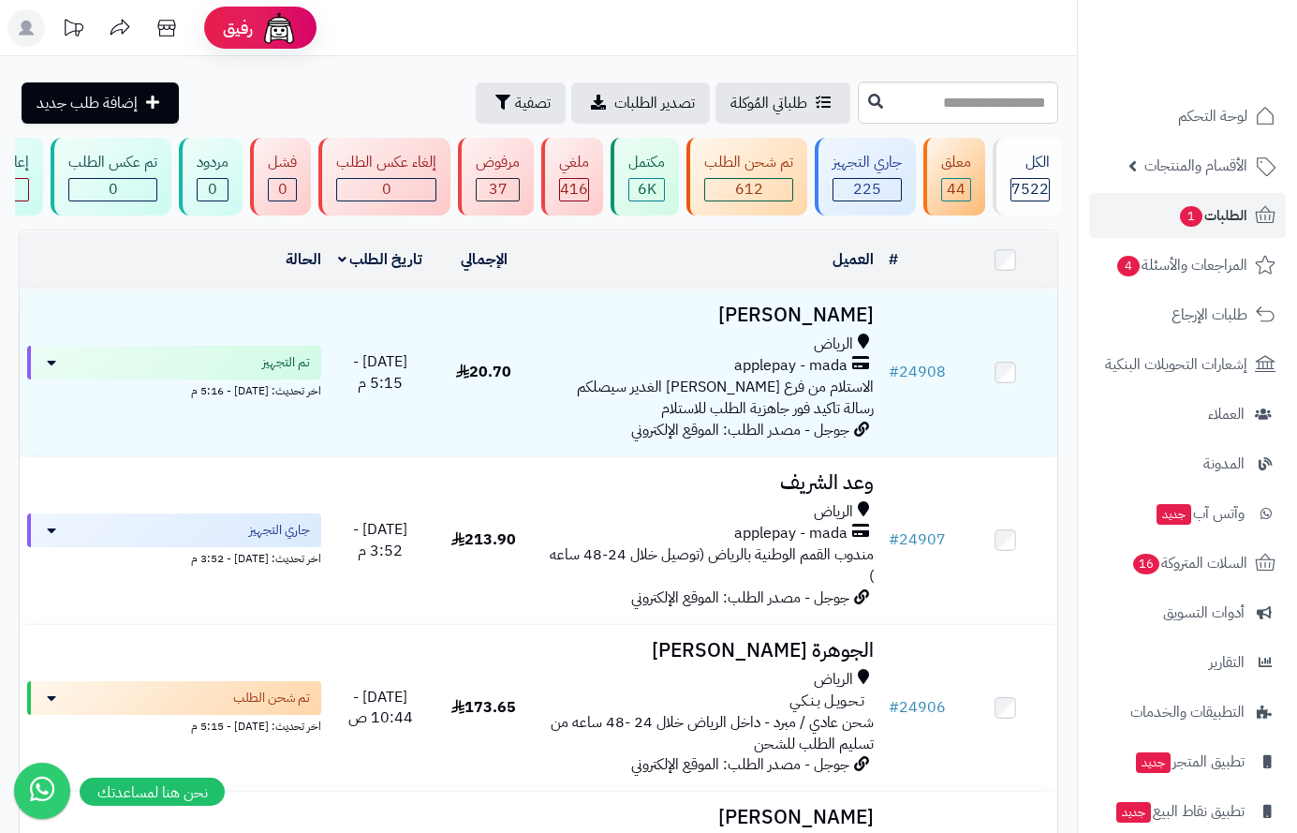
scroll to position [0, -385]
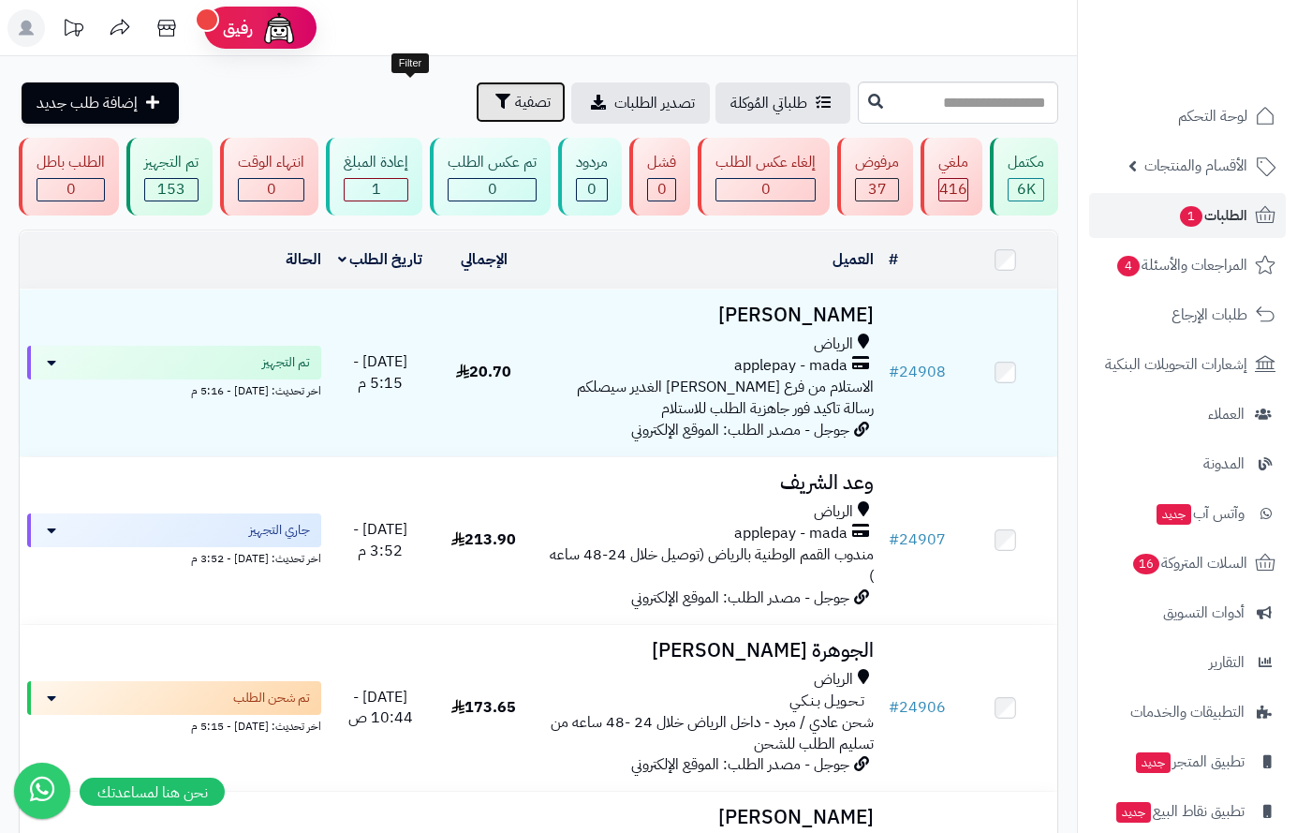
click at [515, 105] on span "تصفية" at bounding box center [533, 102] width 36 height 22
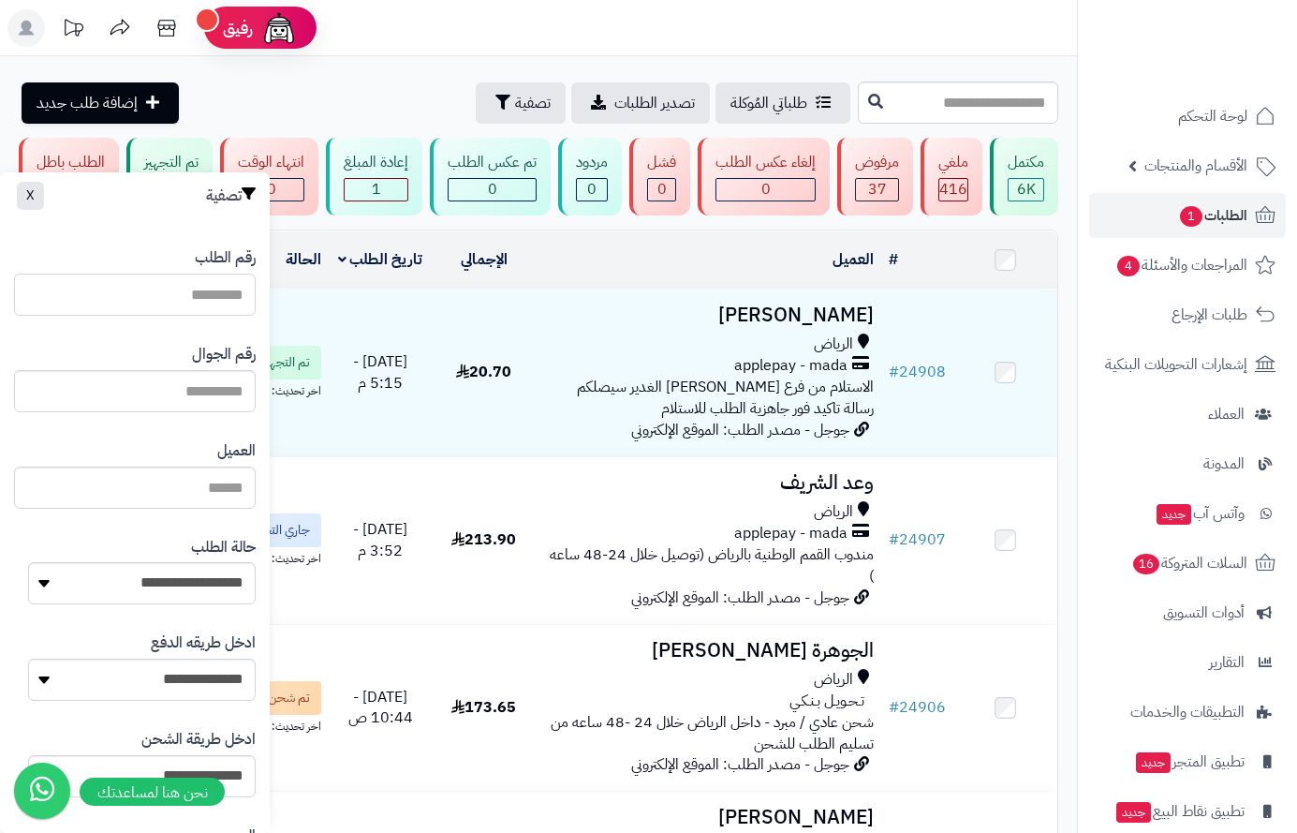
paste input "*****"
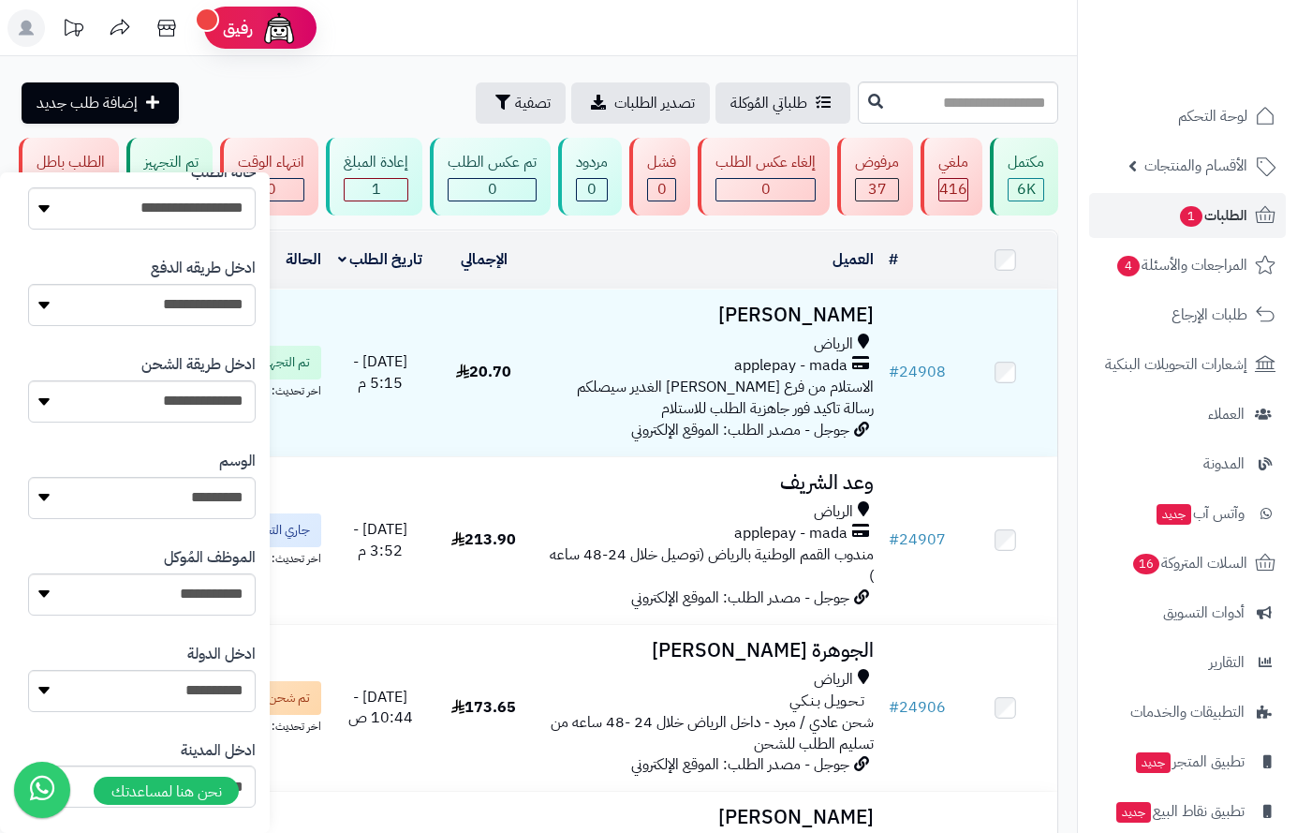
scroll to position [749, 0]
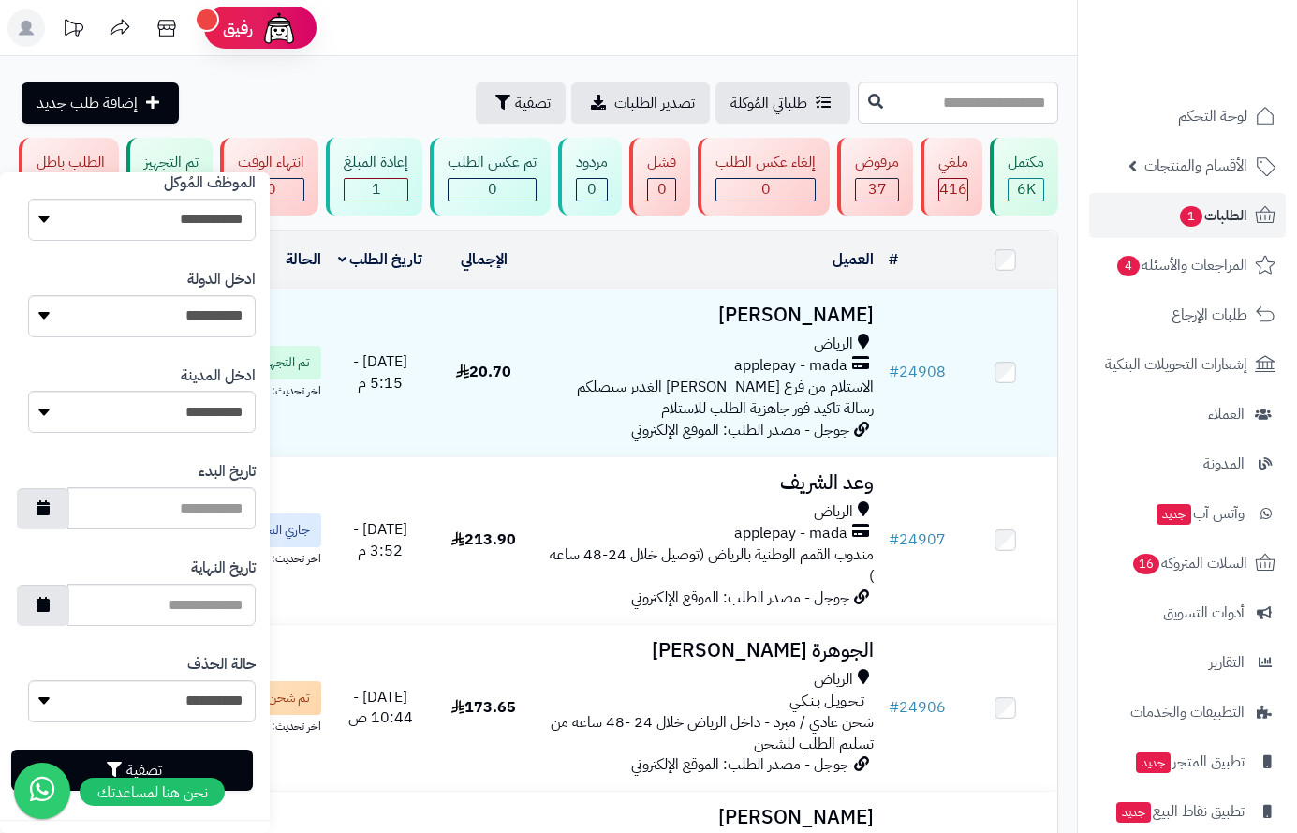
type input "*****"
click at [231, 769] on button "تصفية" at bounding box center [132, 769] width 242 height 41
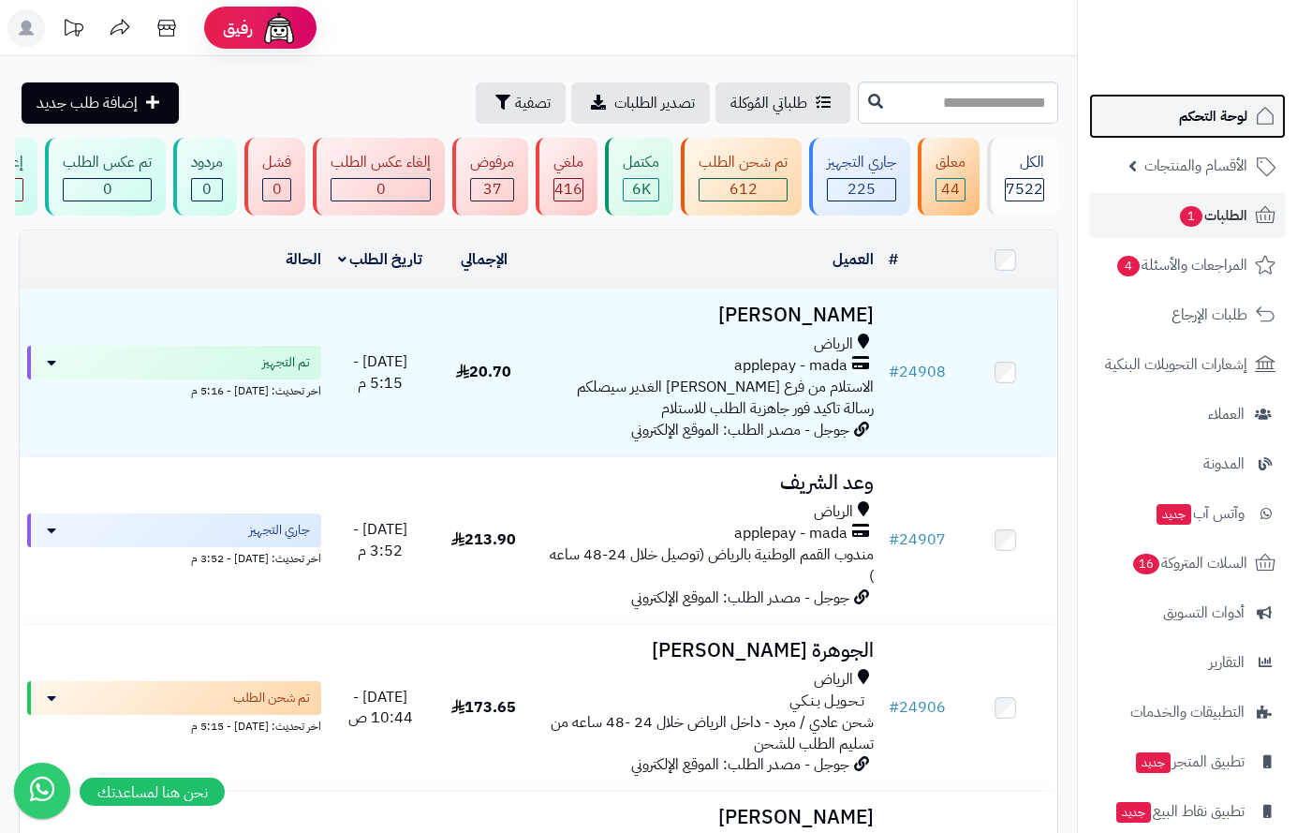
click at [1190, 118] on span "لوحة التحكم" at bounding box center [1213, 116] width 68 height 26
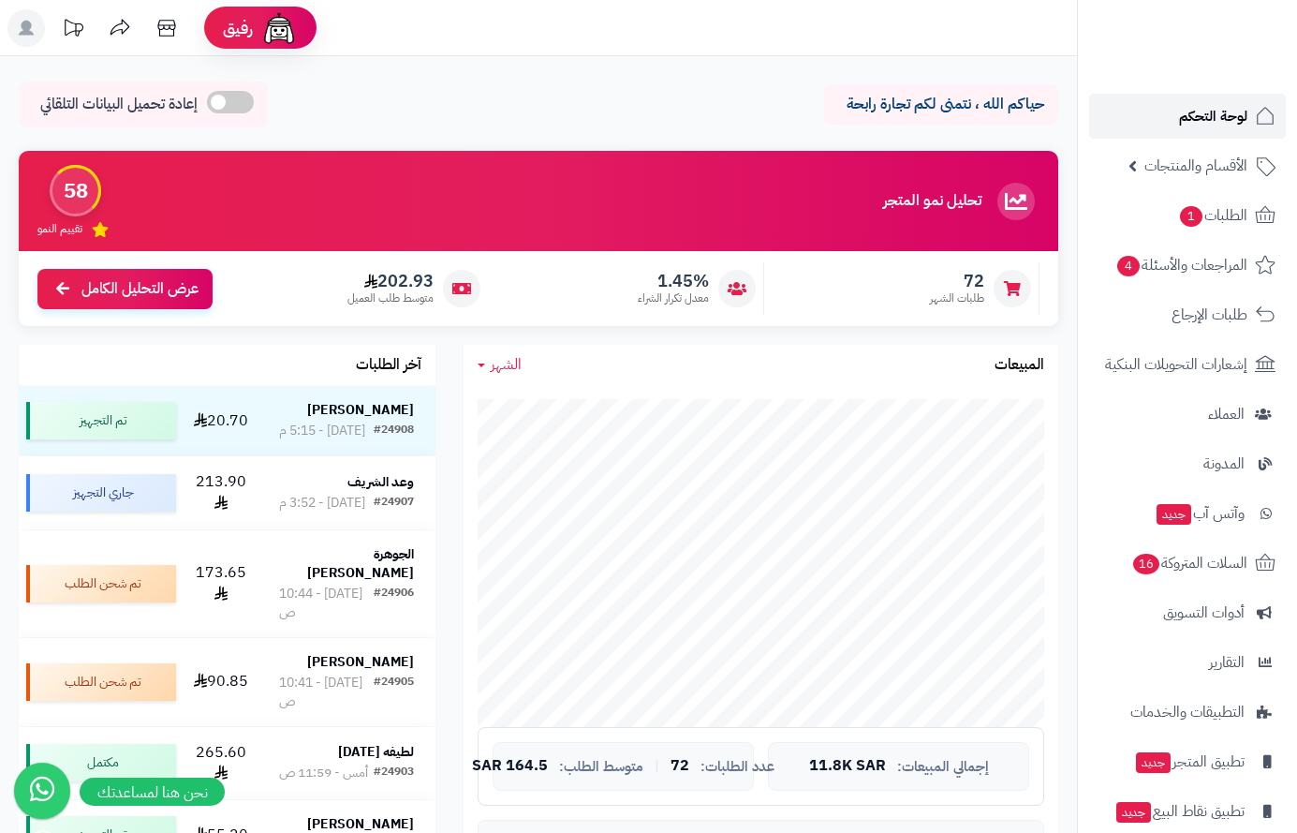
click at [1208, 118] on span "لوحة التحكم" at bounding box center [1213, 116] width 68 height 26
click at [1218, 216] on span "الطلبات 1" at bounding box center [1212, 215] width 69 height 26
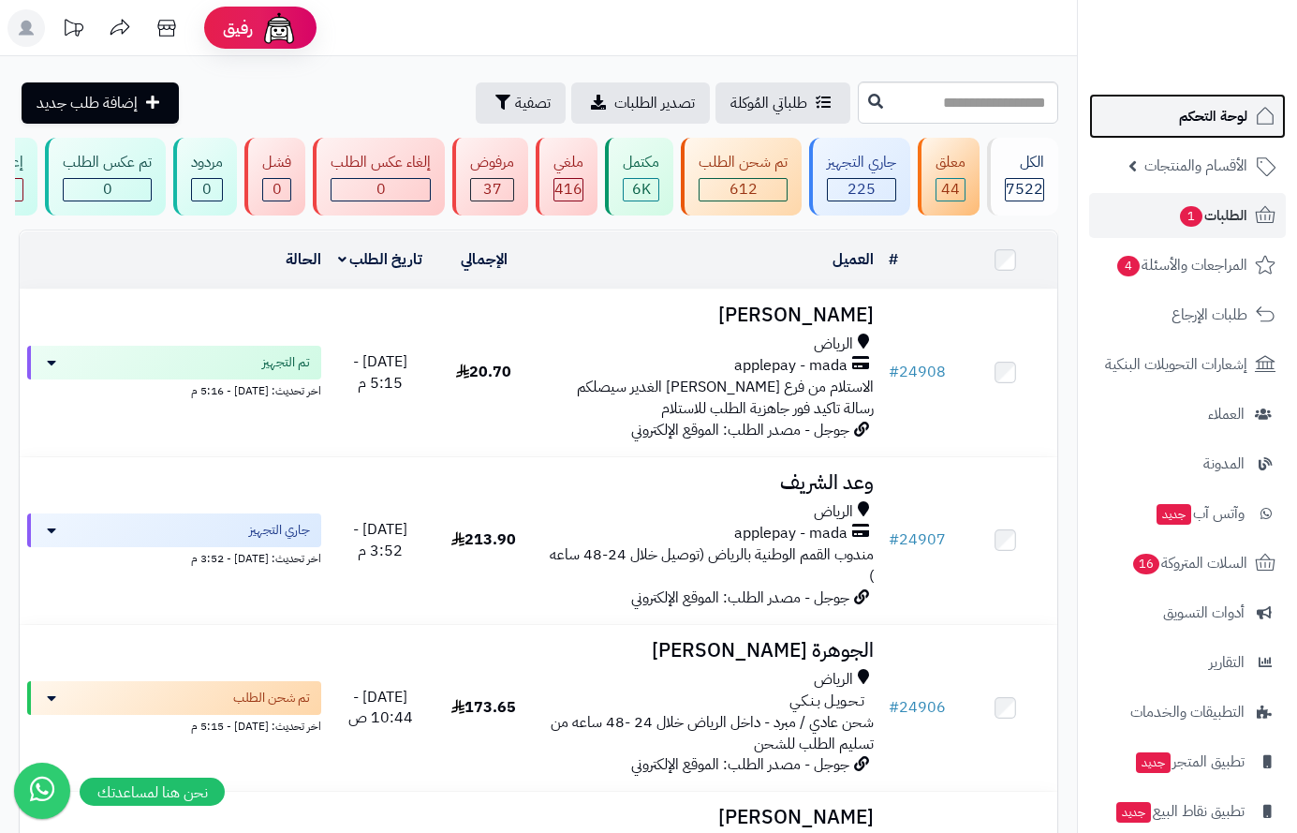
click at [1216, 118] on span "لوحة التحكم" at bounding box center [1213, 116] width 68 height 26
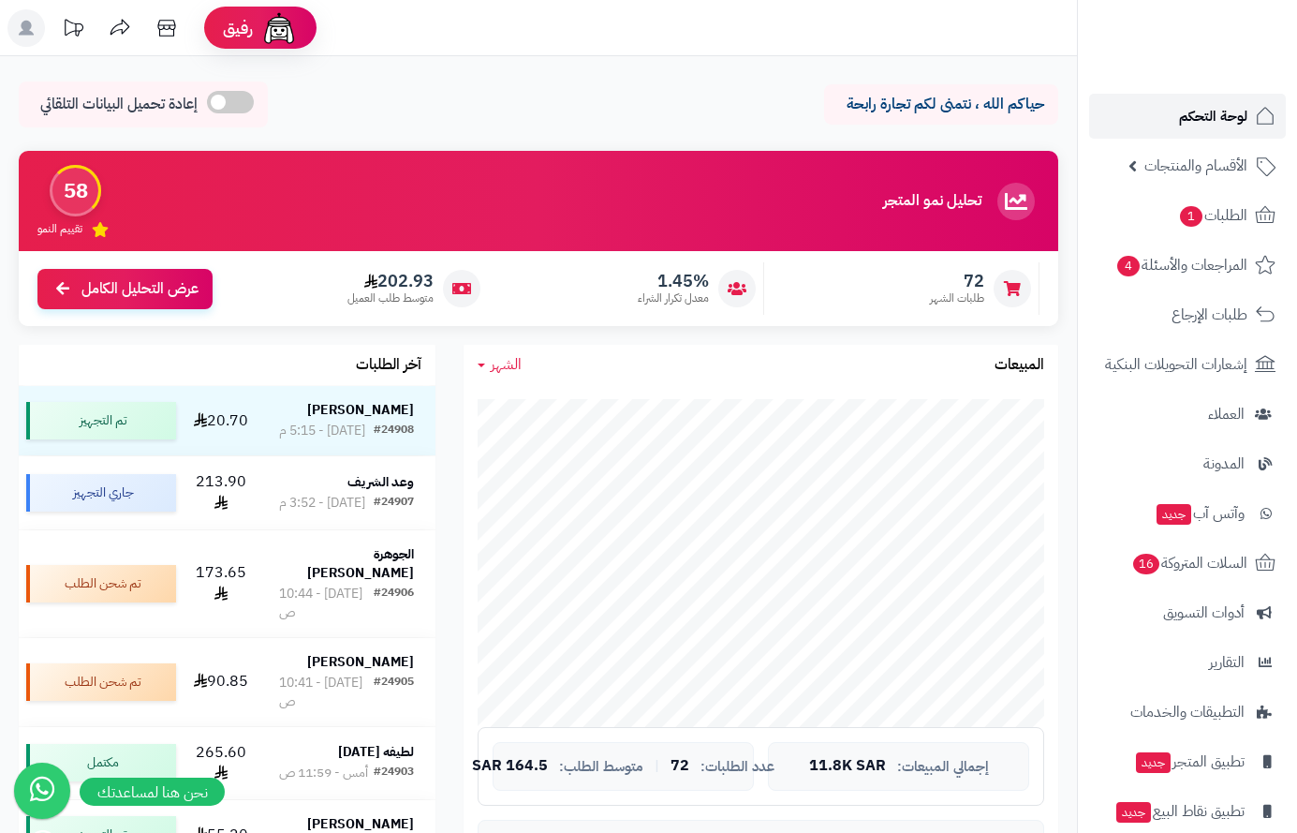
click at [1217, 110] on span "لوحة التحكم" at bounding box center [1213, 116] width 68 height 26
click at [1228, 118] on span "لوحة التحكم" at bounding box center [1213, 116] width 68 height 26
click at [1219, 117] on span "لوحة التحكم" at bounding box center [1213, 116] width 68 height 26
